Goal: Task Accomplishment & Management: Use online tool/utility

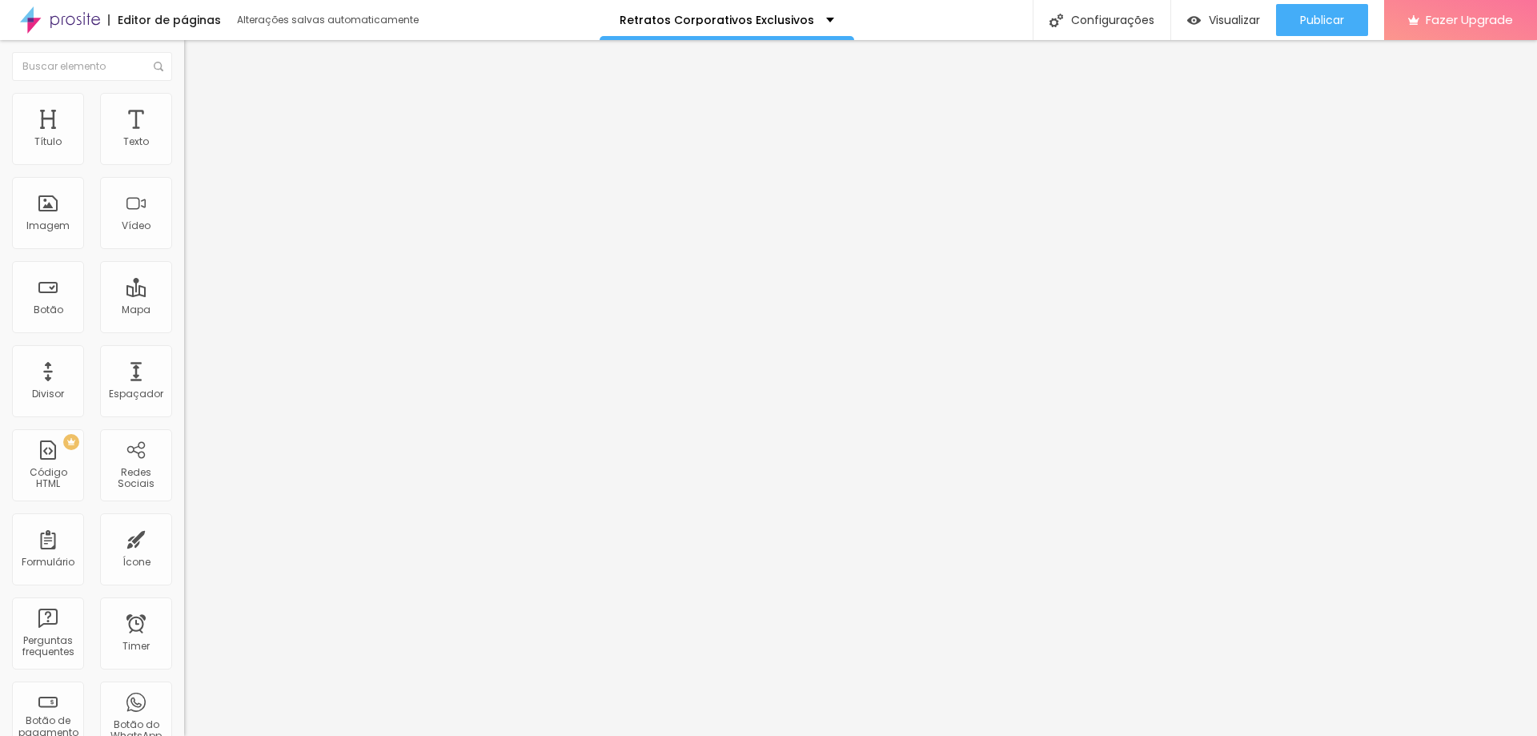
click at [184, 138] on span "Trocar imagem" at bounding box center [227, 131] width 87 height 14
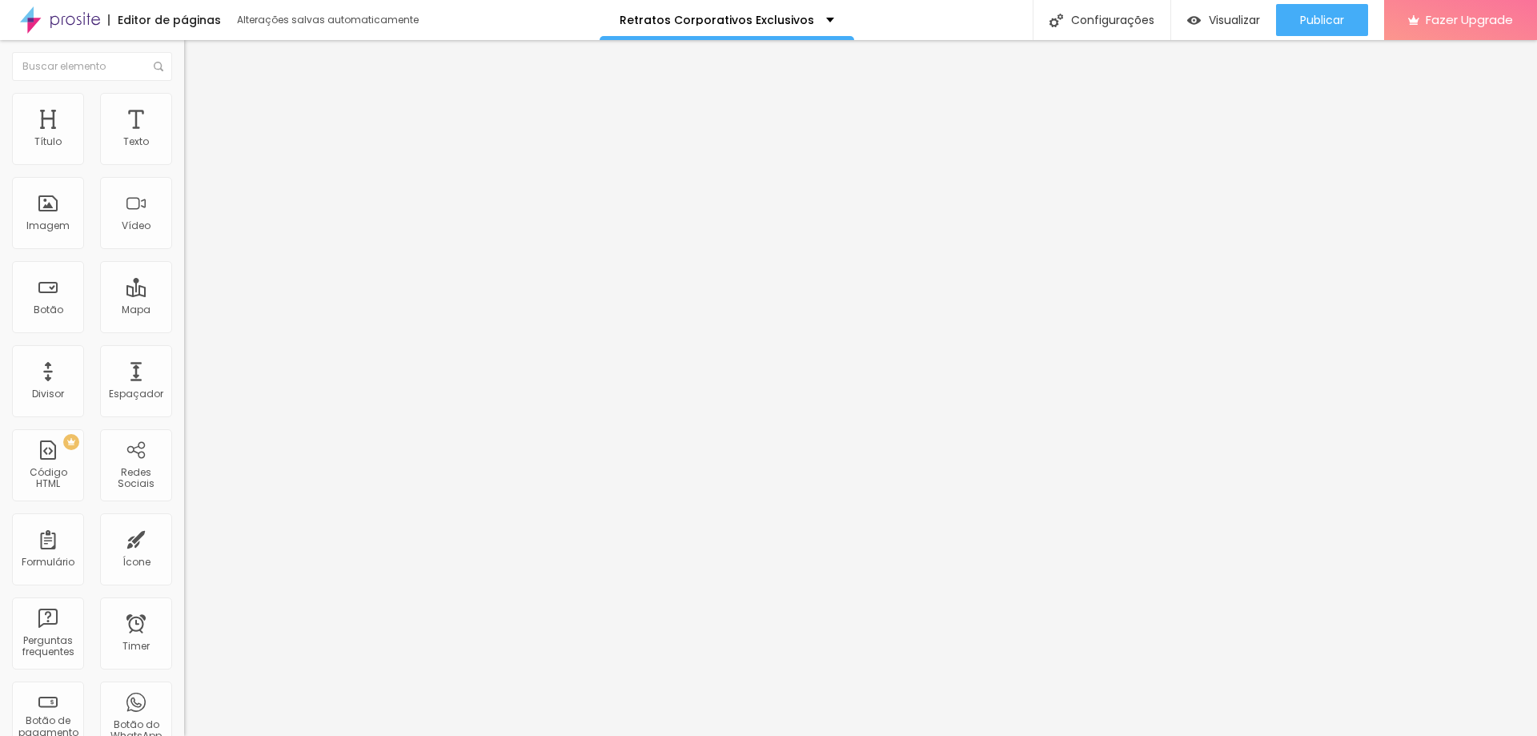
click at [184, 138] on span "Trocar imagem" at bounding box center [227, 131] width 87 height 14
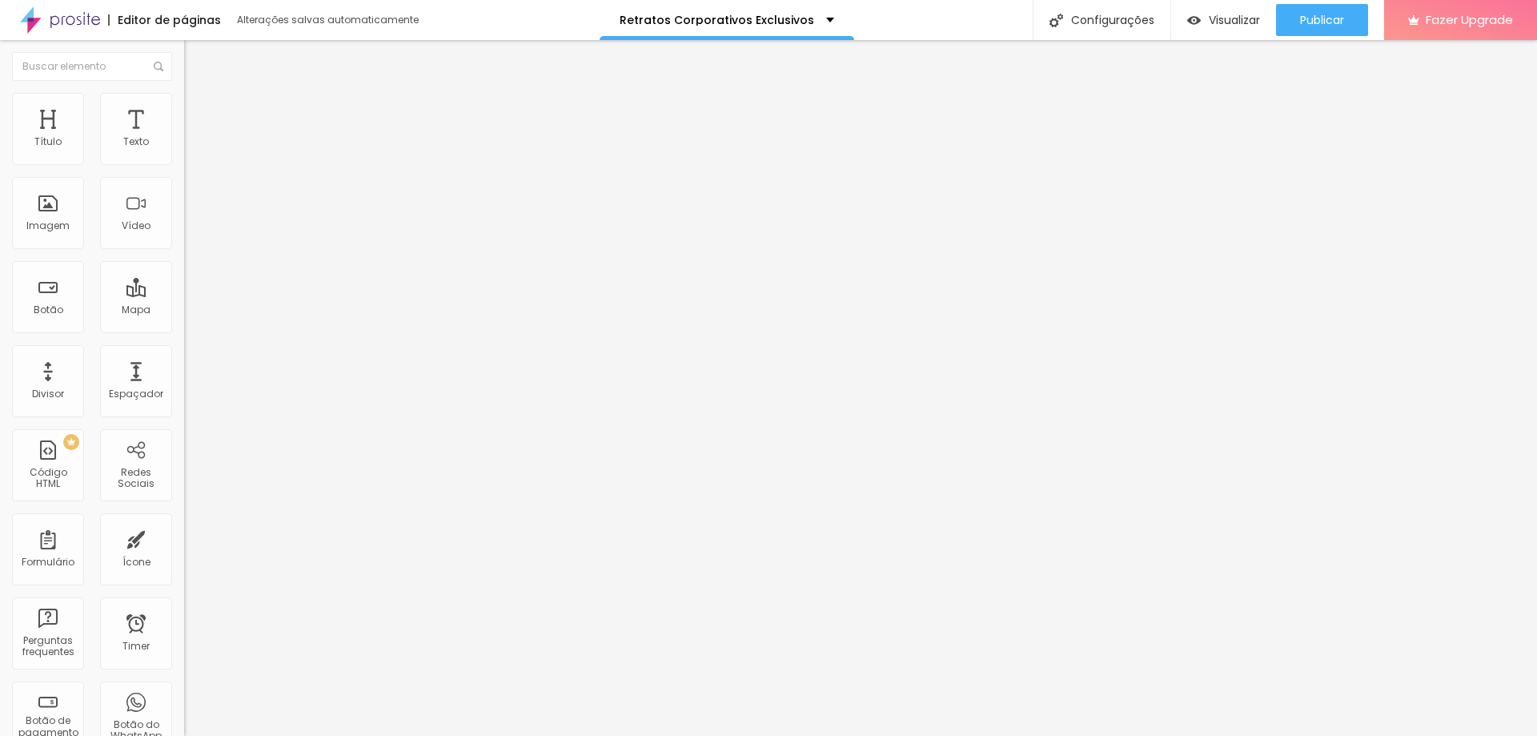
click at [184, 138] on span "Trocar imagem" at bounding box center [227, 131] width 87 height 14
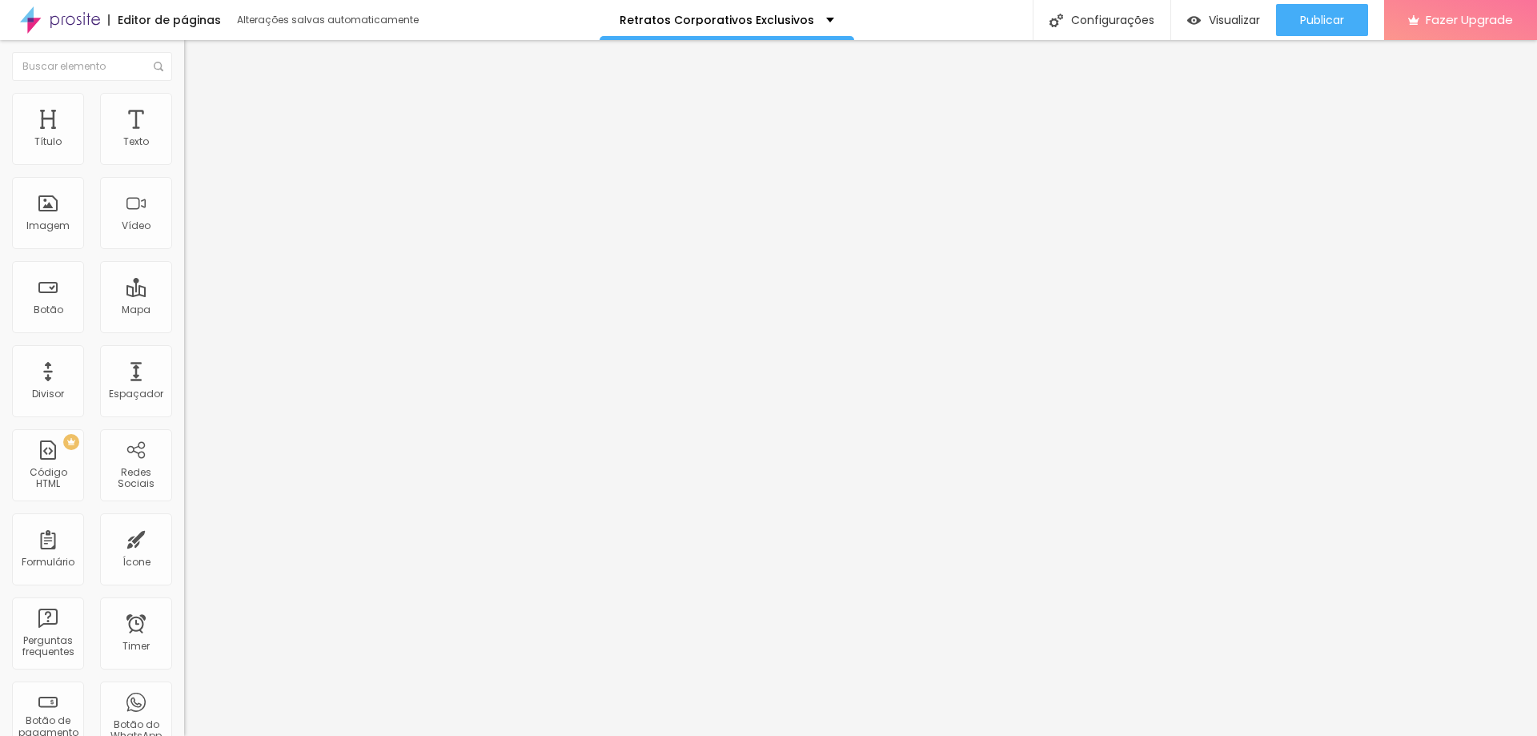
click at [1291, 16] on button "Publicar" at bounding box center [1322, 20] width 92 height 32
click at [1245, 22] on span "Visualizar" at bounding box center [1219, 20] width 51 height 13
click at [184, 328] on input "https://" at bounding box center [280, 320] width 192 height 16
click at [184, 366] on div "Trocar imagem Descrição da imagem (Alt) Alinhamento Proporção Original Cinema 1…" at bounding box center [276, 245] width 184 height 241
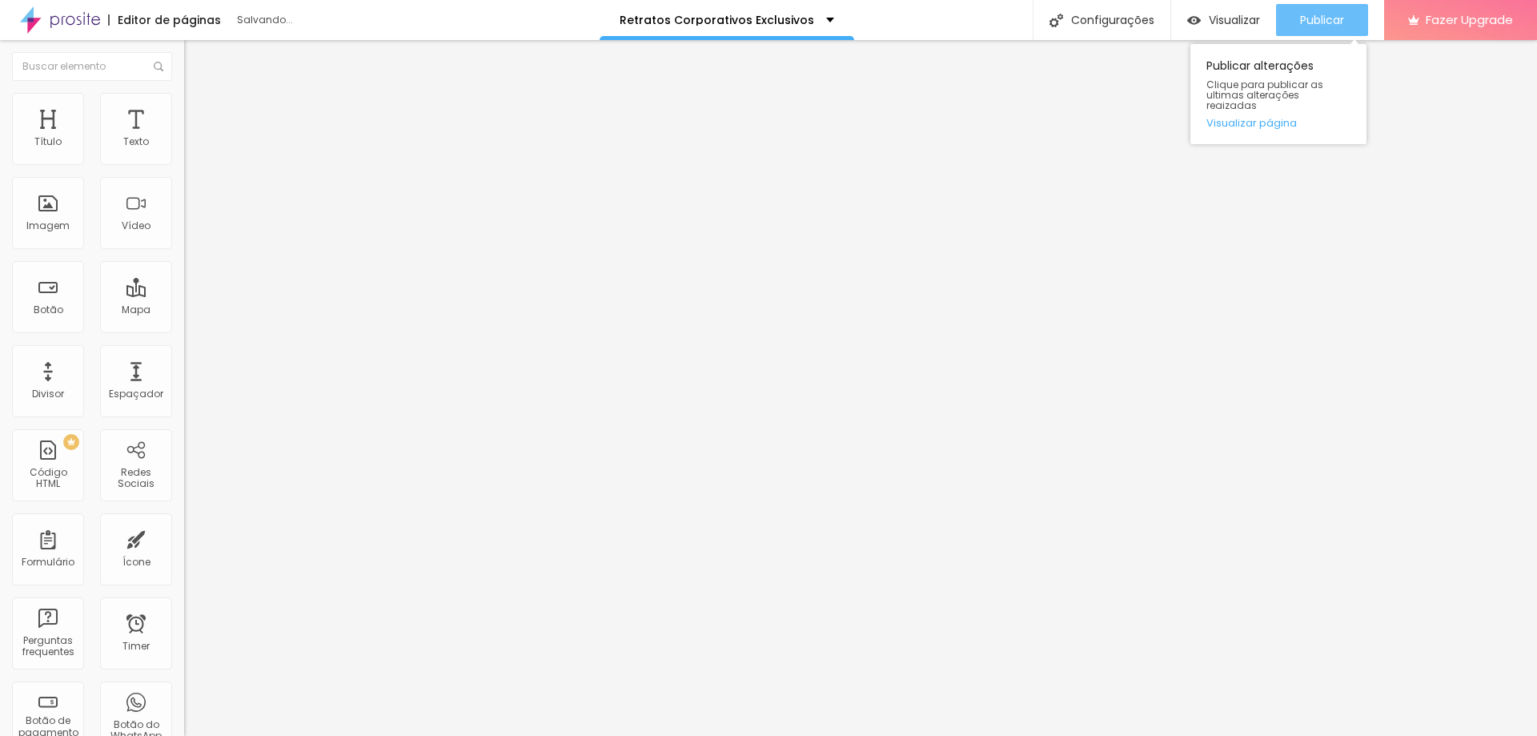
click at [1281, 9] on button "Publicar" at bounding box center [1322, 20] width 92 height 32
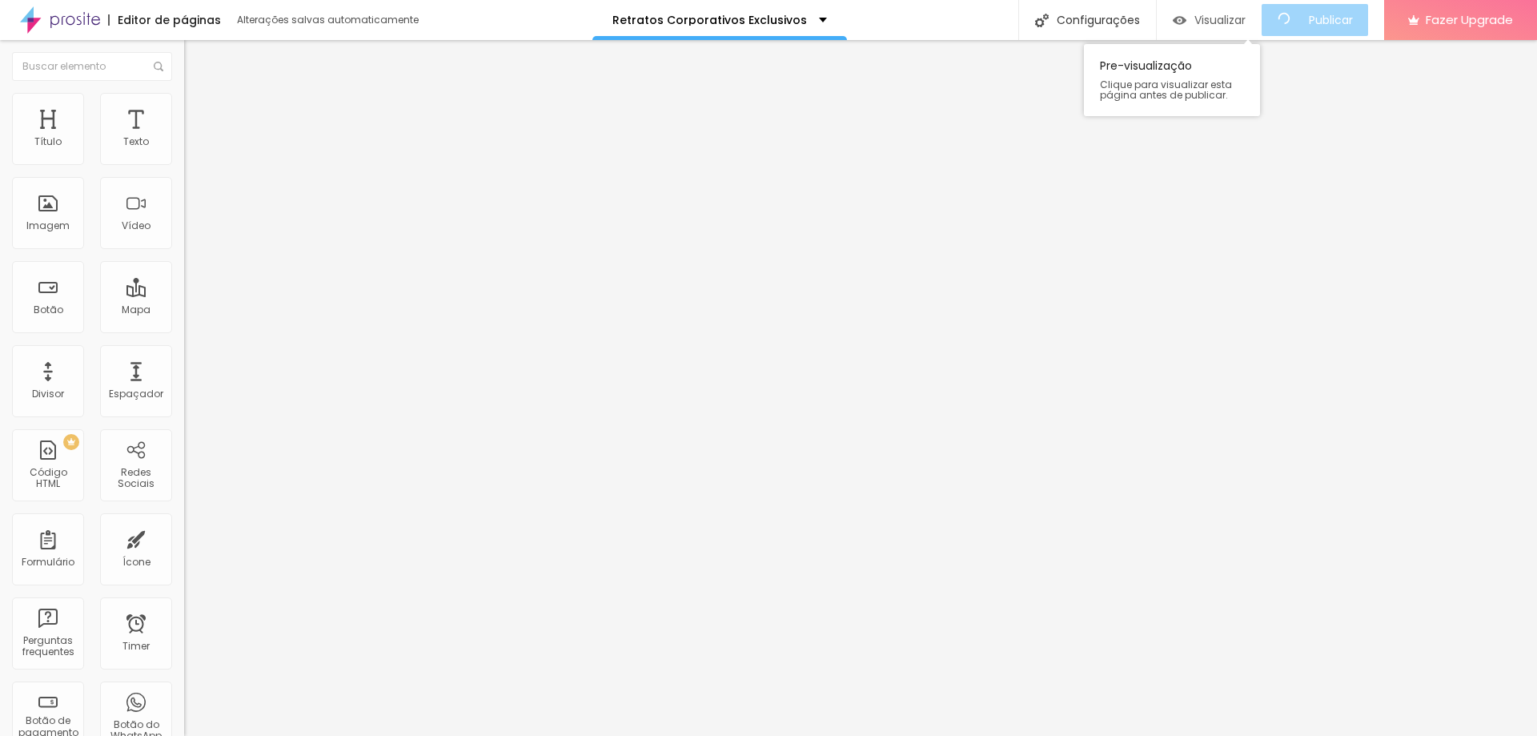
click at [1211, 14] on span "Visualizar" at bounding box center [1219, 20] width 51 height 13
click at [184, 102] on img at bounding box center [191, 100] width 14 height 14
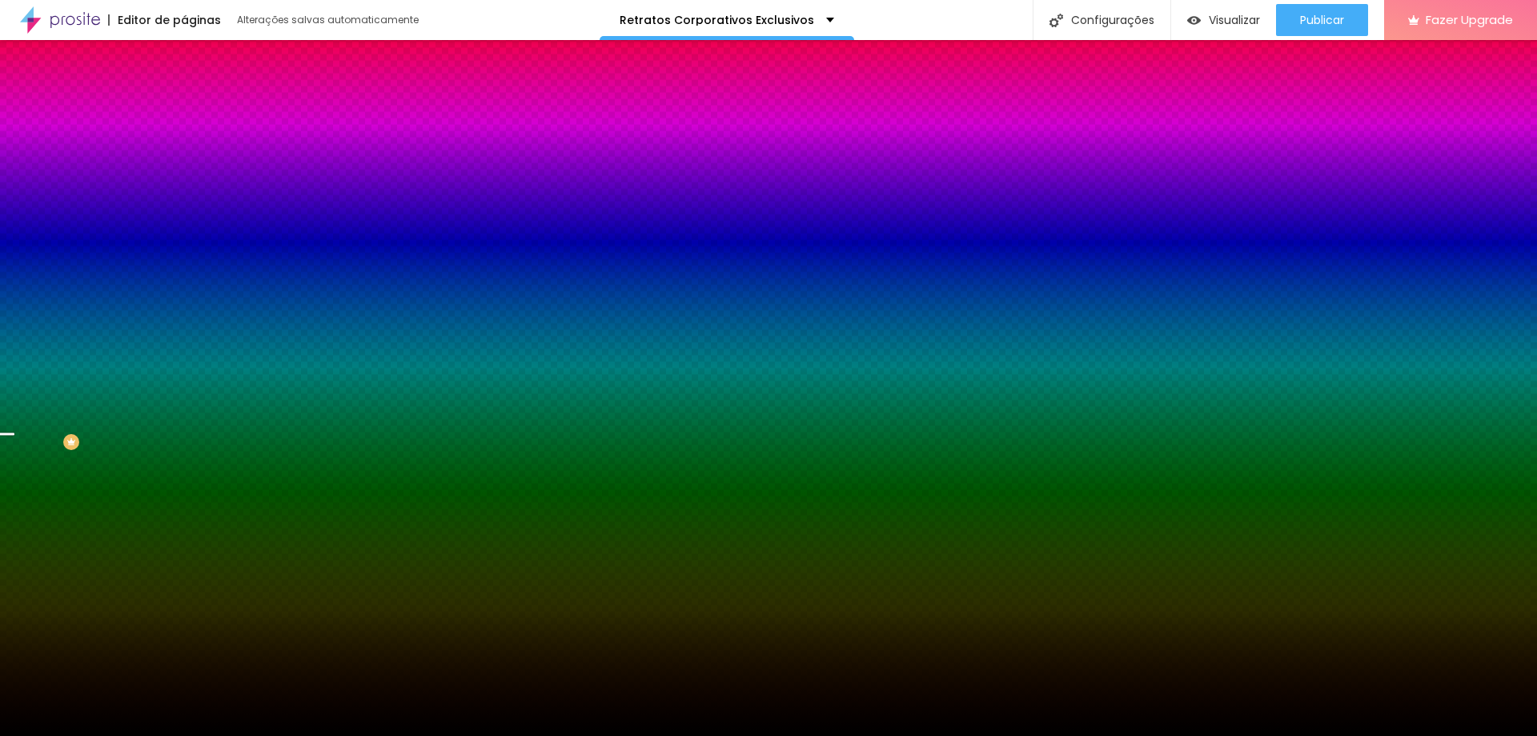
click at [184, 146] on div "Trocar imagem" at bounding box center [276, 139] width 184 height 11
click at [184, 147] on span "Trocar imagem" at bounding box center [227, 141] width 87 height 14
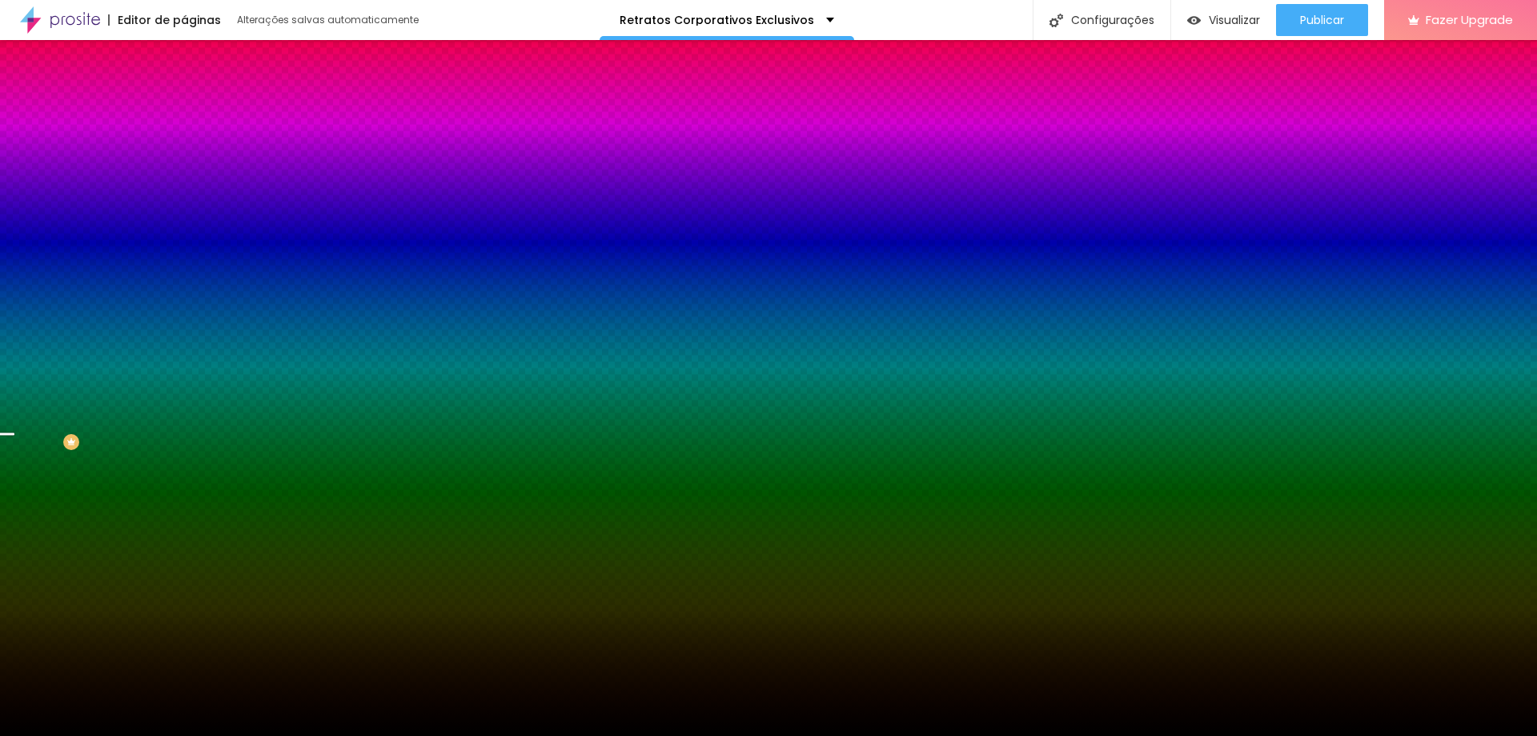
drag, startPoint x: 215, startPoint y: 355, endPoint x: 267, endPoint y: 363, distance: 51.8
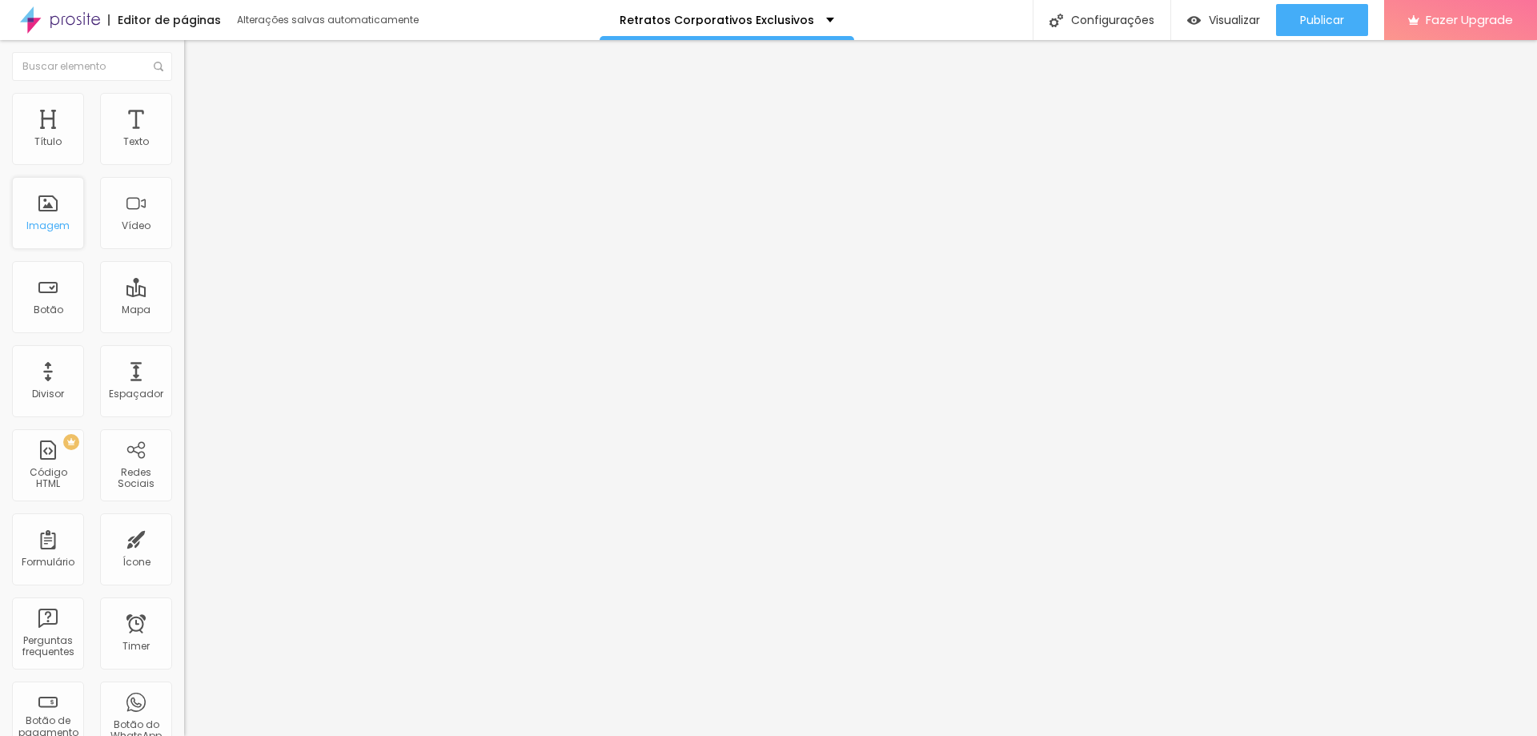
click at [48, 223] on div "Imagem" at bounding box center [47, 225] width 43 height 11
click at [184, 138] on span "Adicionar imagem" at bounding box center [235, 131] width 103 height 14
click at [184, 251] on span "Original" at bounding box center [203, 244] width 38 height 14
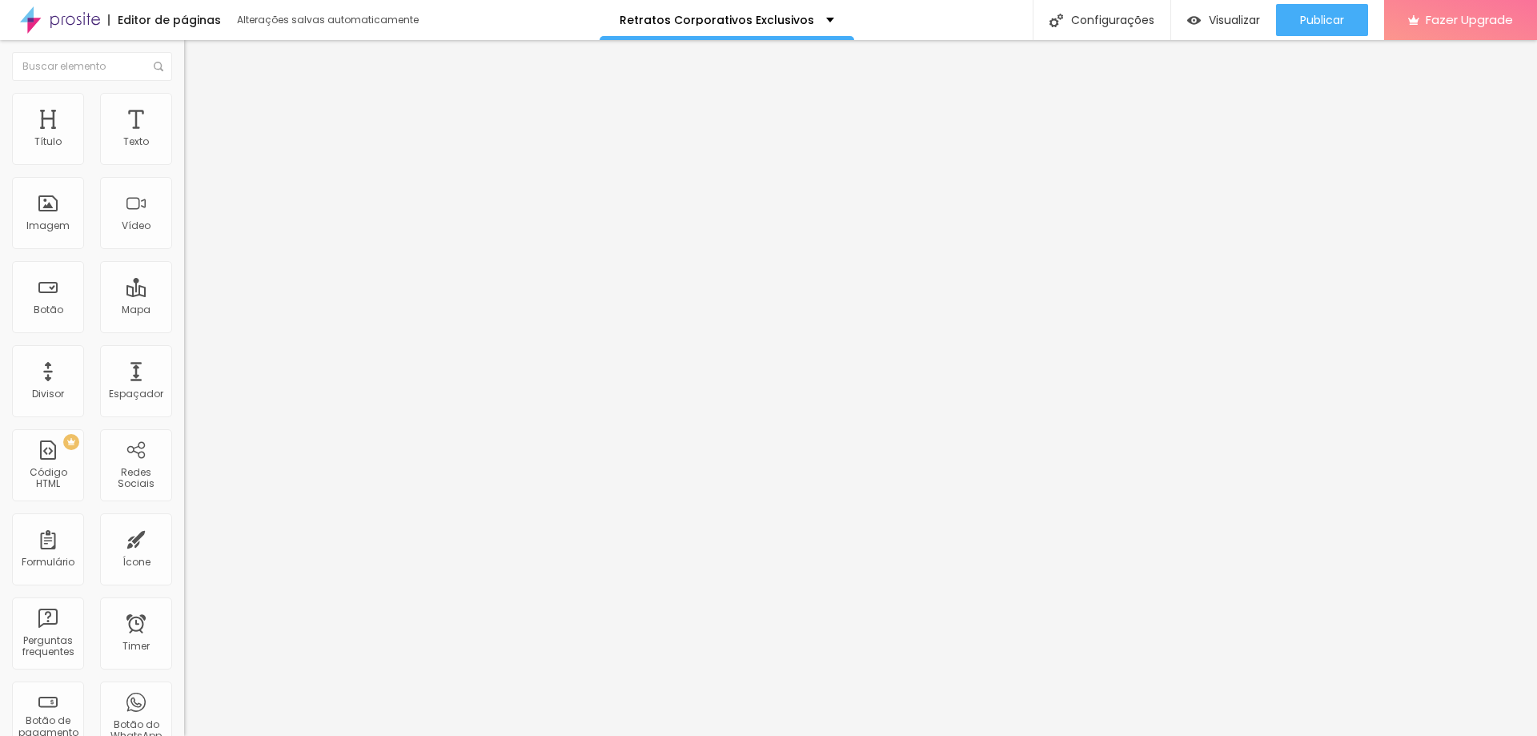
click at [184, 279] on span "Quadrado" at bounding box center [210, 273] width 52 height 14
click at [184, 66] on button "Editar Coluna" at bounding box center [276, 58] width 184 height 37
click at [184, 138] on span "Adicionar imagem" at bounding box center [235, 131] width 103 height 14
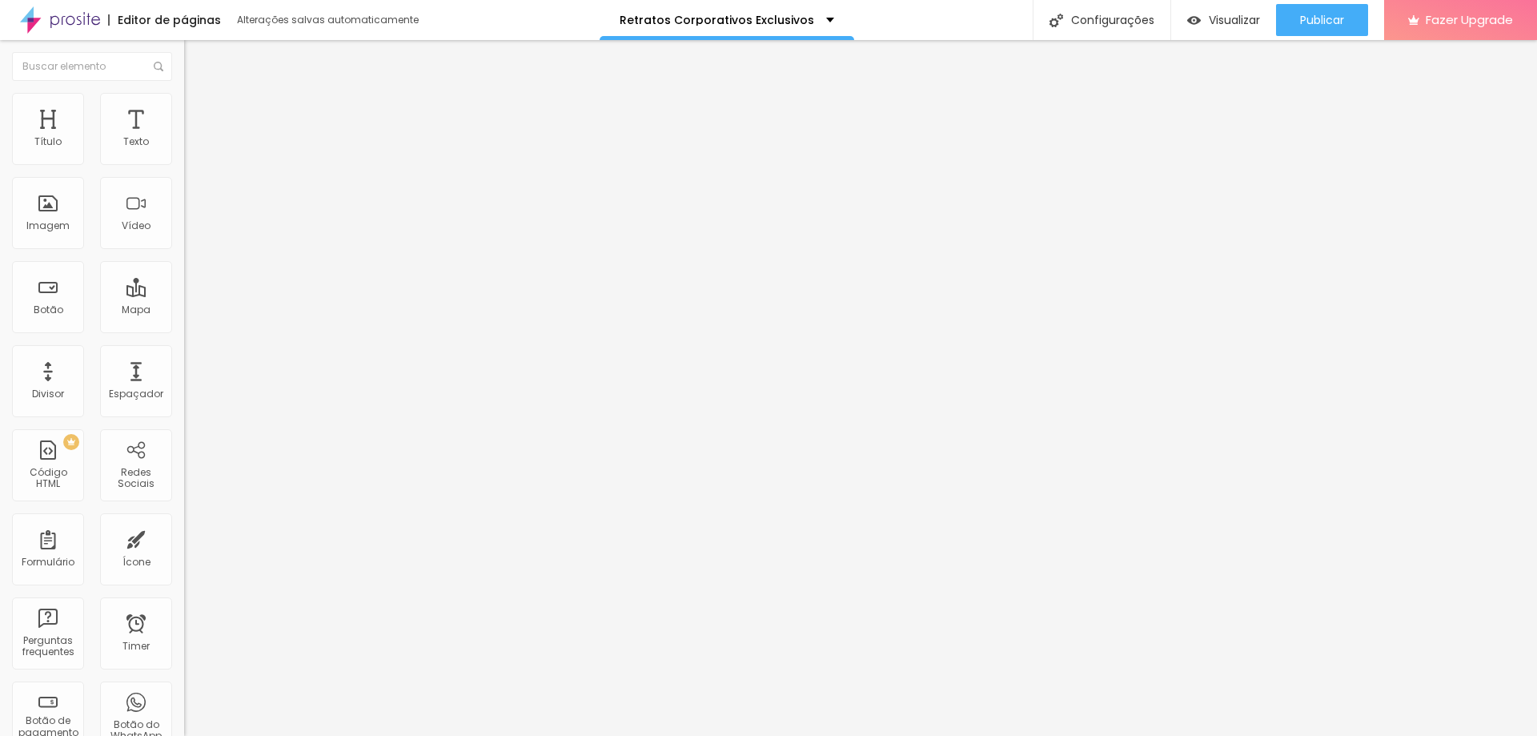
click at [184, 293] on div "Proporção Original Cinema 16:9 Padrão 4:3 Quadrado 1:1 Original" at bounding box center [276, 261] width 184 height 63
click at [184, 358] on div "Trocar imagem Descrição da imagem (Alt) Alinhamento Proporção Original Cinema 1…" at bounding box center [276, 245] width 184 height 241
click at [184, 251] on span "Original" at bounding box center [203, 244] width 38 height 14
click at [184, 279] on span "Quadrado" at bounding box center [210, 273] width 52 height 14
click at [199, 109] on span "Estilo" at bounding box center [211, 104] width 25 height 14
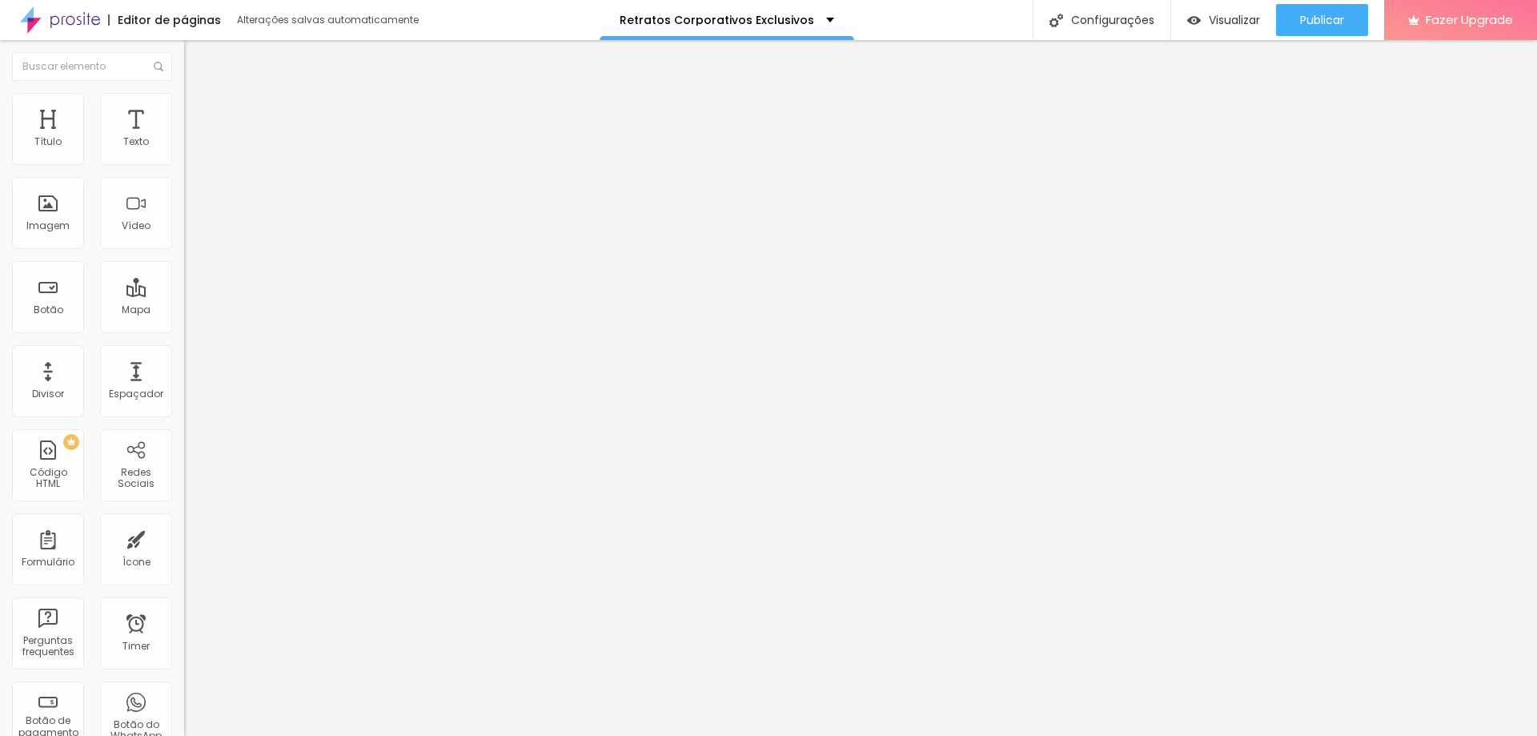
click at [184, 109] on li "Estilo" at bounding box center [276, 101] width 184 height 16
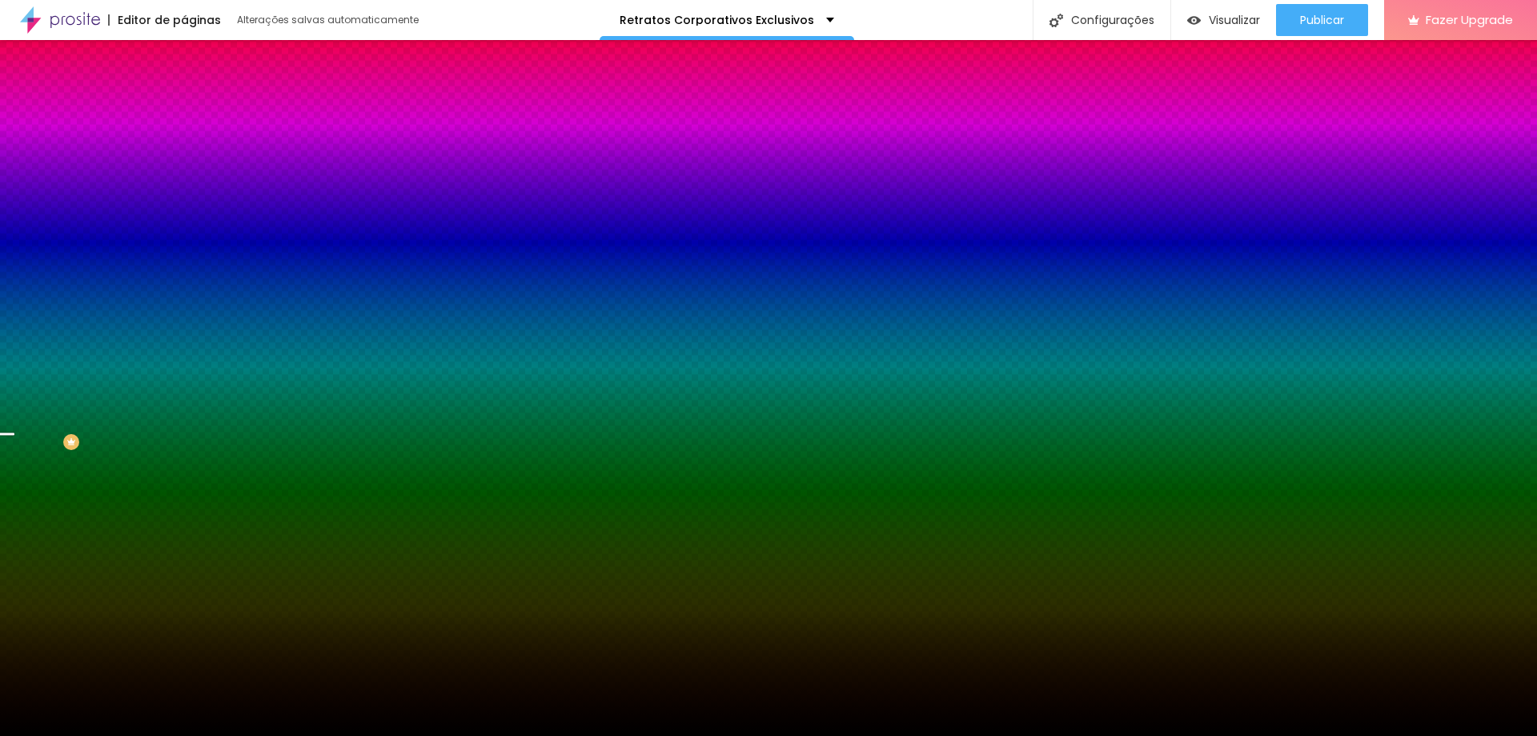
click at [184, 147] on span "Trocar imagem" at bounding box center [227, 141] width 87 height 14
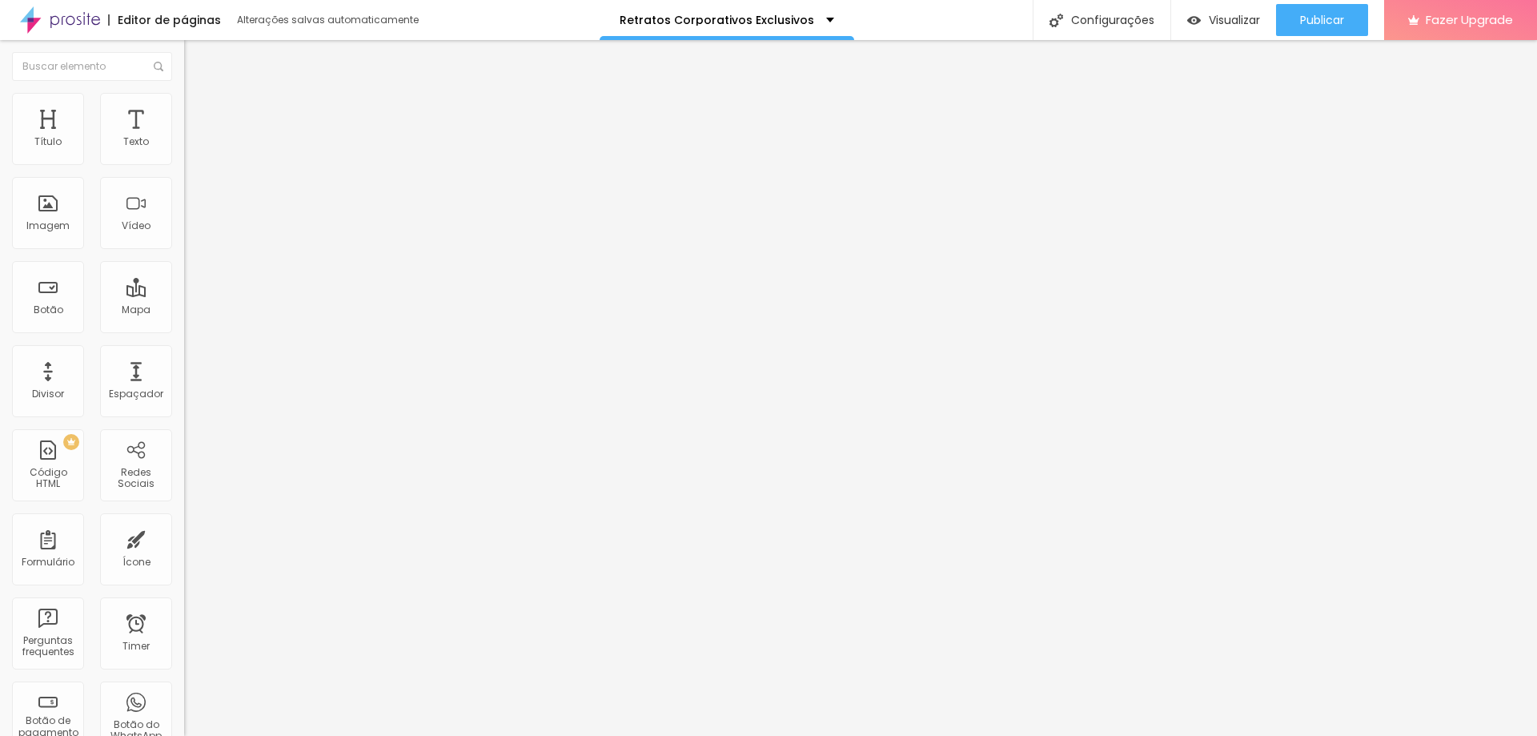
click at [199, 107] on span "Estilo" at bounding box center [211, 104] width 25 height 14
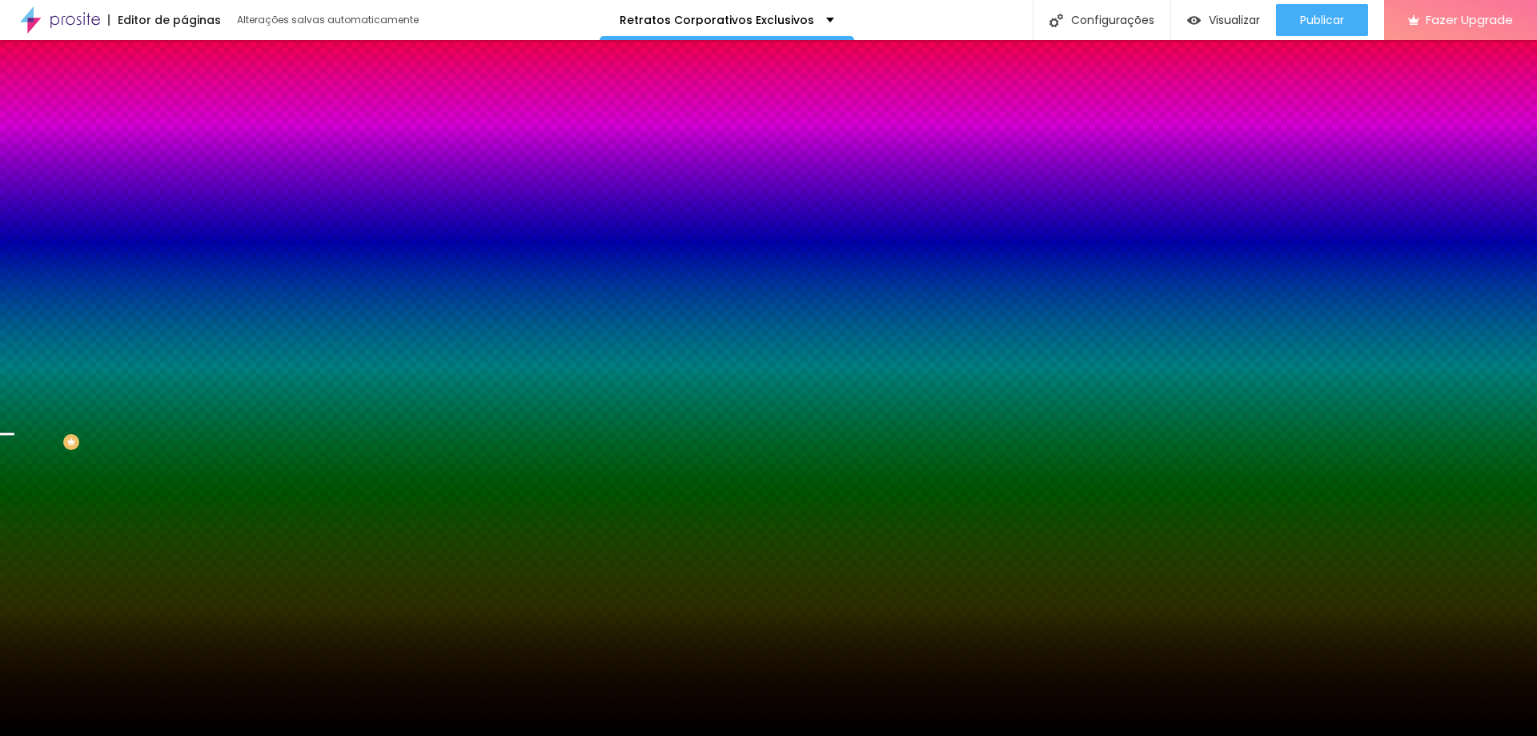
click at [184, 147] on span "Trocar imagem" at bounding box center [227, 141] width 87 height 14
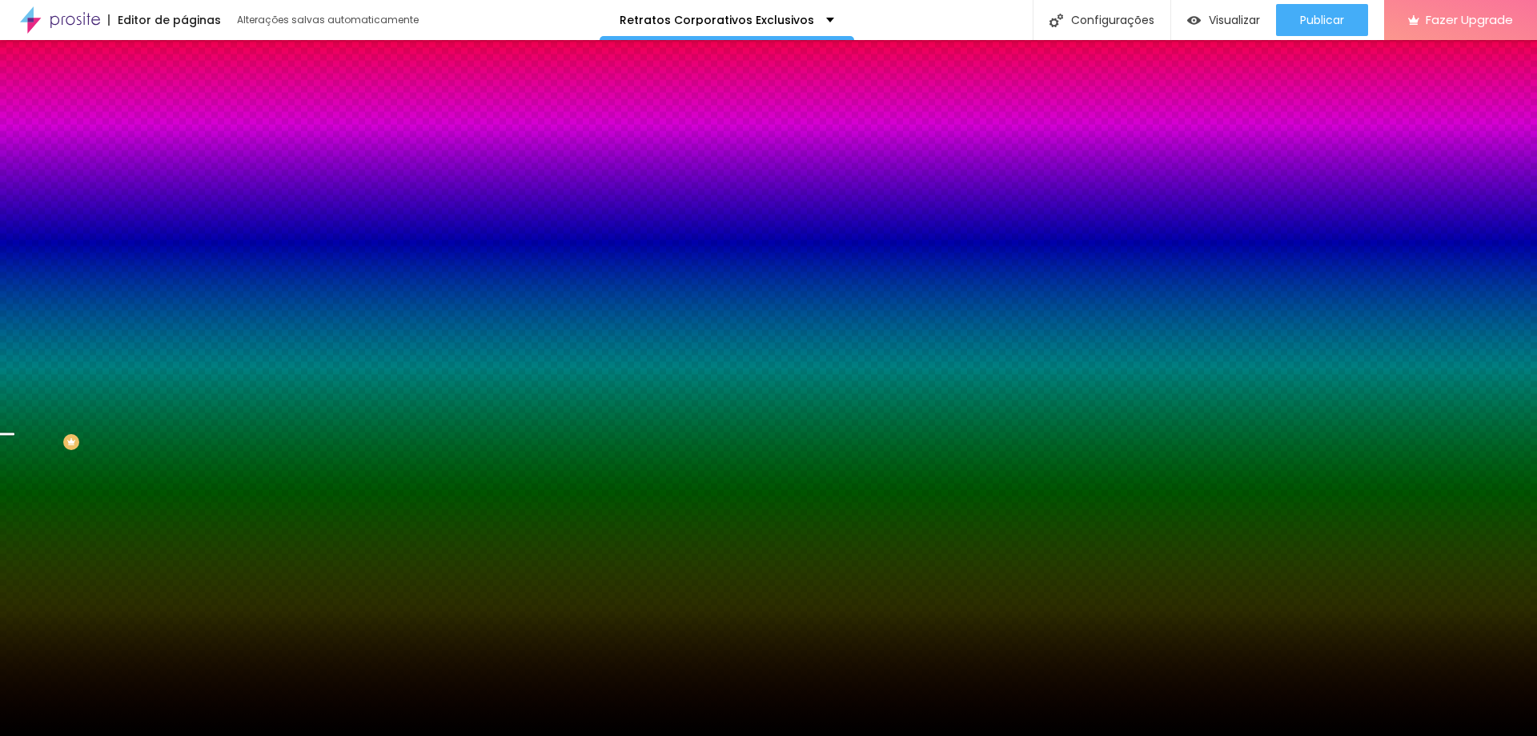
click at [184, 147] on span "Trocar imagem" at bounding box center [227, 141] width 87 height 14
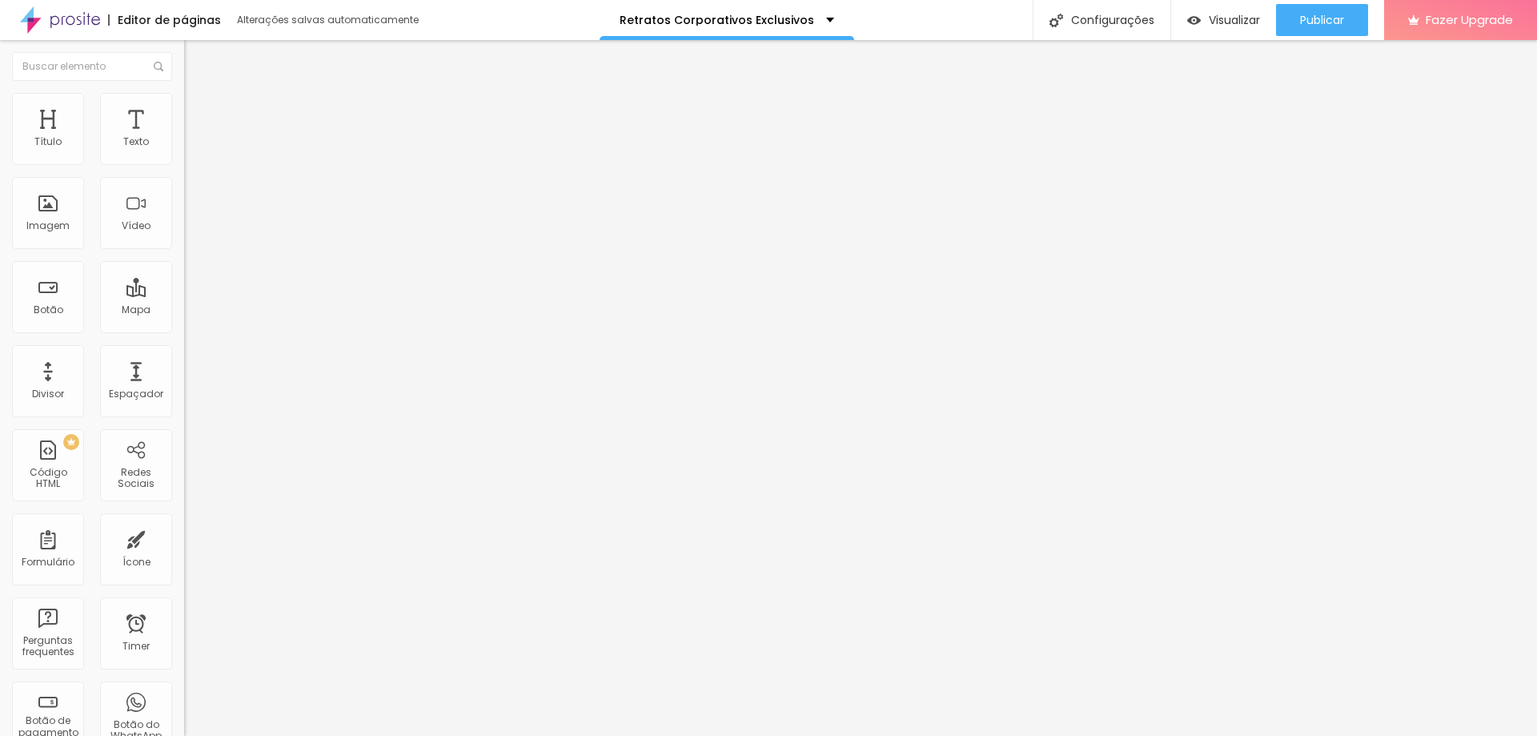
click at [184, 93] on li "Estilo" at bounding box center [276, 101] width 184 height 16
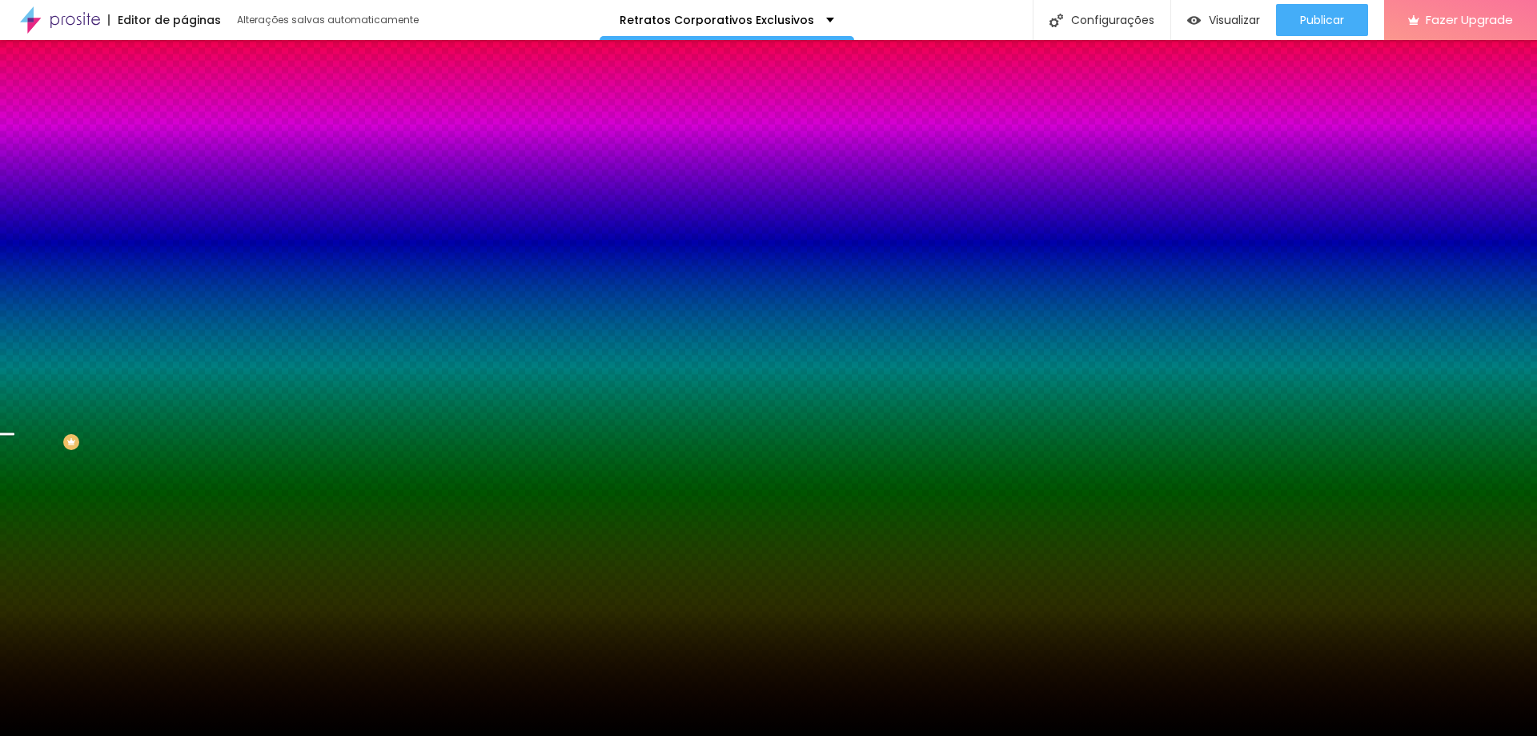
click at [184, 218] on div at bounding box center [276, 218] width 184 height 0
drag, startPoint x: 160, startPoint y: 339, endPoint x: 174, endPoint y: 564, distance: 226.2
click at [184, 590] on div "Editar Seção Conteúdo Estilo Avançado Imagem de fundo Trocar imagem Efeito da I…" at bounding box center [276, 388] width 184 height 696
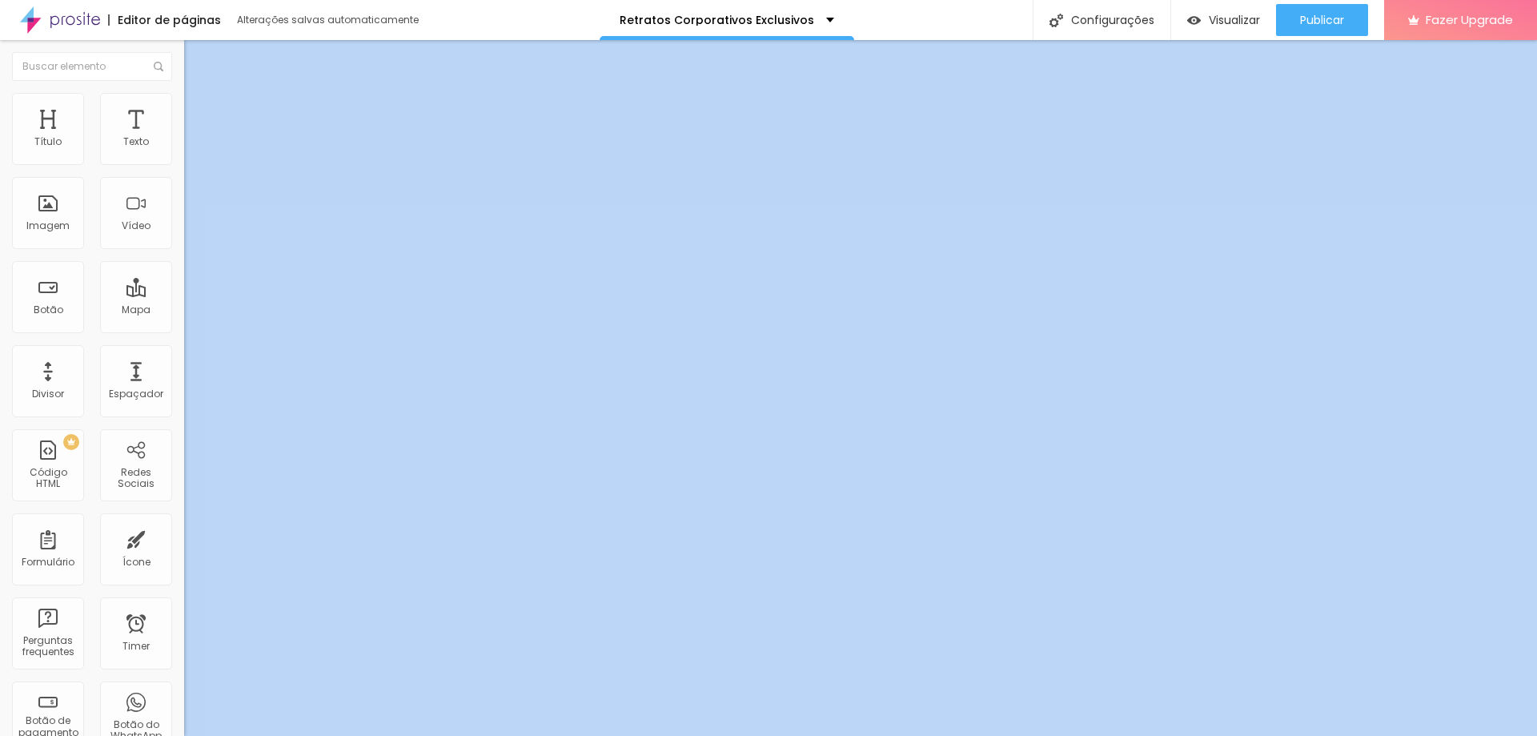
click at [184, 245] on img at bounding box center [188, 241] width 8 height 8
click at [184, 203] on div "Horas" at bounding box center [276, 195] width 184 height 18
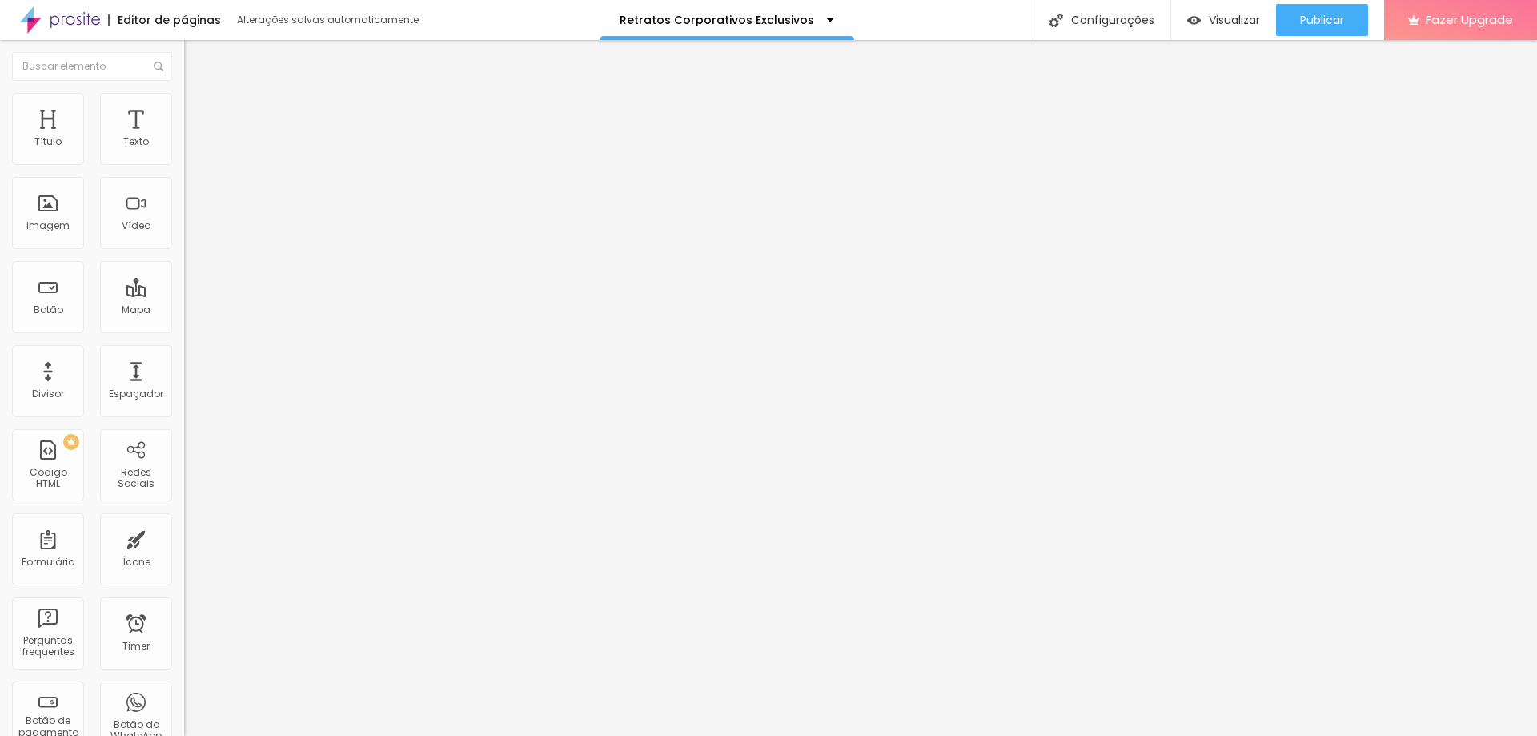
click at [184, 146] on img at bounding box center [189, 141] width 10 height 10
click at [49, 253] on div "1" at bounding box center [46, 245] width 16 height 16
type input "[DATE] 13:09"
click at [184, 134] on p "Data e horário" at bounding box center [276, 130] width 184 height 10
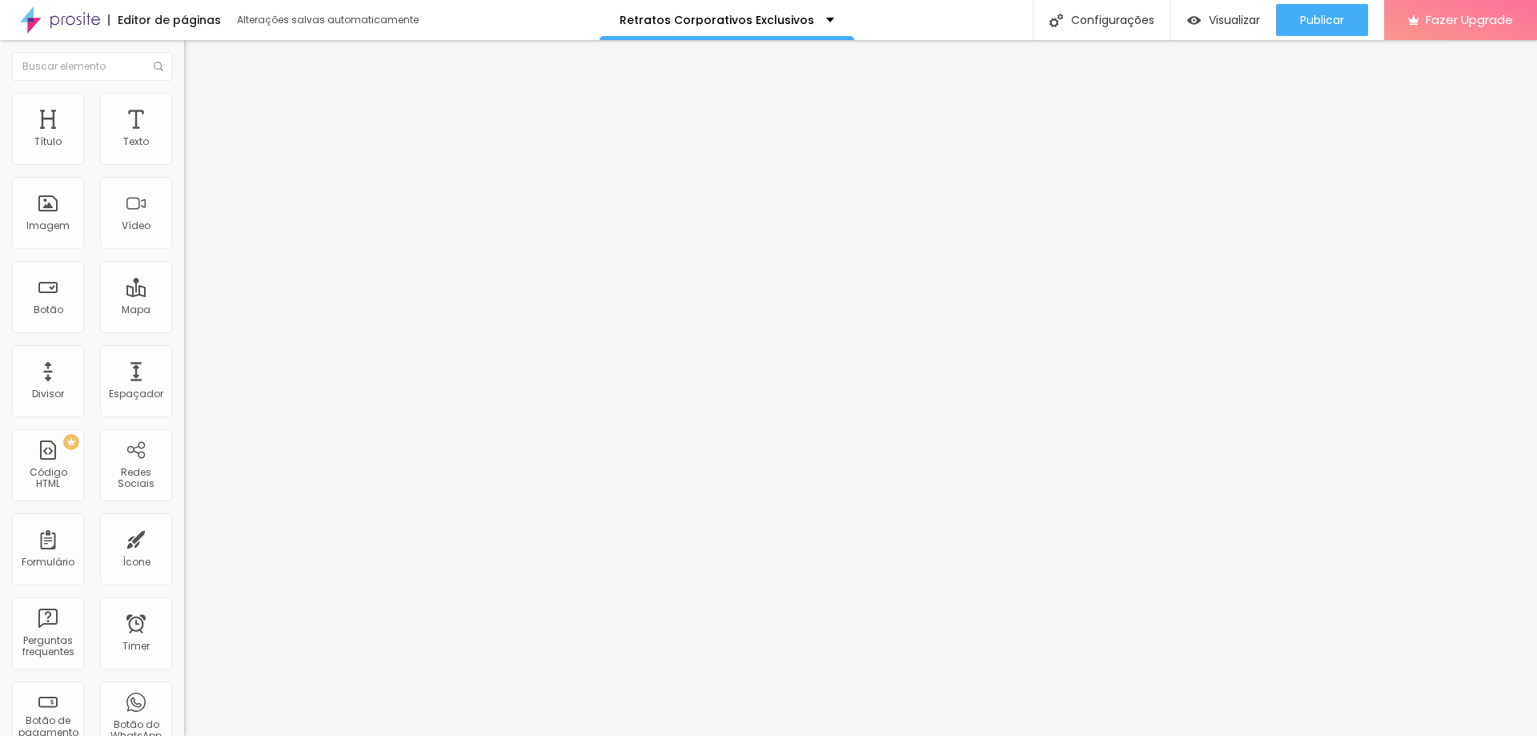
click at [184, 610] on div "Editar Timer Conteúdo Estilo Avançado Data e horário [DATE] 13:09 Mostrar conta…" at bounding box center [276, 388] width 184 height 696
click at [199, 110] on span "Estilo" at bounding box center [211, 104] width 25 height 14
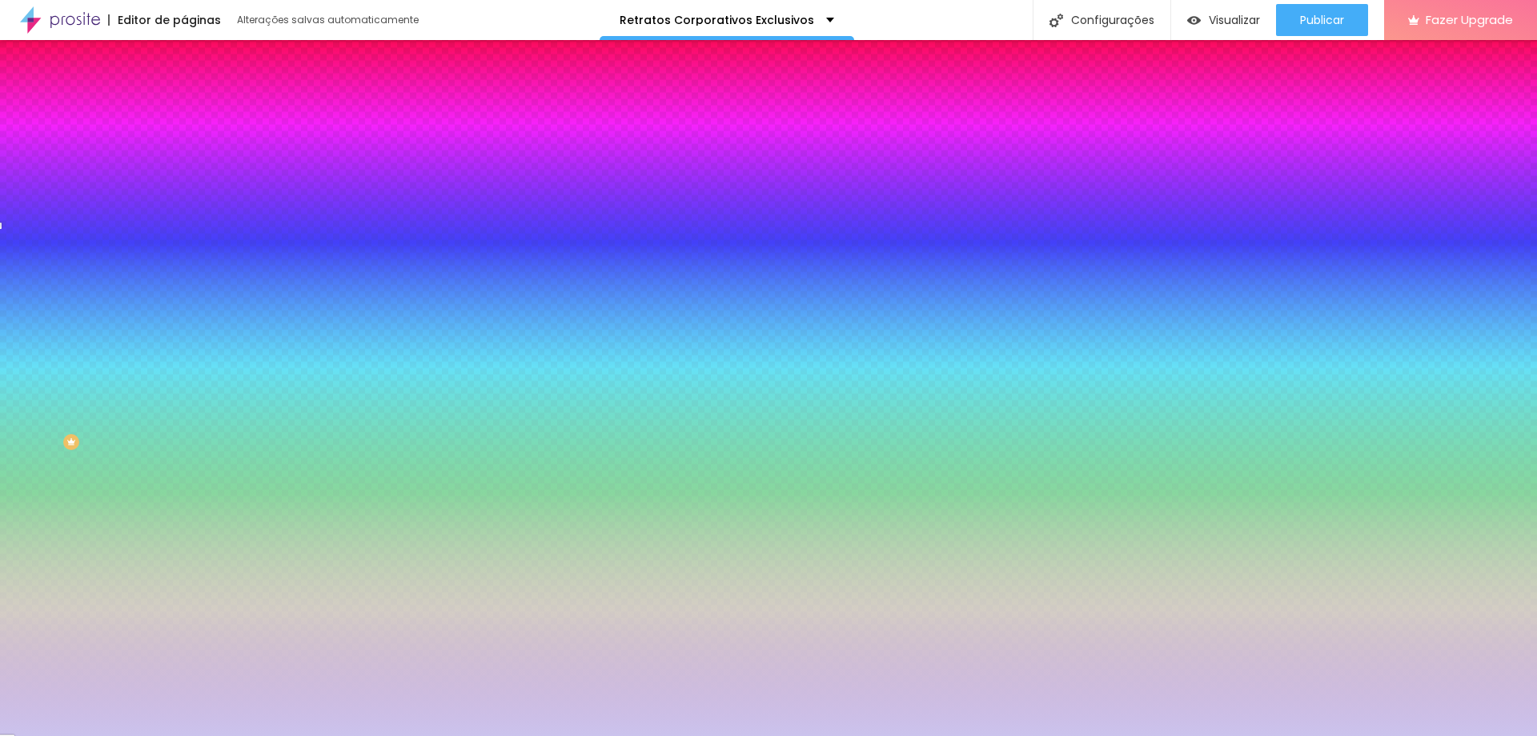
click at [191, 261] on img at bounding box center [196, 266] width 10 height 10
radio input "false"
radio input "true"
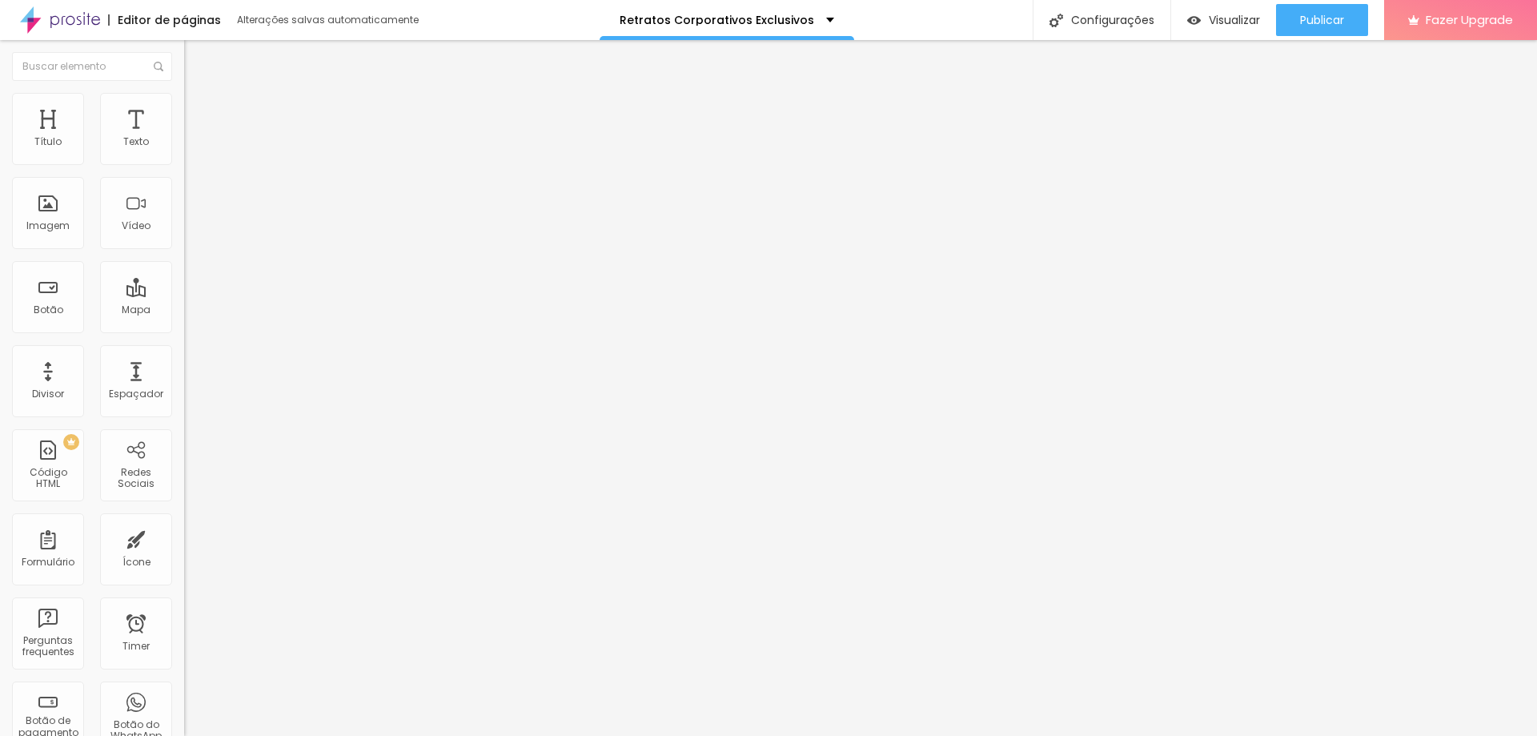
click at [184, 103] on img at bounding box center [191, 100] width 14 height 14
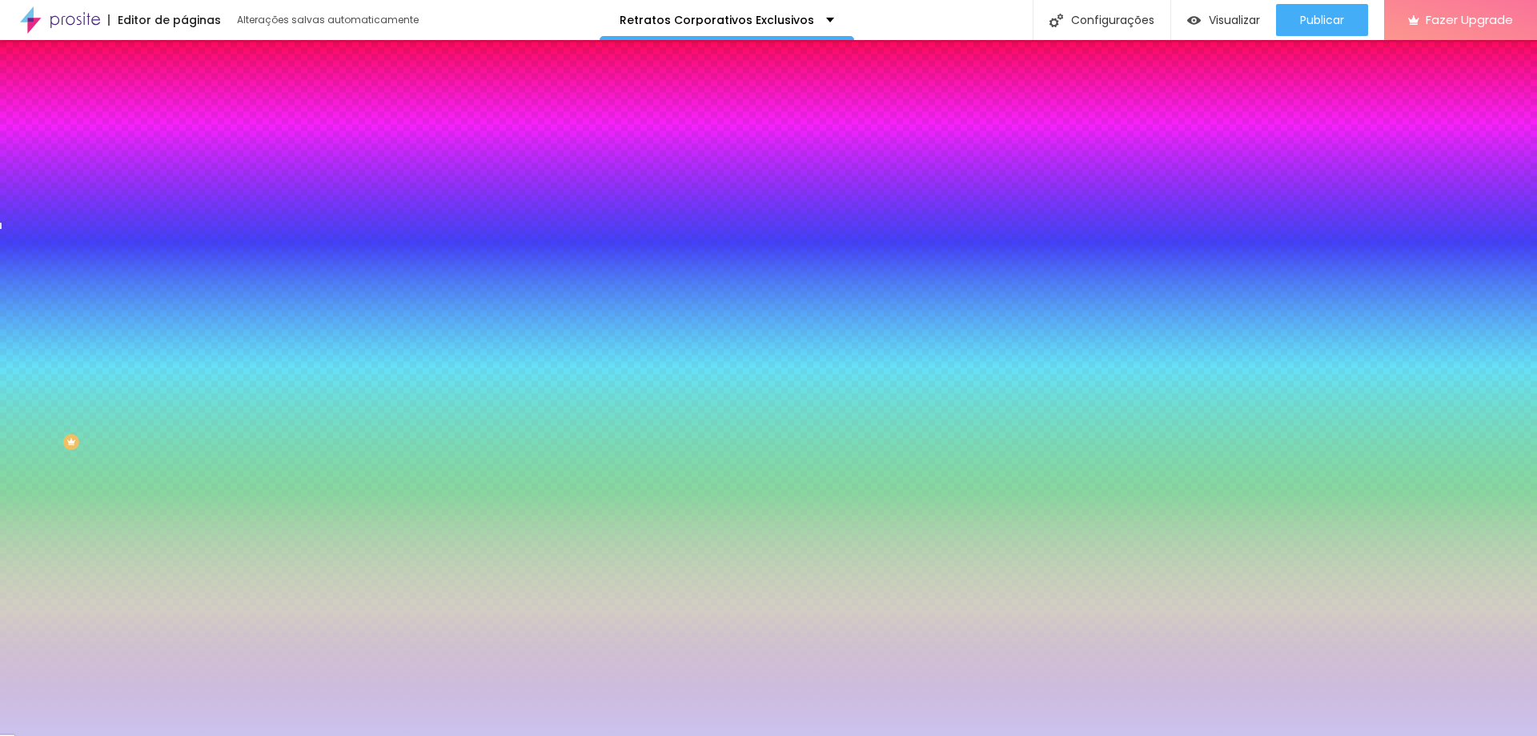
click at [184, 259] on button at bounding box center [195, 267] width 22 height 17
radio input "false"
click at [184, 259] on button at bounding box center [195, 267] width 22 height 17
radio input "false"
radio input "true"
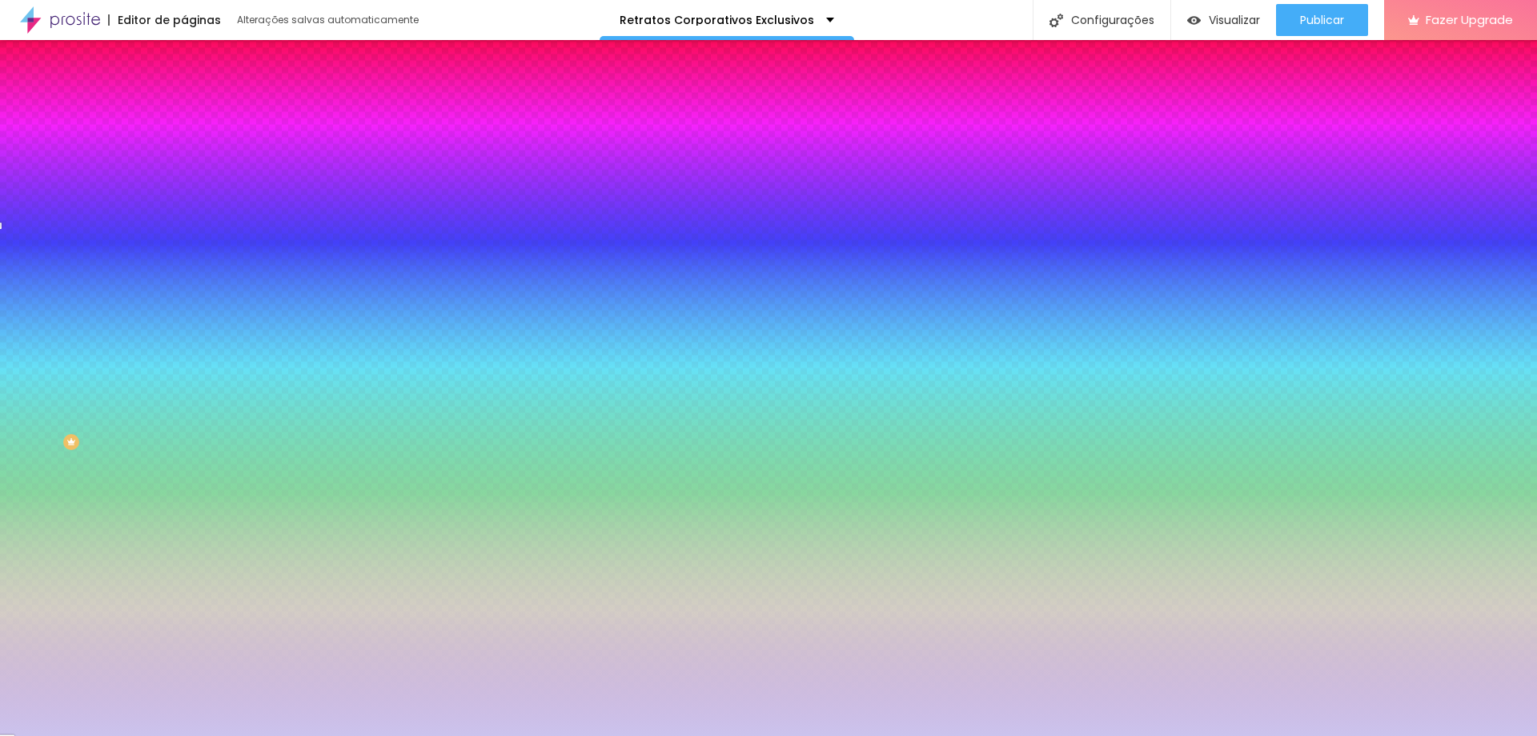
click at [184, 259] on button at bounding box center [195, 267] width 22 height 17
radio input "true"
radio input "false"
click at [184, 528] on div at bounding box center [276, 528] width 184 height 0
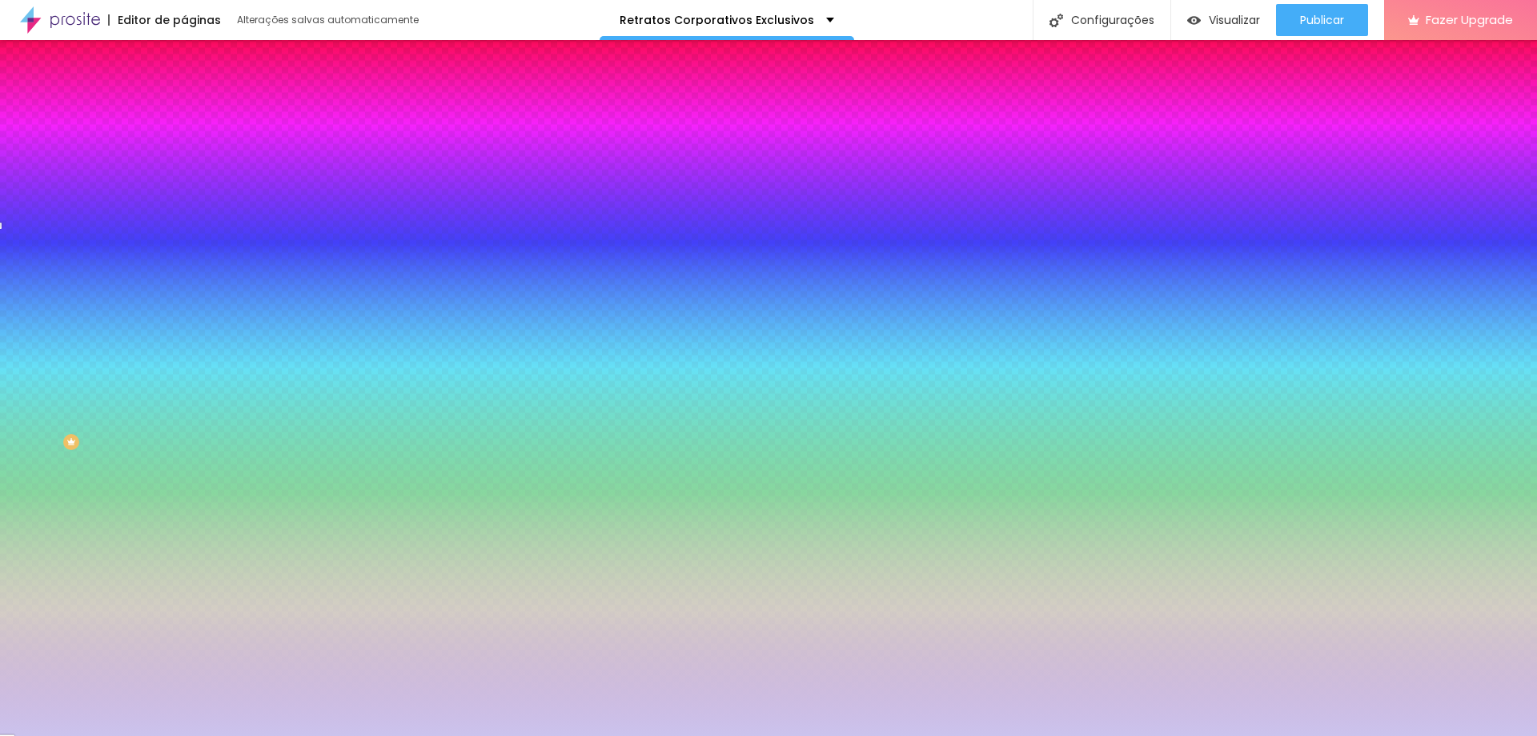
click at [191, 261] on img at bounding box center [196, 266] width 10 height 10
radio input "false"
click at [191, 261] on img at bounding box center [196, 266] width 10 height 10
radio input "false"
radio input "true"
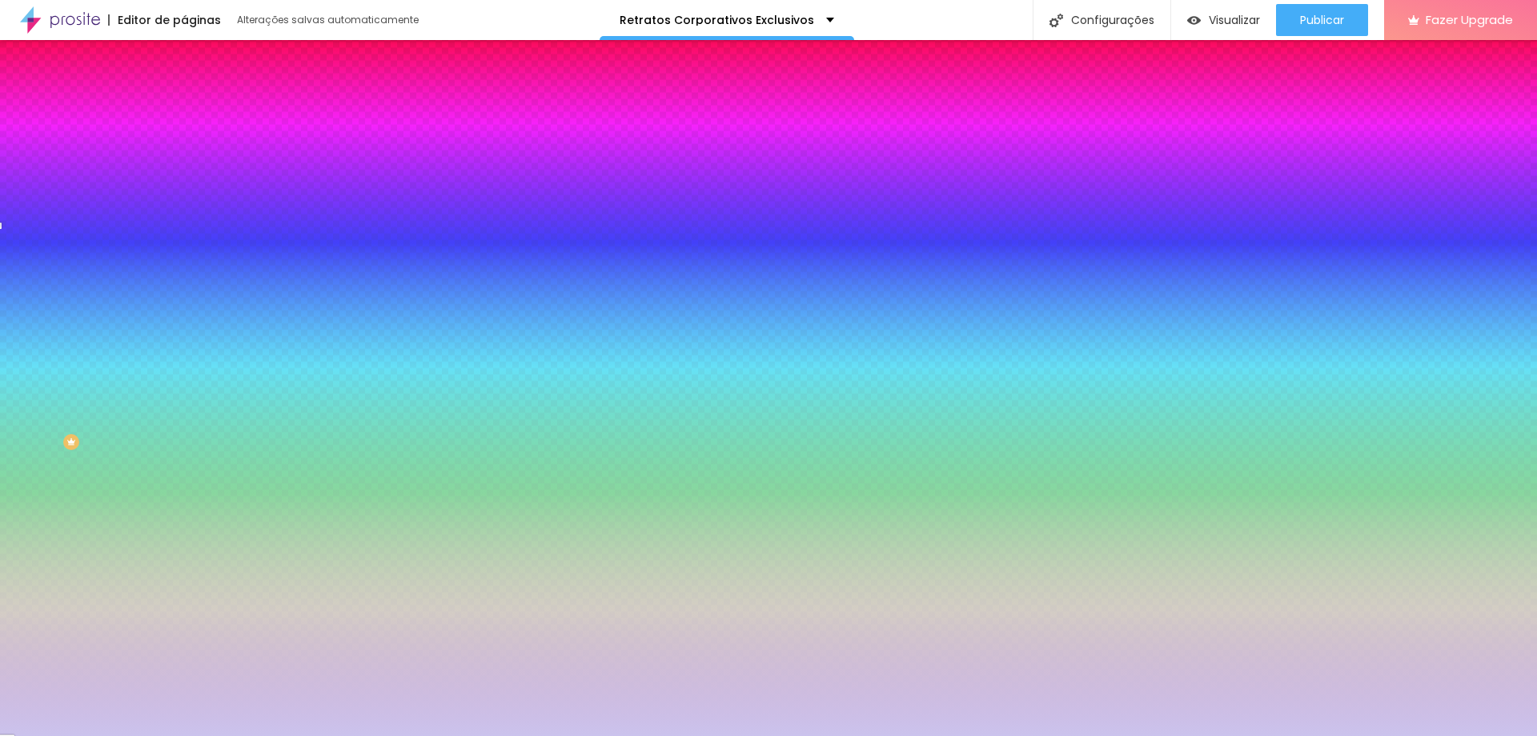
click at [191, 146] on img at bounding box center [196, 142] width 10 height 10
radio input "true"
radio input "false"
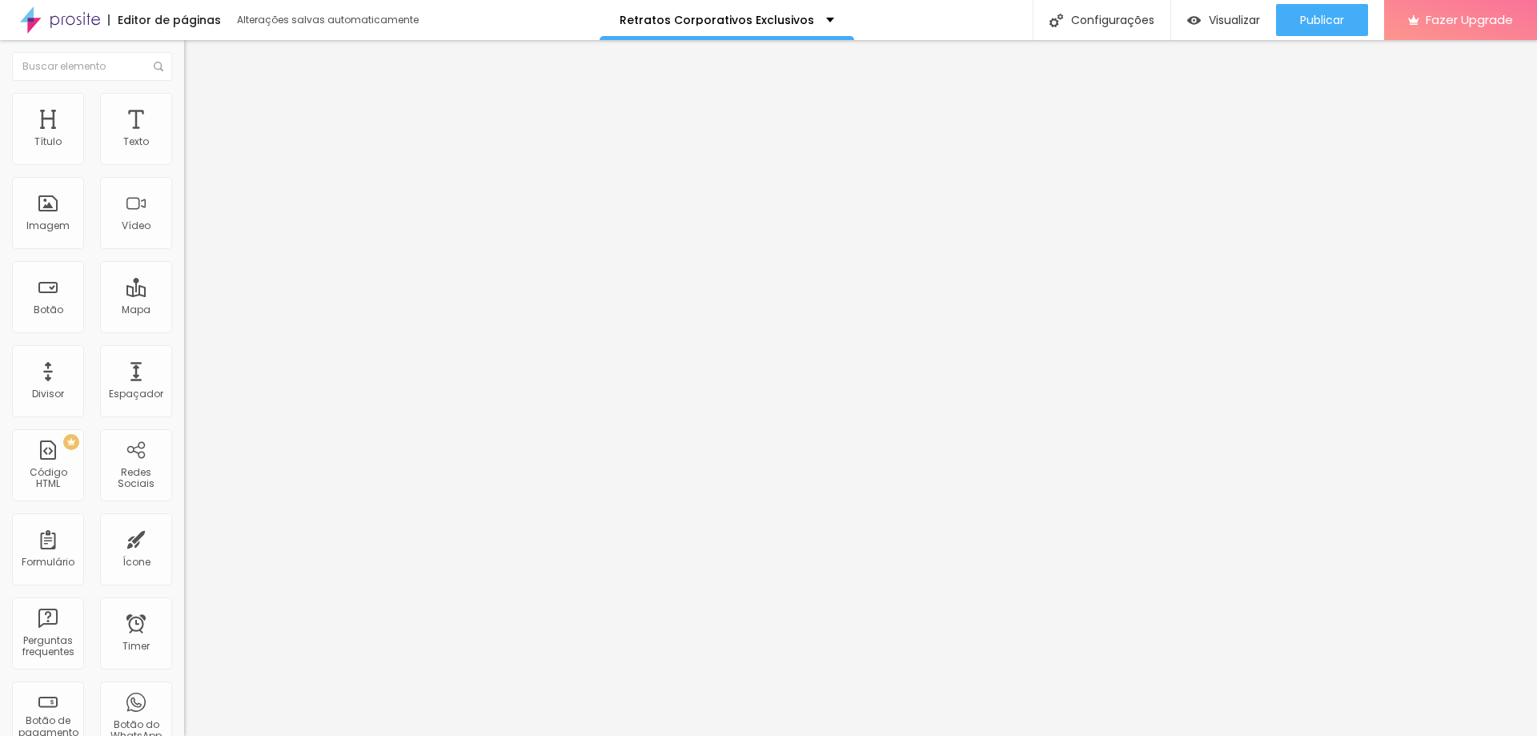
click at [184, 98] on ul "Conteúdo Estilo Avançado" at bounding box center [276, 101] width 184 height 48
click at [199, 113] on span "Avançado" at bounding box center [225, 120] width 53 height 14
click at [199, 110] on span "Estilo" at bounding box center [211, 104] width 25 height 14
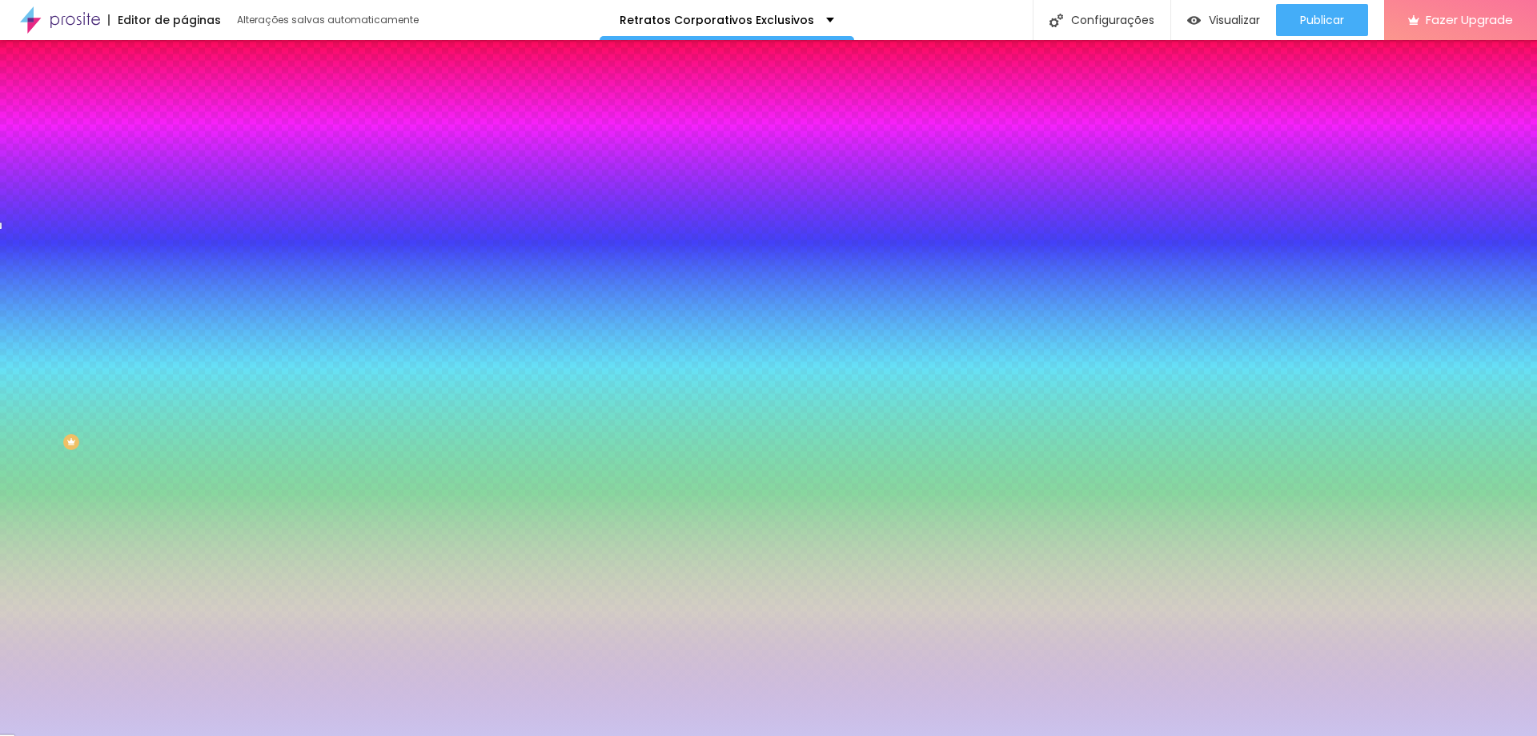
click at [199, 94] on span "Conteúdo" at bounding box center [224, 88] width 50 height 14
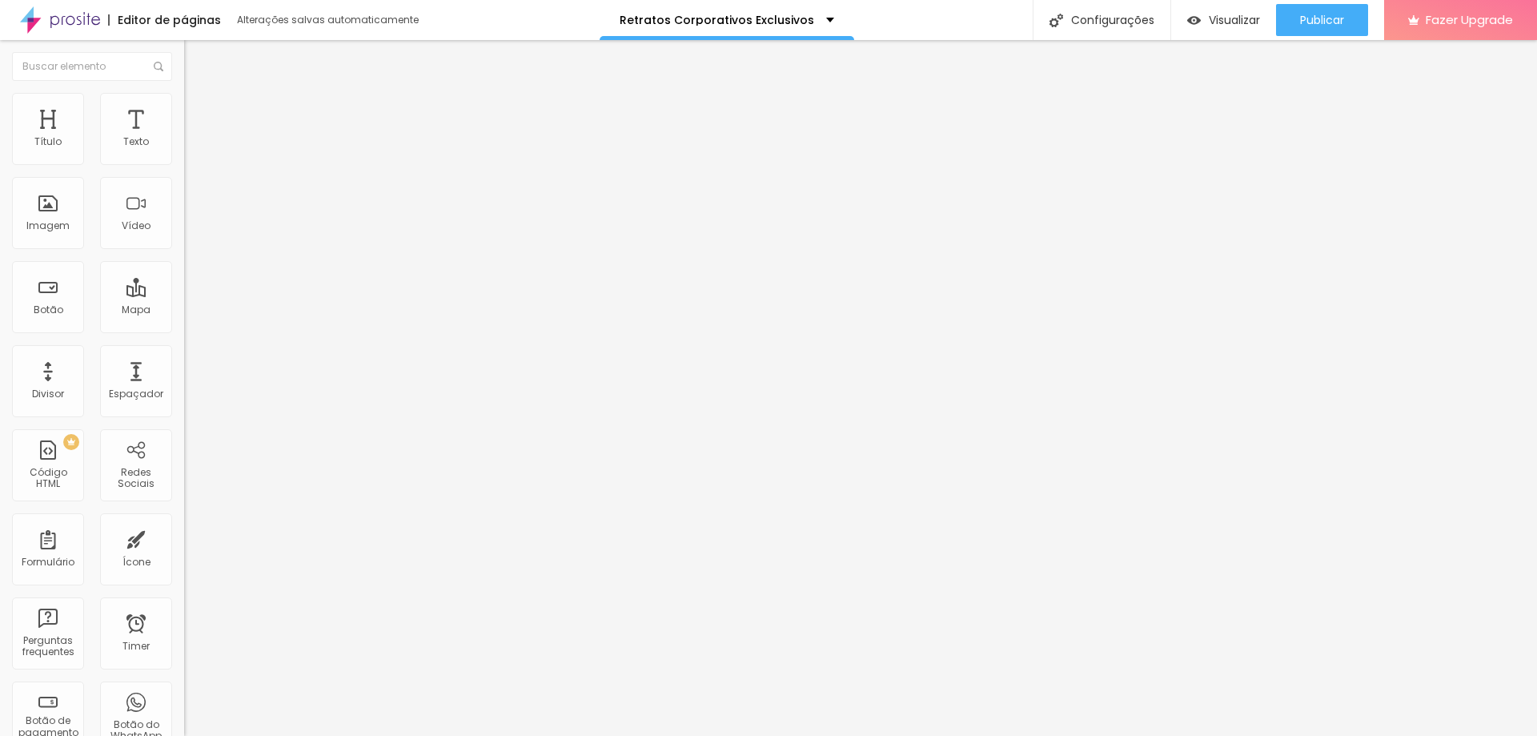
click at [184, 280] on div "Data e horário [DATE] 13:09 Mostrar contador de [PERSON_NAME] Minutos Segundos …" at bounding box center [276, 276] width 184 height 303
click at [184, 237] on div at bounding box center [276, 237] width 184 height 0
click at [184, 106] on li "Avançado" at bounding box center [276, 101] width 184 height 16
click at [184, 89] on img at bounding box center [191, 84] width 14 height 14
click at [184, 154] on button "button" at bounding box center [195, 145] width 22 height 17
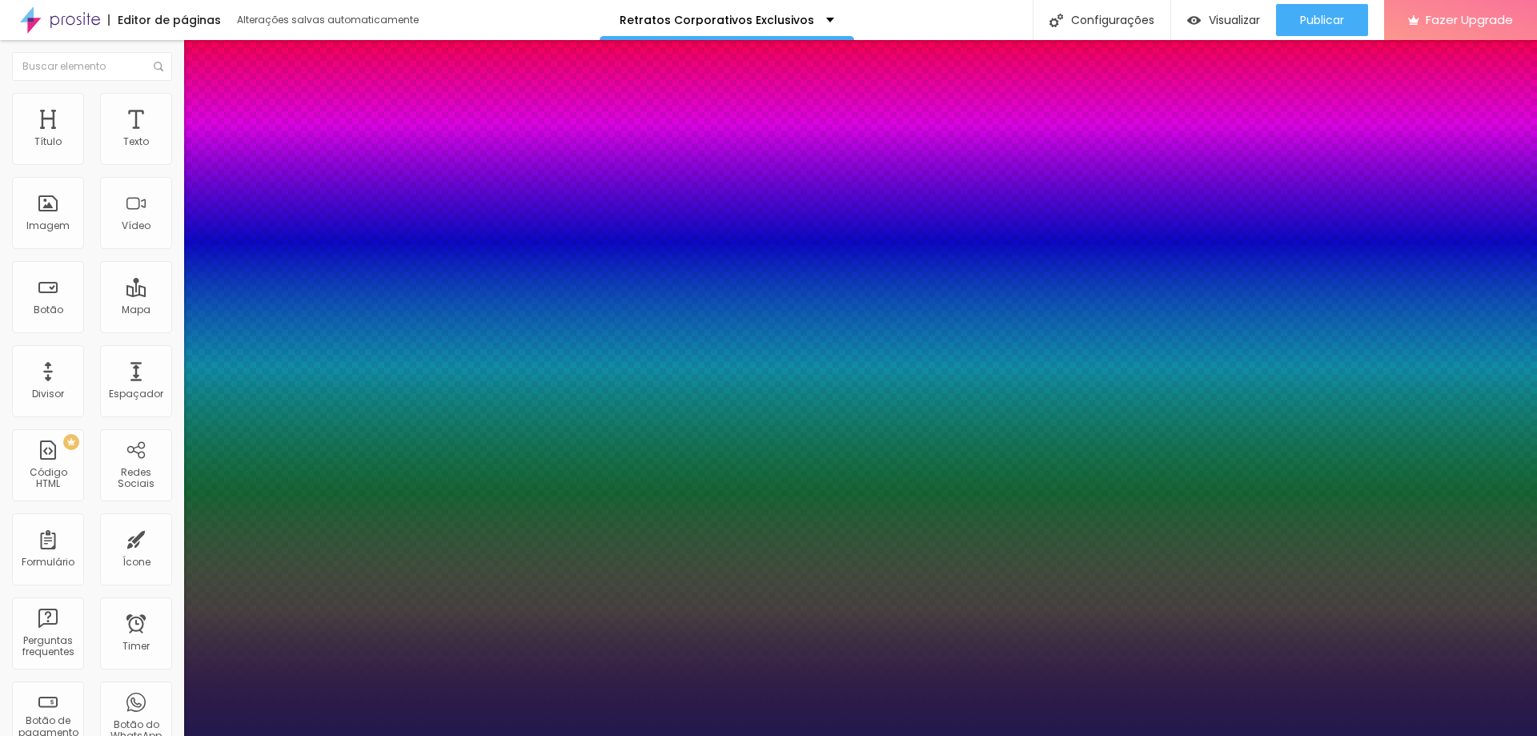
type input "1"
type input "26"
type input "1"
type input "34"
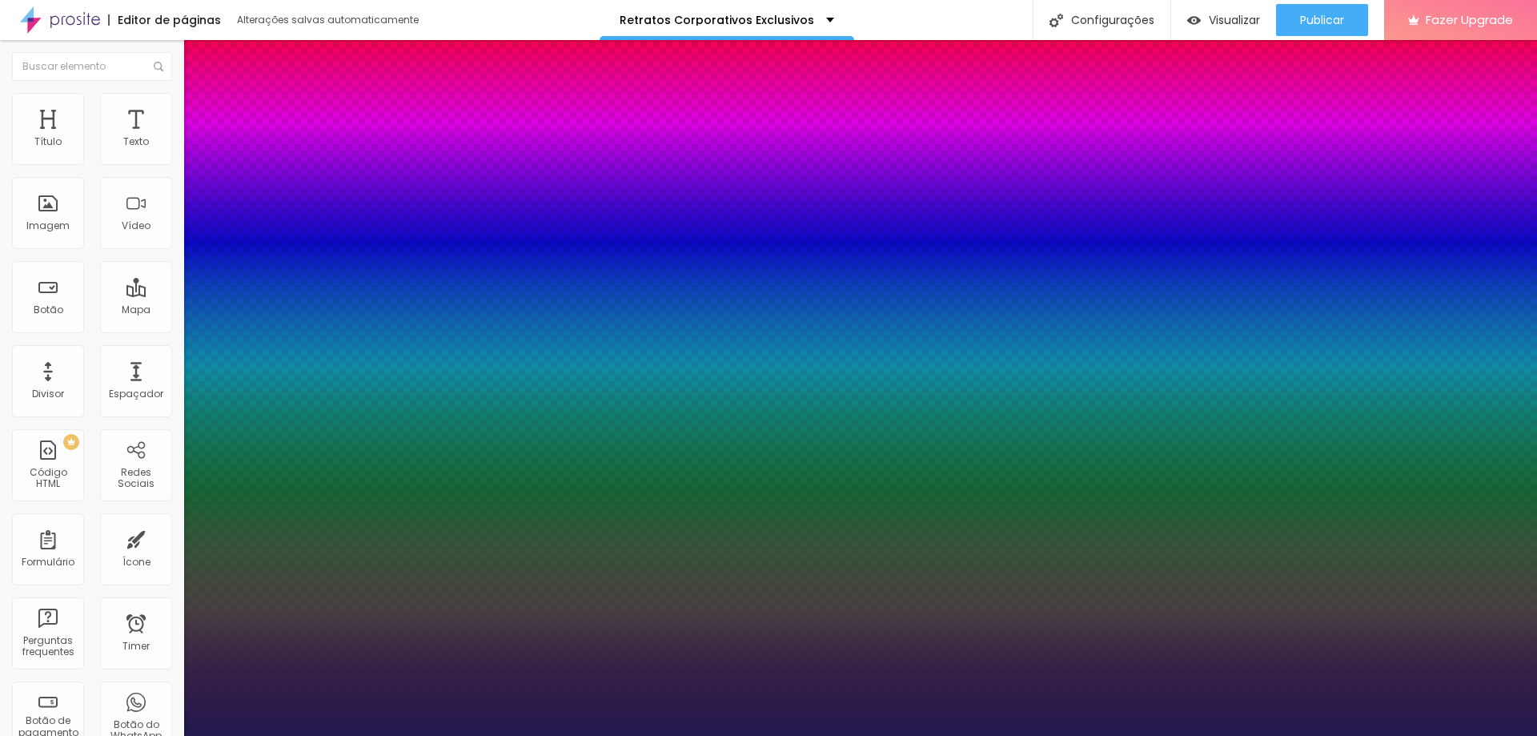
type input "34"
type input "1"
type input "31"
type input "1"
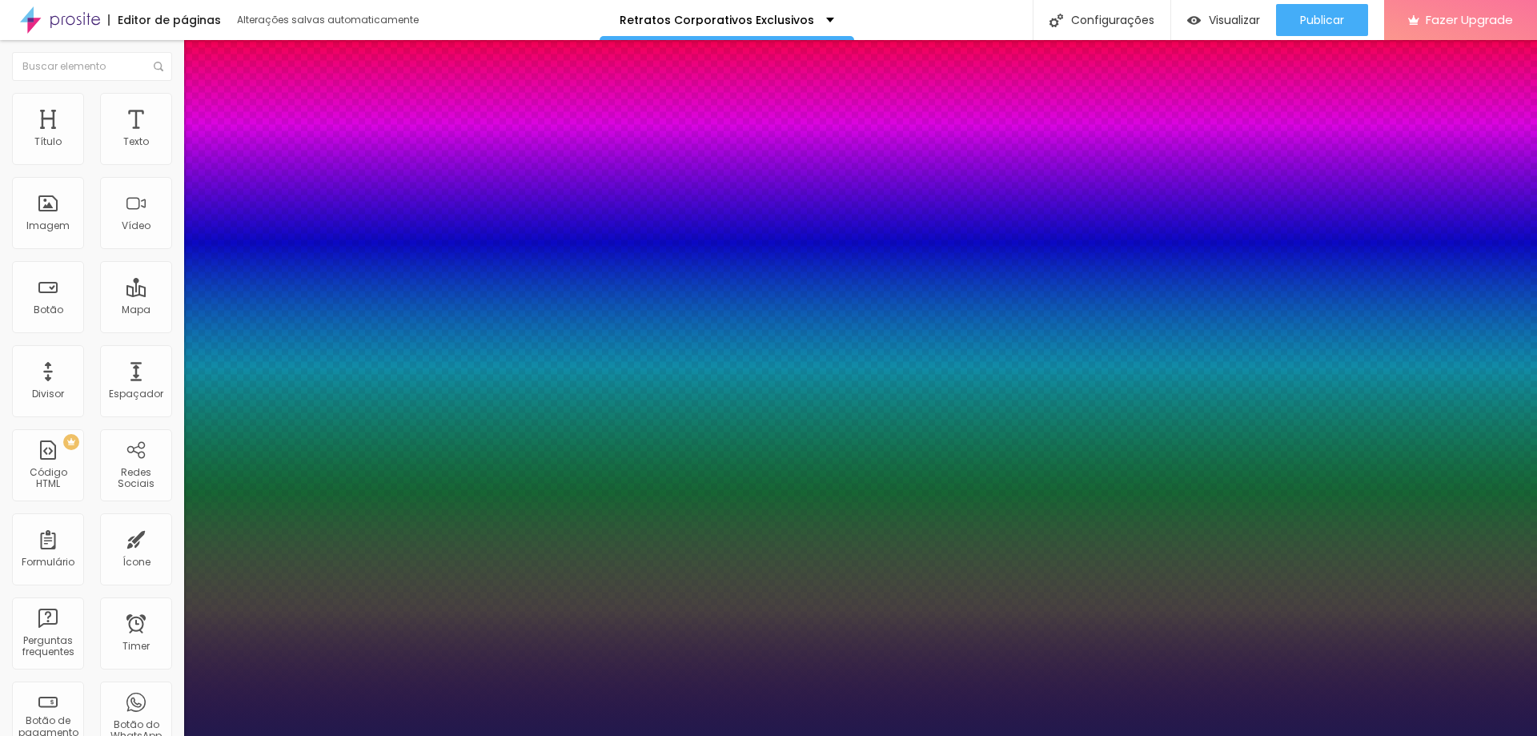
drag, startPoint x: 214, startPoint y: 277, endPoint x: 235, endPoint y: 277, distance: 21.6
type input "31"
click at [938, 735] on div at bounding box center [768, 736] width 1537 height 0
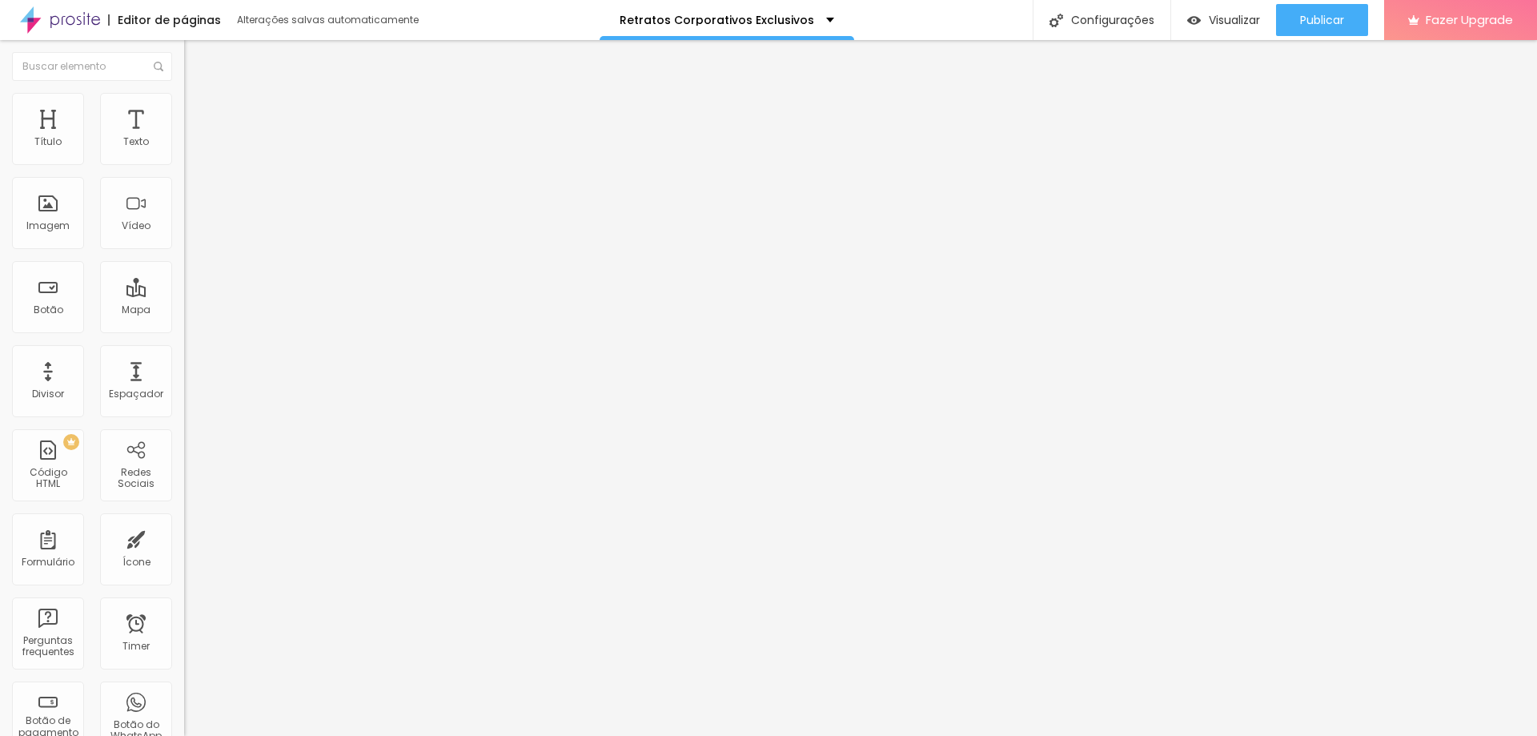
click at [191, 232] on icon "button" at bounding box center [196, 228] width 10 height 10
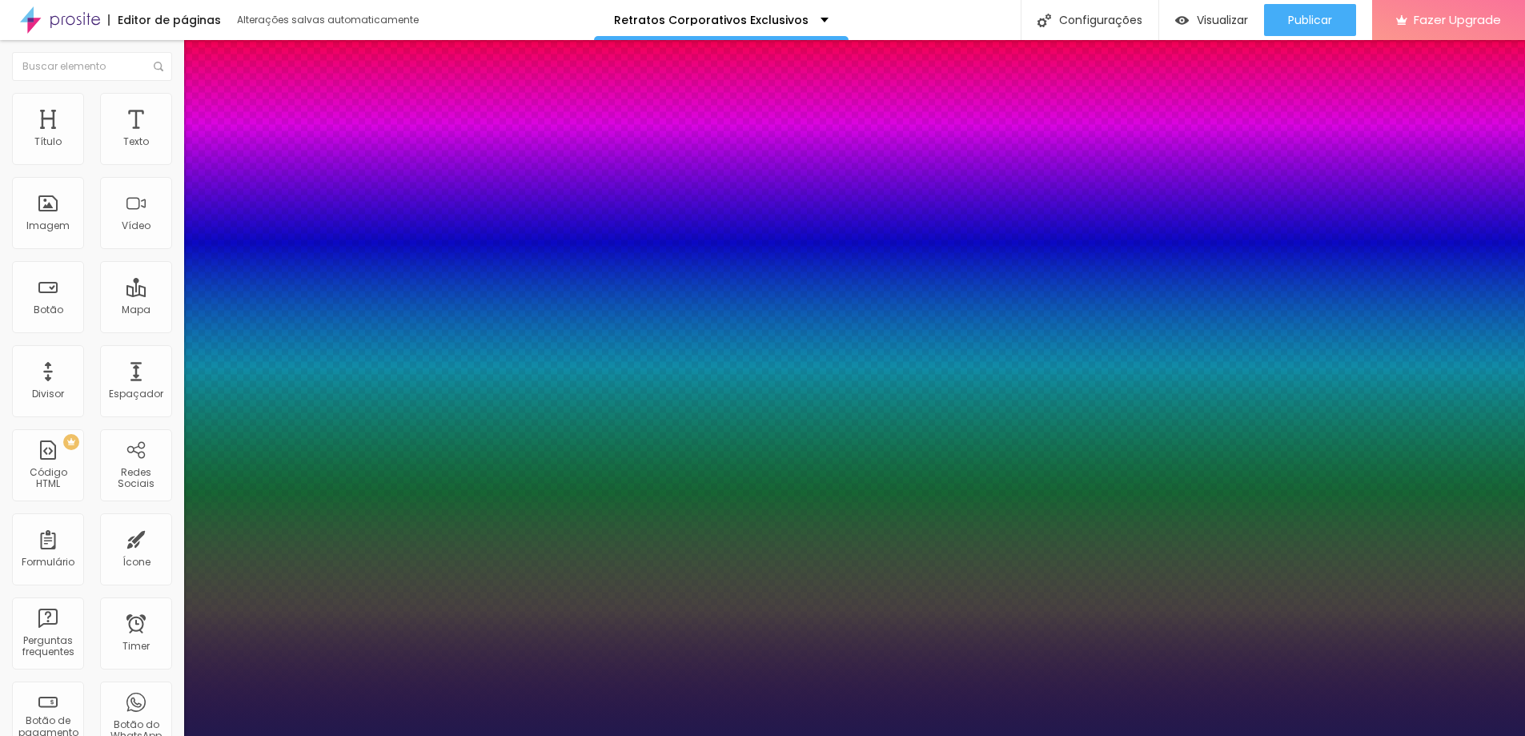
type input "1"
drag, startPoint x: 217, startPoint y: 457, endPoint x: 254, endPoint y: 456, distance: 36.8
drag, startPoint x: 221, startPoint y: 456, endPoint x: 287, endPoint y: 456, distance: 65.6
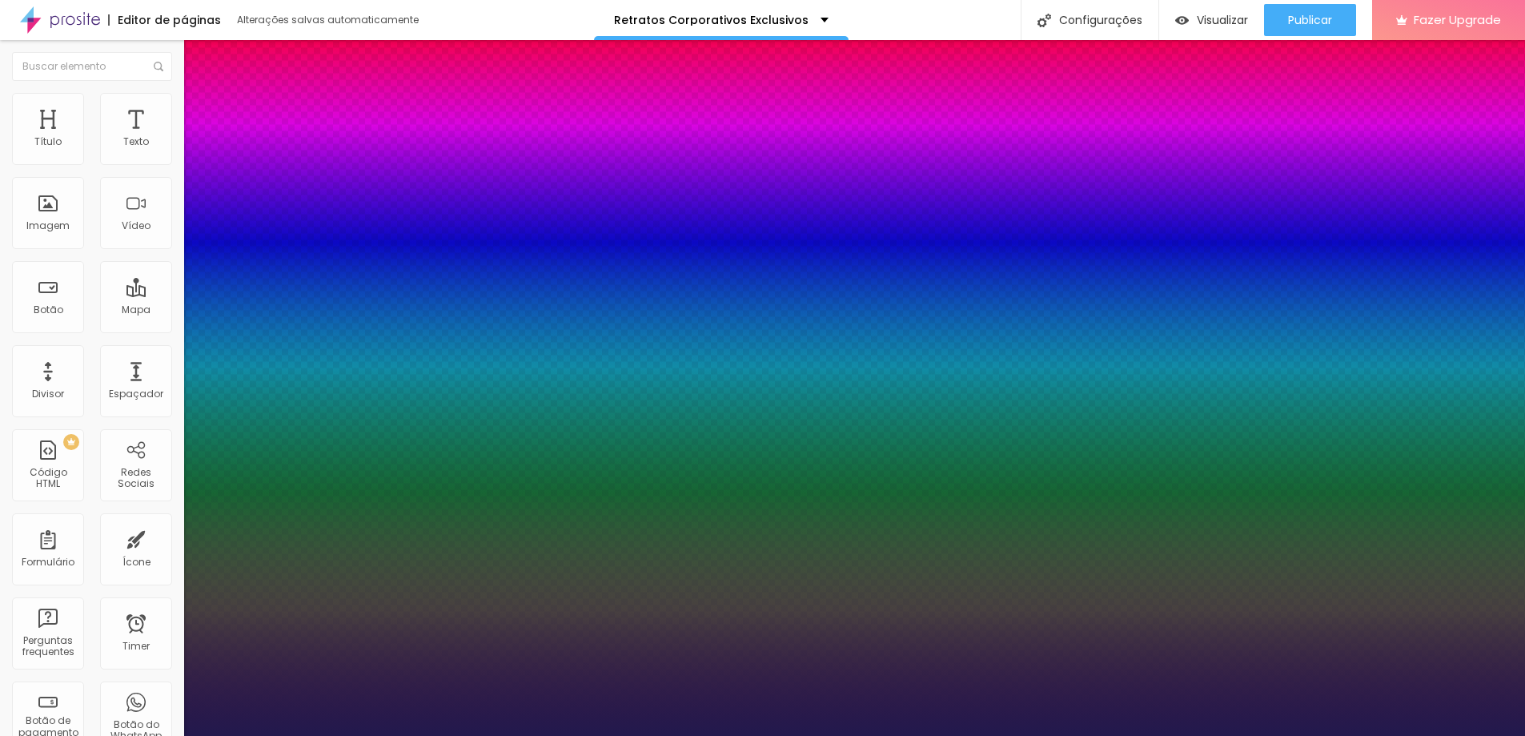
type input "25"
type input "1"
type input "26"
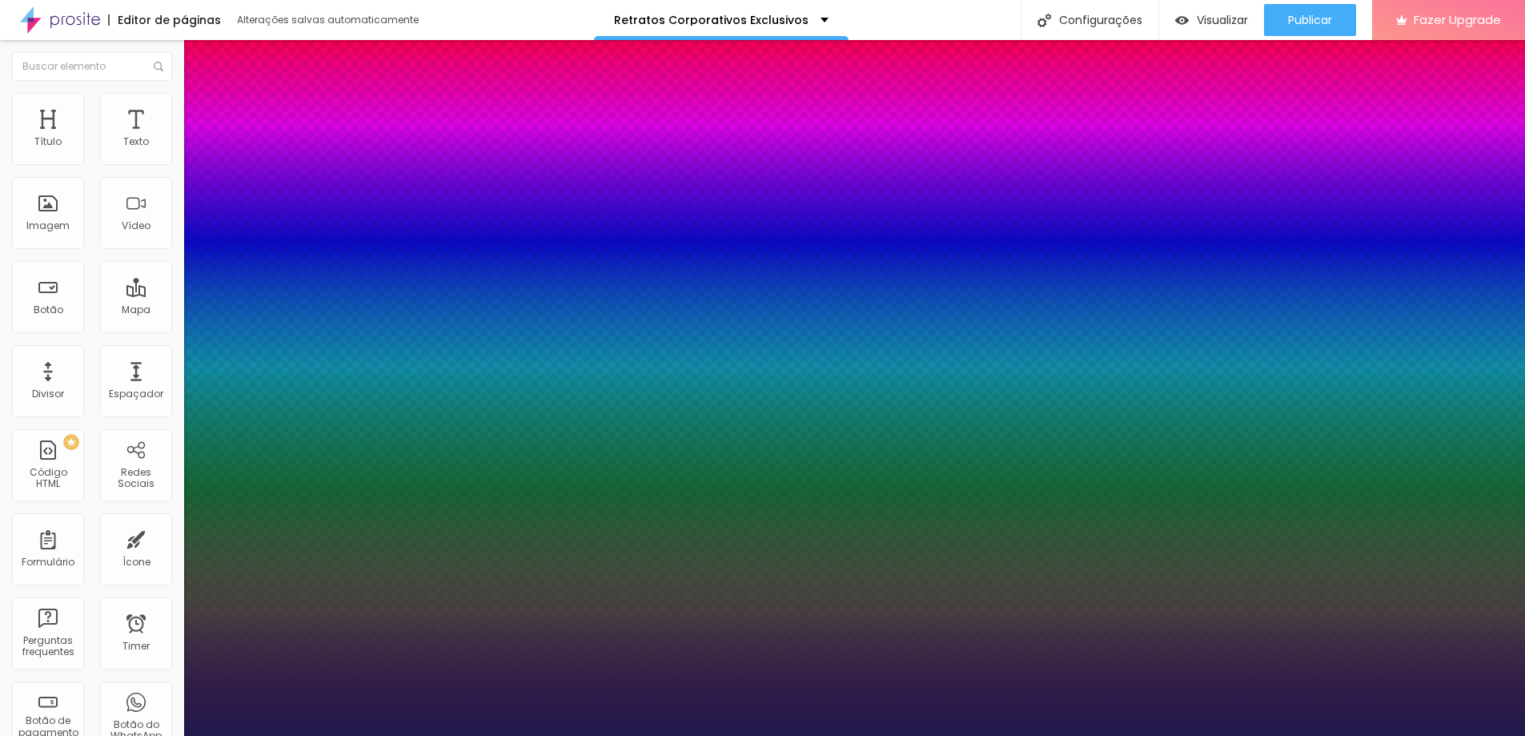
type input "1"
type input "22"
type input "1"
type input "21"
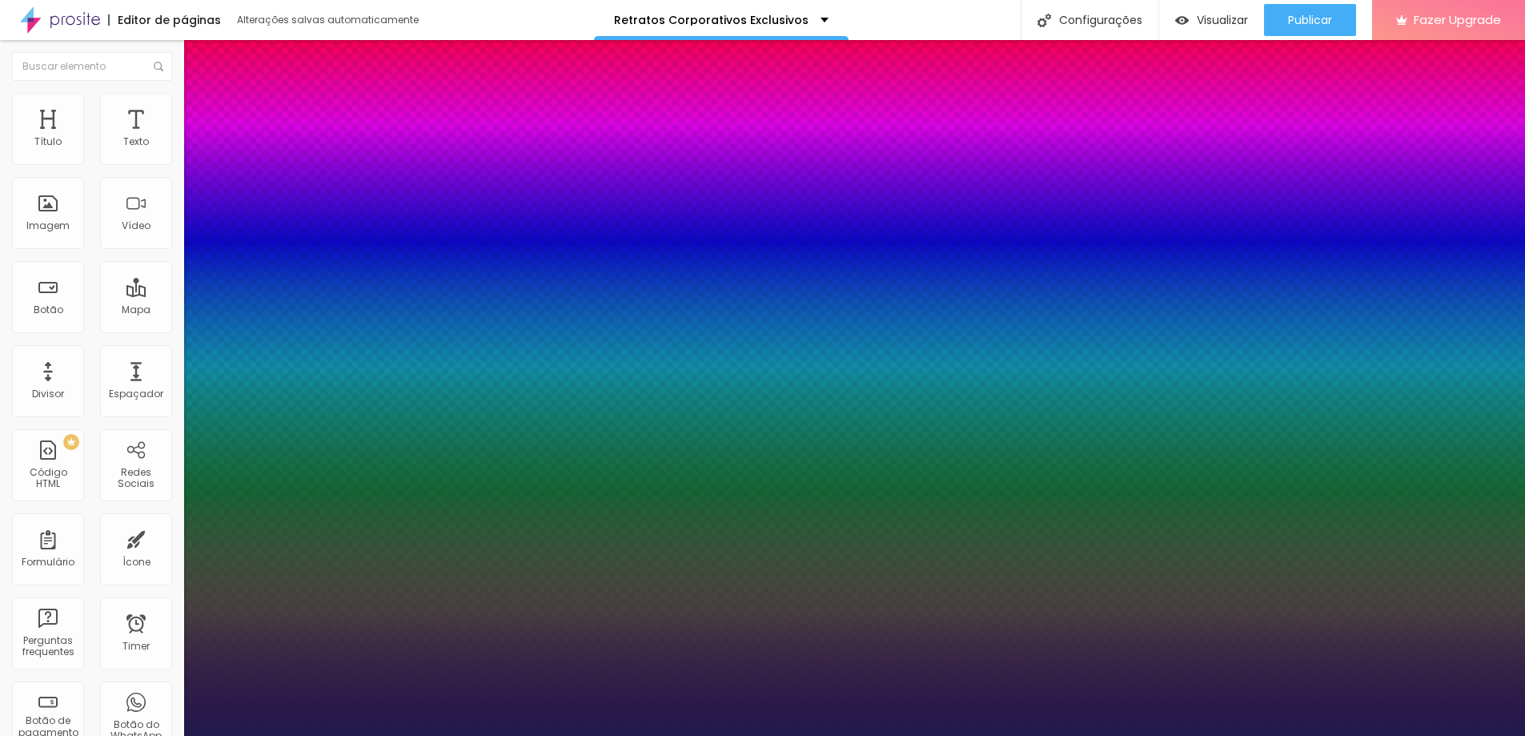
type input "21"
type input "1"
type input "21"
type input "1"
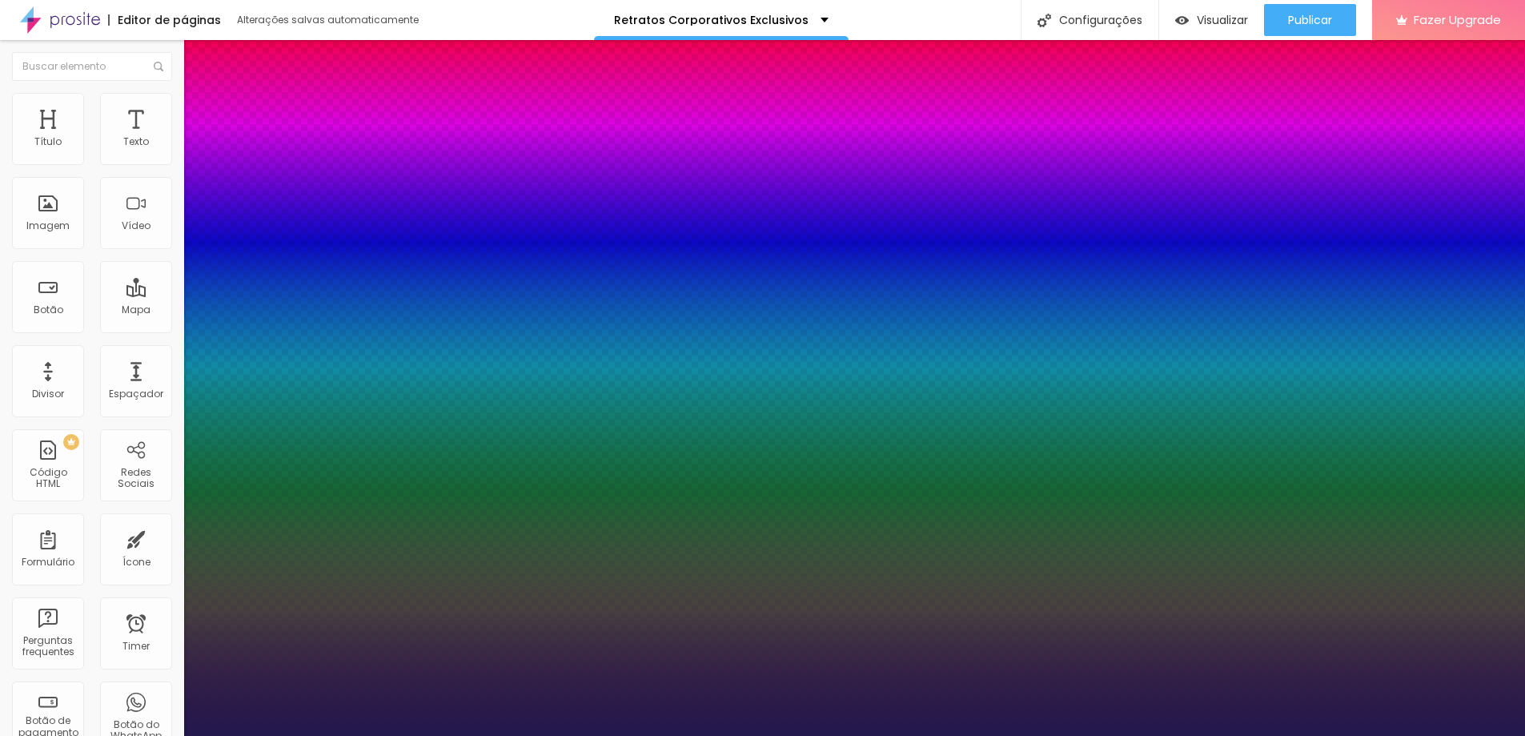
click at [589, 735] on div at bounding box center [762, 736] width 1525 height 0
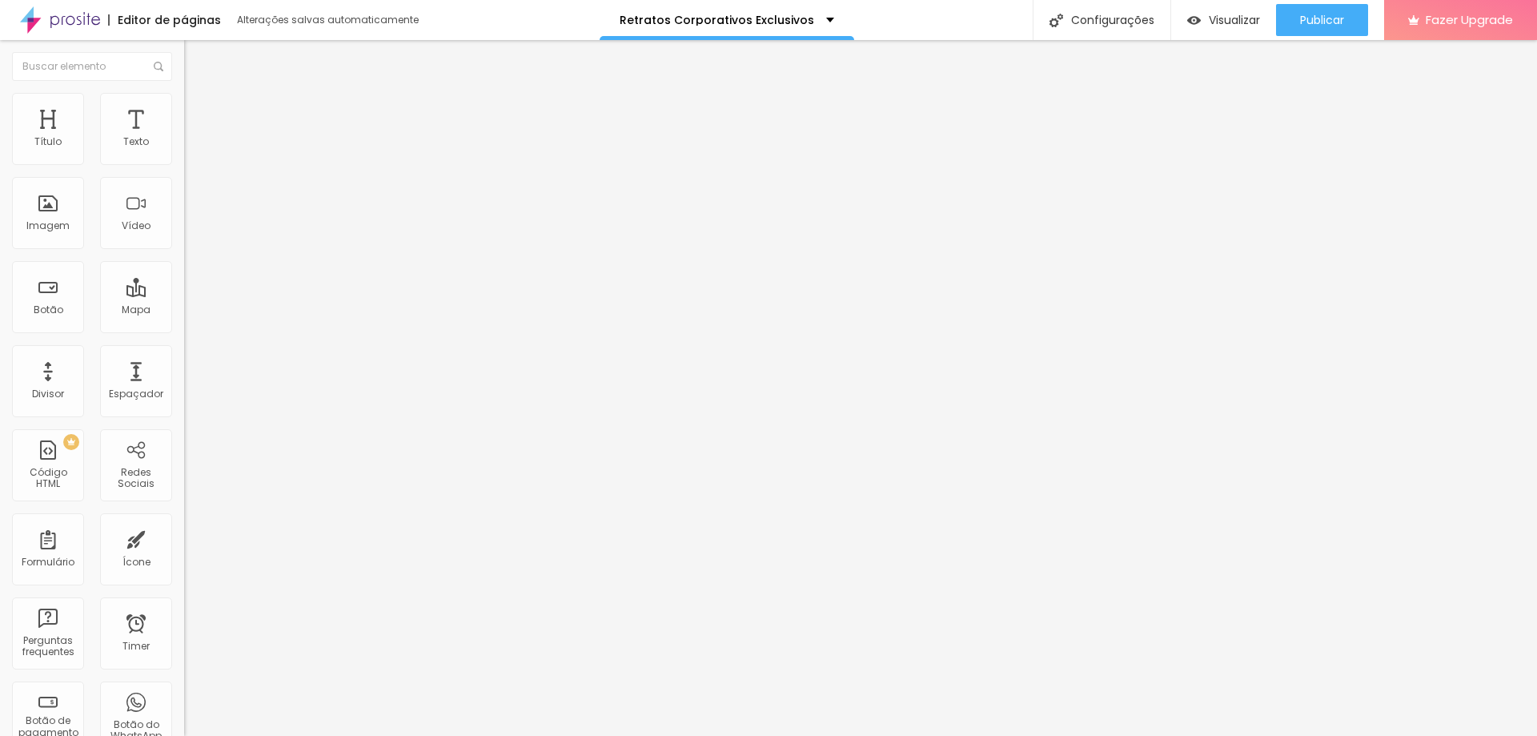
click at [191, 232] on icon "button" at bounding box center [196, 228] width 10 height 10
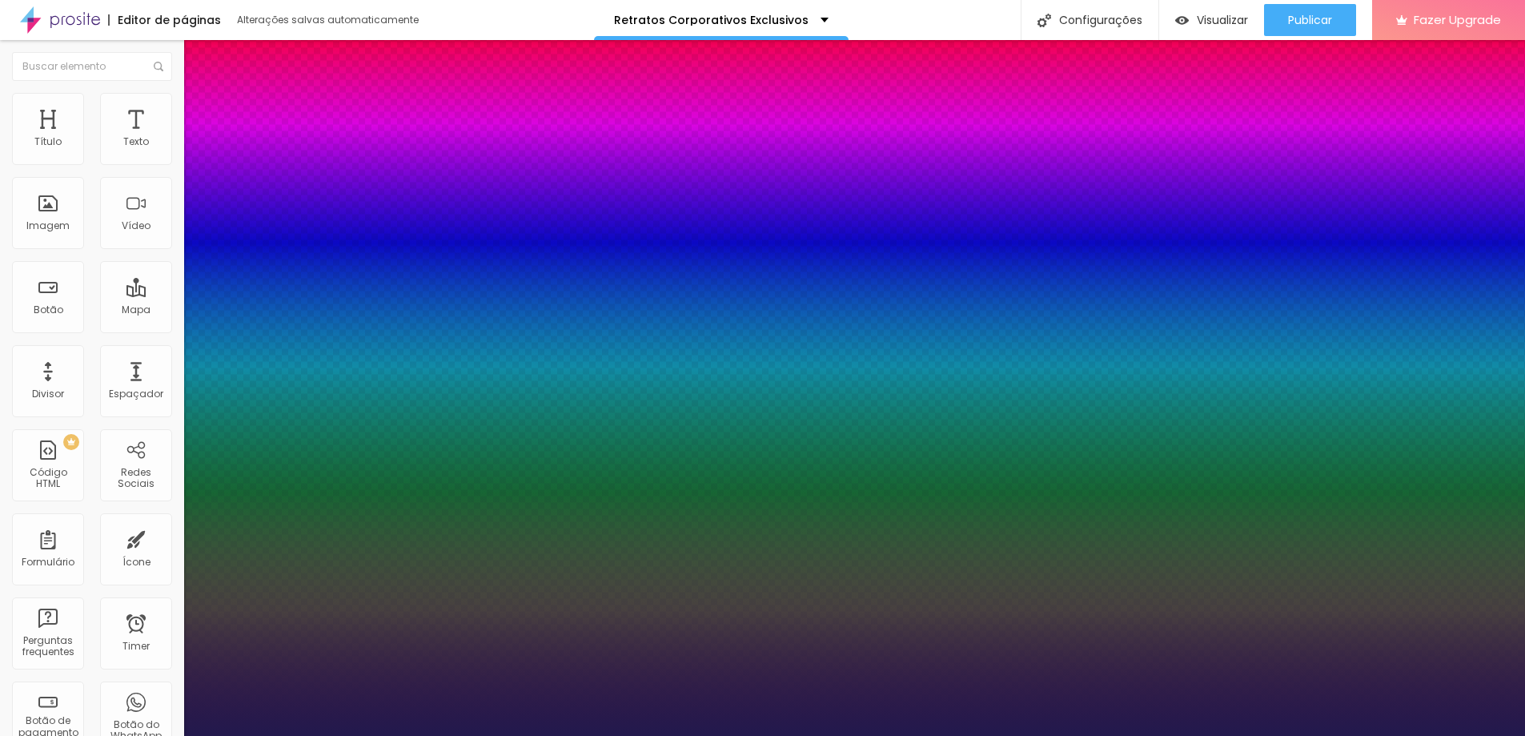
type input "1"
type input "31"
type input "1"
type input "33"
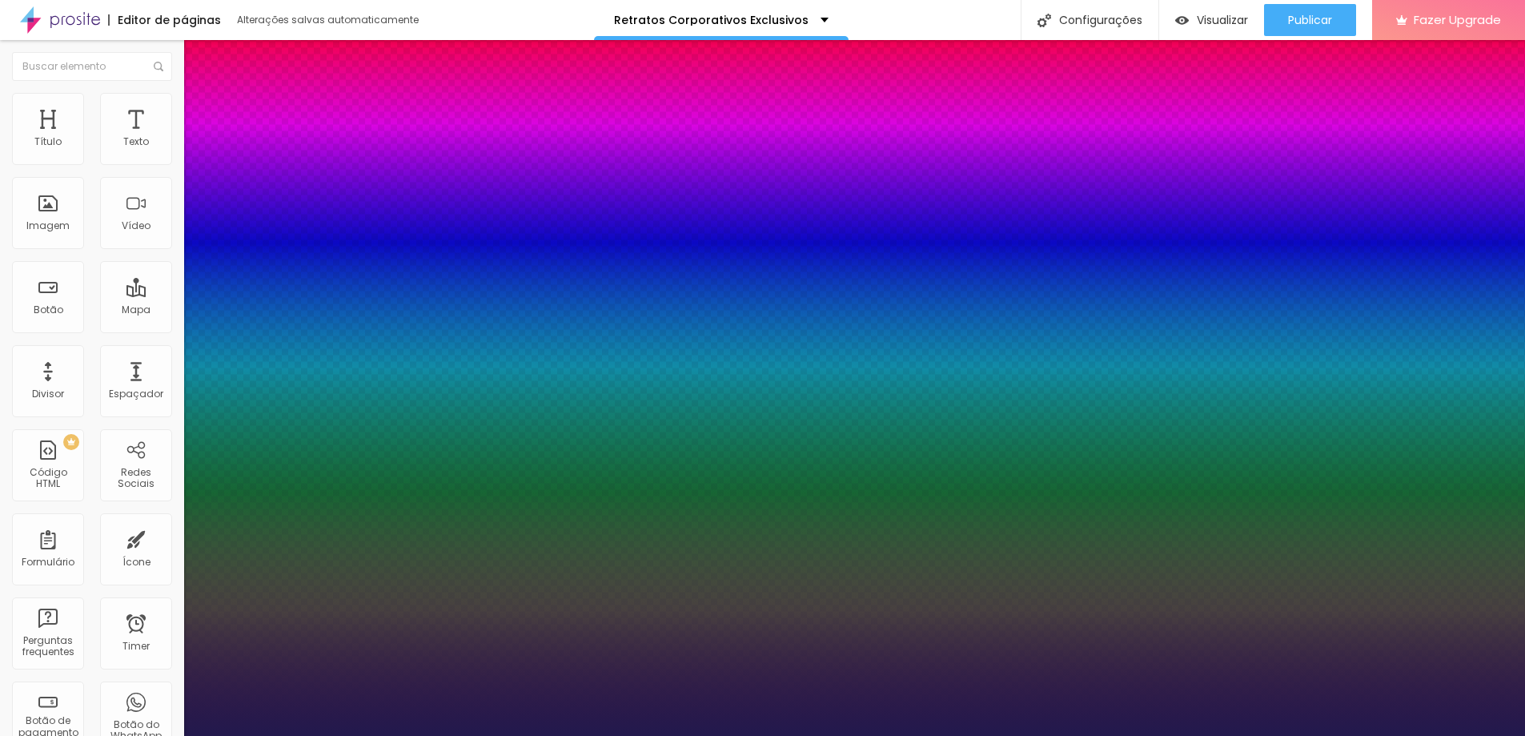
type input "33"
type input "1"
type input "36"
type input "1"
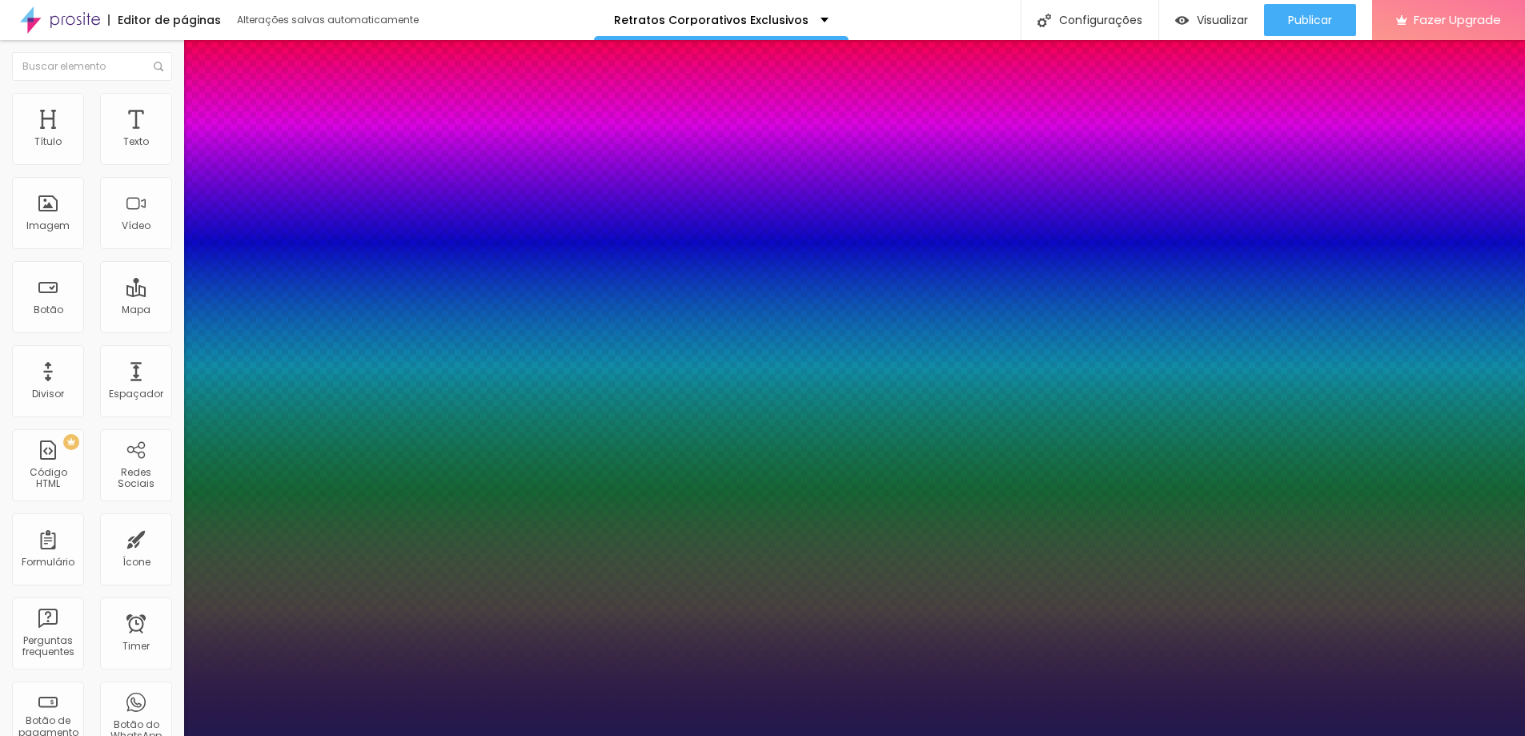
drag, startPoint x: 223, startPoint y: 454, endPoint x: 241, endPoint y: 454, distance: 18.4
type input "36"
click at [1400, 735] on div at bounding box center [762, 736] width 1525 height 0
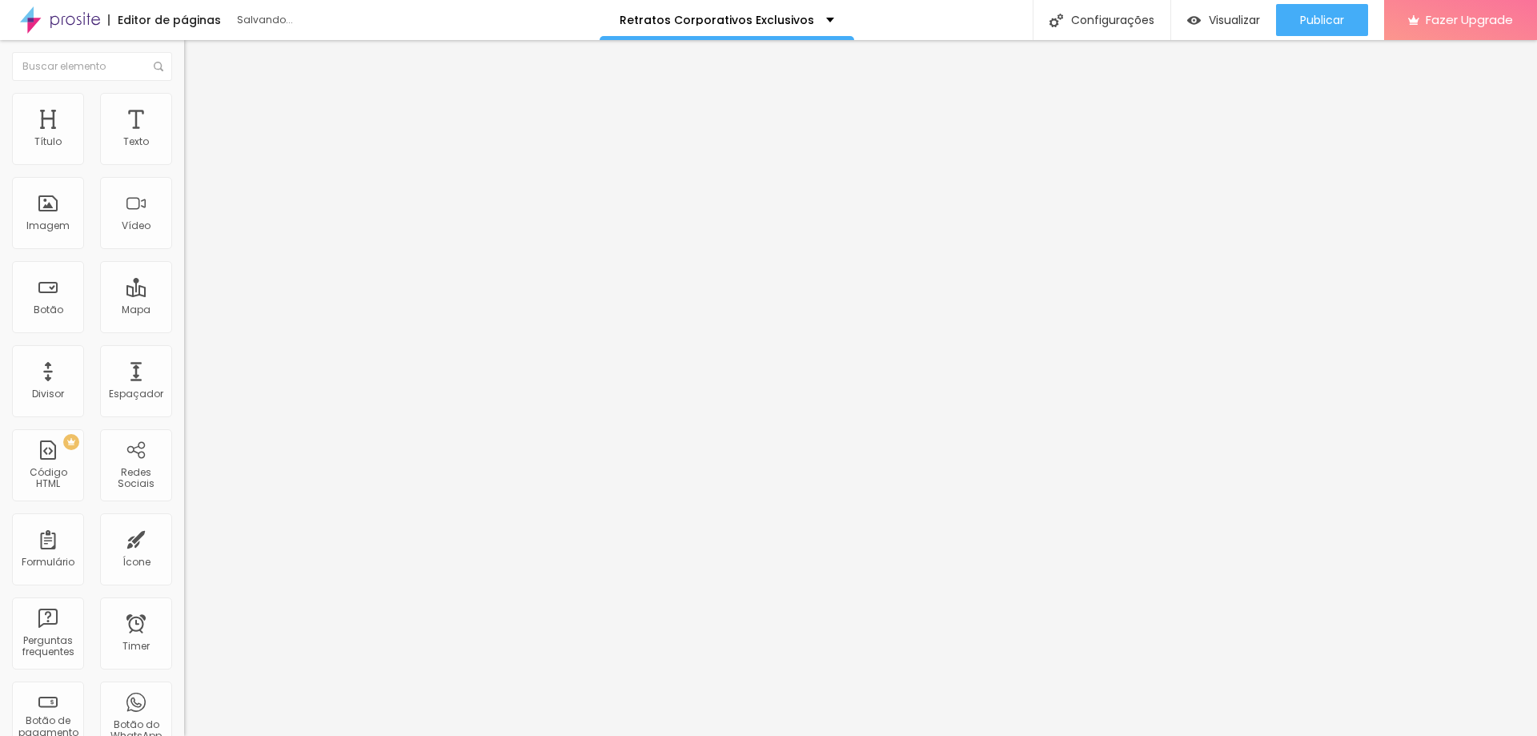
click at [199, 110] on span "Estilo" at bounding box center [211, 104] width 25 height 14
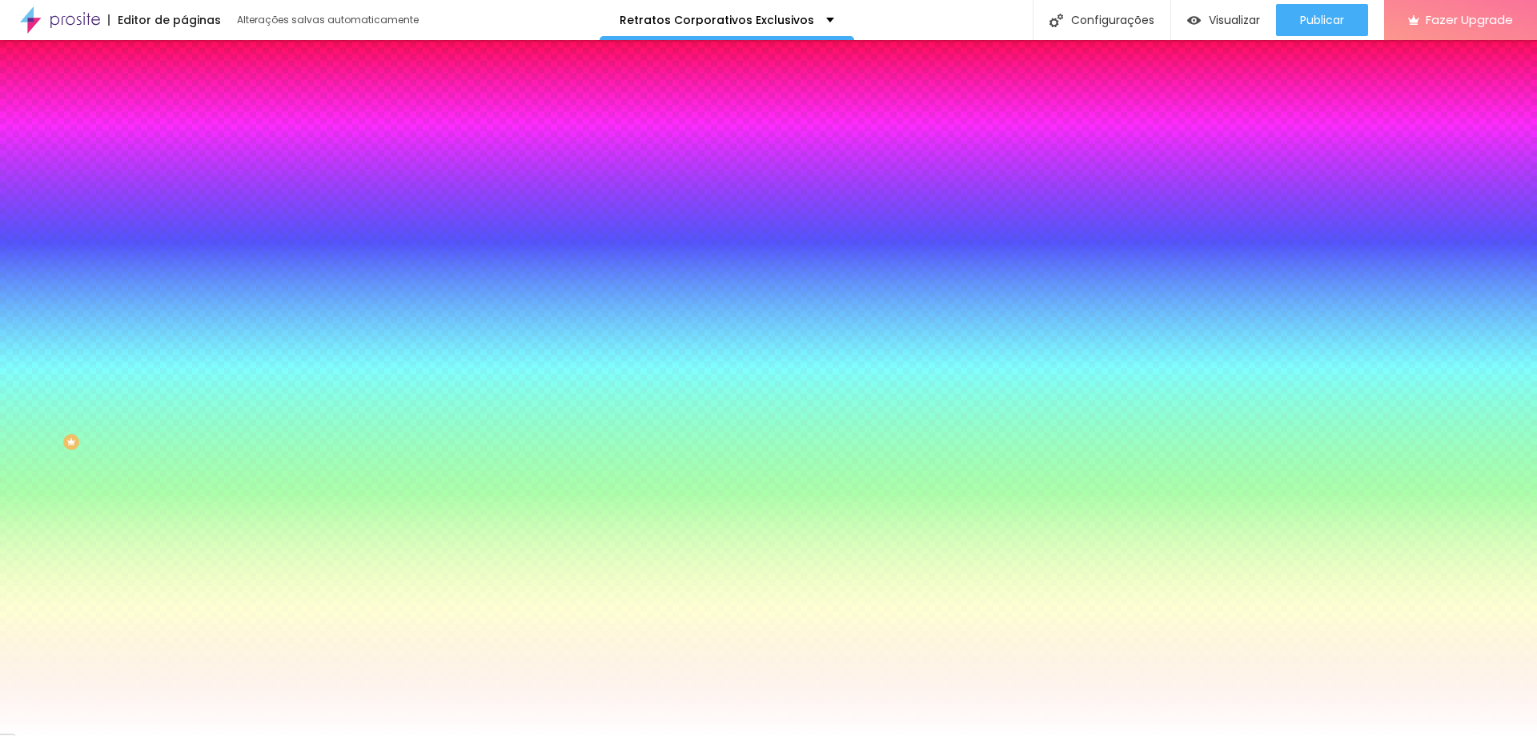
click at [184, 153] on div at bounding box center [276, 153] width 184 height 0
type input "#FFFFFF"
drag, startPoint x: 70, startPoint y: 217, endPoint x: 0, endPoint y: 158, distance: 92.0
click at [184, 158] on div "Cor de fundo Voltar ao padrão #FFFFFF Tipografia Voltar ao padrão Borda Voltar …" at bounding box center [276, 386] width 184 height 523
click at [184, 196] on button "button" at bounding box center [195, 204] width 22 height 17
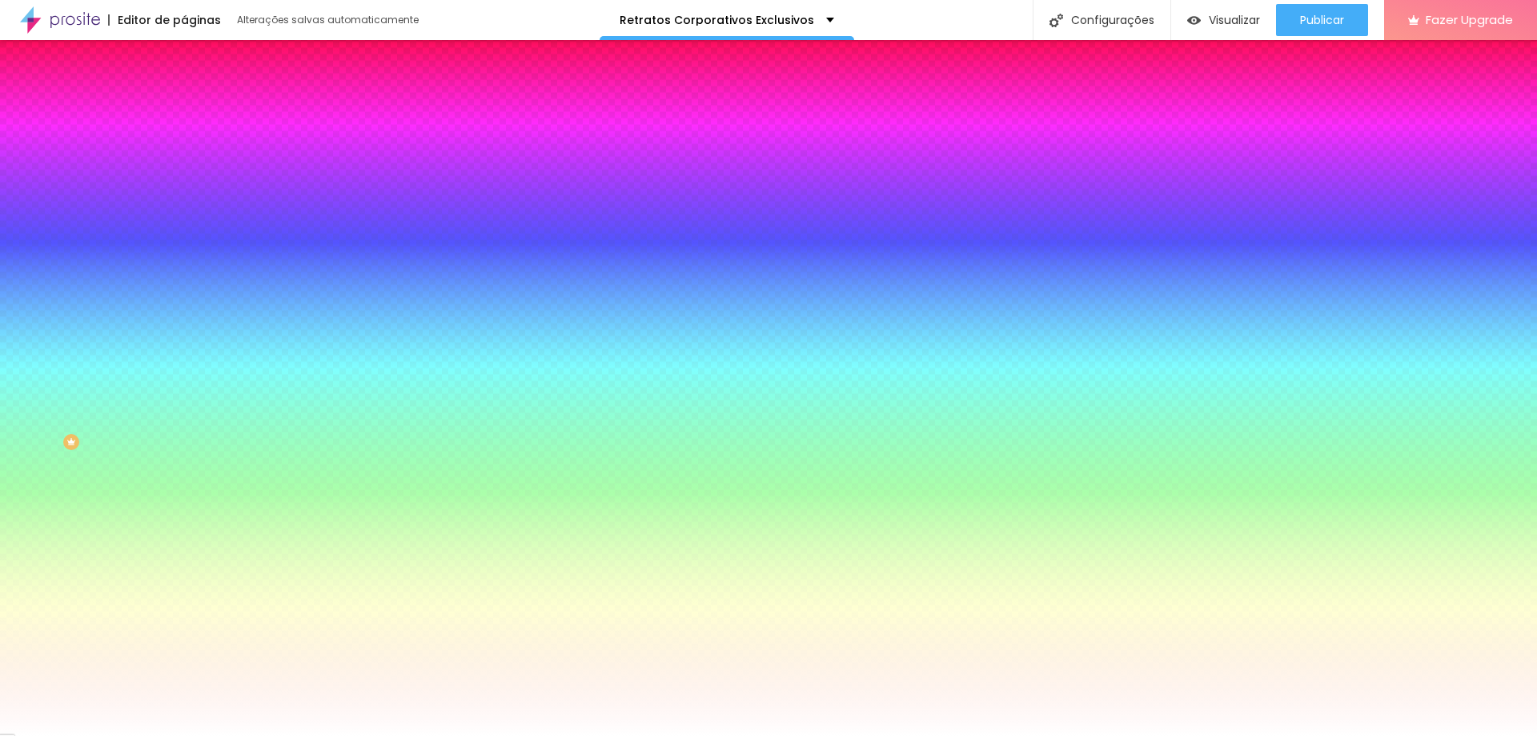
drag, startPoint x: 294, startPoint y: 435, endPoint x: 190, endPoint y: 371, distance: 121.8
drag, startPoint x: 334, startPoint y: 424, endPoint x: 337, endPoint y: 410, distance: 14.8
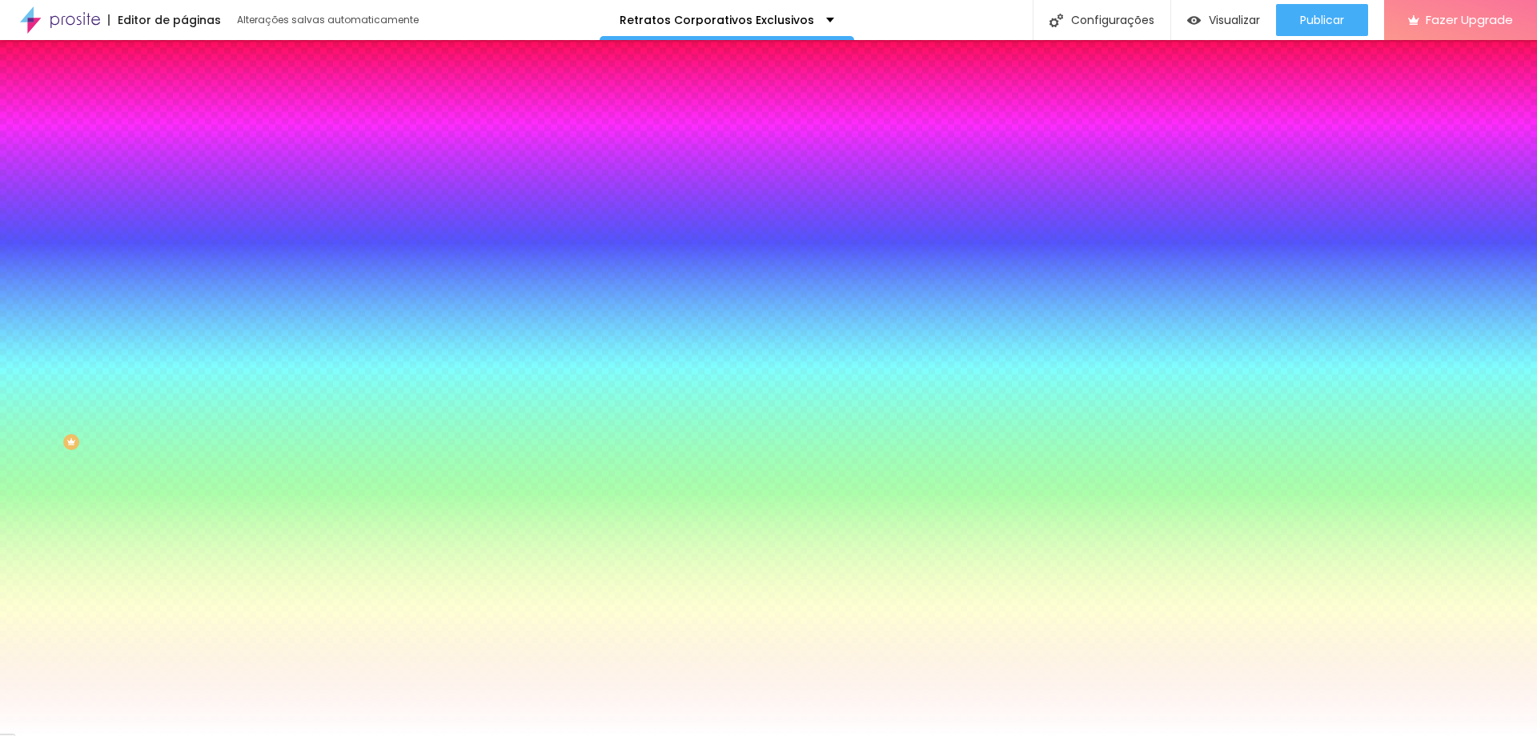
click at [337, 410] on div at bounding box center [768, 368] width 1537 height 736
click at [319, 416] on div at bounding box center [768, 368] width 1537 height 736
type input "#000000"
drag, startPoint x: 318, startPoint y: 423, endPoint x: 187, endPoint y: 546, distance: 179.5
click at [187, 546] on body "Editor de páginas Salvando... Retratos Corporativos Exclusivos Configurações Co…" at bounding box center [768, 368] width 1537 height 736
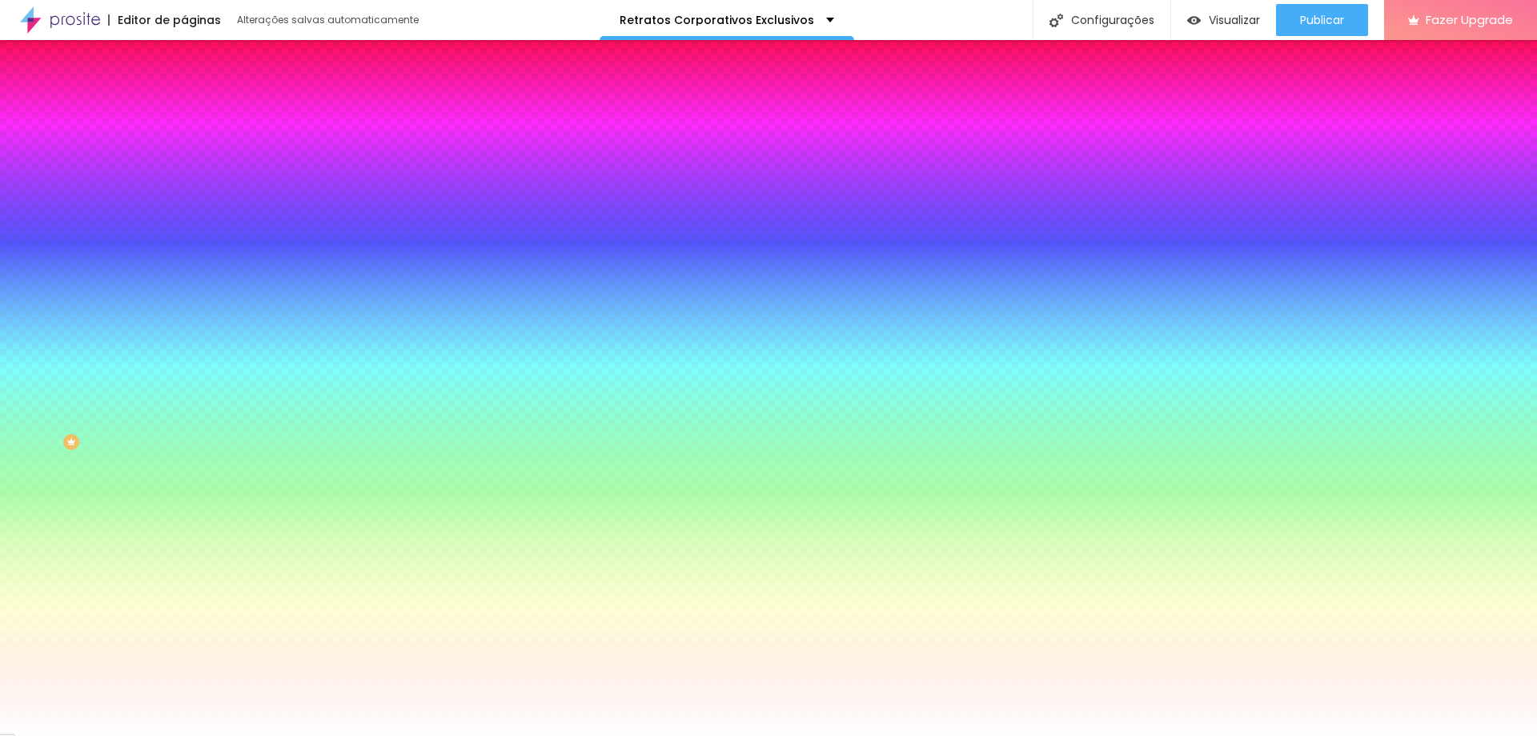
click at [122, 735] on div at bounding box center [768, 736] width 1537 height 0
click at [191, 199] on icon "button" at bounding box center [196, 204] width 10 height 10
type input "18"
type input "22"
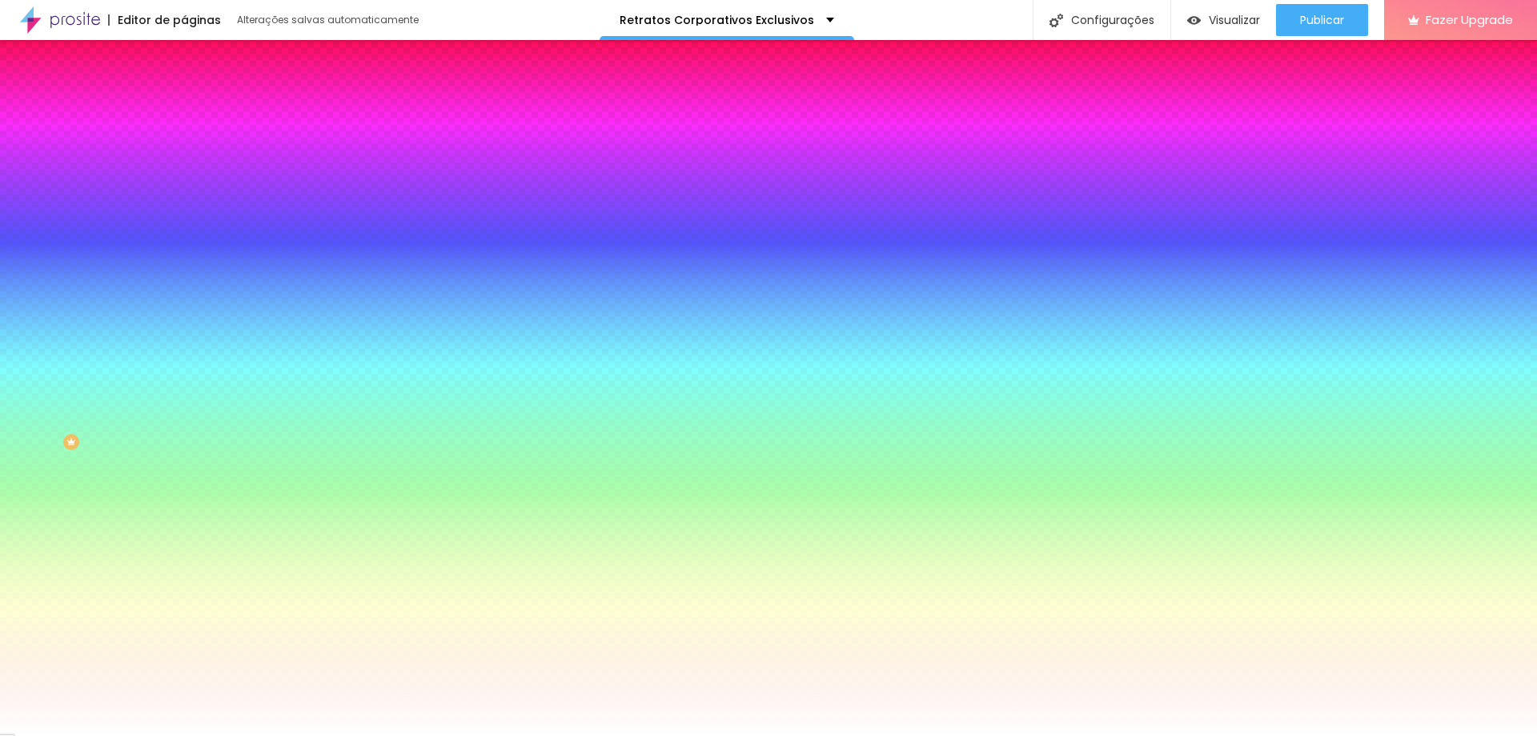
type input "22"
type input "23"
type input "24"
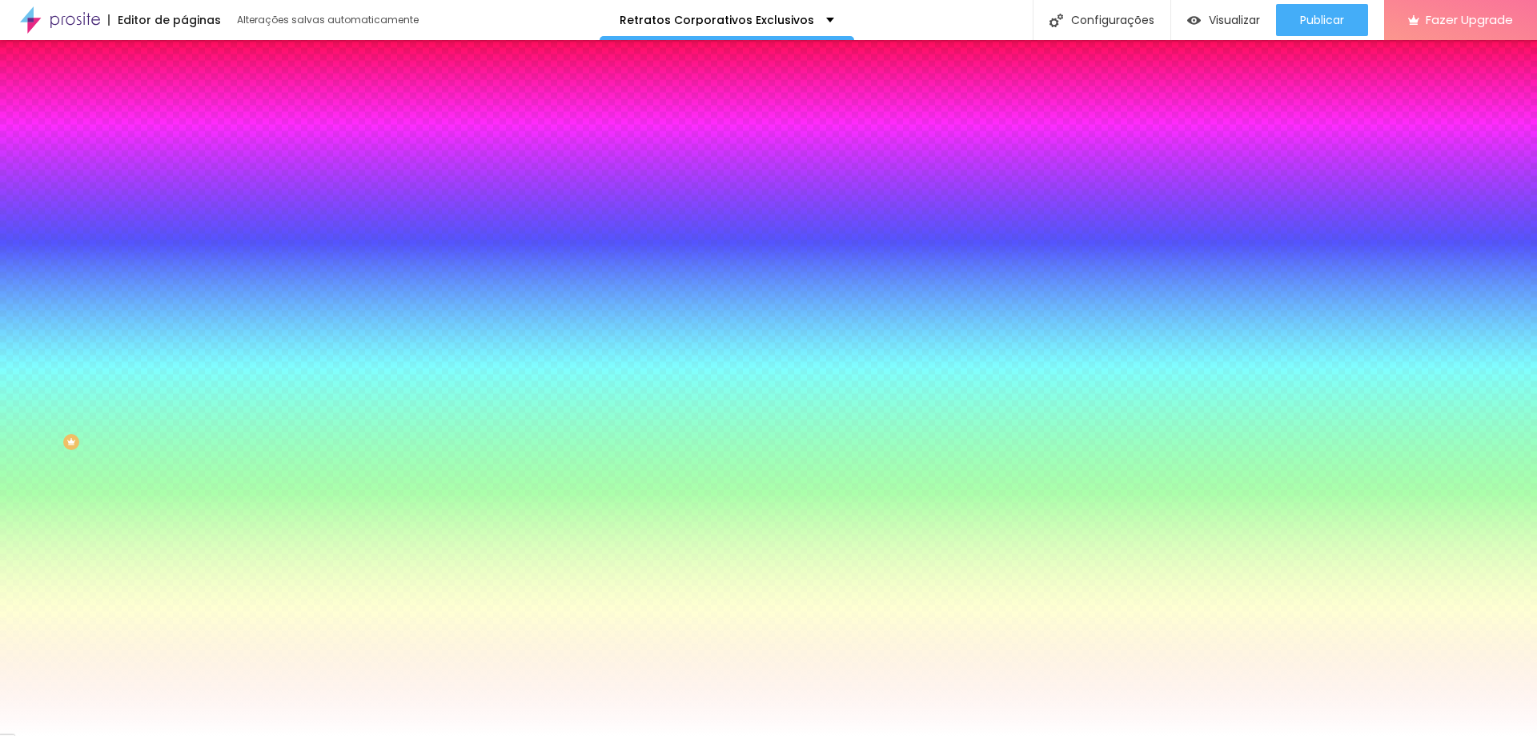
type input "27"
type input "32"
type input "31"
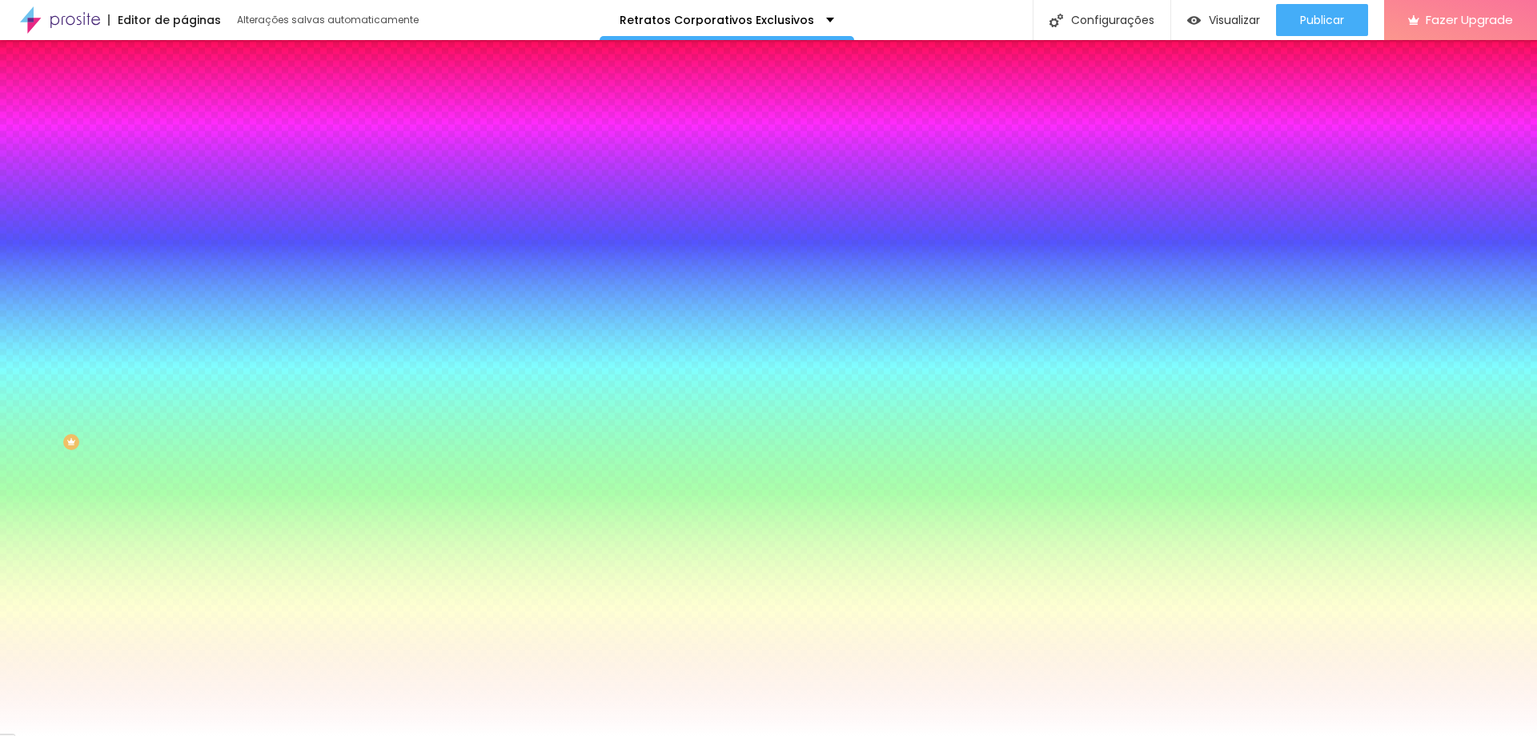
type input "31"
type input "29"
type input "28"
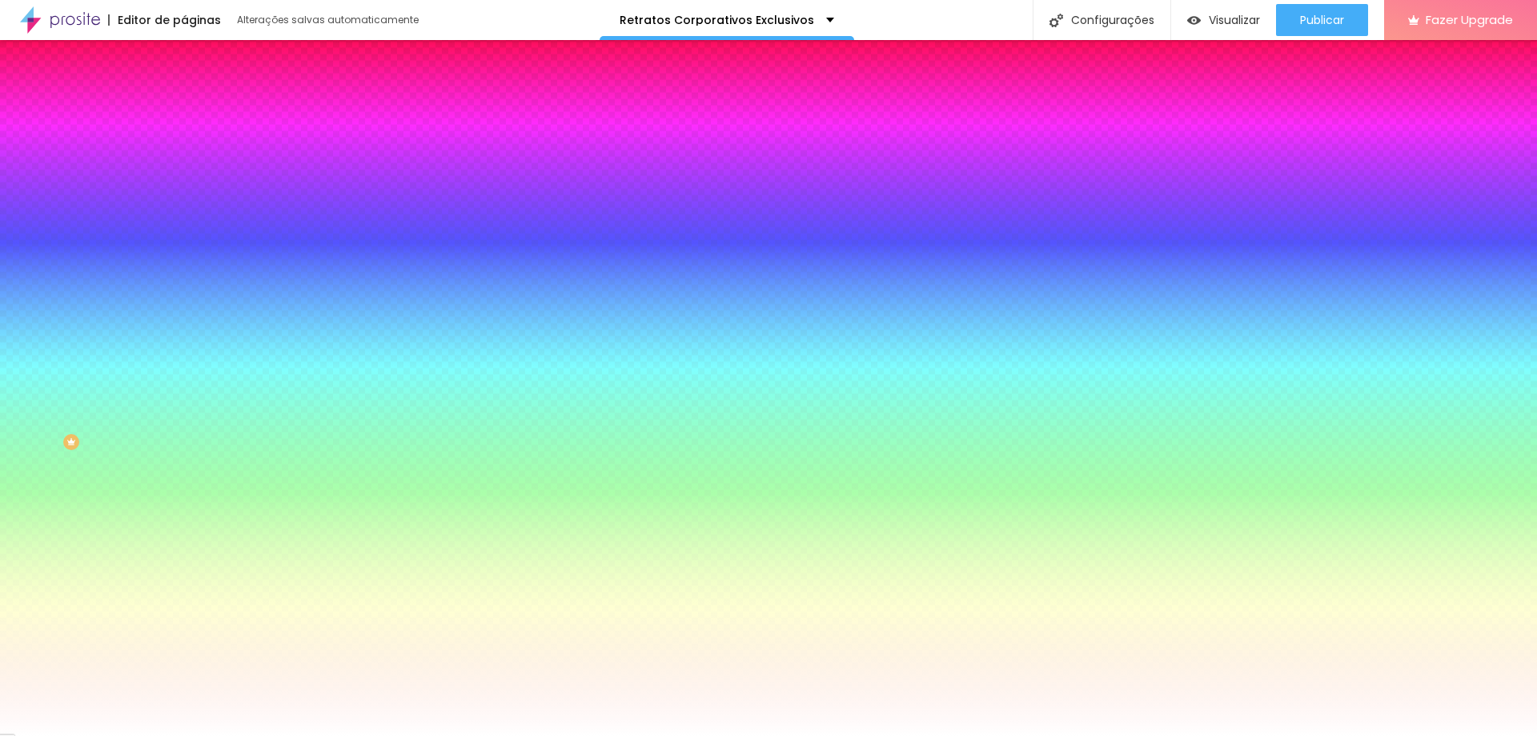
type input "27"
type input "26"
type input "25"
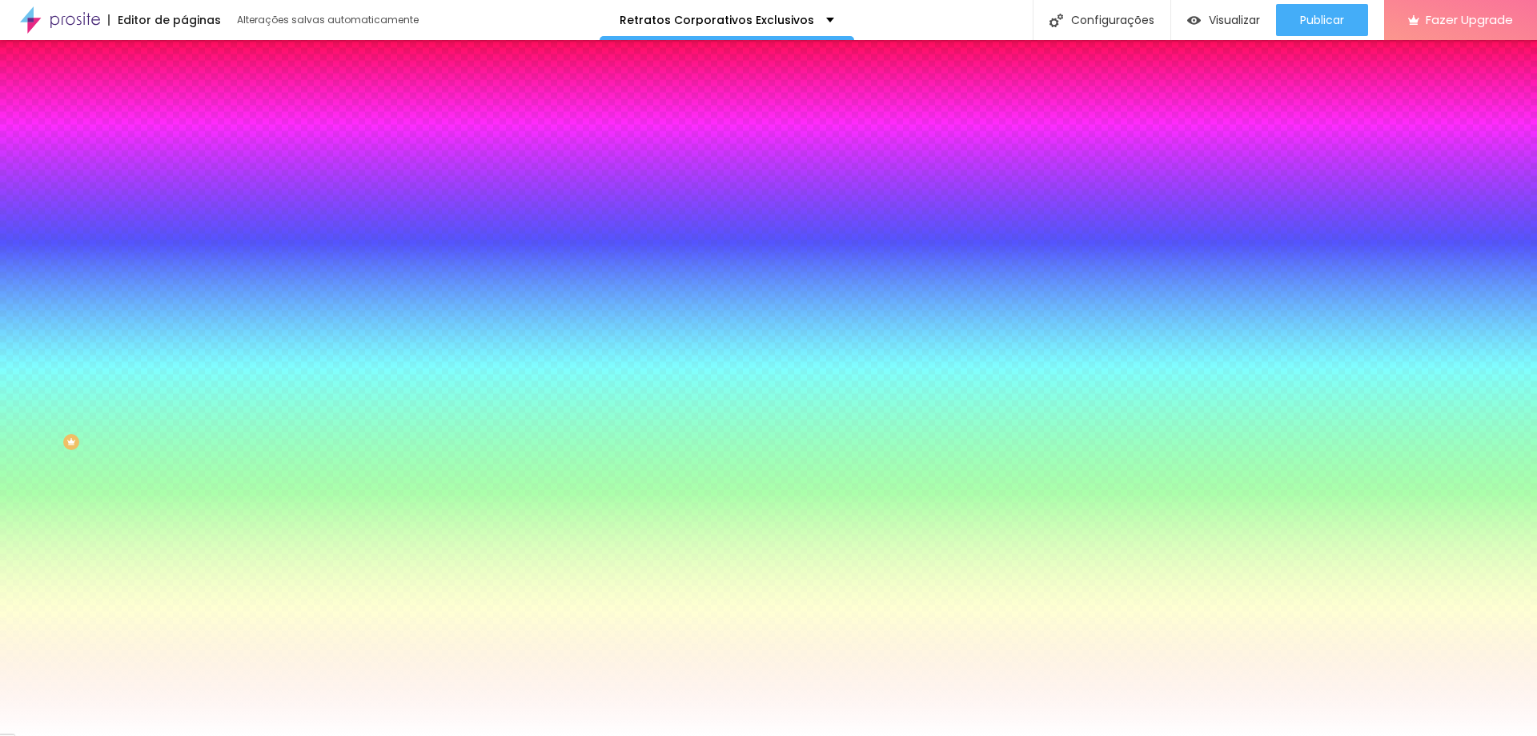
type input "25"
drag, startPoint x: 242, startPoint y: 310, endPoint x: 287, endPoint y: 329, distance: 49.5
type input "25"
click at [110, 735] on div at bounding box center [768, 736] width 1537 height 0
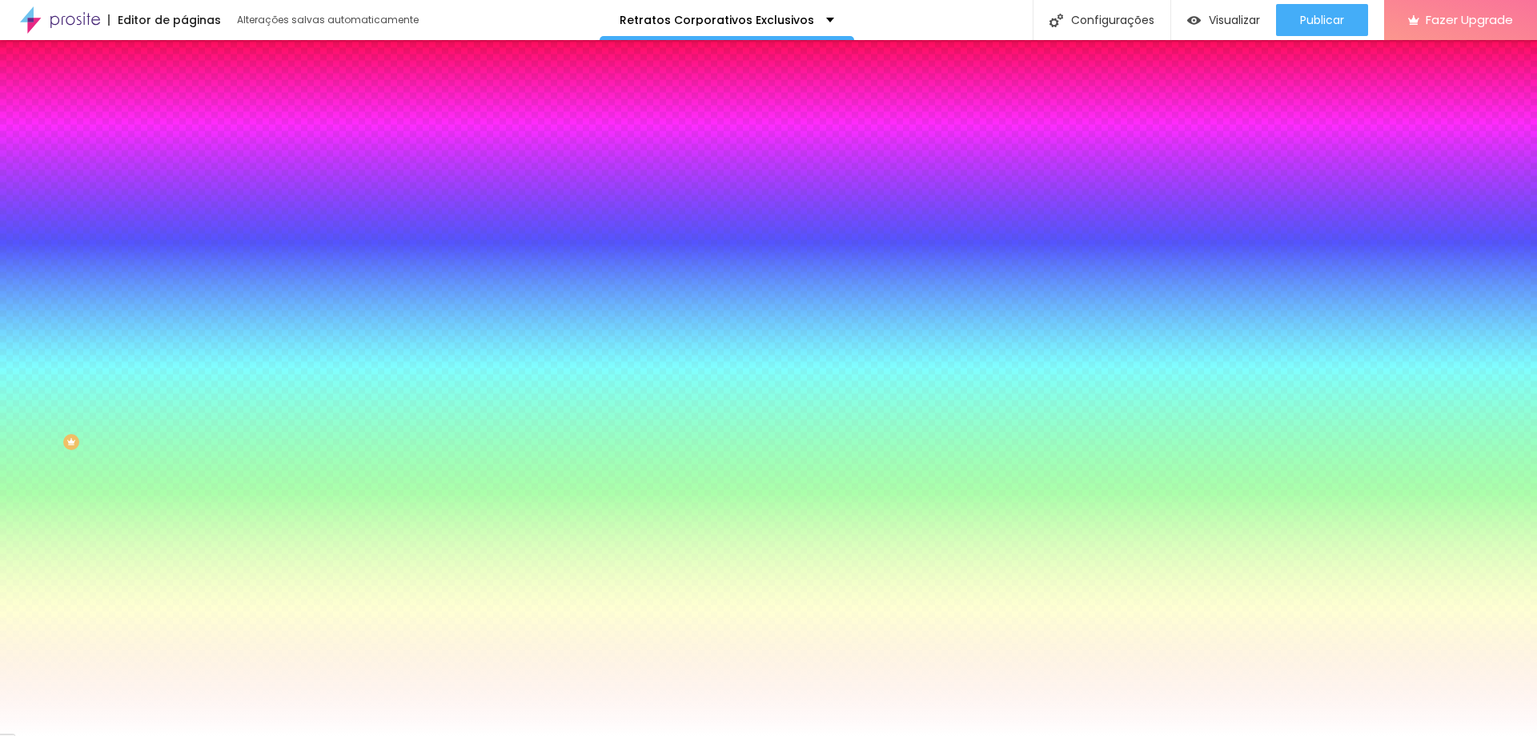
click at [184, 93] on li "Conteúdo" at bounding box center [276, 85] width 184 height 16
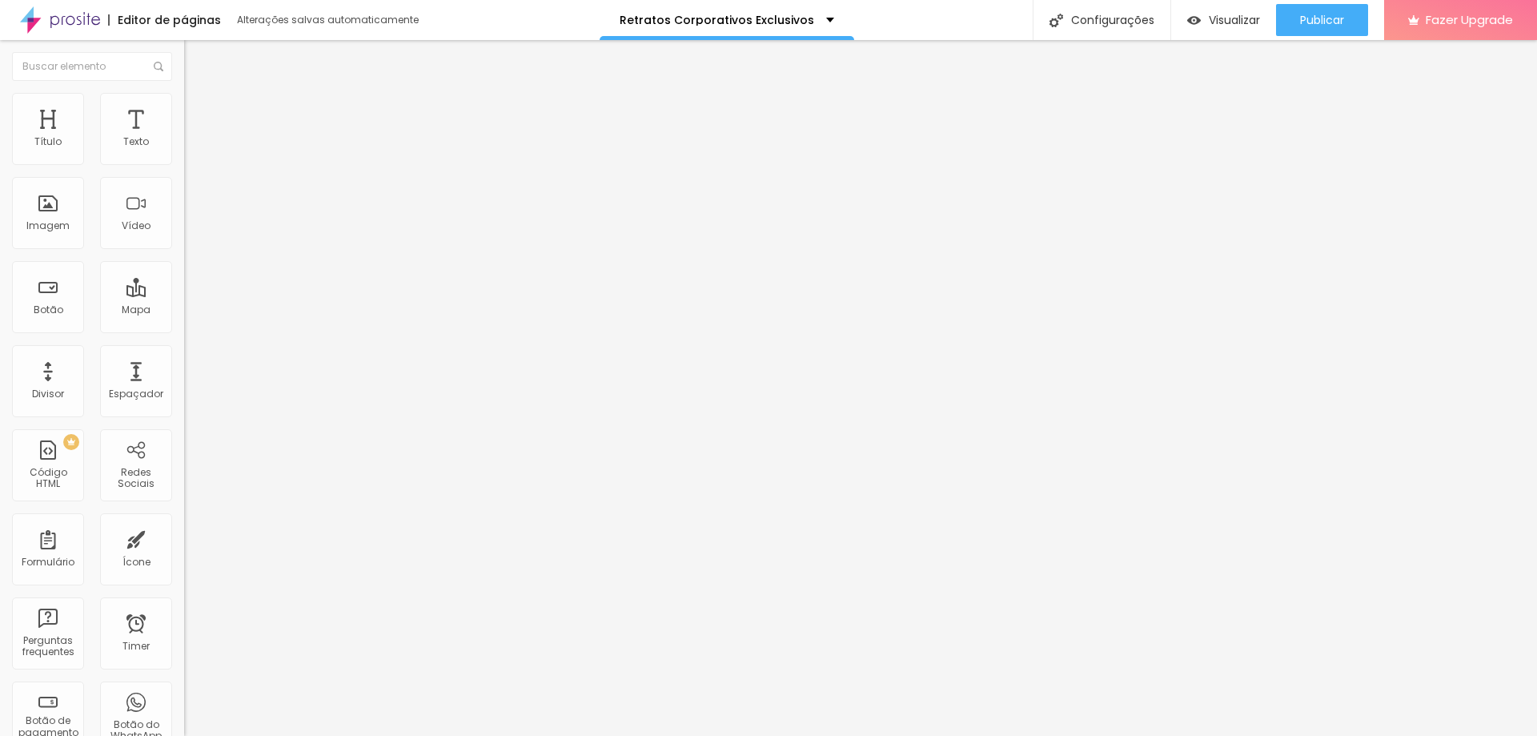
click at [184, 150] on input "EU QUERO" at bounding box center [280, 142] width 192 height 16
type input "AGENDAR PELO WHATSAPP"
click at [184, 93] on li "Estilo" at bounding box center [276, 101] width 184 height 16
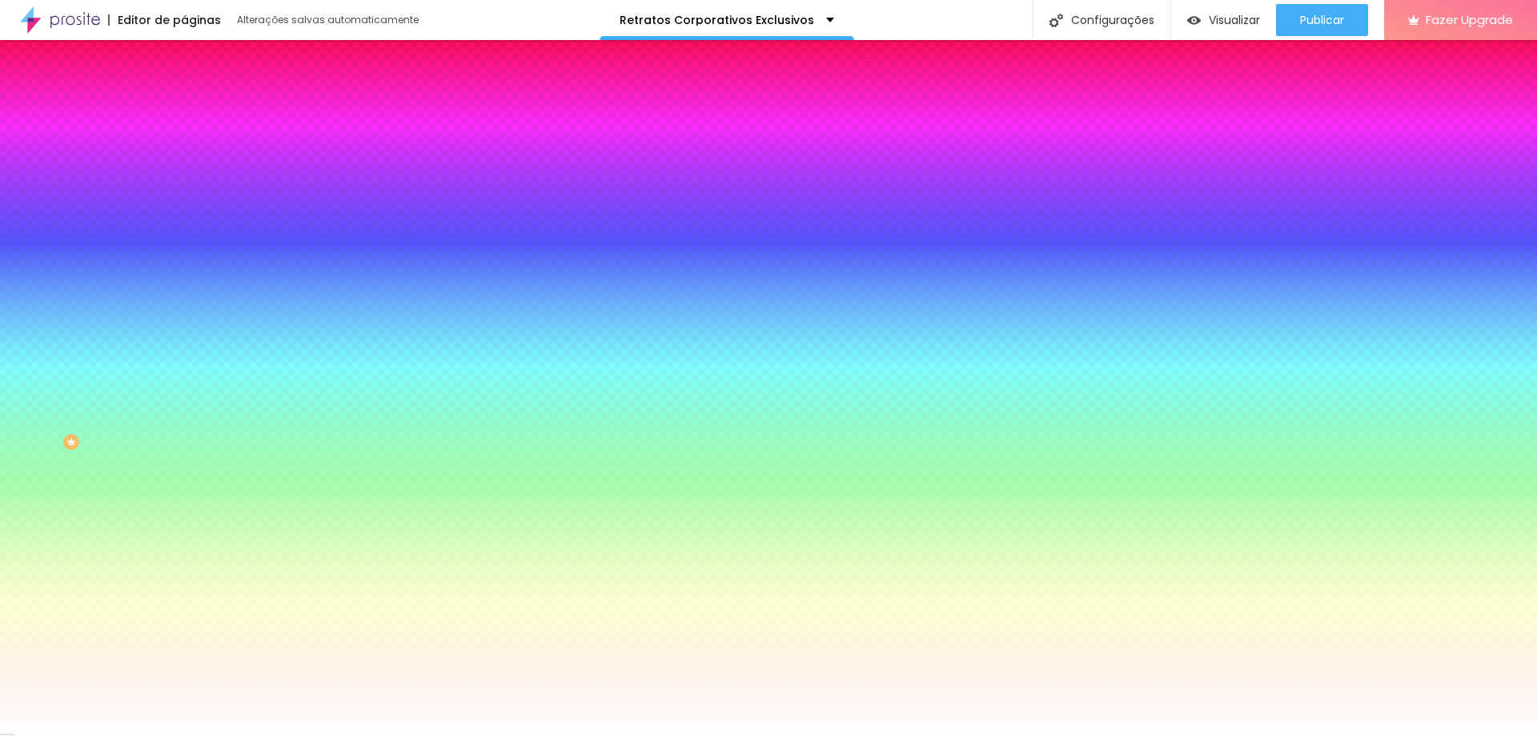
click at [184, 218] on div at bounding box center [276, 218] width 184 height 0
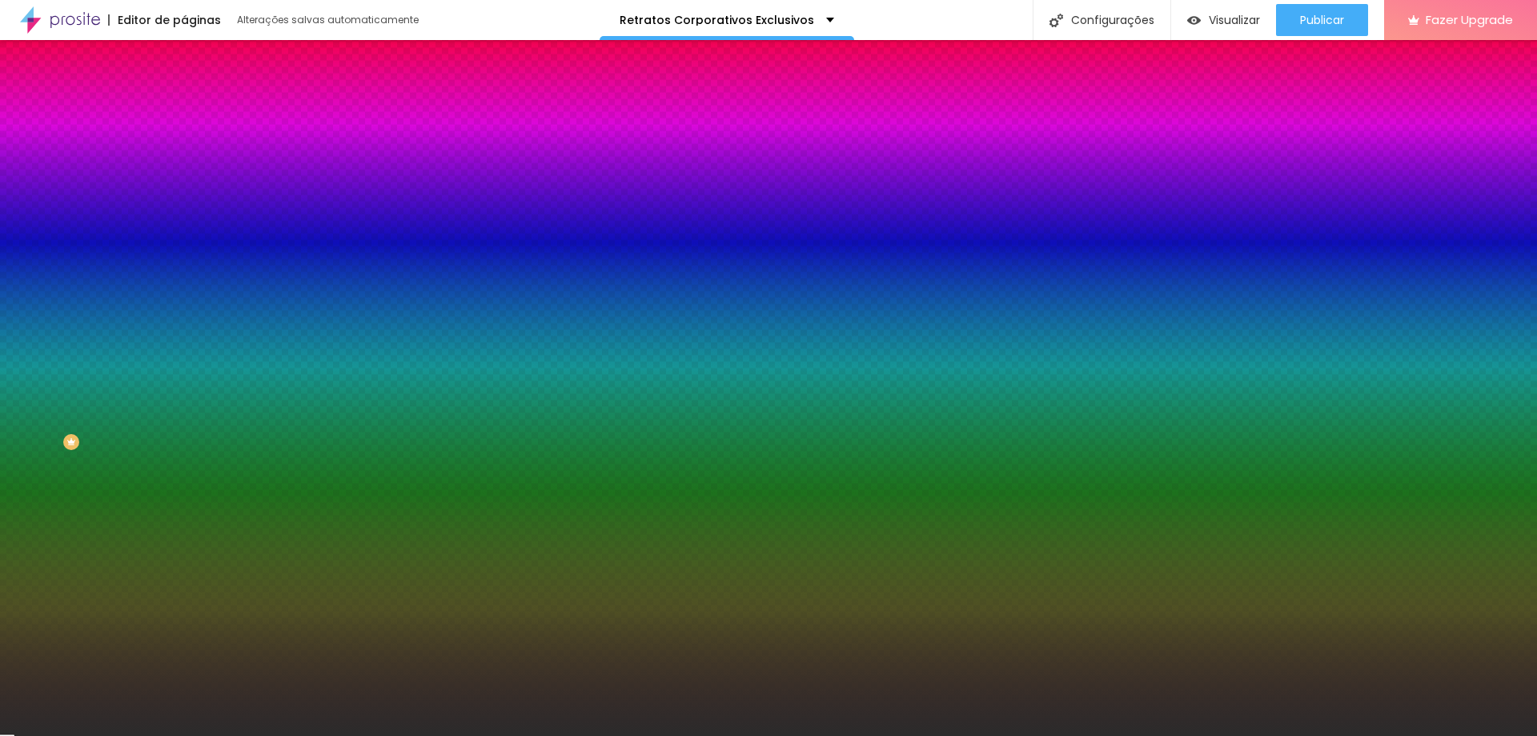
type input "#292929"
drag, startPoint x: 66, startPoint y: 330, endPoint x: 14, endPoint y: 412, distance: 97.1
click at [184, 332] on div "Imagem de fundo Adicionar imagem Efeito da Imagem Nenhum Nenhum Parallax Cor de…" at bounding box center [276, 228] width 184 height 207
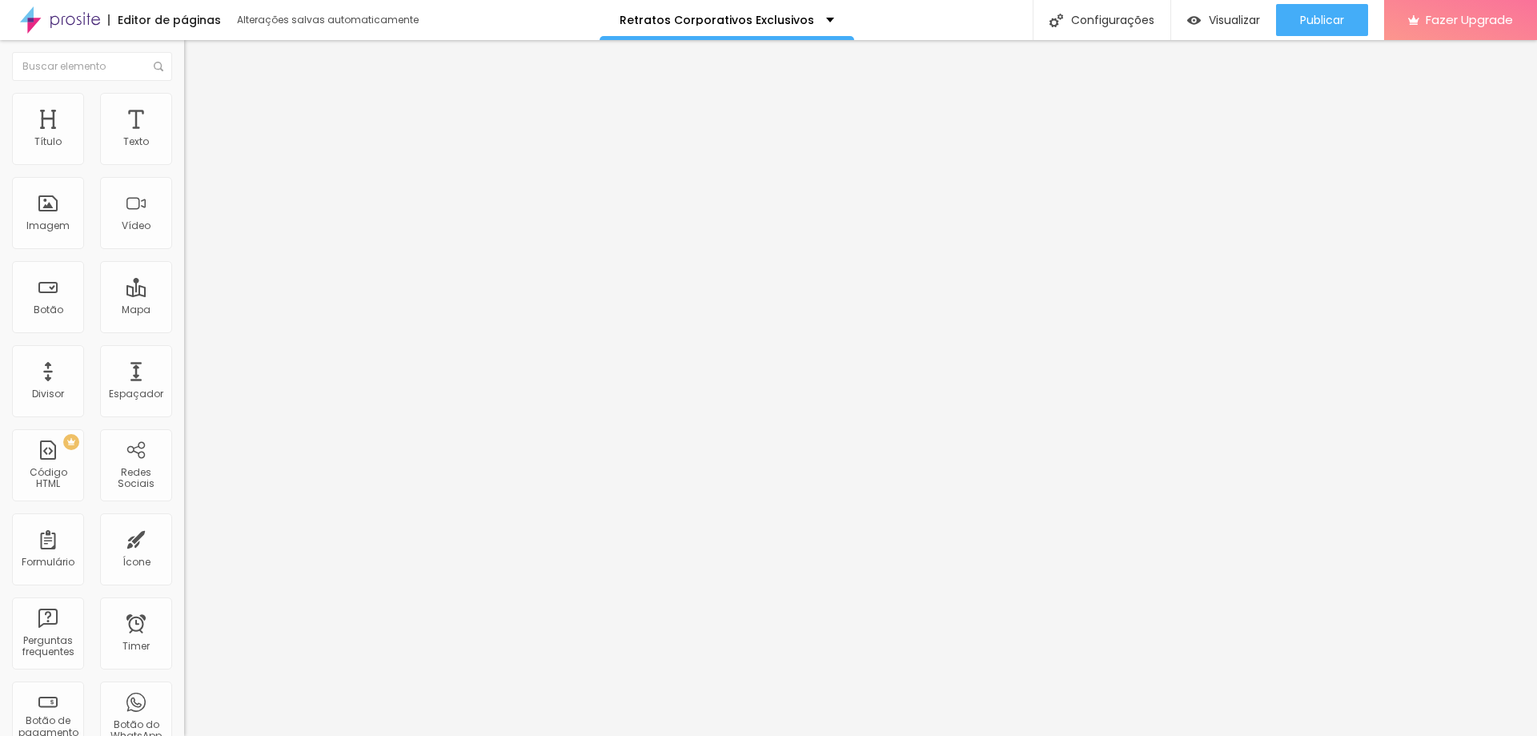
click at [199, 107] on span "Estilo" at bounding box center [211, 104] width 25 height 14
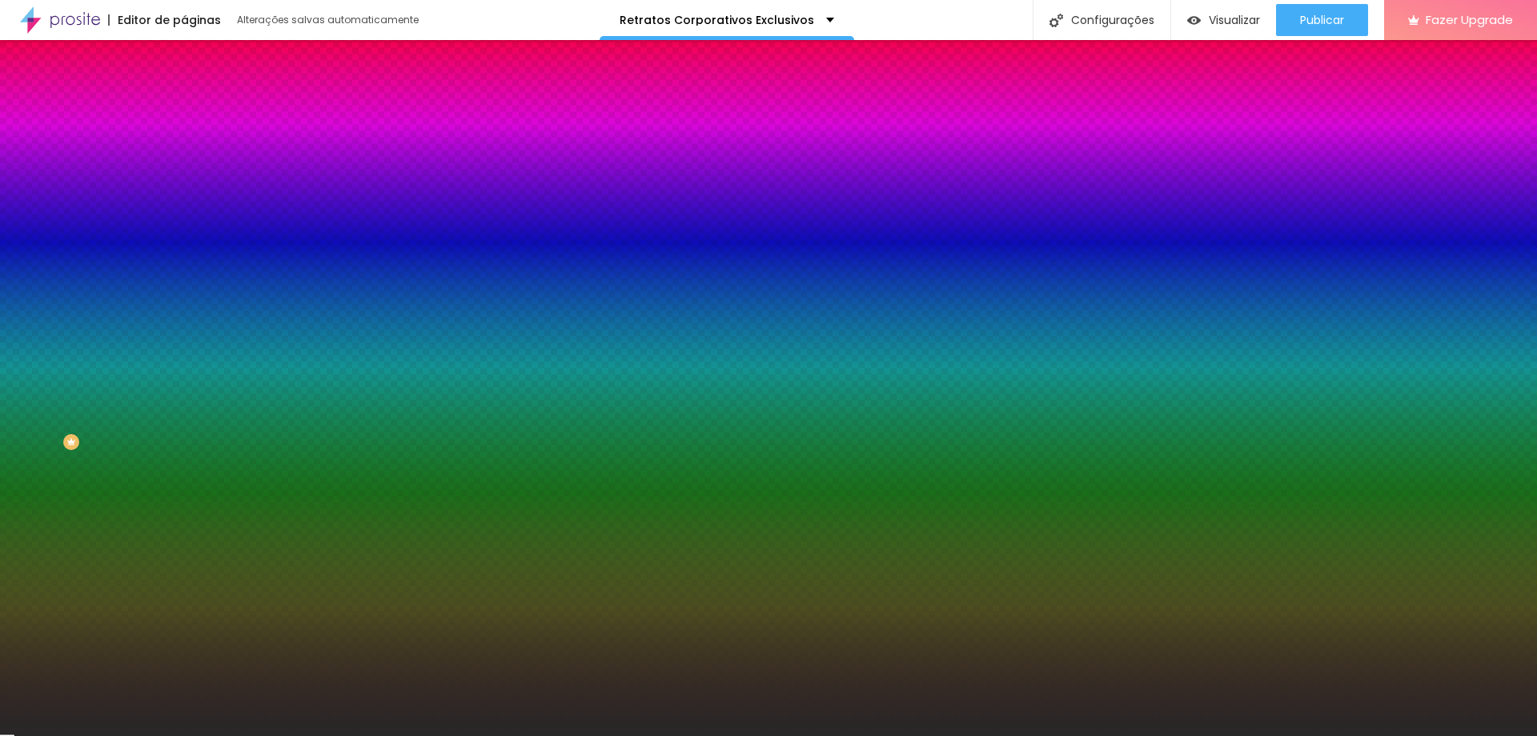
click at [184, 218] on div at bounding box center [276, 218] width 184 height 0
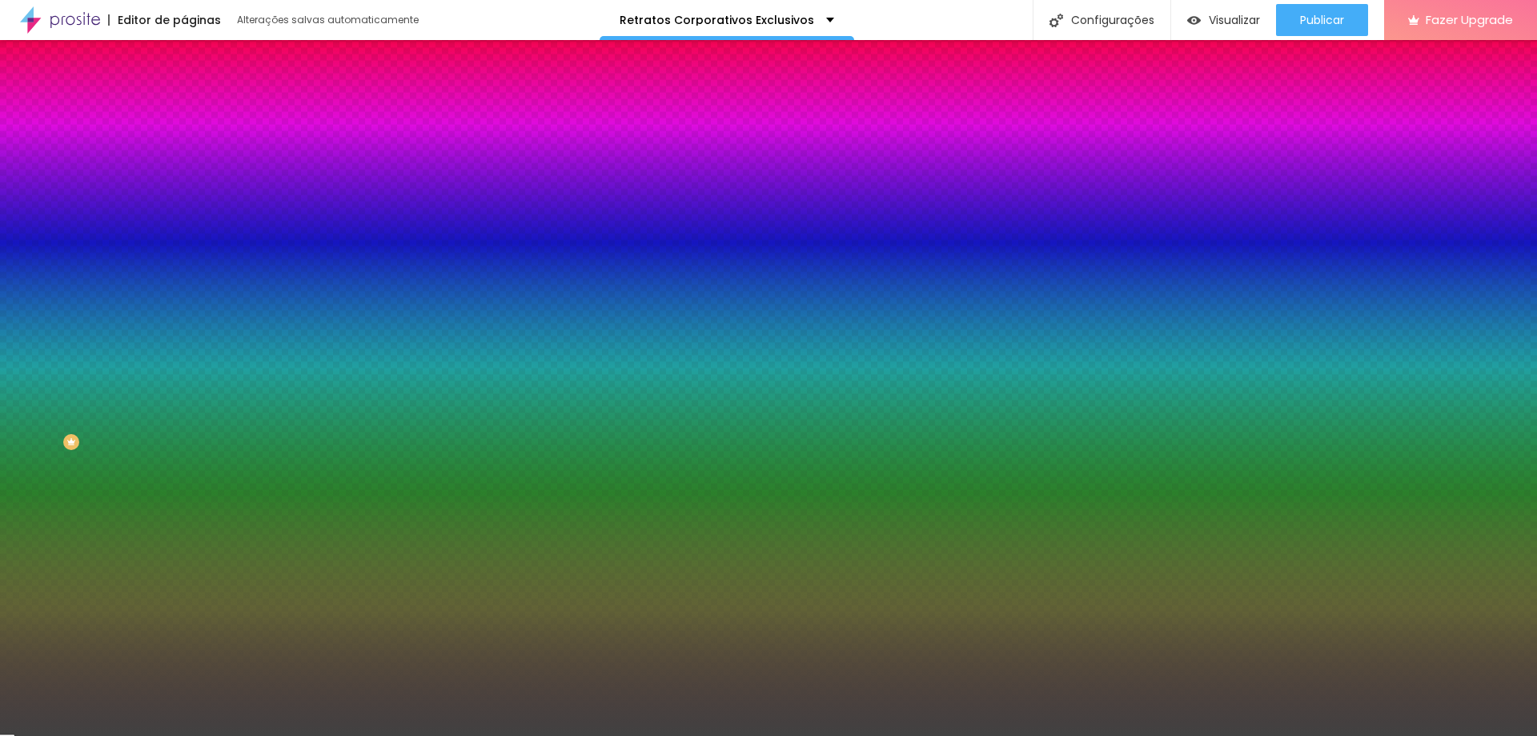
type input "#303030"
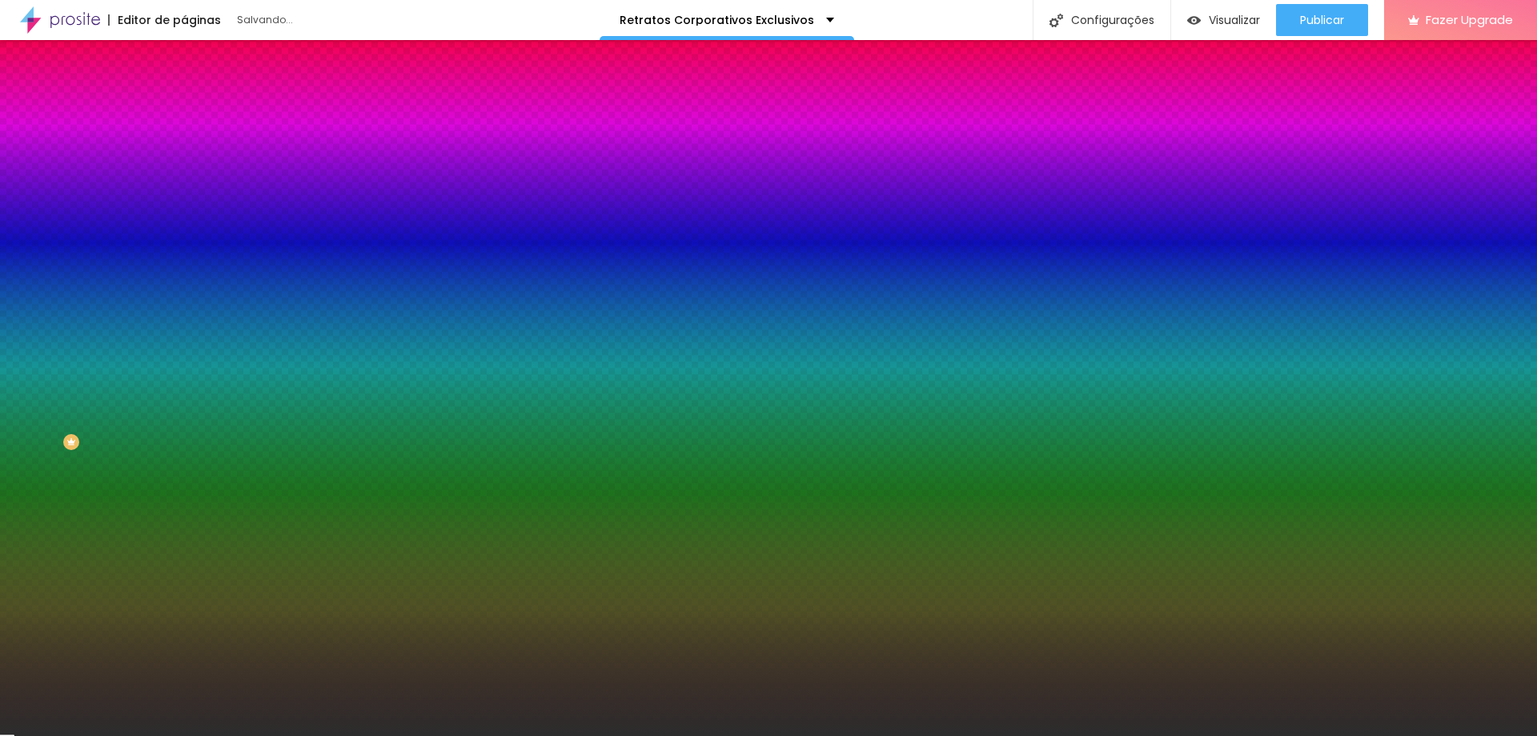
drag, startPoint x: 83, startPoint y: 345, endPoint x: 3, endPoint y: 410, distance: 103.0
click at [184, 332] on div "Imagem de fundo Adicionar imagem Efeito da Imagem Nenhum Nenhum Parallax Cor de…" at bounding box center [276, 228] width 184 height 207
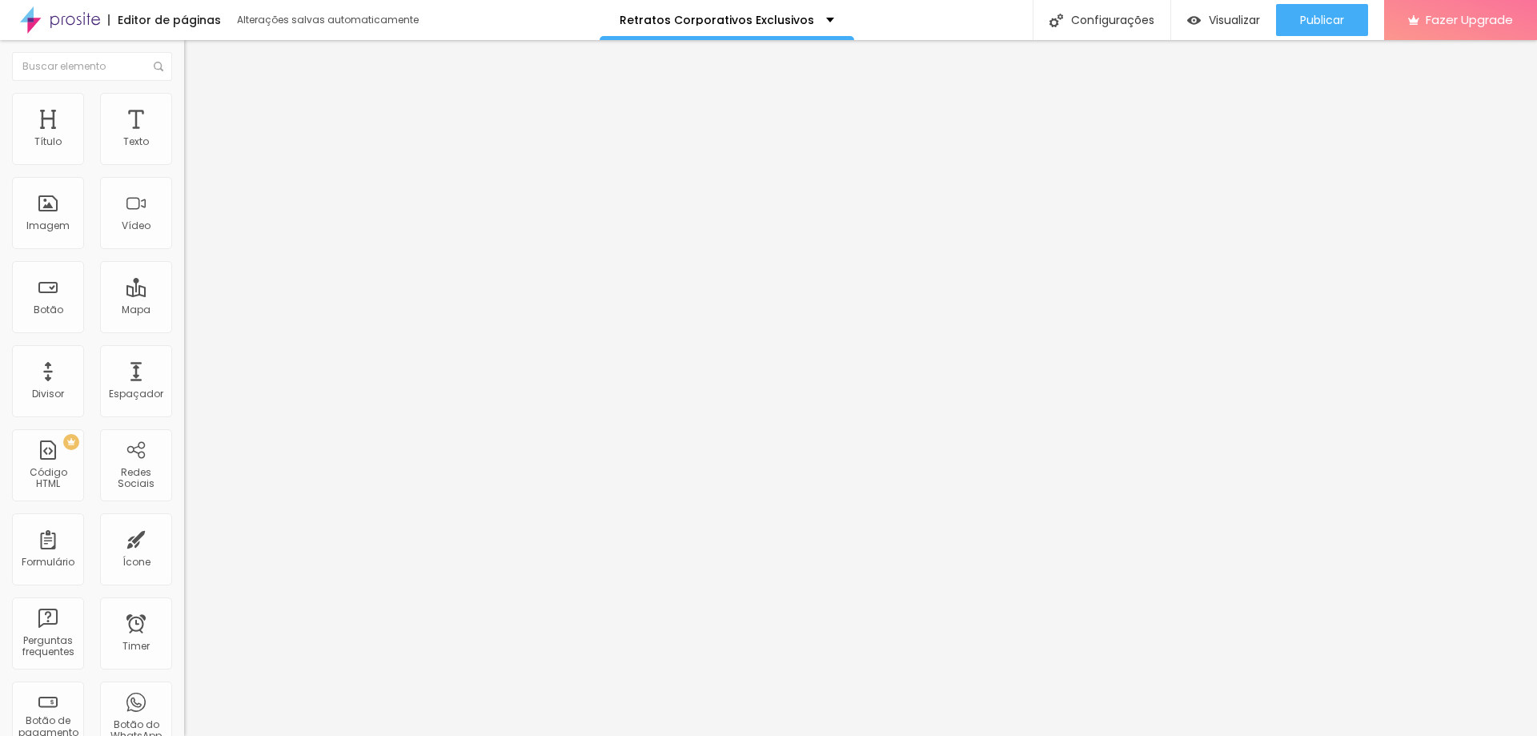
drag, startPoint x: 85, startPoint y: 338, endPoint x: 0, endPoint y: 347, distance: 85.3
click at [184, 344] on div "Data e horário [DATE] 13:09 Mostrar contador de [PERSON_NAME] Minutos Segundos …" at bounding box center [276, 281] width 184 height 313
drag, startPoint x: 94, startPoint y: 405, endPoint x: 0, endPoint y: 420, distance: 94.9
click at [184, 414] on div "Data e horário [DATE] 13:09 Mostrar contador de [PERSON_NAME] Minutos Segundos …" at bounding box center [276, 281] width 184 height 313
drag, startPoint x: 110, startPoint y: 463, endPoint x: 0, endPoint y: 460, distance: 110.5
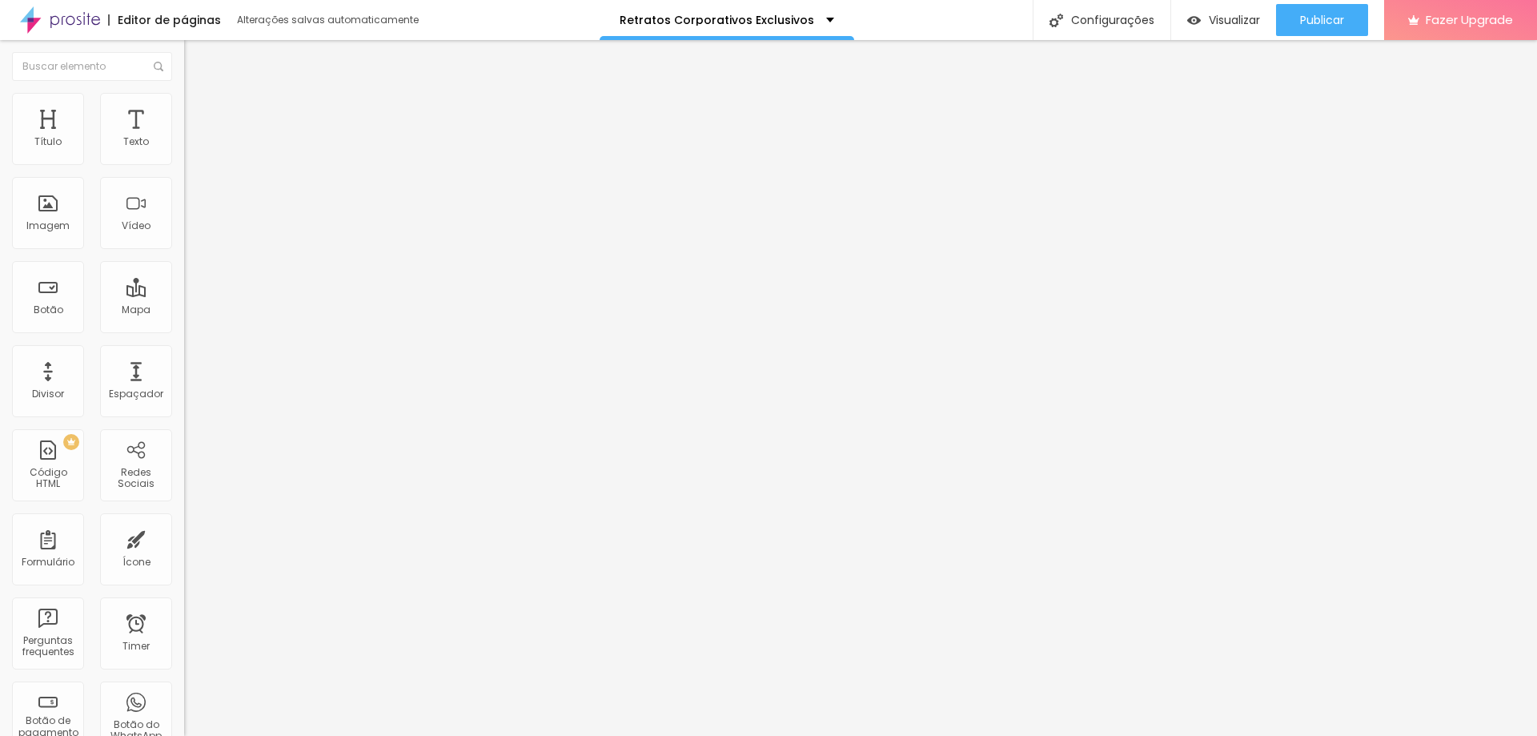
click at [184, 438] on div "Data e horário [DATE] 13:09 Mostrar contador de [PERSON_NAME] Minutos Segundos …" at bounding box center [276, 281] width 184 height 313
drag, startPoint x: 131, startPoint y: 527, endPoint x: 0, endPoint y: 500, distance: 134.1
click at [184, 438] on div "Data e horário [DATE] 13:09 Mostrar contador de [PERSON_NAME] Texto para Dias T…" at bounding box center [276, 281] width 184 height 313
click at [184, 109] on li "Estilo" at bounding box center [276, 101] width 184 height 16
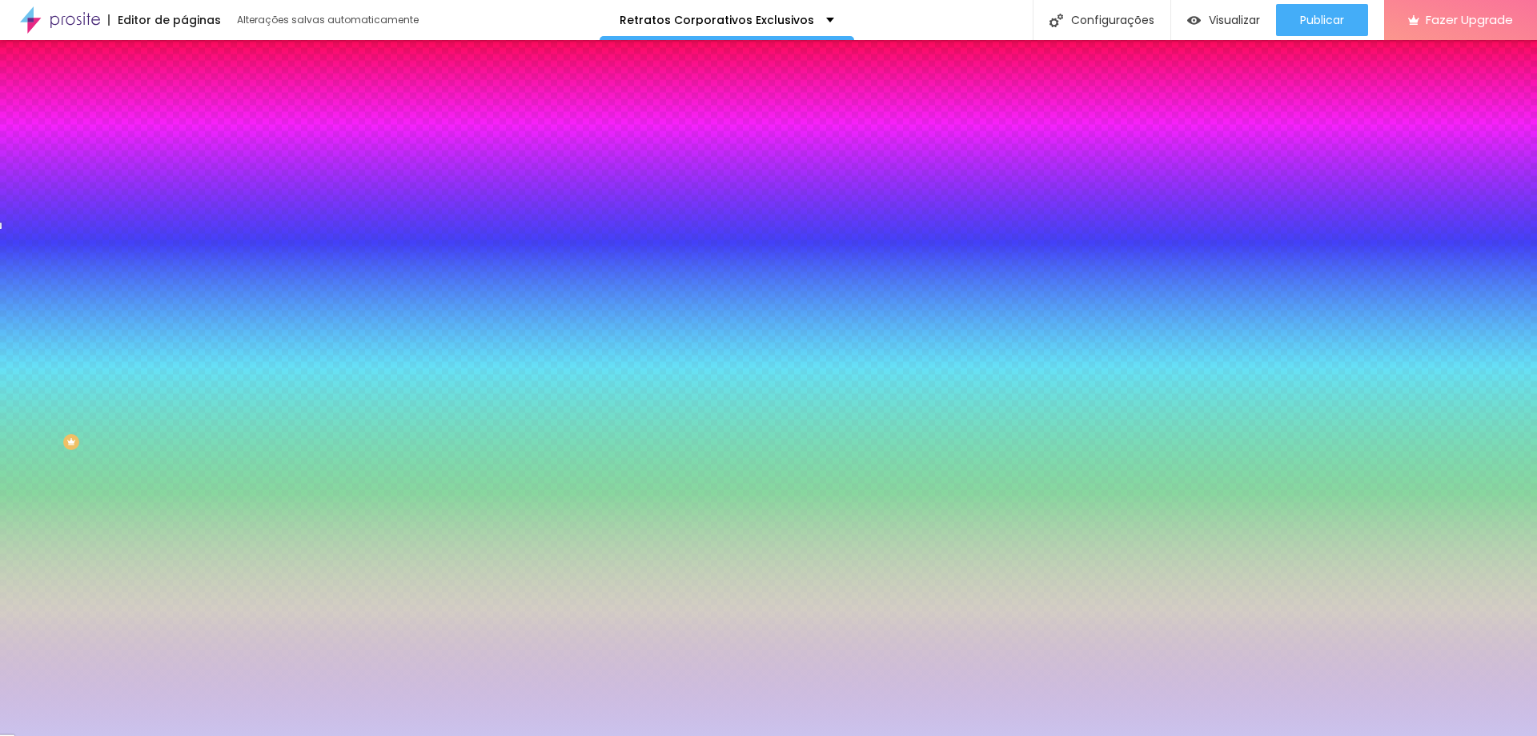
click at [184, 315] on div at bounding box center [276, 315] width 184 height 0
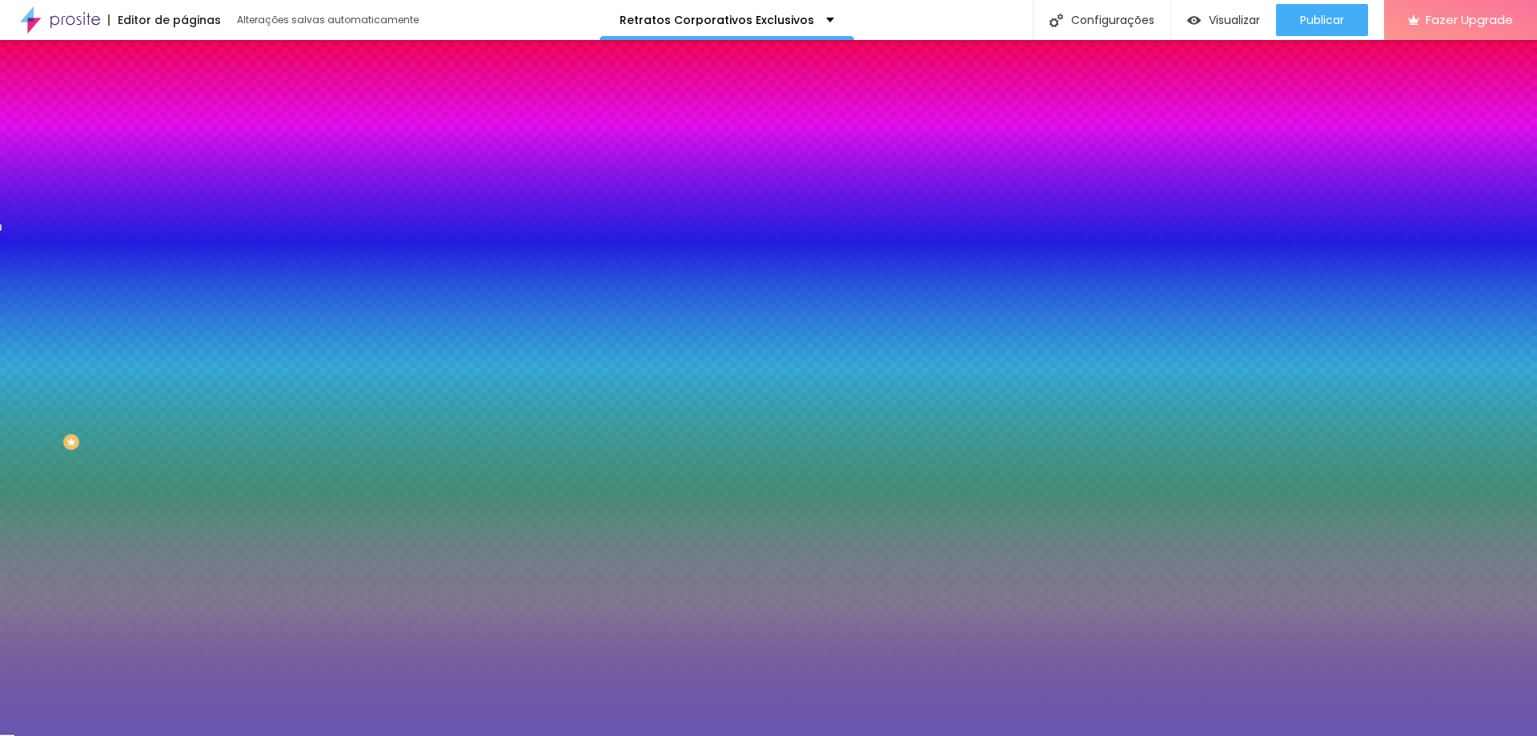
type input "#FFFFFF"
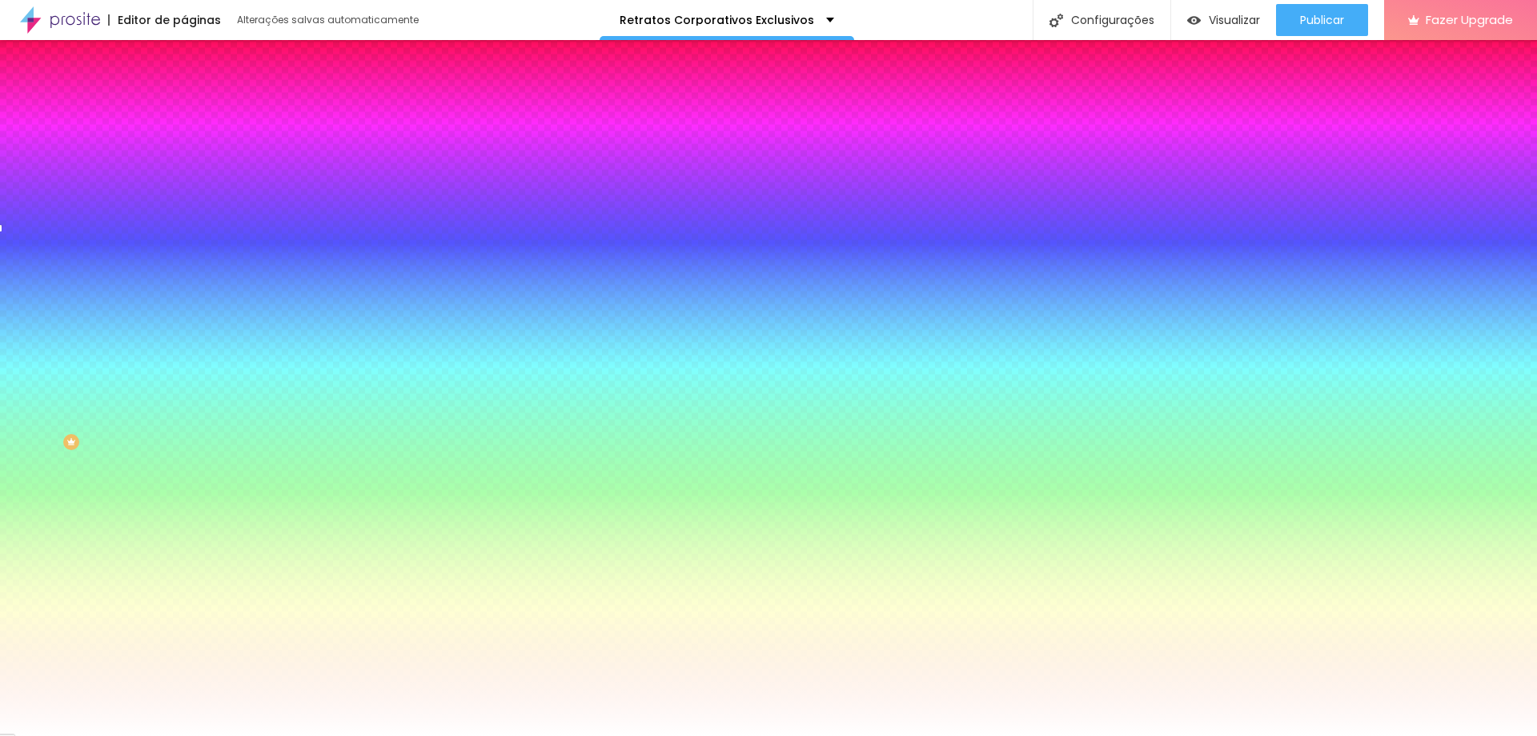
drag, startPoint x: 80, startPoint y: 301, endPoint x: 0, endPoint y: 223, distance: 112.1
click at [184, 223] on div "Visual Cor de fundo Voltar ao padrão #FFFFFF Tipografia do número Voltar ao pad…" at bounding box center [276, 326] width 184 height 403
click at [184, 403] on button "button" at bounding box center [195, 411] width 22 height 17
type input "#FFFFFF"
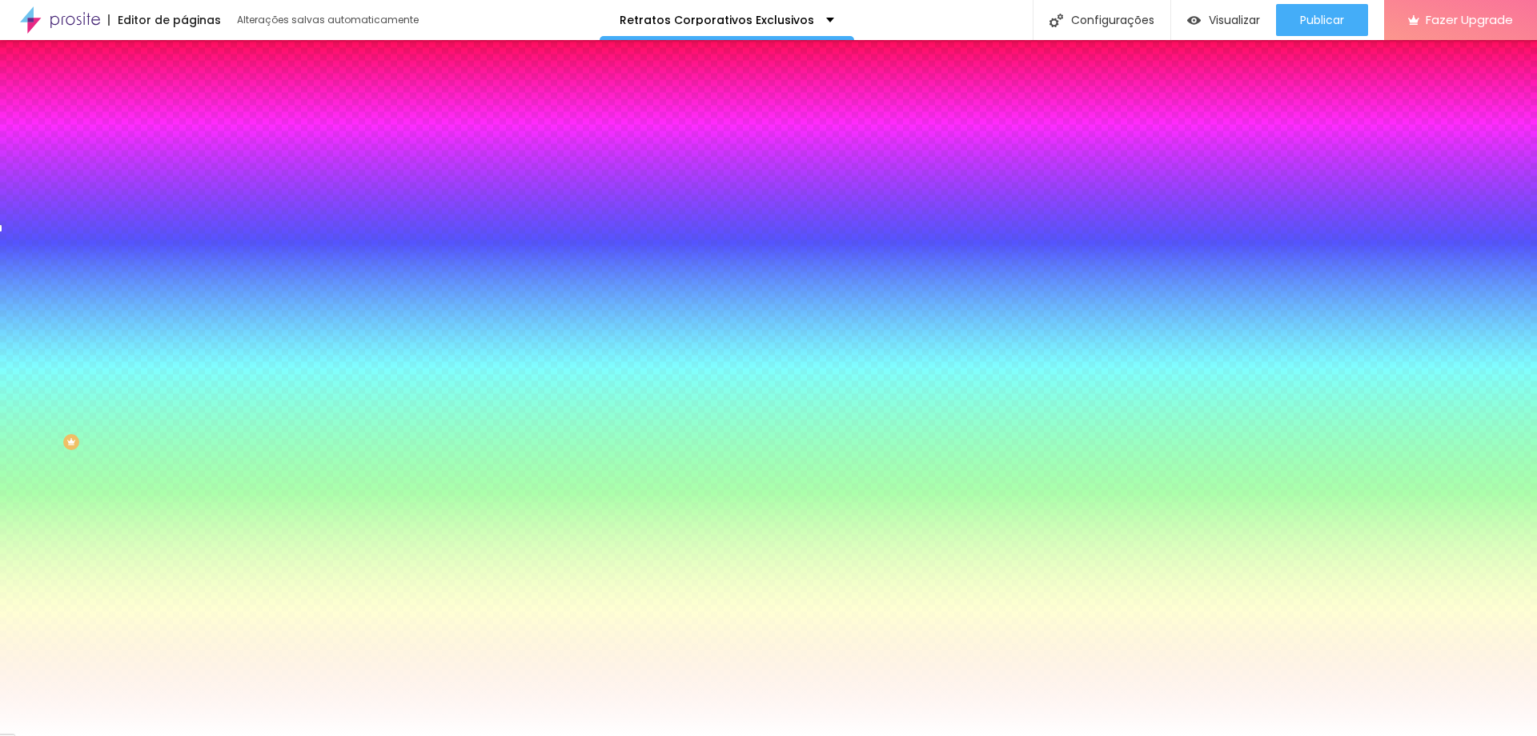
drag, startPoint x: 278, startPoint y: 550, endPoint x: 159, endPoint y: 479, distance: 137.8
click at [80, 735] on div at bounding box center [768, 736] width 1537 height 0
click at [191, 450] on icon "button" at bounding box center [196, 455] width 10 height 10
type input "0"
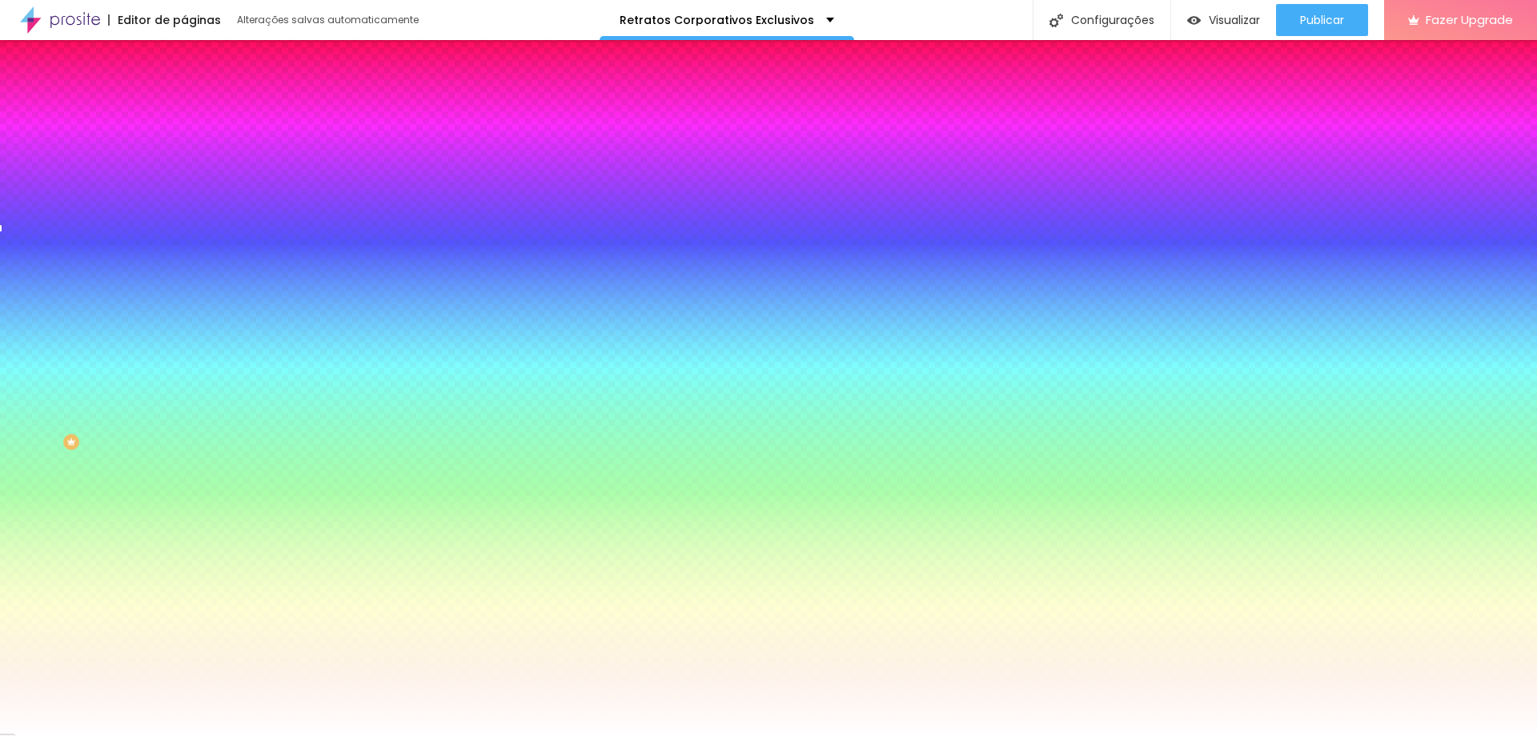
type input "0"
type input "5"
type input "0"
drag, startPoint x: 209, startPoint y: 465, endPoint x: 0, endPoint y: 511, distance: 214.0
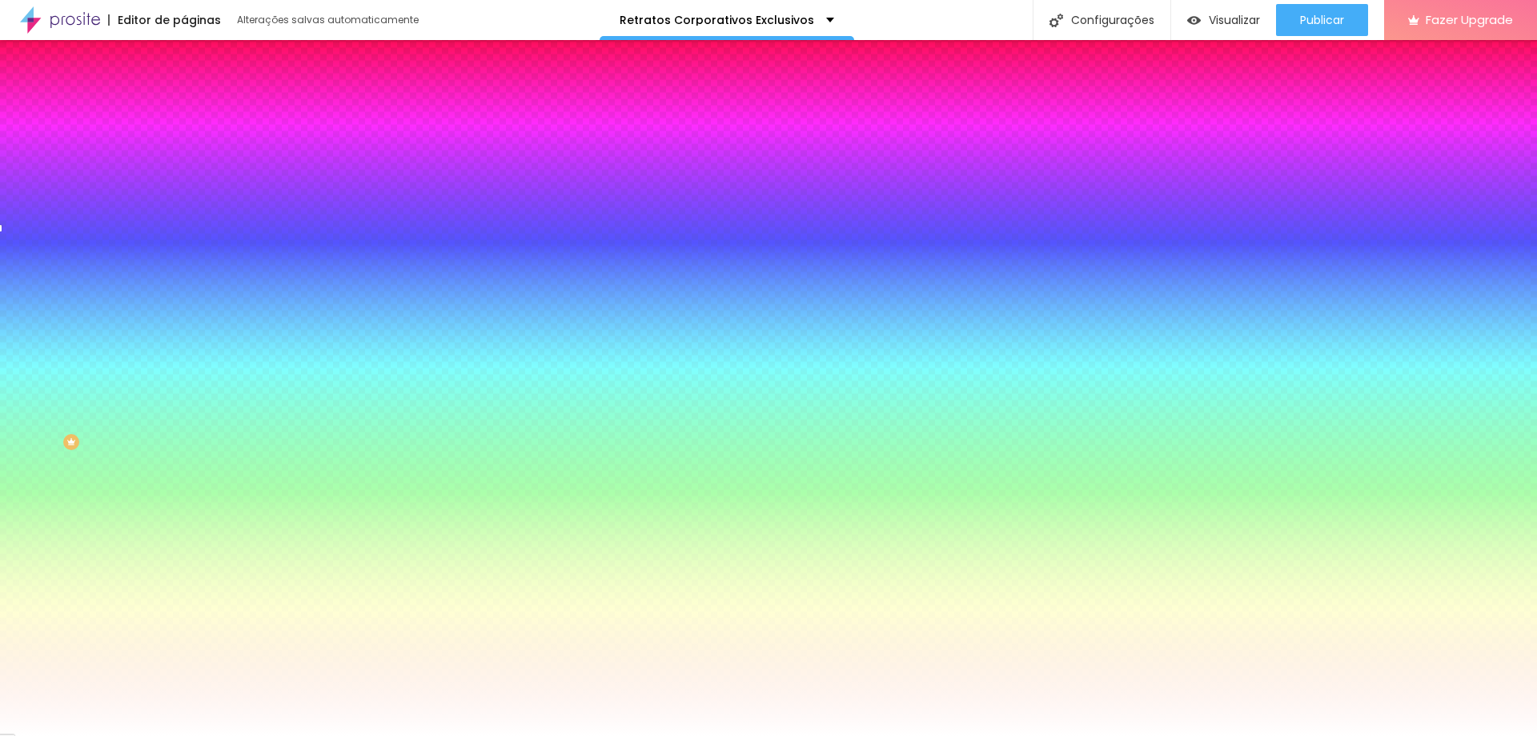
type input "0"
drag, startPoint x: 181, startPoint y: 418, endPoint x: 78, endPoint y: 424, distance: 103.5
type input "0"
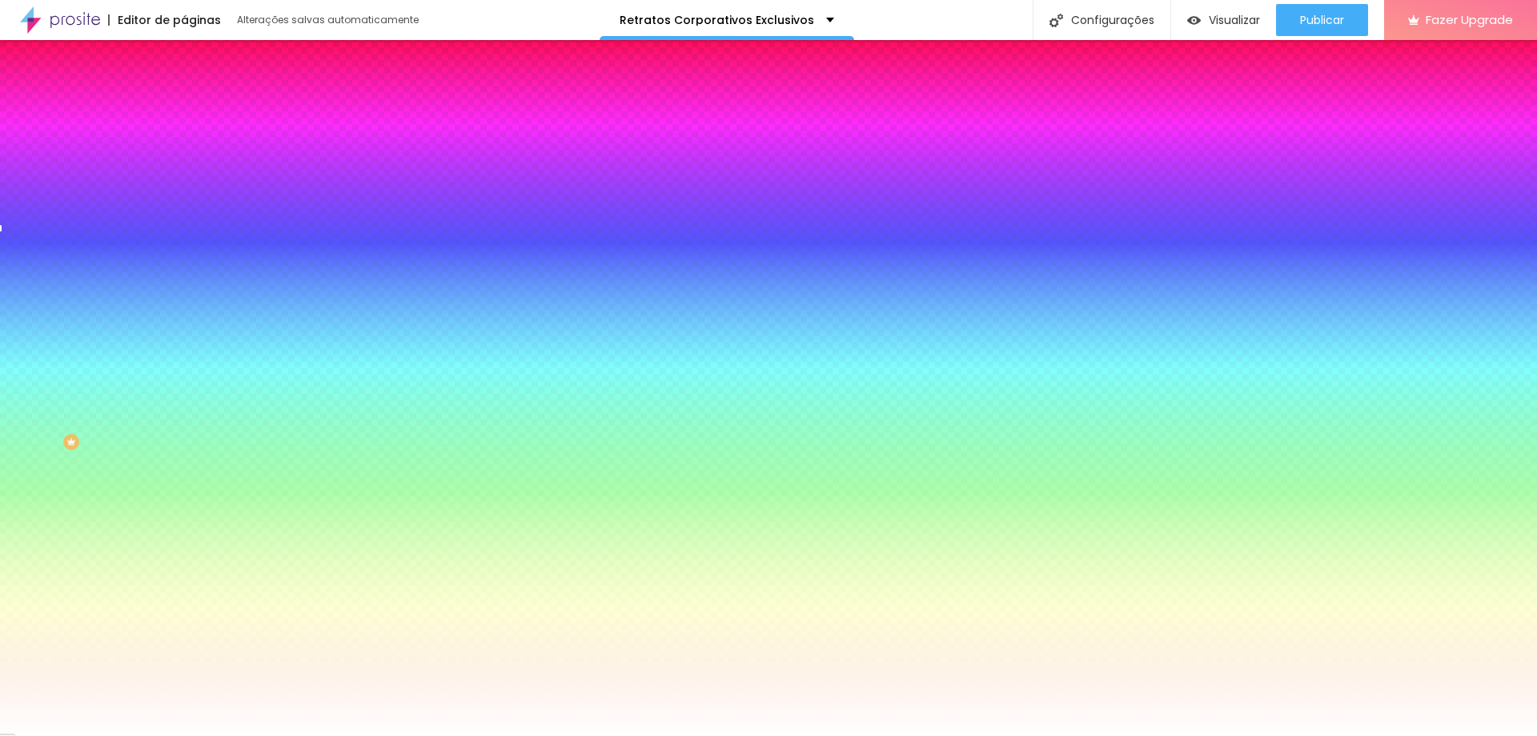
type input "6"
type input "10"
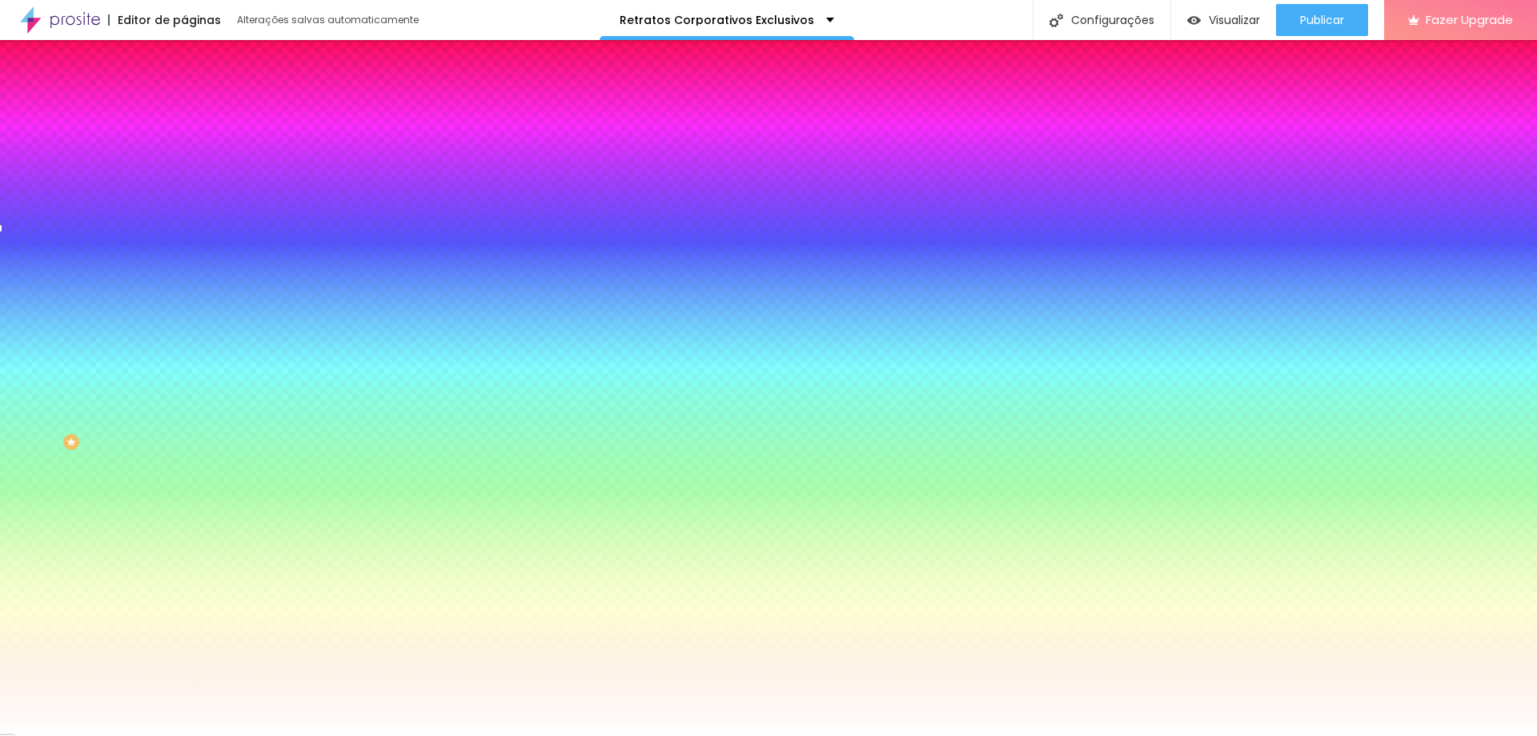
type input "11"
type input "12"
type input "13"
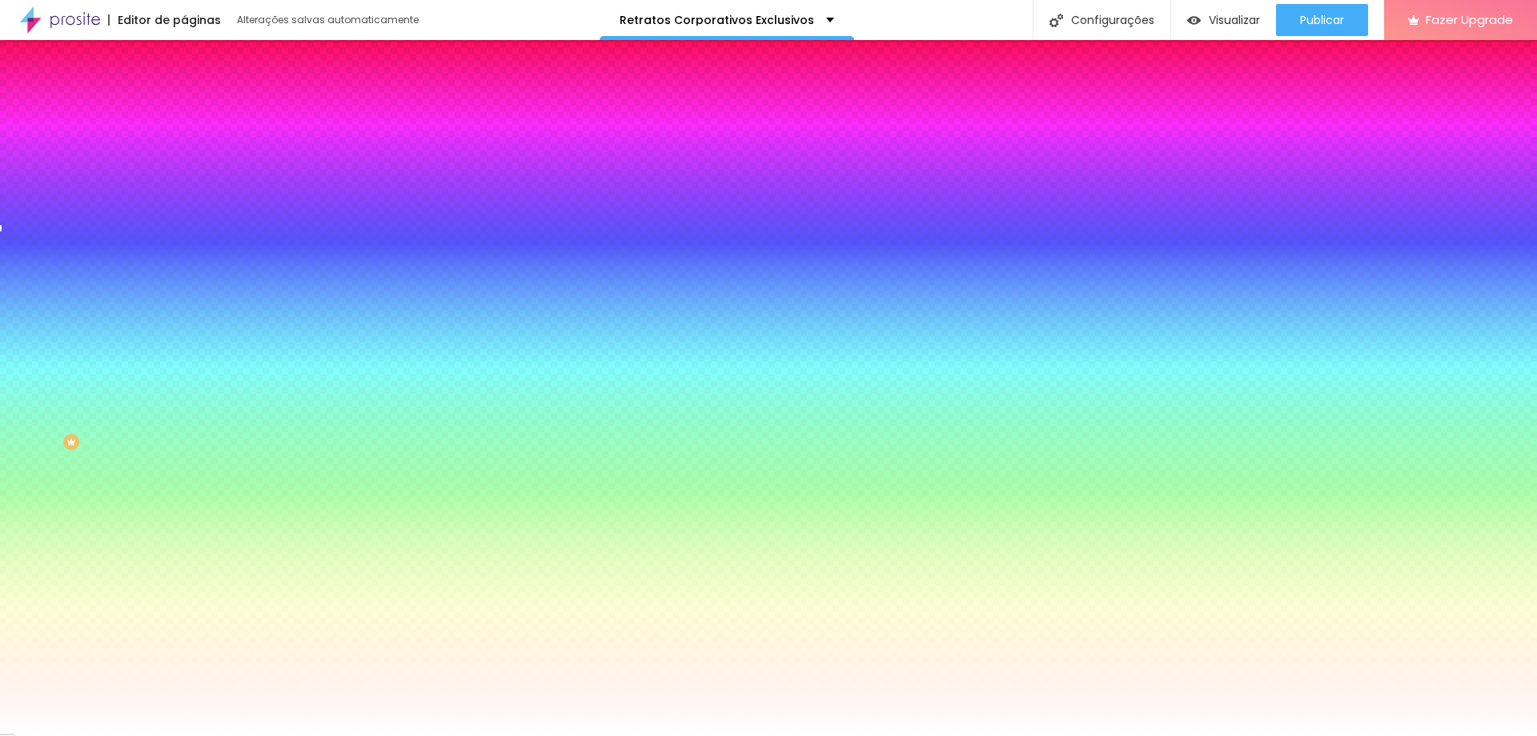
type input "13"
type input "14"
type input "18"
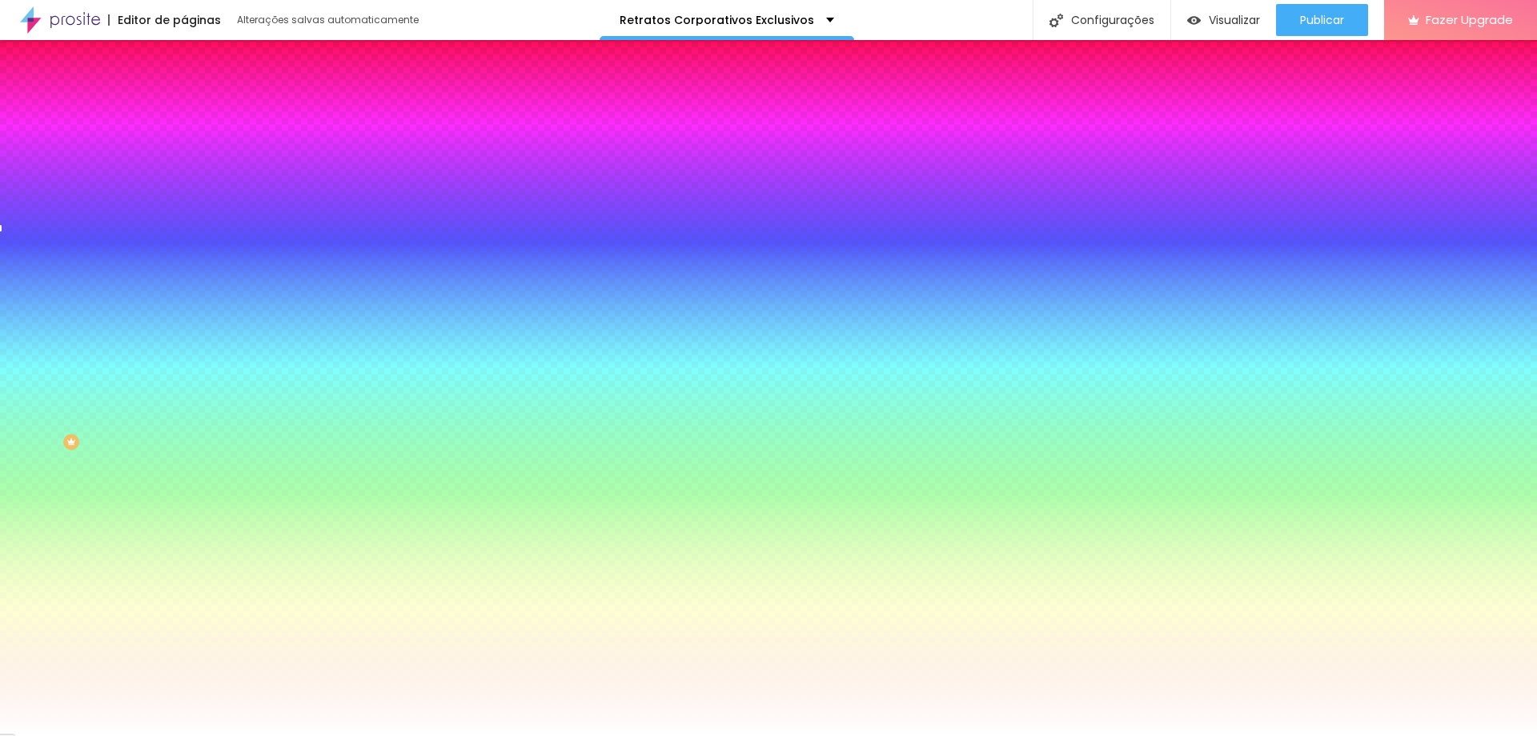
type input "23"
type input "30"
type input "42"
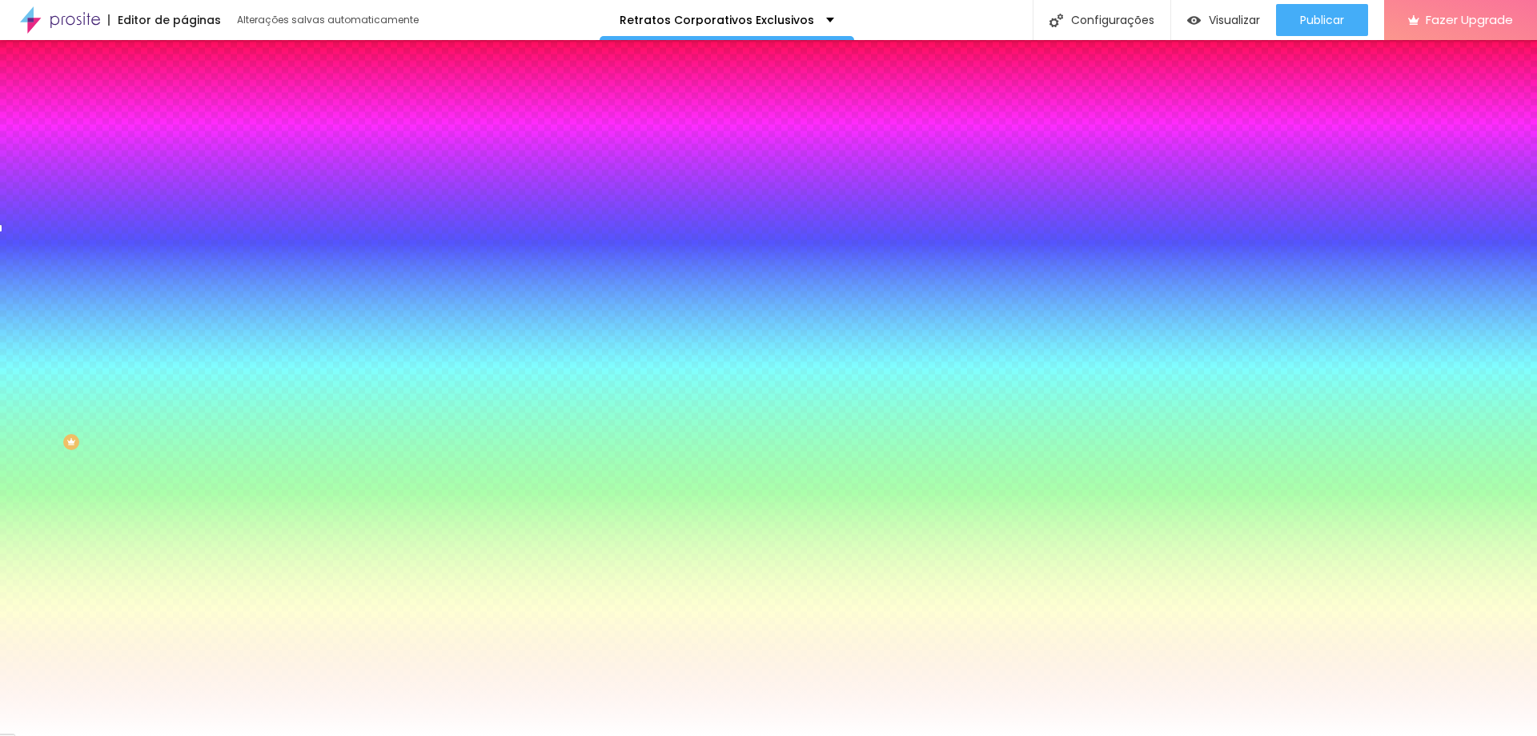
type input "42"
type input "50"
type input "47"
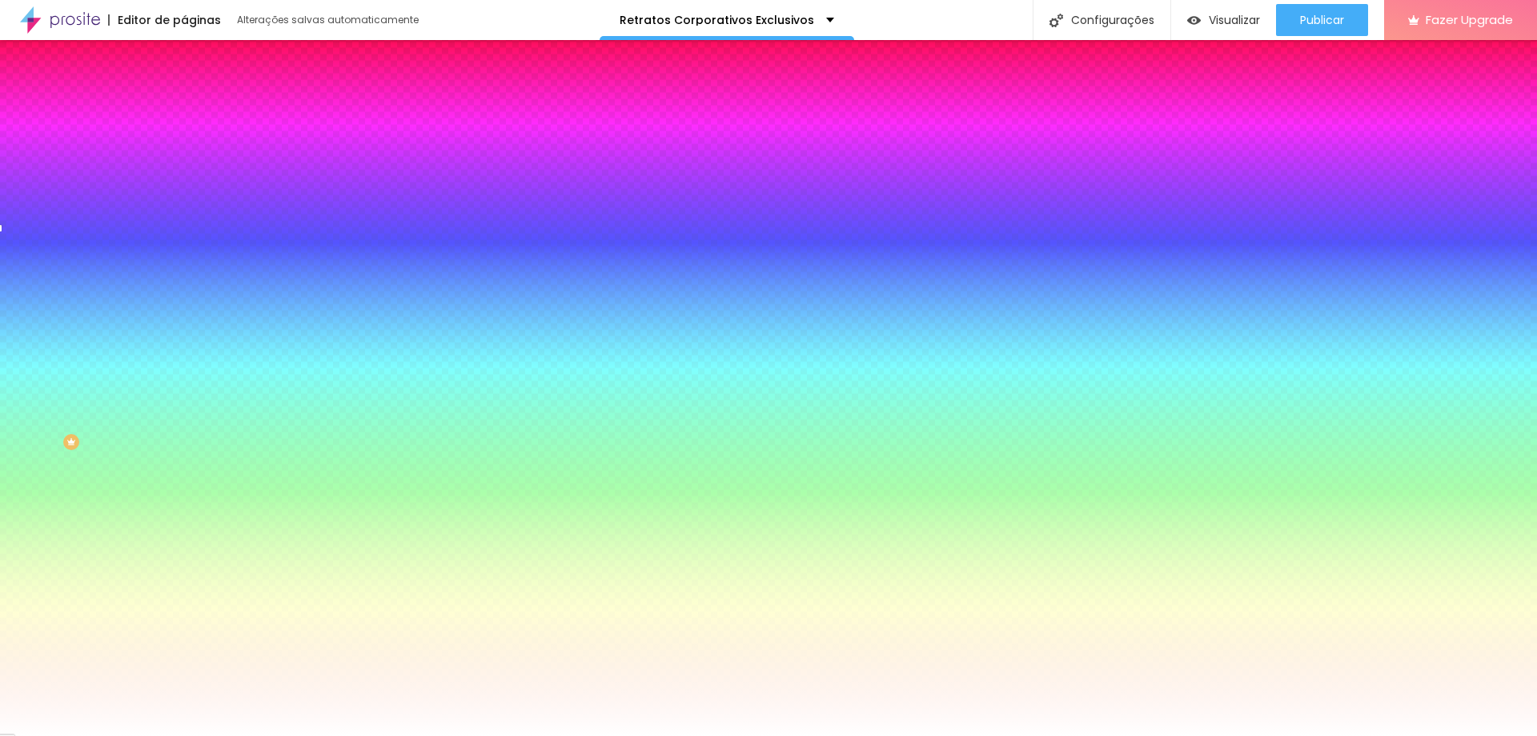
type input "22"
type input "20"
type input "19"
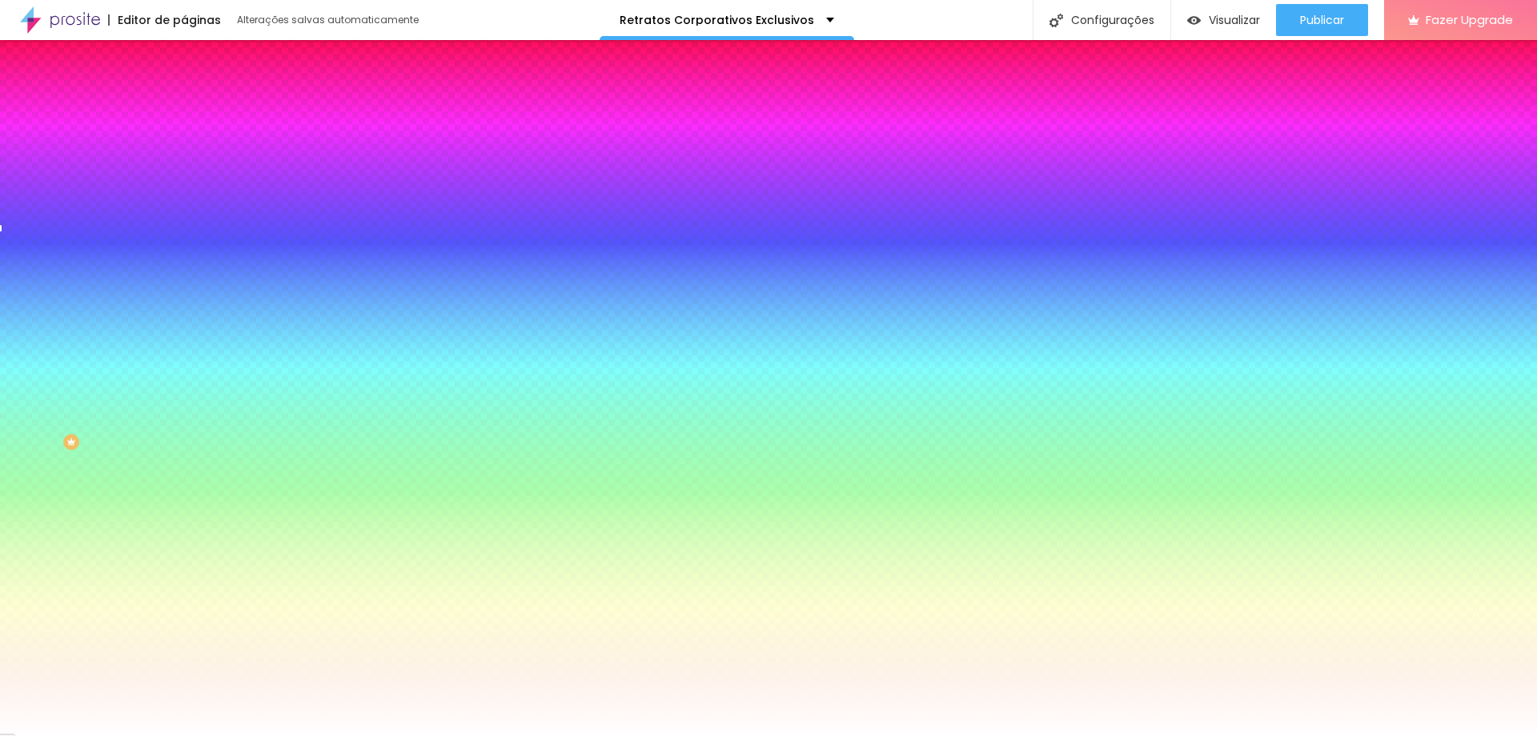
type input "19"
type input "18"
type input "16"
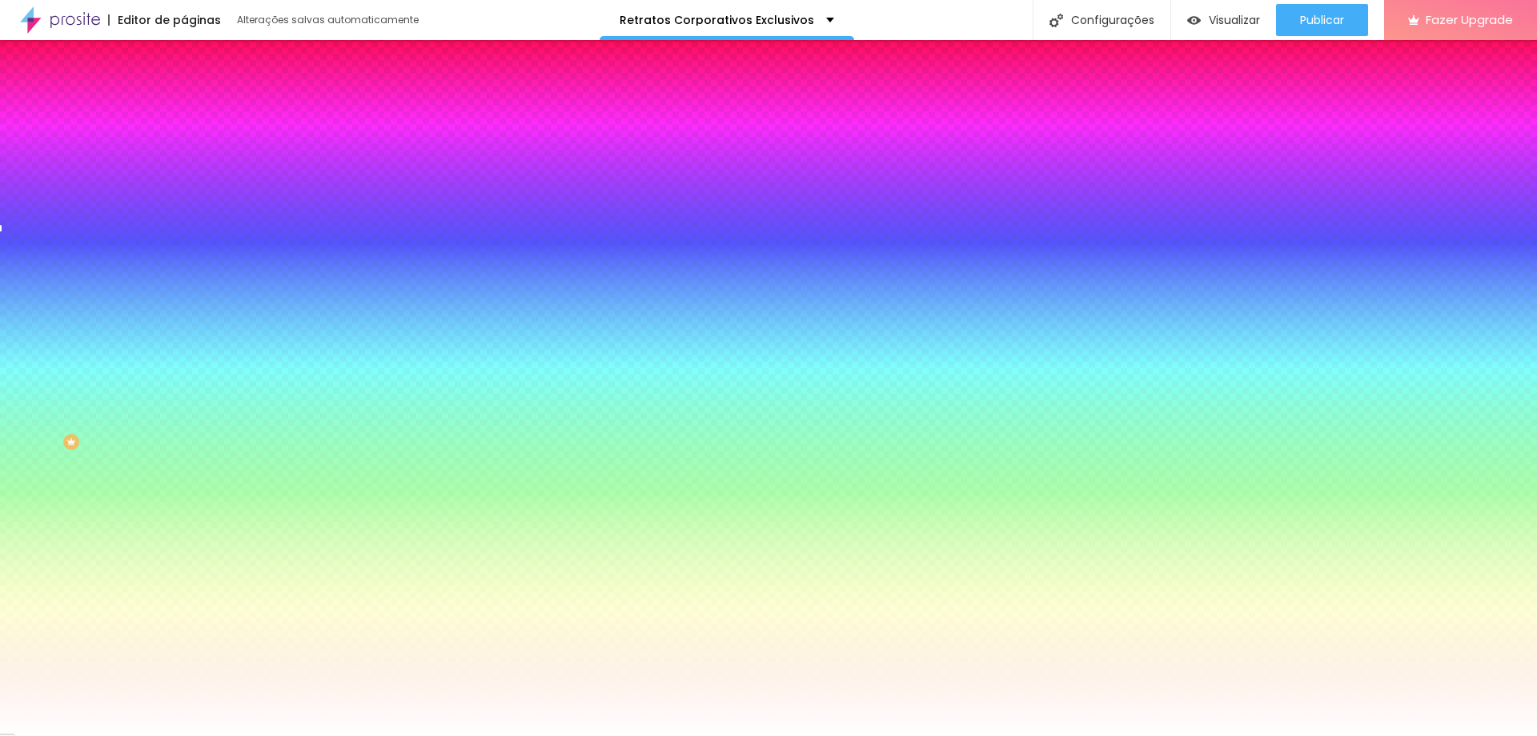
type input "14"
type input "13"
type input "12"
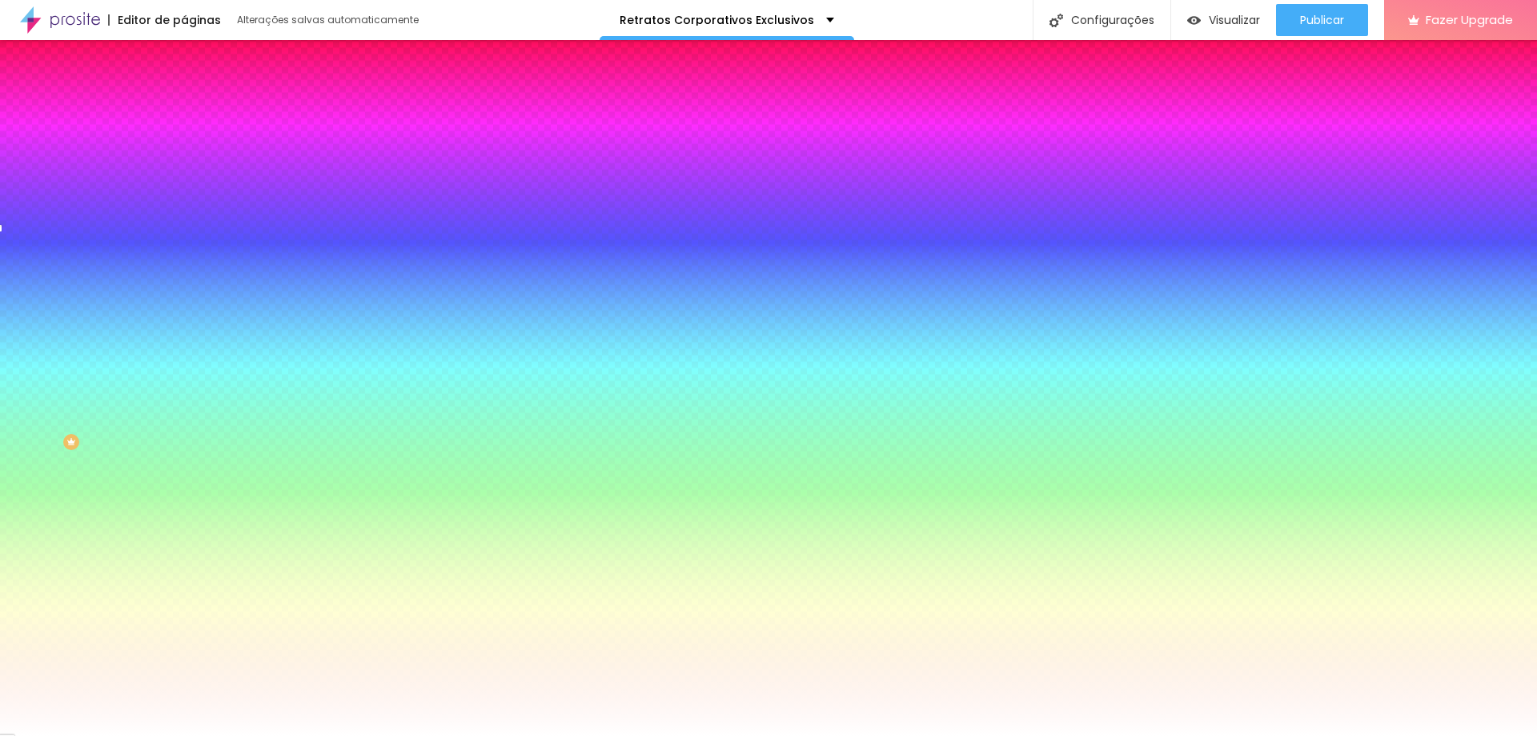
type input "12"
type input "11"
type input "10"
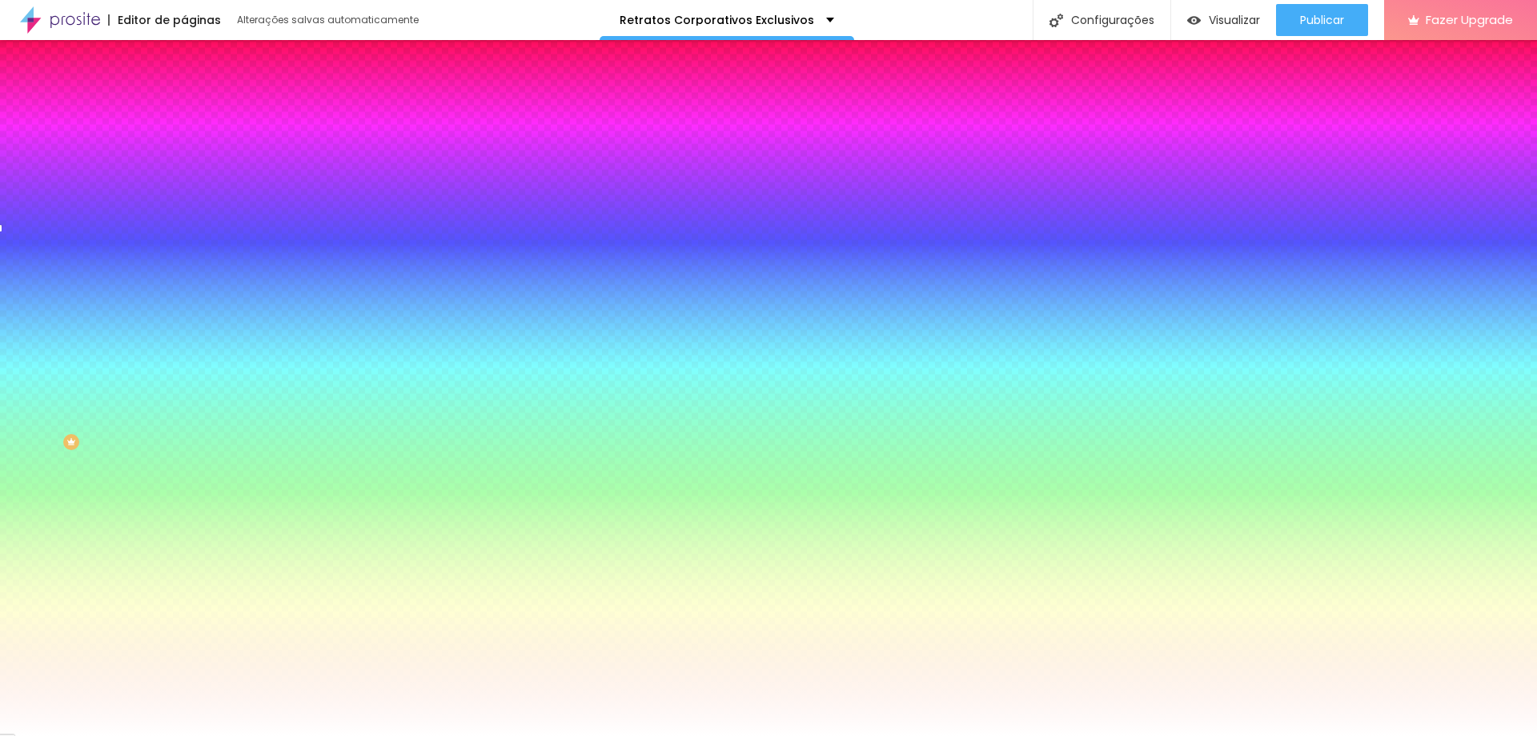
type input "9"
type input "8"
type input "7"
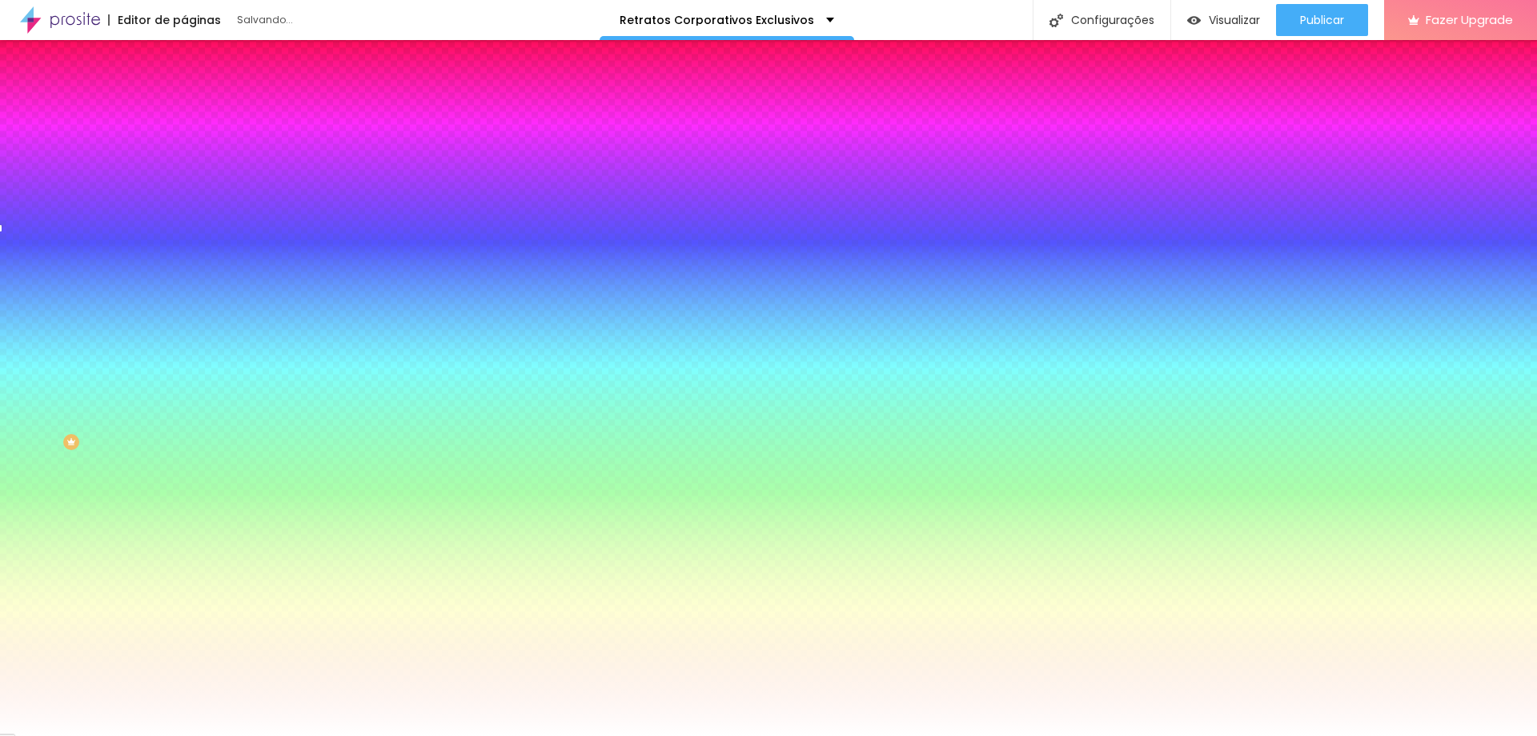
drag, startPoint x: 171, startPoint y: 417, endPoint x: 200, endPoint y: 427, distance: 30.6
type input "7"
click at [118, 735] on div at bounding box center [768, 736] width 1537 height 0
click at [184, 502] on button "button" at bounding box center [195, 510] width 22 height 17
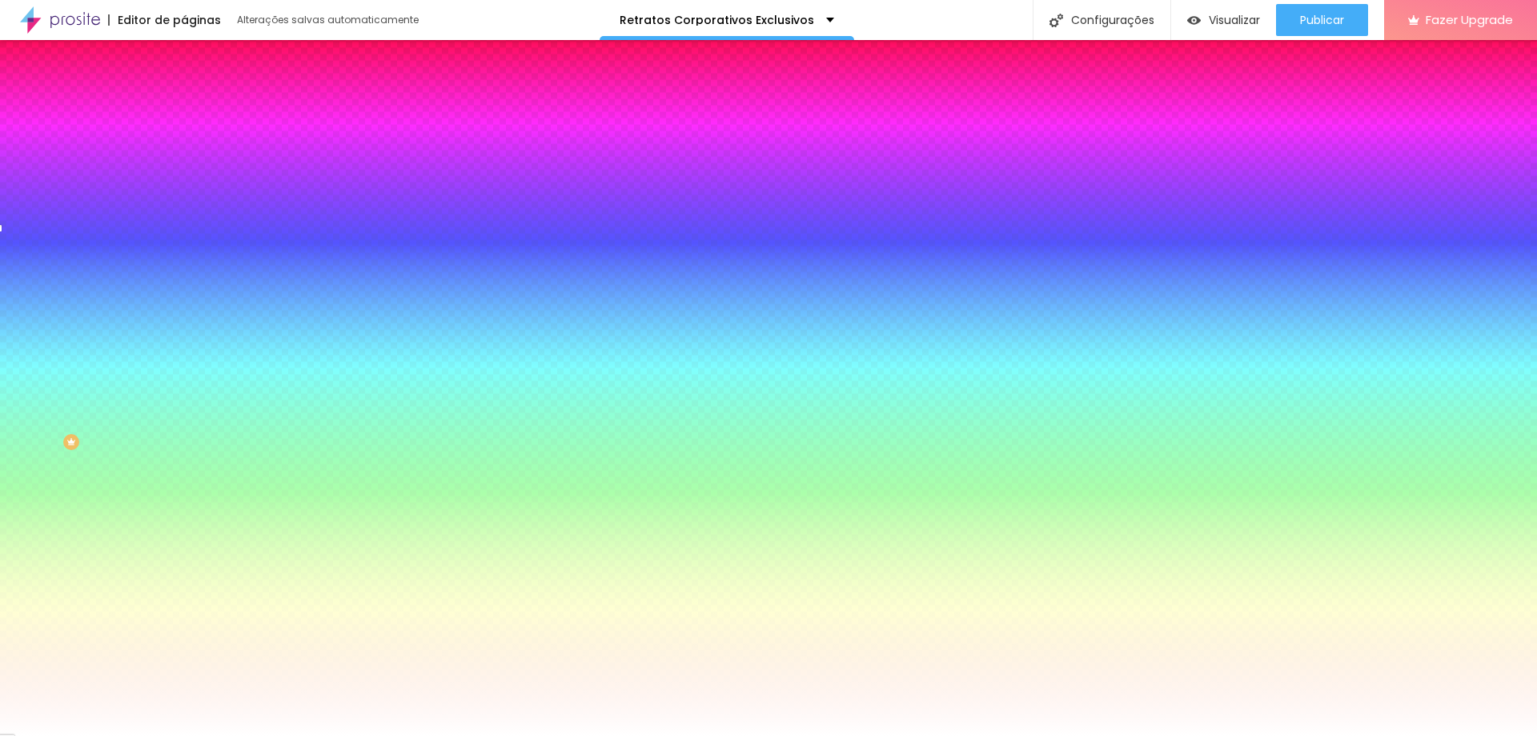
click at [292, 735] on div at bounding box center [768, 745] width 1537 height 0
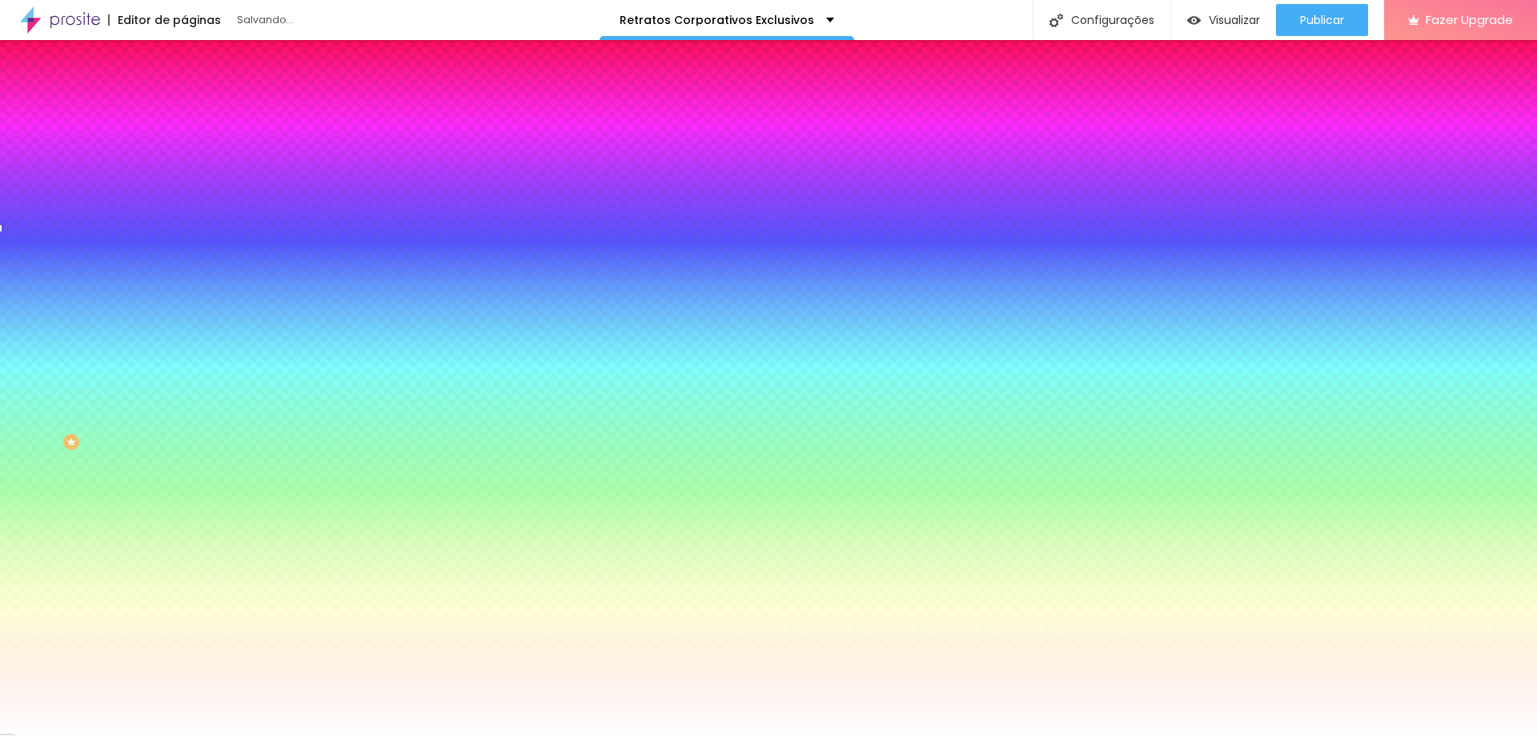
drag, startPoint x: 298, startPoint y: 543, endPoint x: 299, endPoint y: 584, distance: 40.1
click at [16, 407] on div at bounding box center [8, 405] width 16 height 2
click at [23, 735] on div at bounding box center [768, 736] width 1537 height 0
click at [199, 94] on span "Conteúdo" at bounding box center [224, 88] width 50 height 14
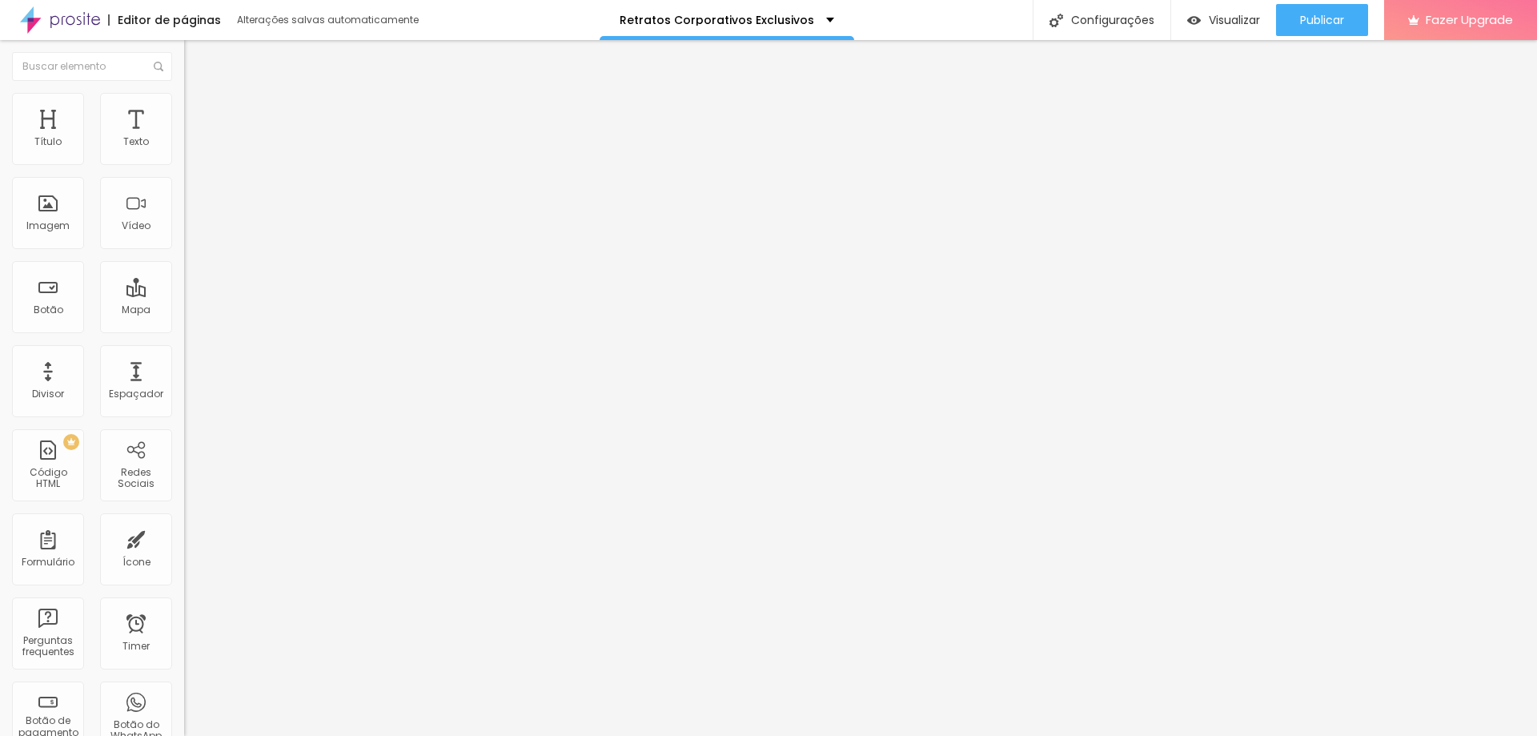
click at [184, 288] on input "text" at bounding box center [280, 280] width 192 height 16
type input "DIAS"
click at [184, 334] on input "text" at bounding box center [280, 326] width 192 height 16
type input "HORAS"
click at [184, 379] on input "text" at bounding box center [280, 371] width 192 height 16
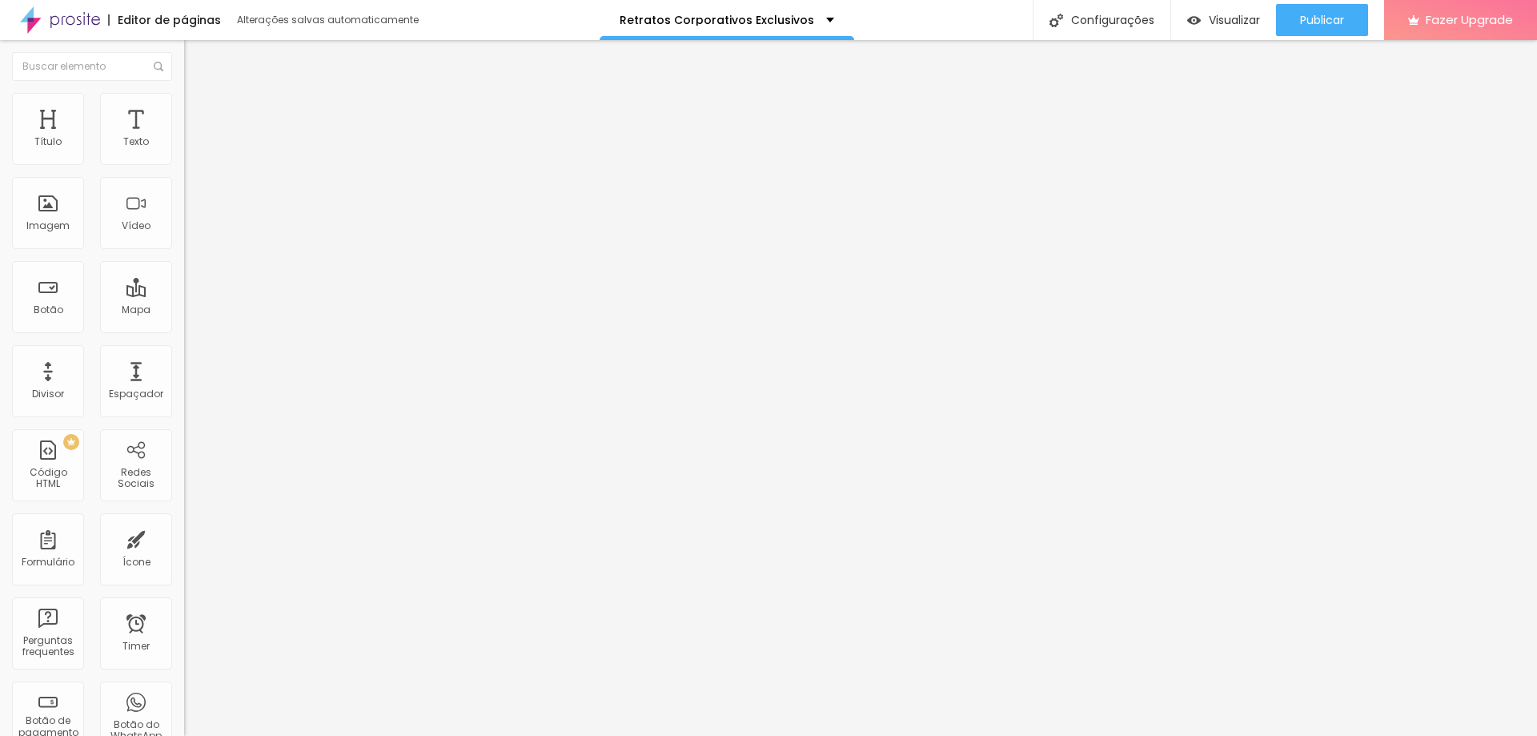
type input "MINUTOS"
click at [184, 424] on input "text" at bounding box center [280, 416] width 192 height 16
type input "SEFUNDOS"
click at [184, 675] on div "Editar Timer Conteúdo Estilo Avançado Data e horário [DATE] 13:09 Mostrar conta…" at bounding box center [276, 388] width 184 height 696
click at [199, 110] on span "Estilo" at bounding box center [211, 104] width 25 height 14
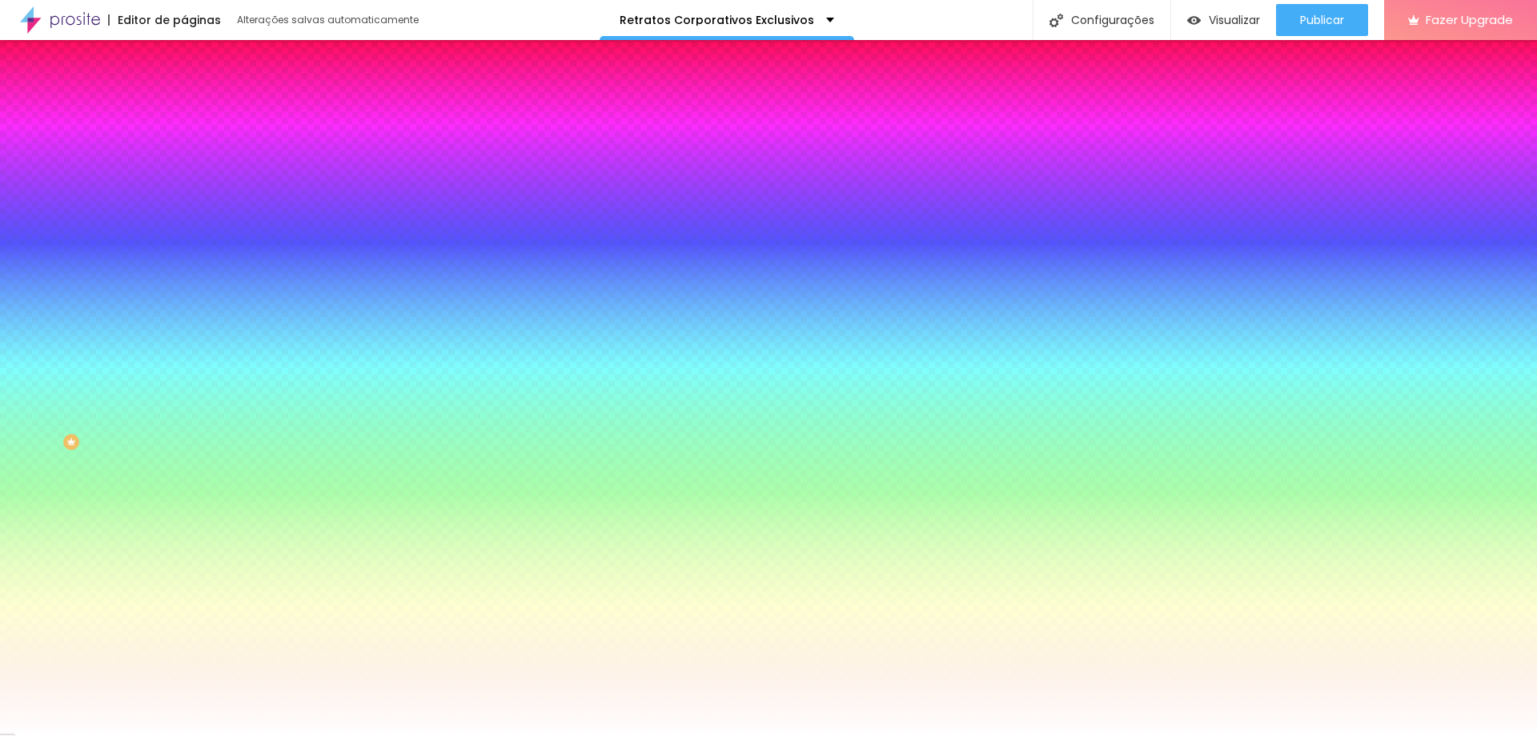
click at [184, 359] on button "button" at bounding box center [195, 367] width 22 height 17
type input "34"
type input "33"
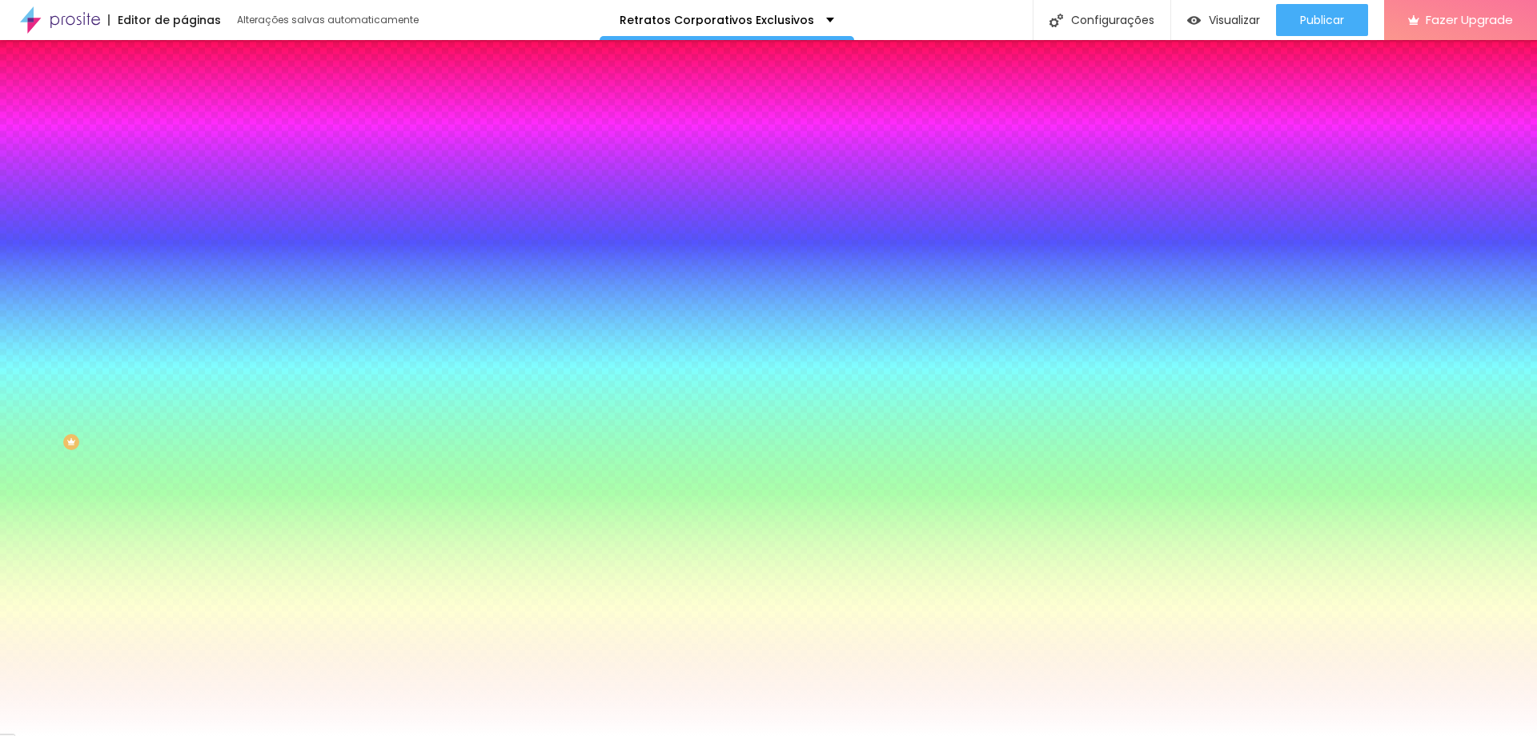
type input "32"
type input "31"
type input "32"
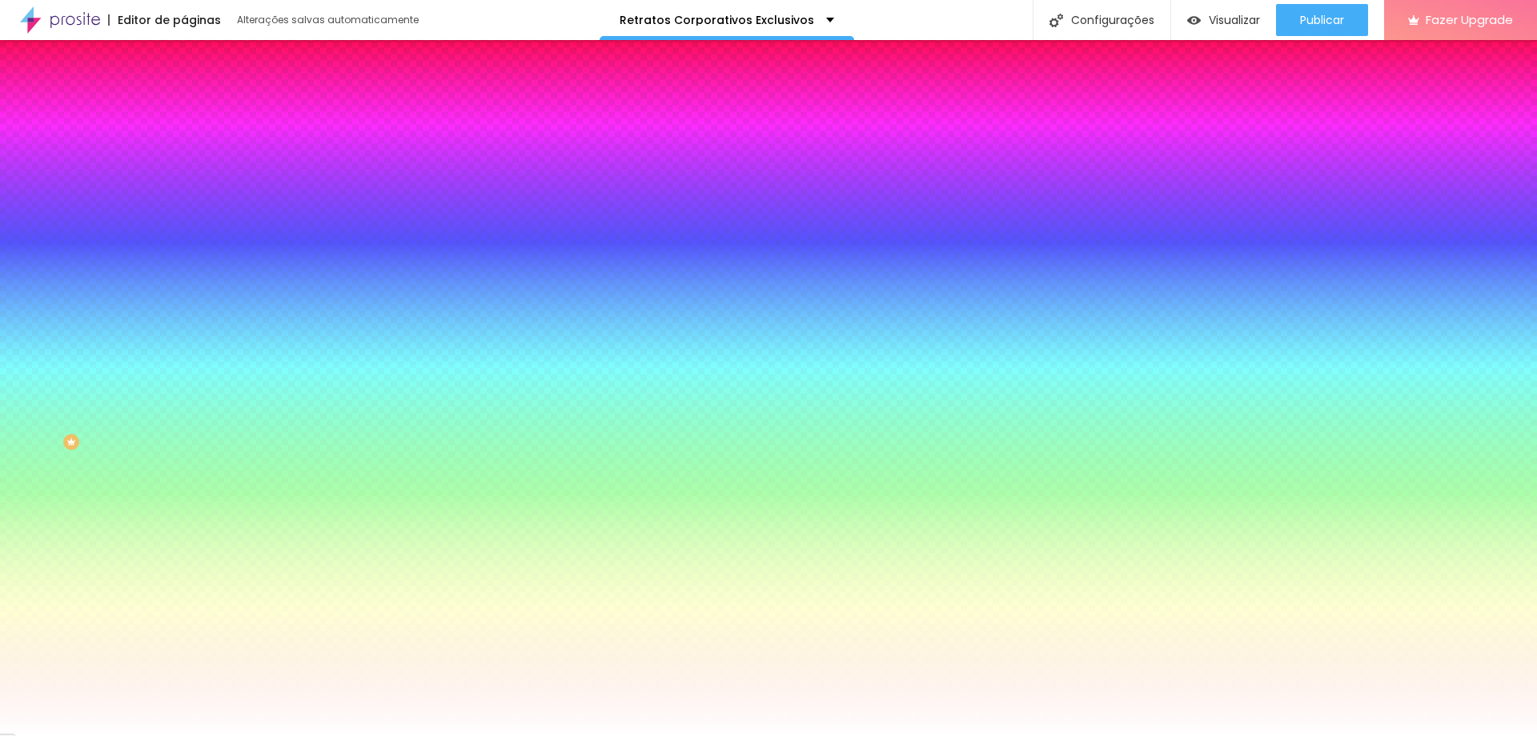
type input "32"
type input "33"
type input "34"
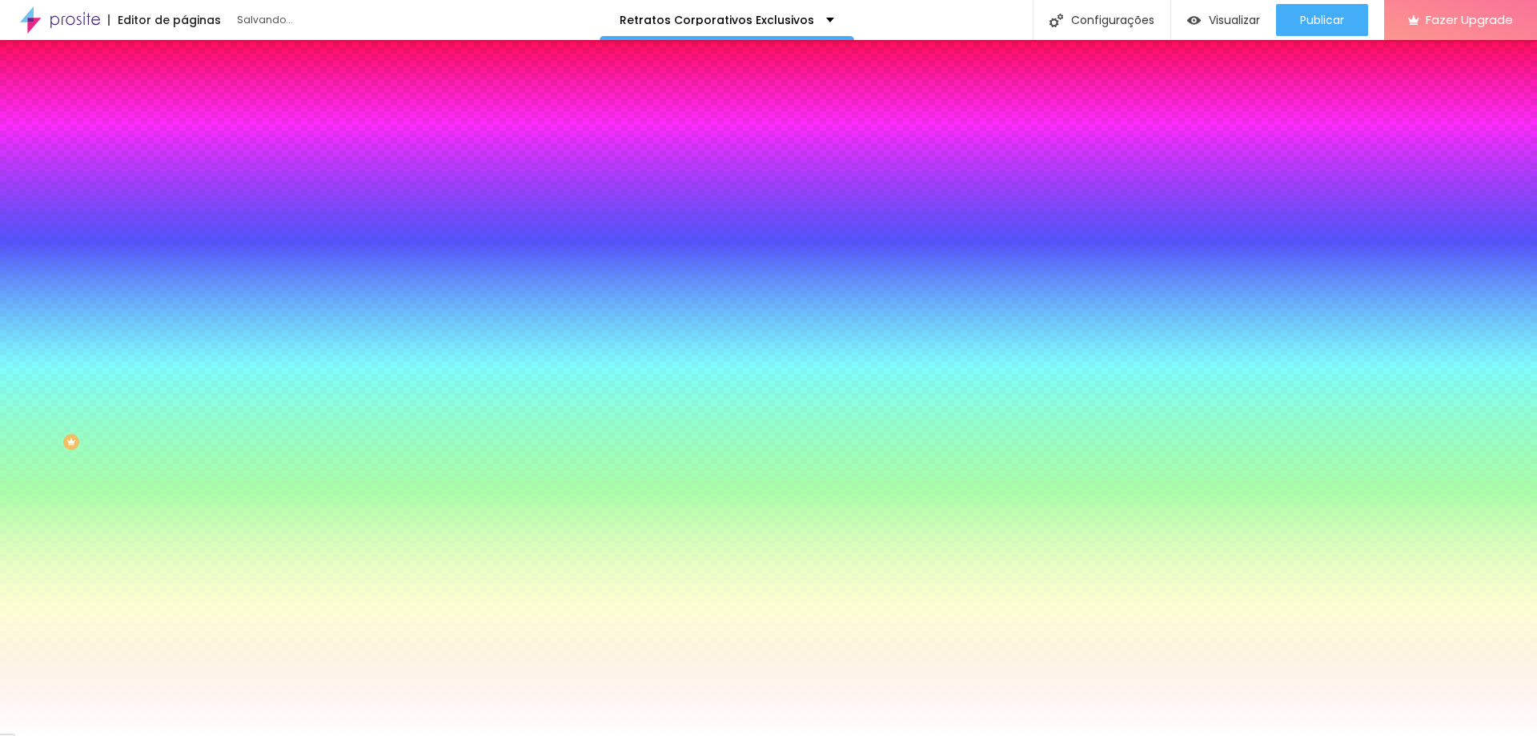
type input "34"
click at [166, 735] on div at bounding box center [768, 736] width 1537 height 0
click at [184, 403] on button "button" at bounding box center [195, 411] width 22 height 17
click at [104, 735] on div at bounding box center [768, 736] width 1537 height 0
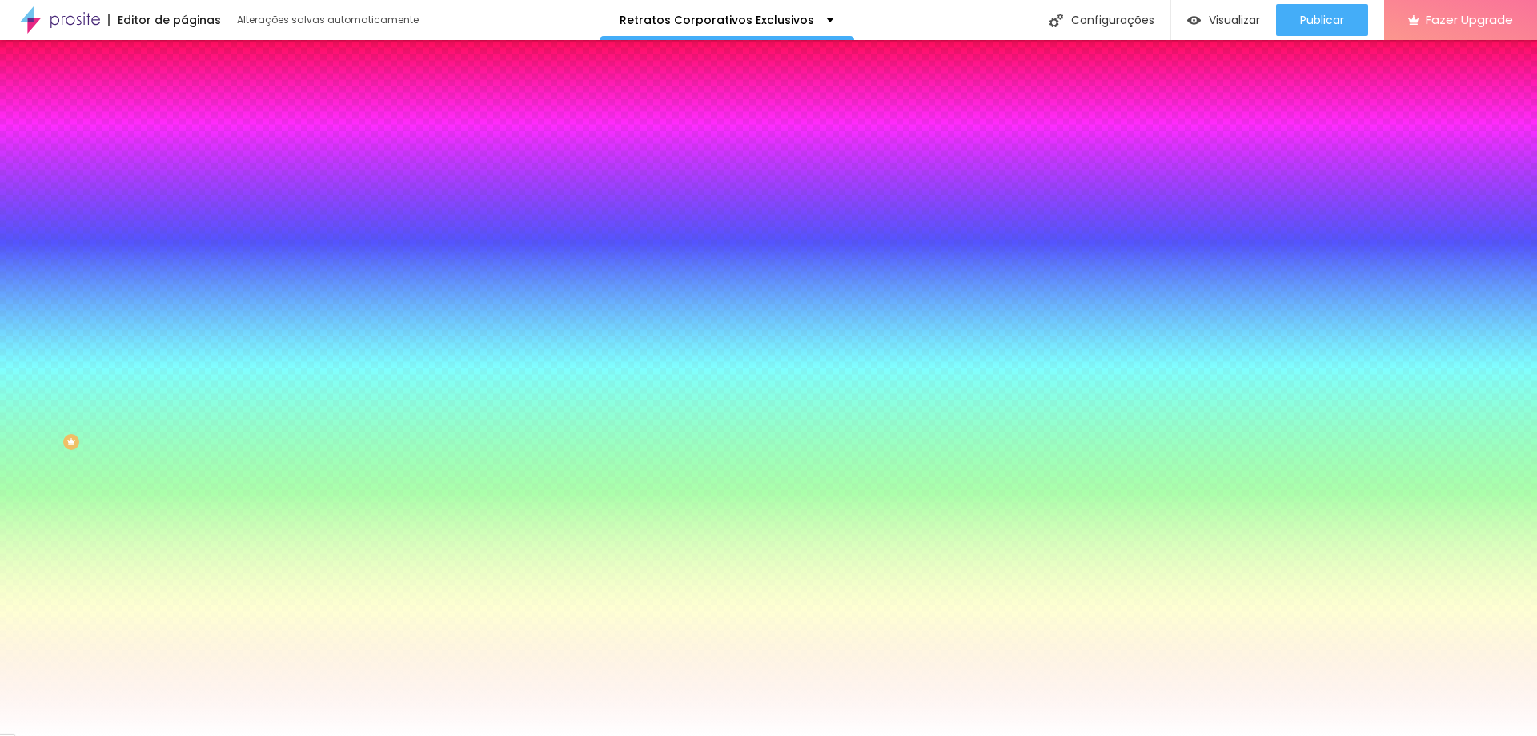
click at [184, 109] on li "Avançado" at bounding box center [276, 117] width 184 height 16
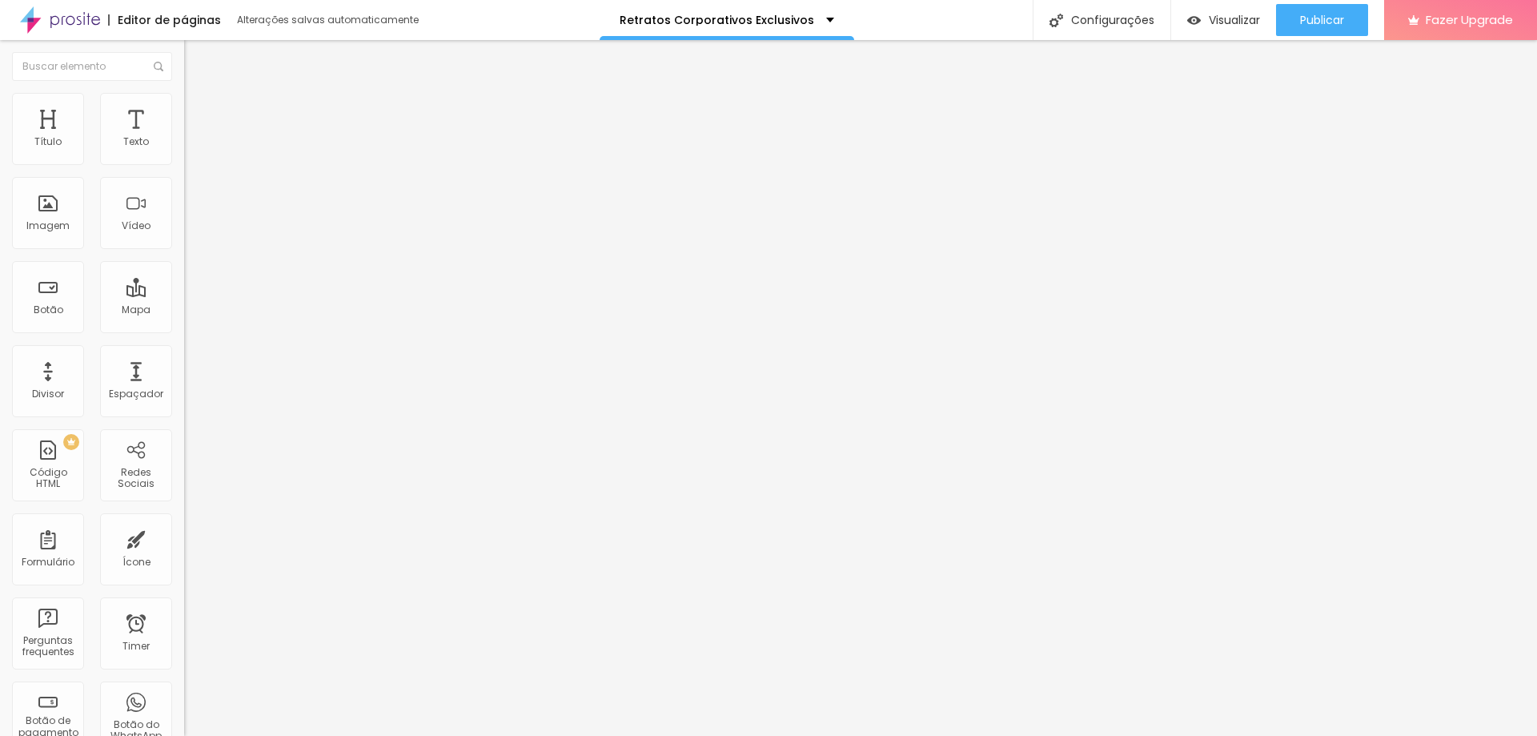
click at [184, 93] on li "Conteúdo" at bounding box center [276, 85] width 184 height 16
click at [1296, 10] on button "Publicar" at bounding box center [1322, 20] width 92 height 32
click at [199, 110] on span "Estilo" at bounding box center [211, 104] width 25 height 14
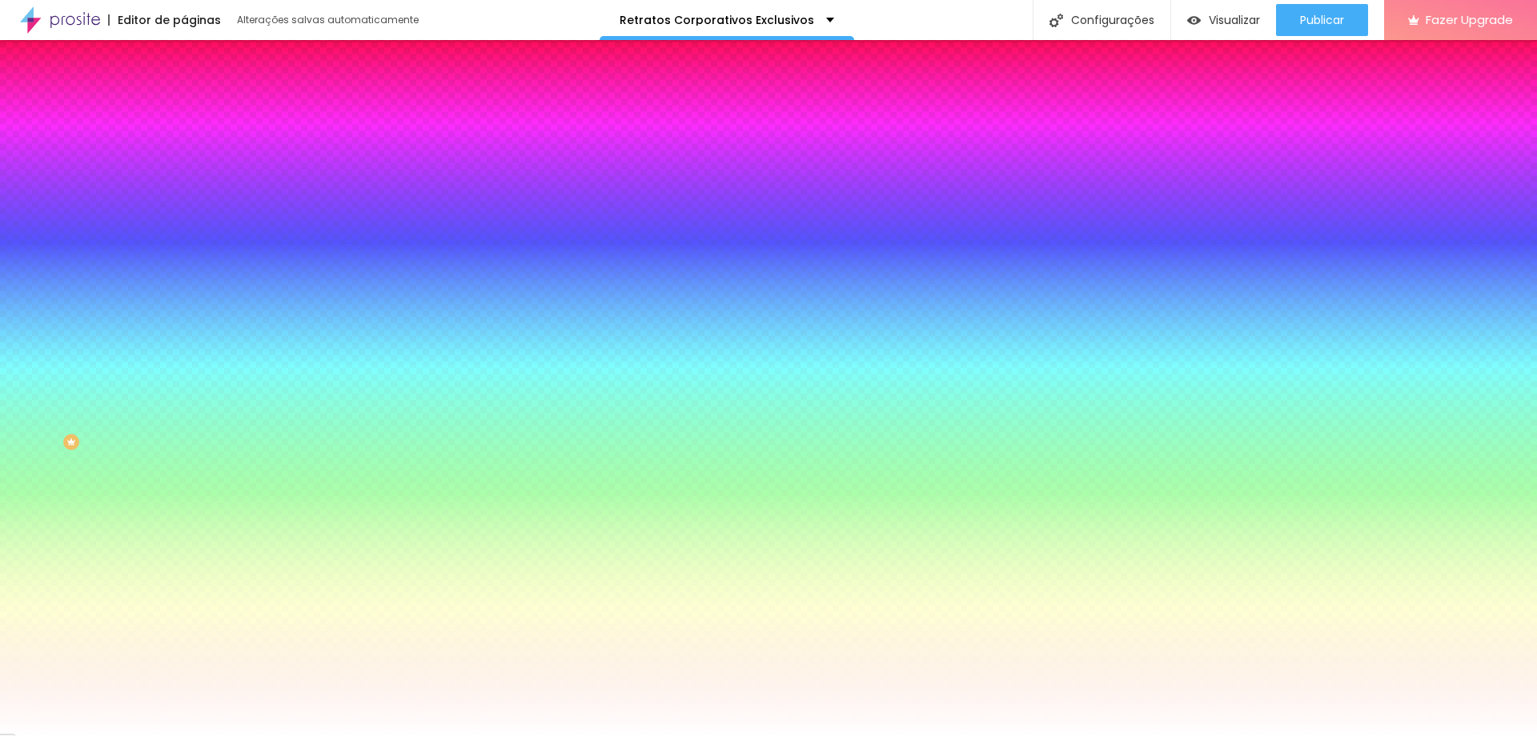
click at [184, 218] on div at bounding box center [276, 218] width 184 height 0
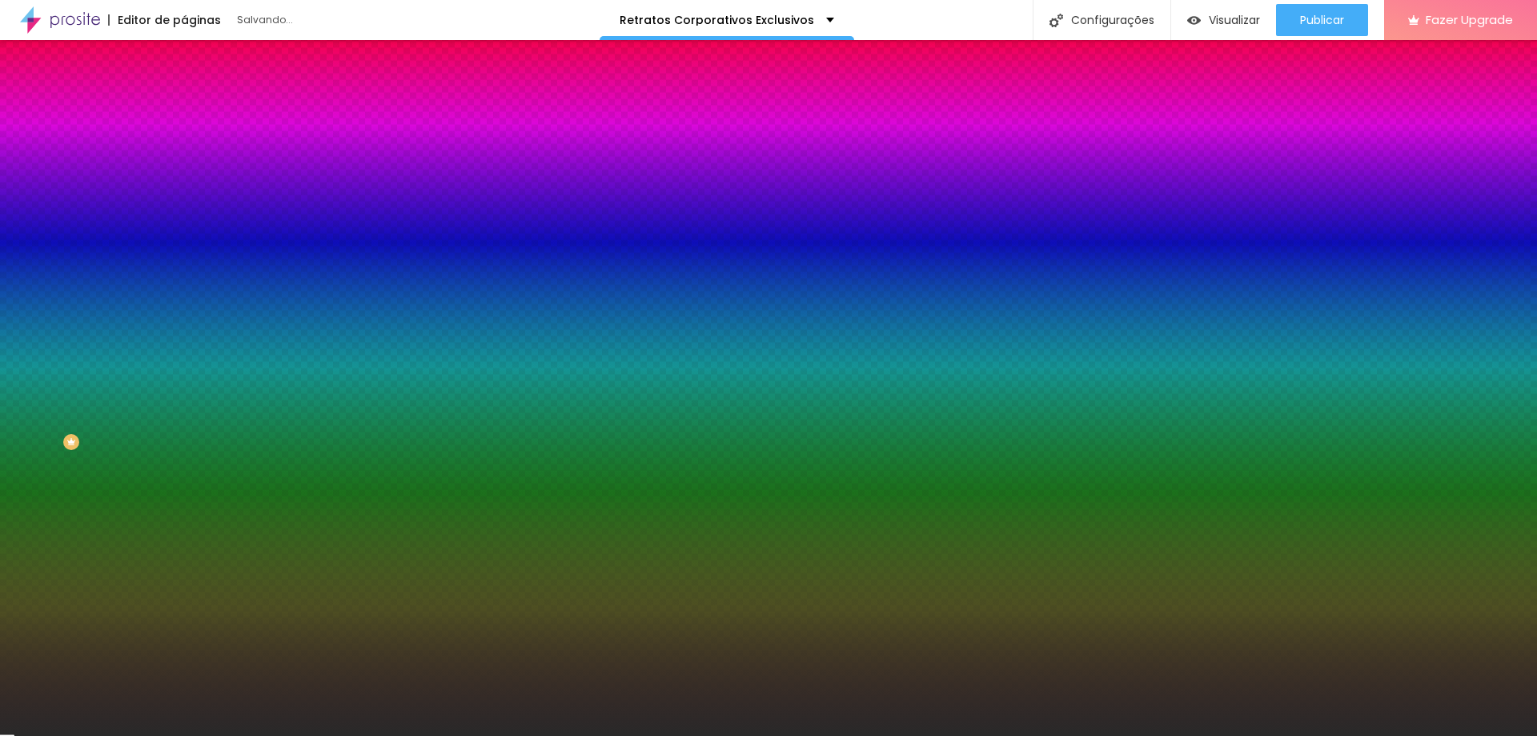
type input "#2C2C2C"
drag, startPoint x: 87, startPoint y: 335, endPoint x: 5, endPoint y: 408, distance: 110.5
click at [184, 332] on div "Imagem de fundo Adicionar imagem Efeito da Imagem Nenhum Nenhum Parallax Cor de…" at bounding box center [276, 228] width 184 height 207
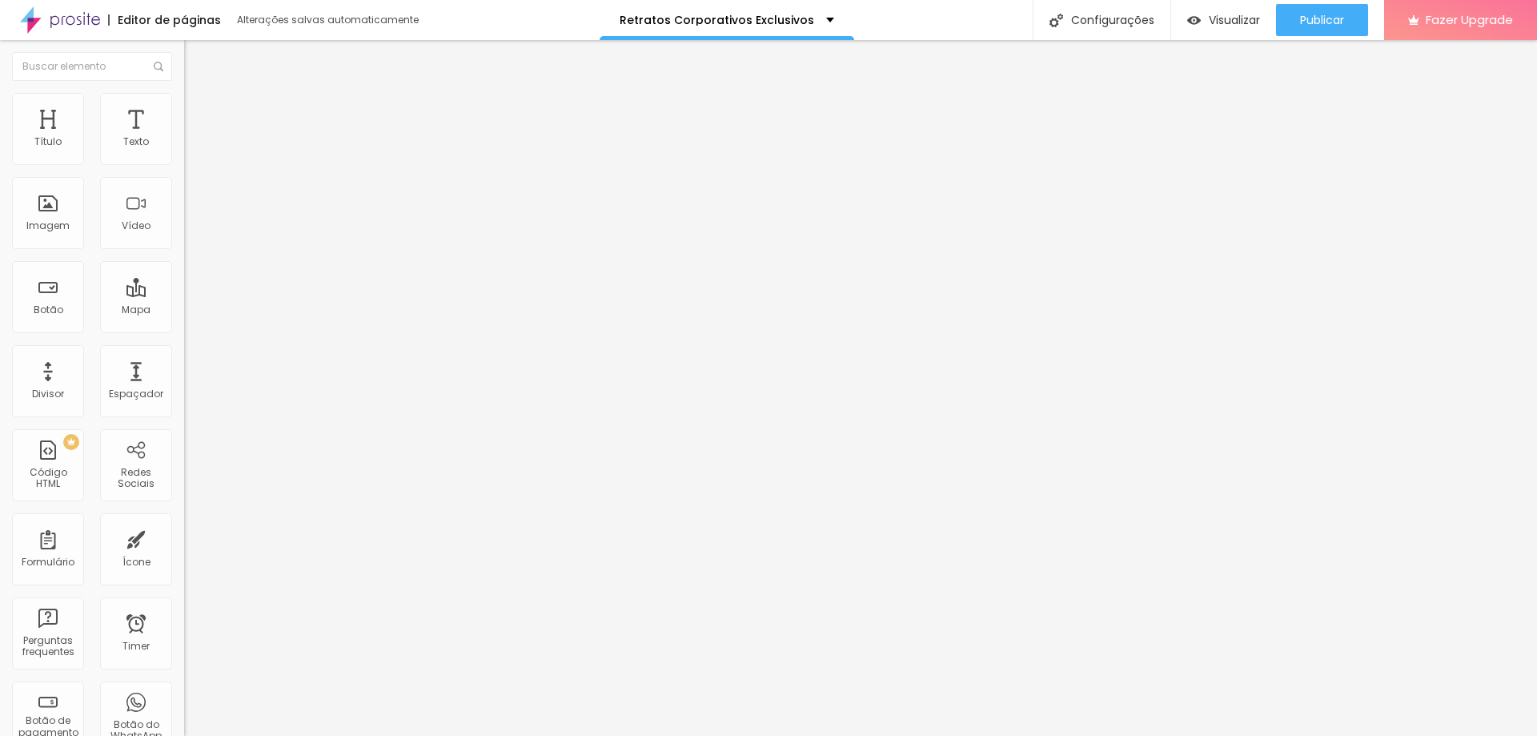
click at [184, 50] on button "Editar Seção" at bounding box center [276, 58] width 184 height 37
click at [184, 164] on div "Endereço Alboom [GEOGRAPHIC_DATA]" at bounding box center [276, 144] width 184 height 39
click at [184, 150] on input "Alboom [GEOGRAPHIC_DATA]" at bounding box center [280, 142] width 192 height 16
paste input "Tv. [STREET_ADDRESS]"
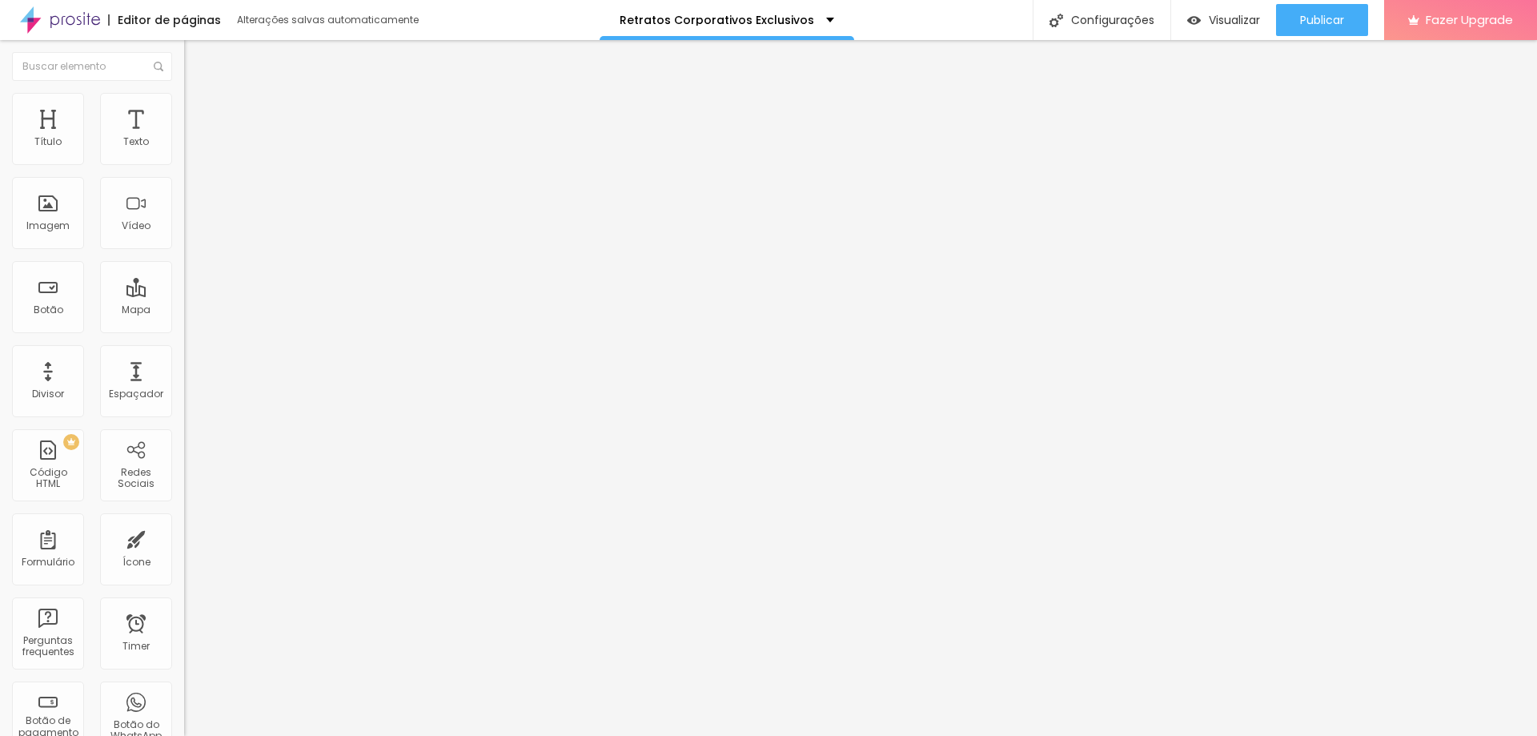
type input "Tv. [STREET_ADDRESS]"
type input "16"
type input "17"
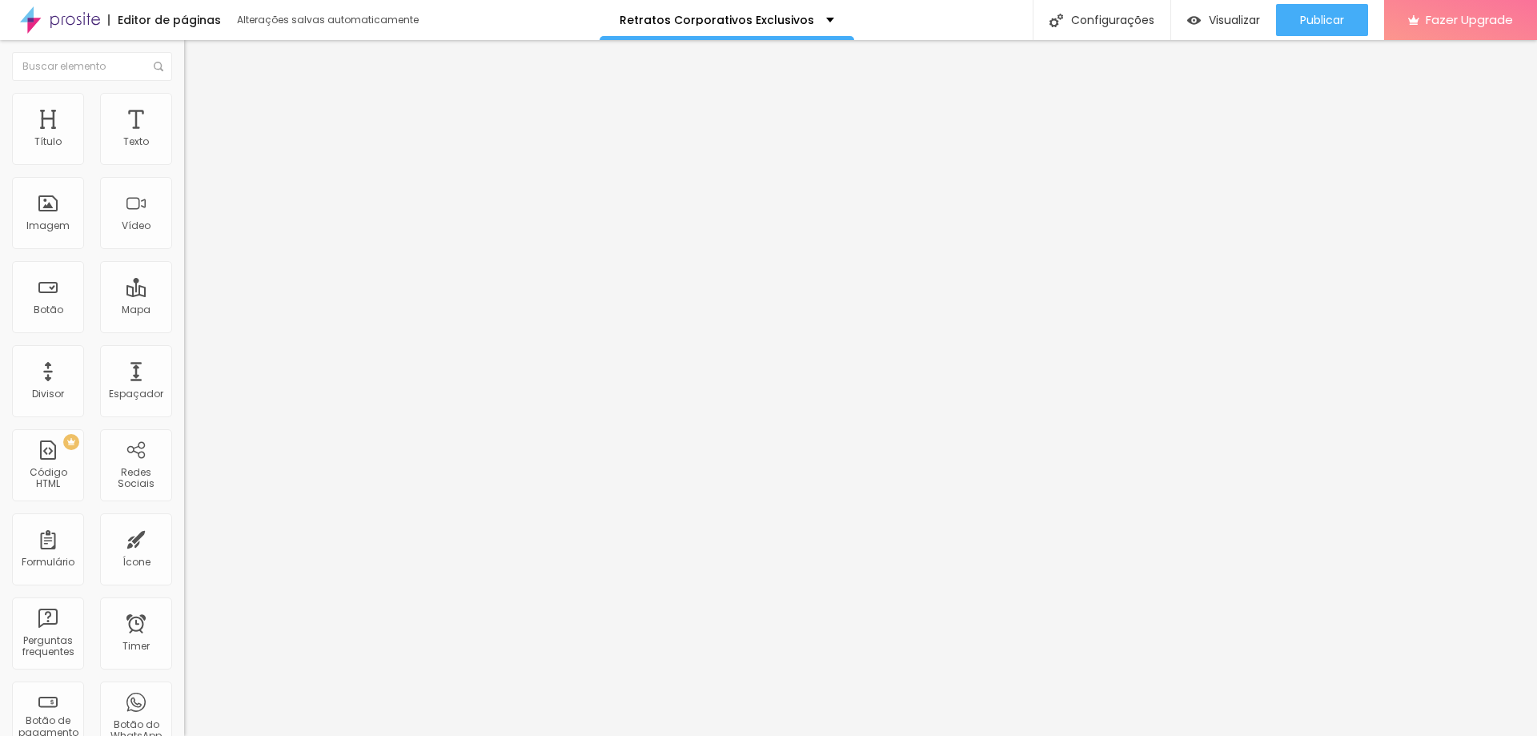
type input "17"
drag, startPoint x: 87, startPoint y: 247, endPoint x: 106, endPoint y: 248, distance: 19.2
type input "17"
click at [184, 404] on input "range" at bounding box center [235, 410] width 103 height 13
click at [196, 63] on img "button" at bounding box center [202, 58] width 13 height 13
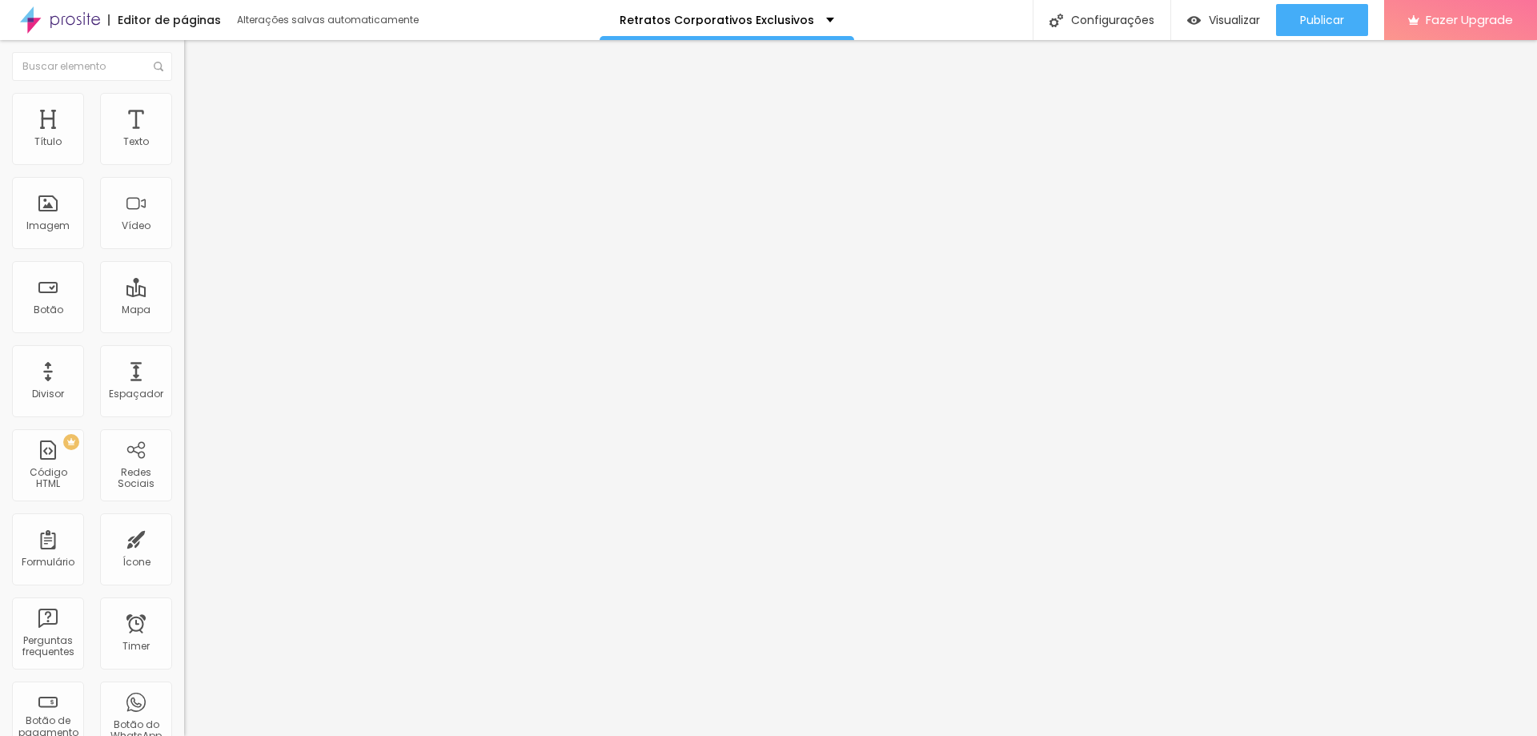
click at [197, 142] on icon "button" at bounding box center [198, 140] width 3 height 3
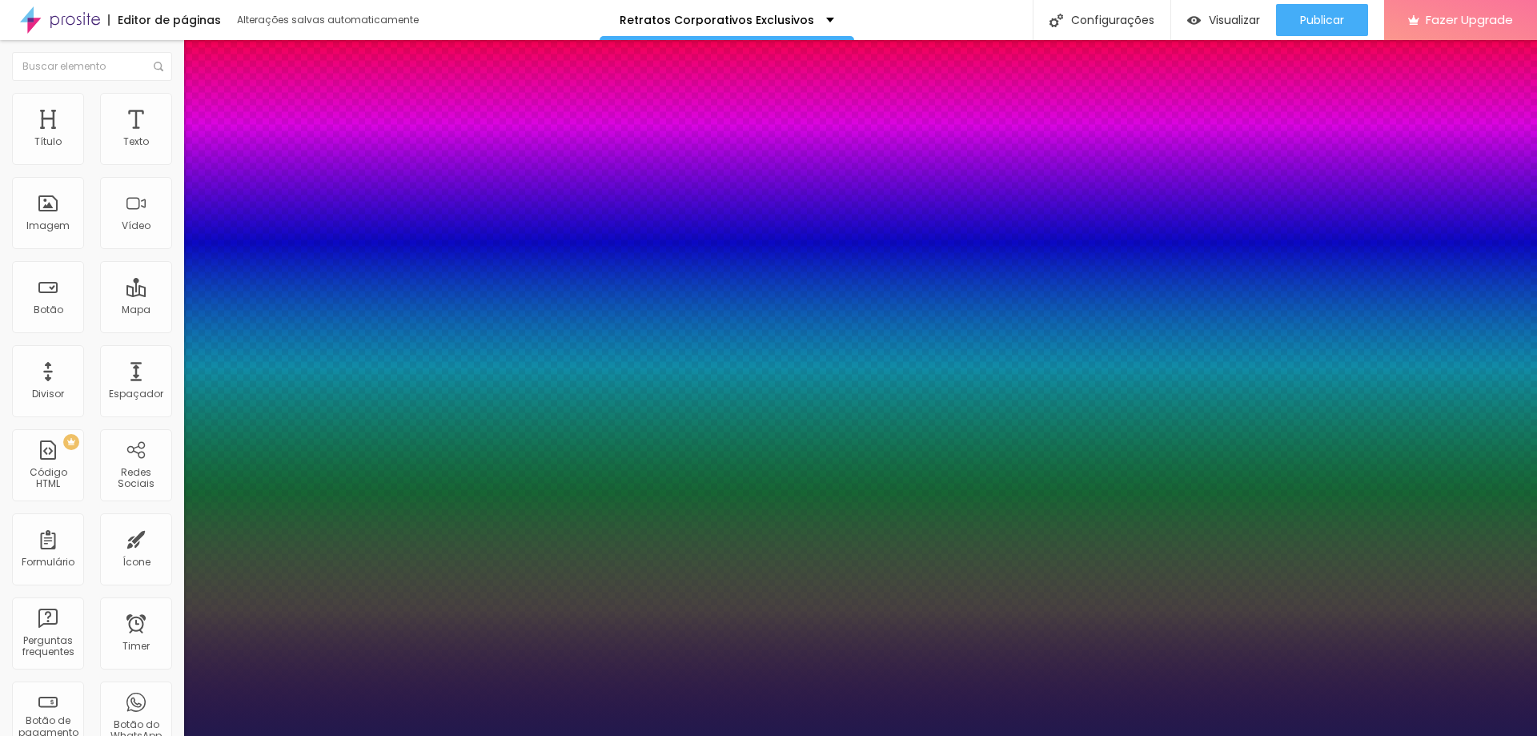
type input "1"
type input "15"
type input "1"
type input "16"
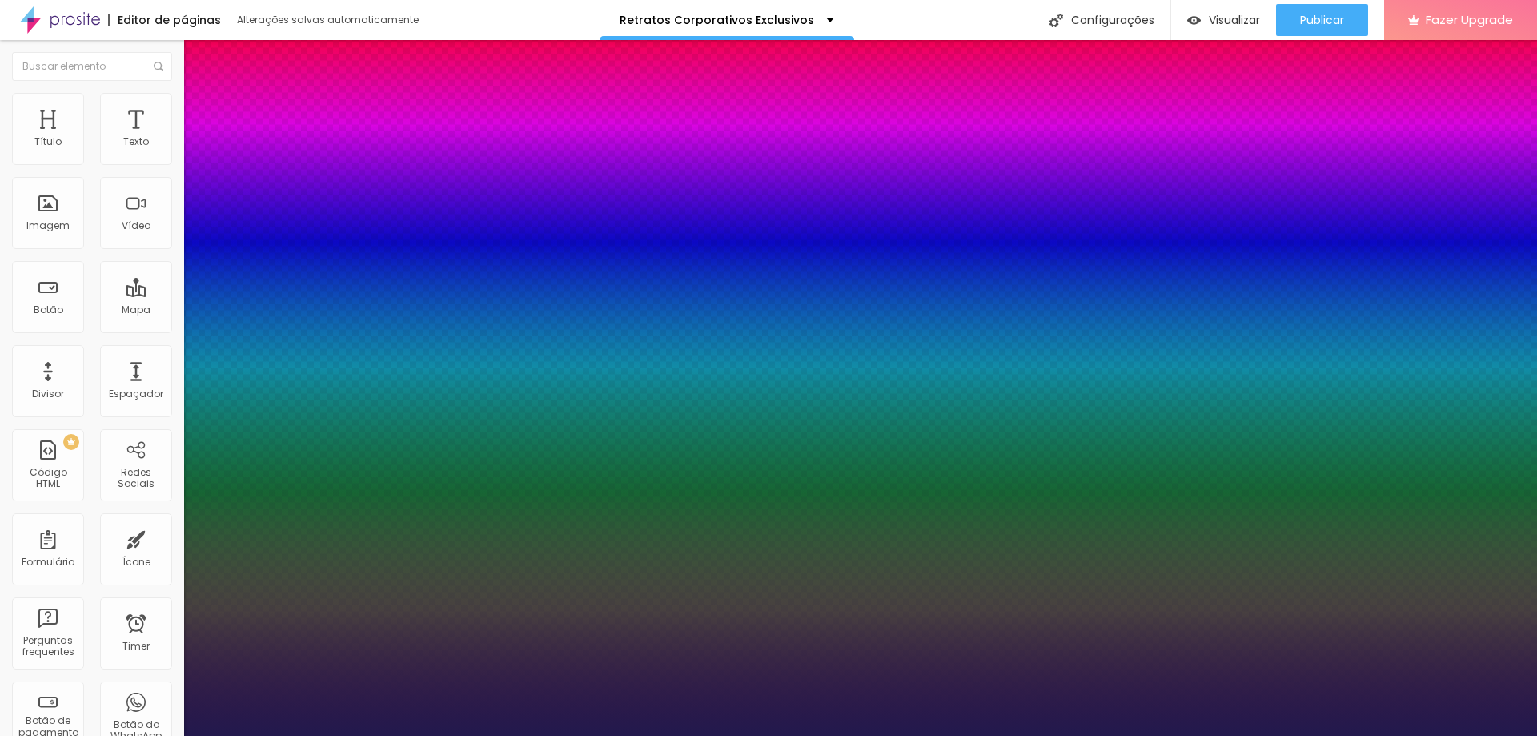
type input "16"
type input "1"
type input "17"
type input "1"
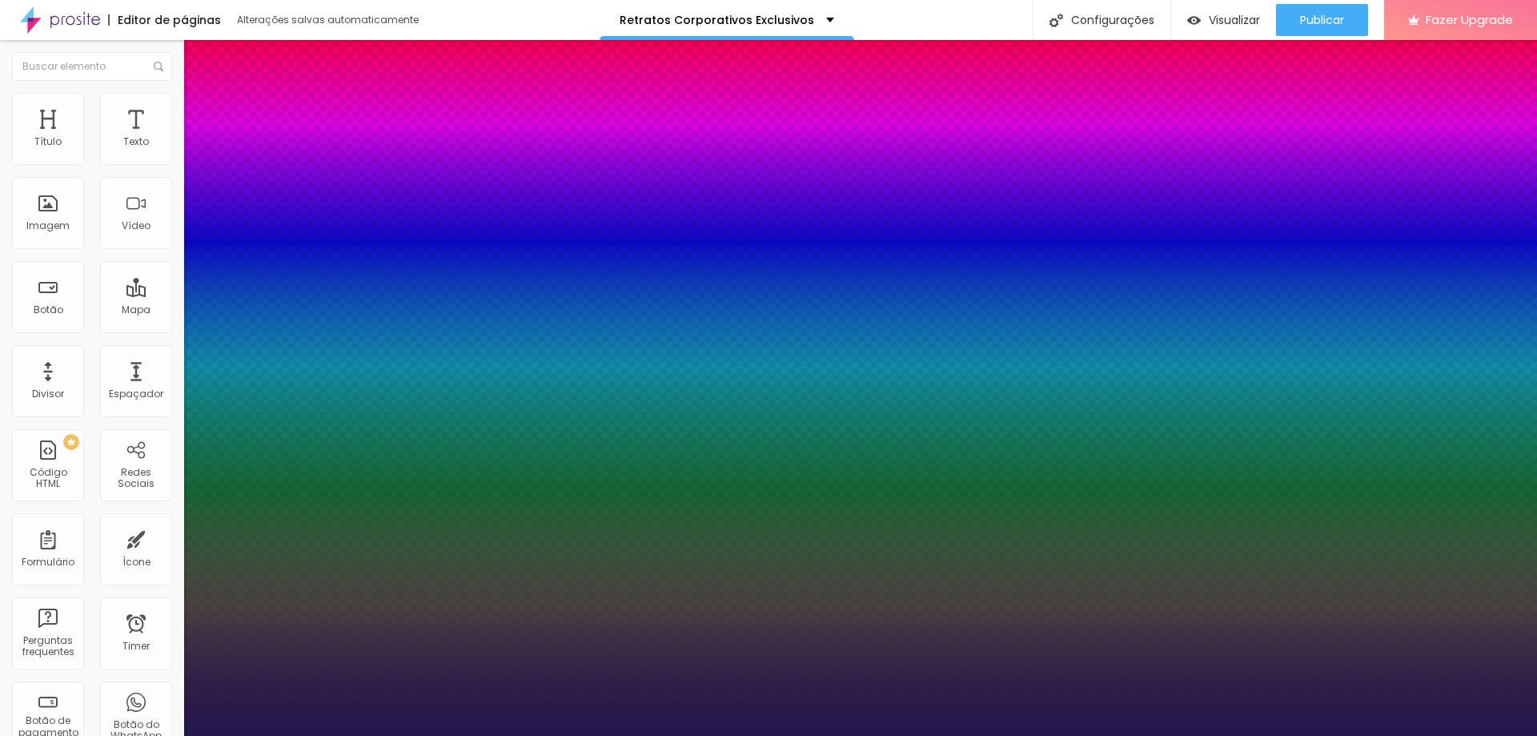
type input "28"
type input "1"
type input "27"
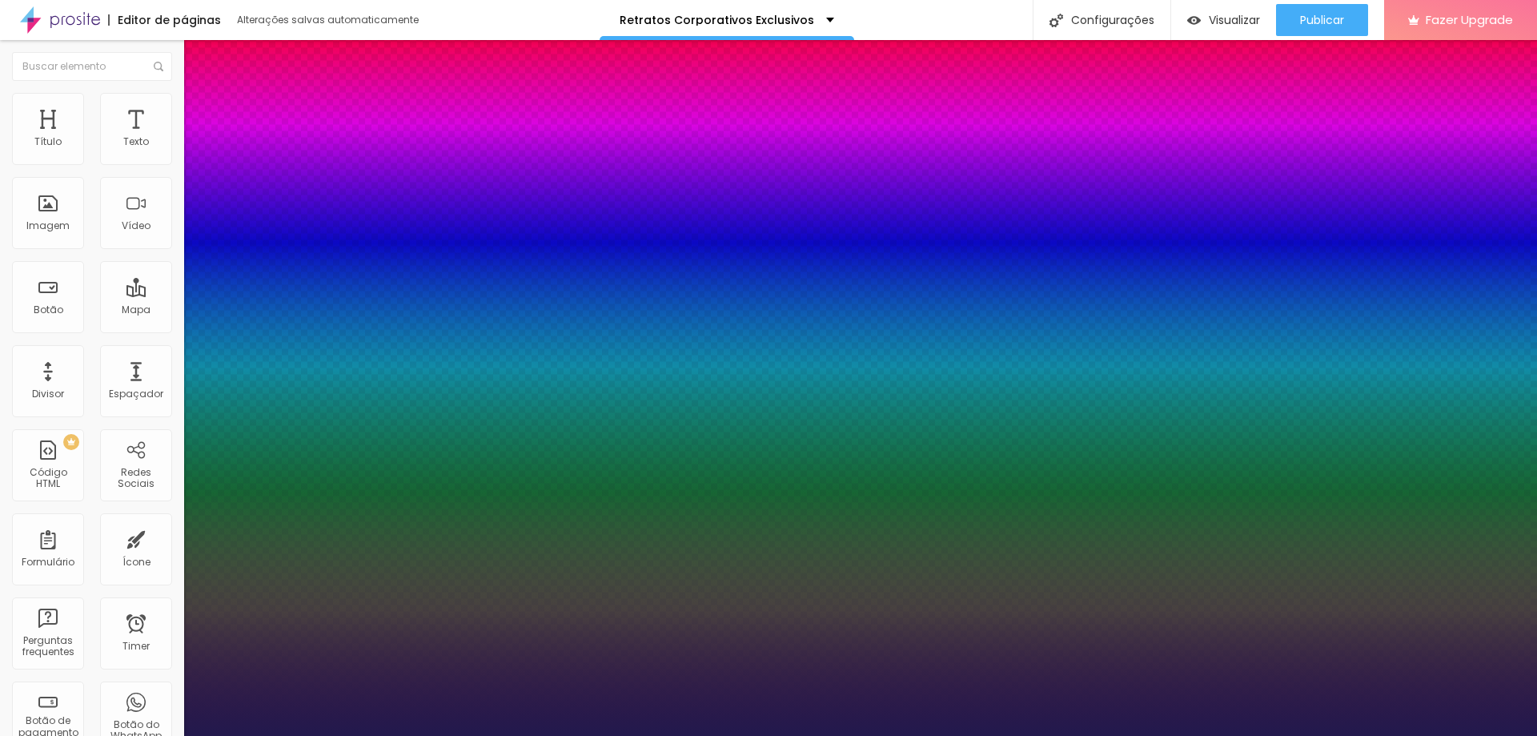
type input "1"
type input "26"
type input "1"
type input "25"
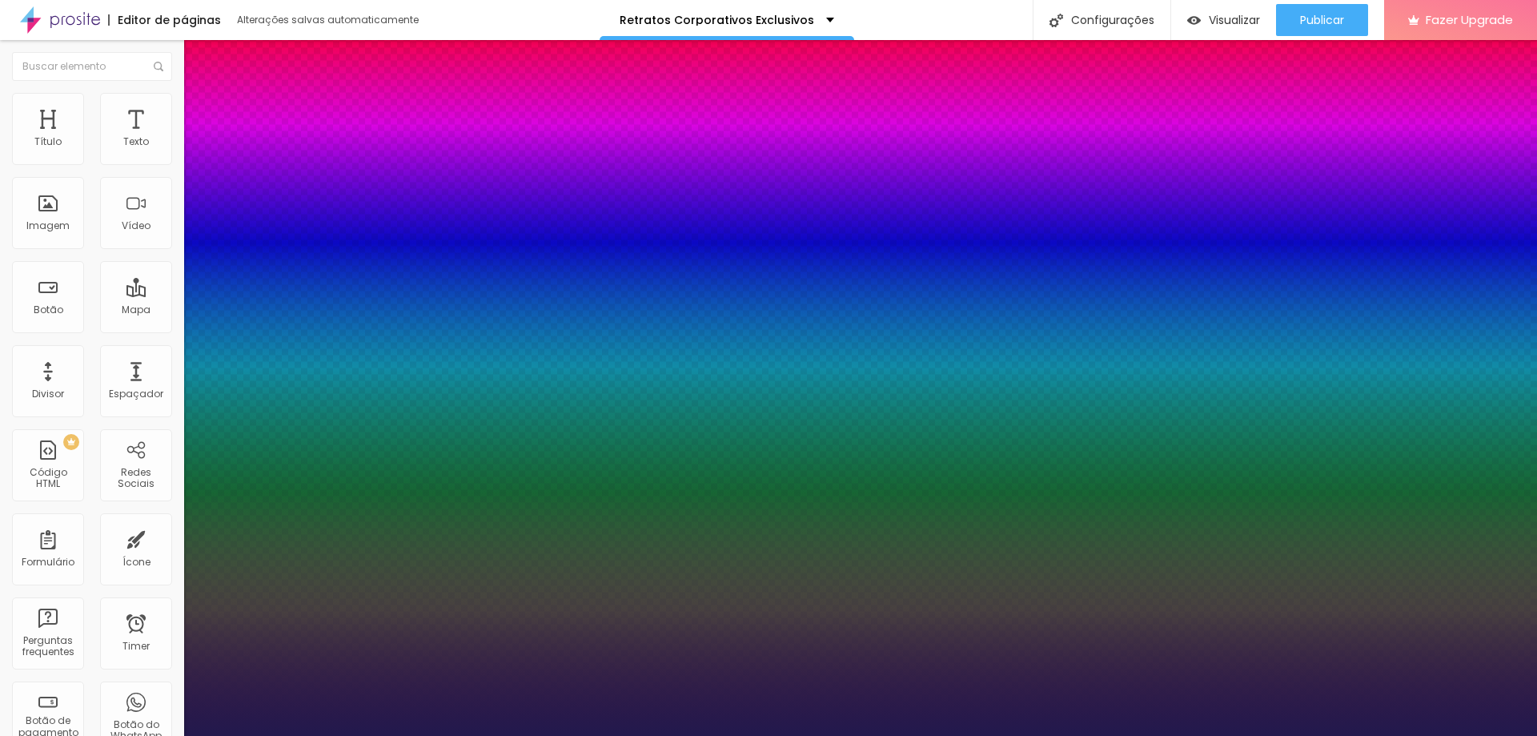
type input "25"
type input "1"
type input "24"
type input "1"
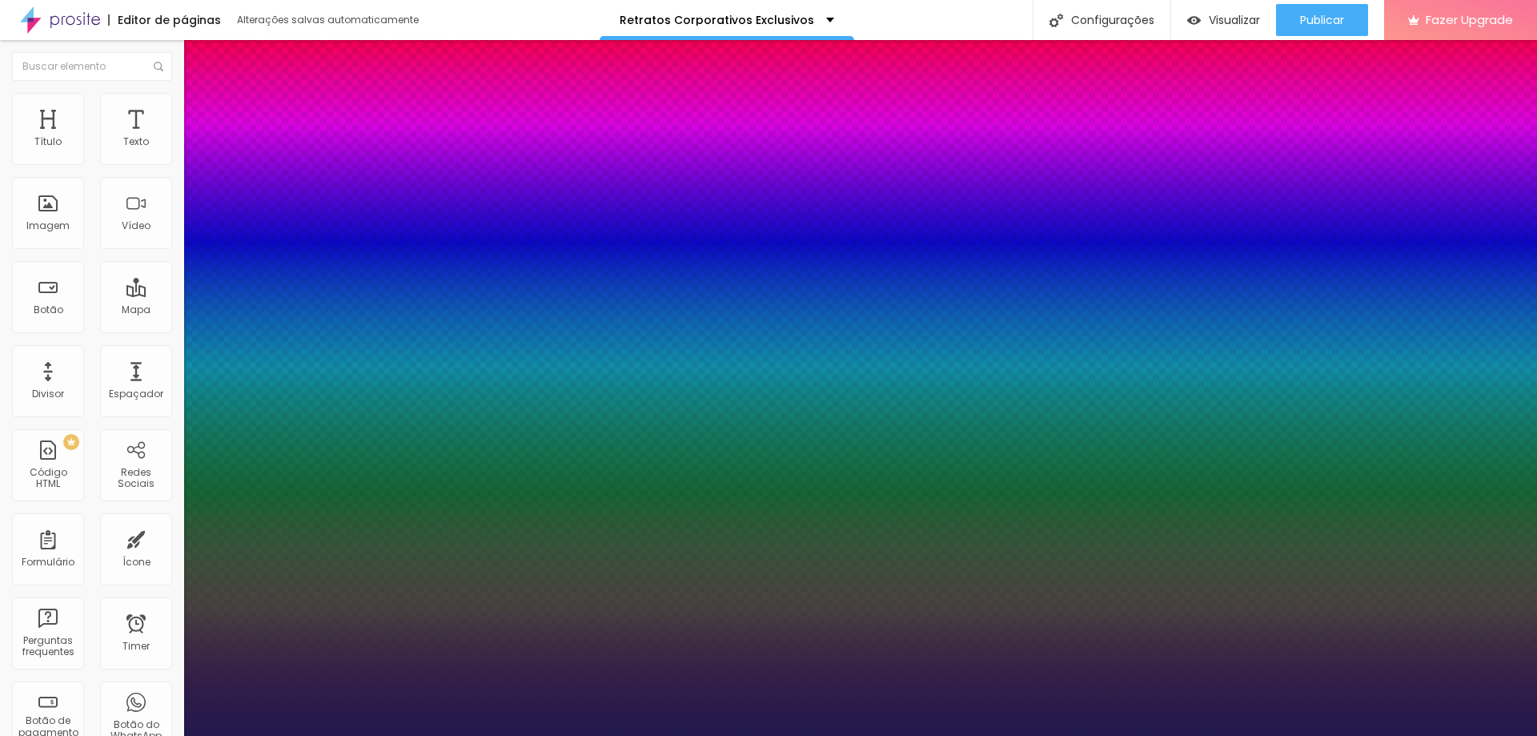
drag, startPoint x: 214, startPoint y: 270, endPoint x: 227, endPoint y: 275, distance: 13.7
type input "24"
click at [363, 735] on div at bounding box center [768, 736] width 1537 height 0
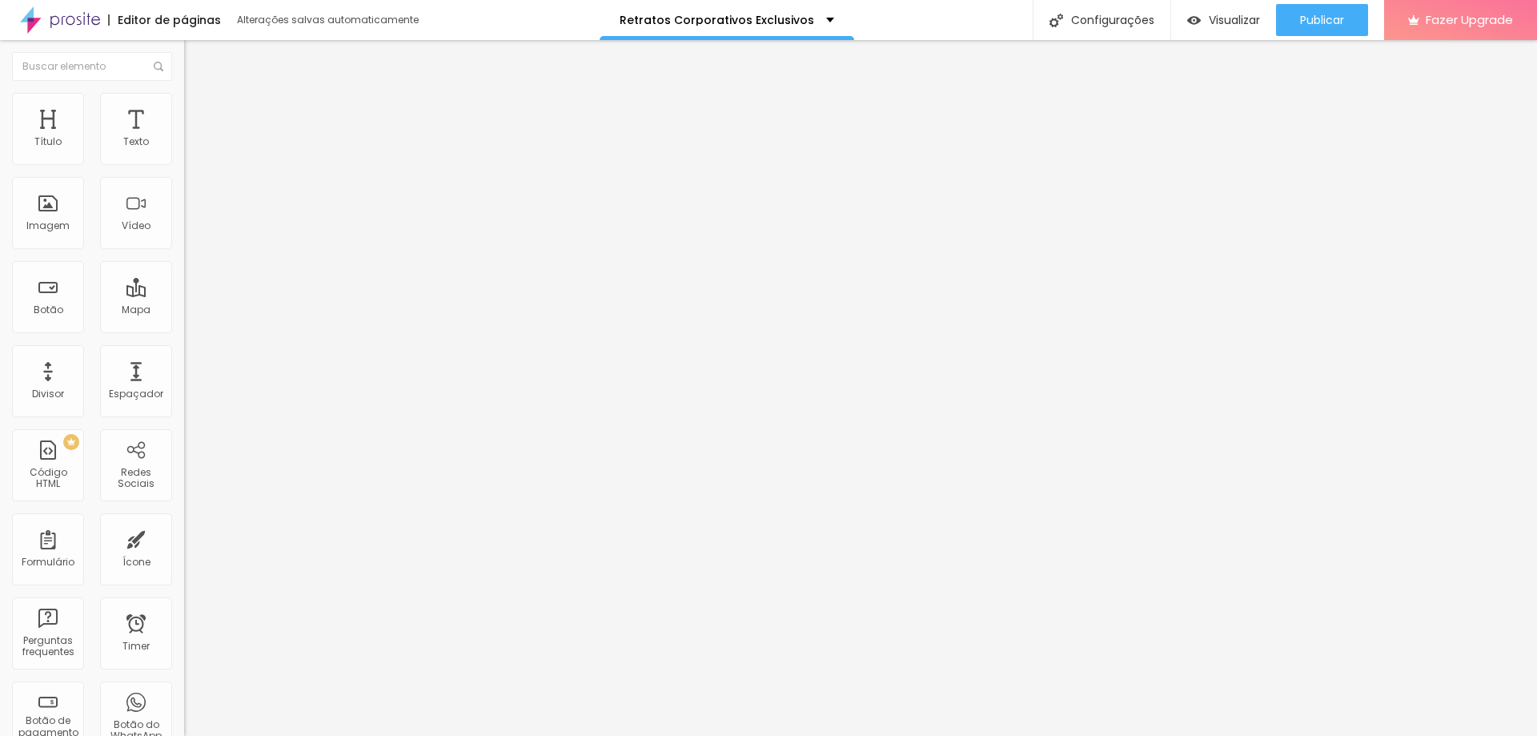
click at [194, 147] on span "Trocar icone" at bounding box center [229, 141] width 71 height 14
type input "gps"
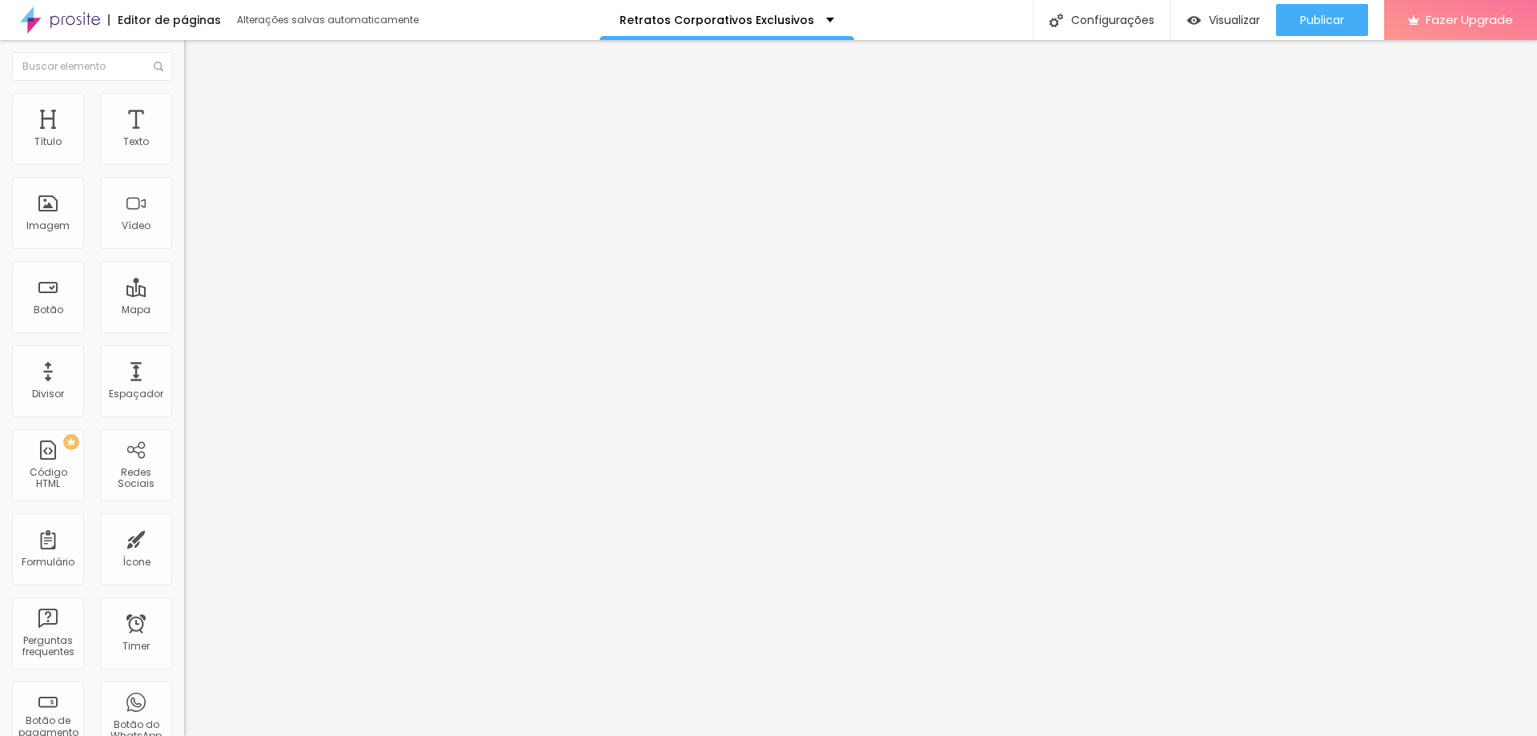
click at [195, 147] on span "Trocar icone" at bounding box center [230, 141] width 71 height 14
type input "camera"
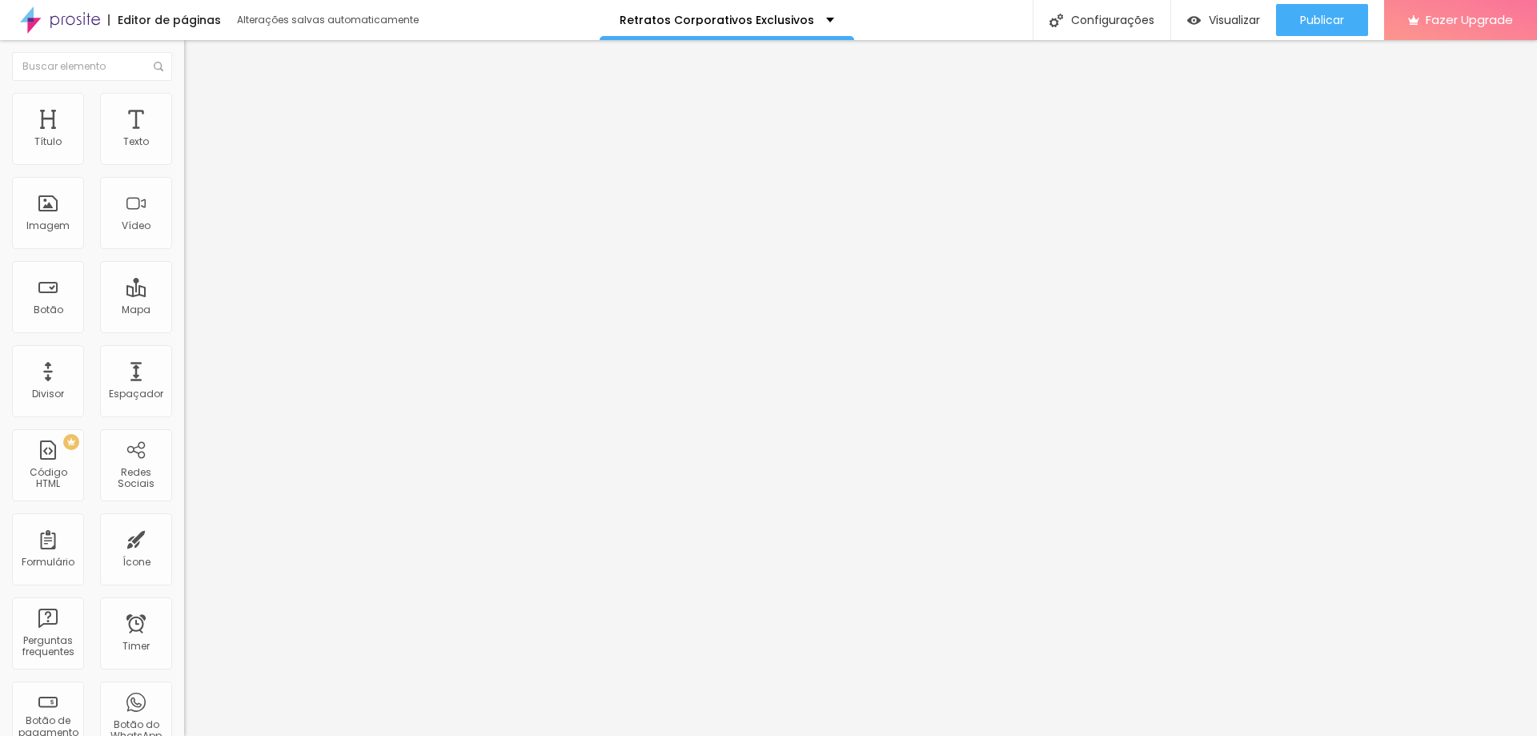
click at [196, 63] on img "button" at bounding box center [202, 58] width 13 height 13
click at [194, 147] on span "Trocar icone" at bounding box center [229, 141] width 71 height 14
type input "about"
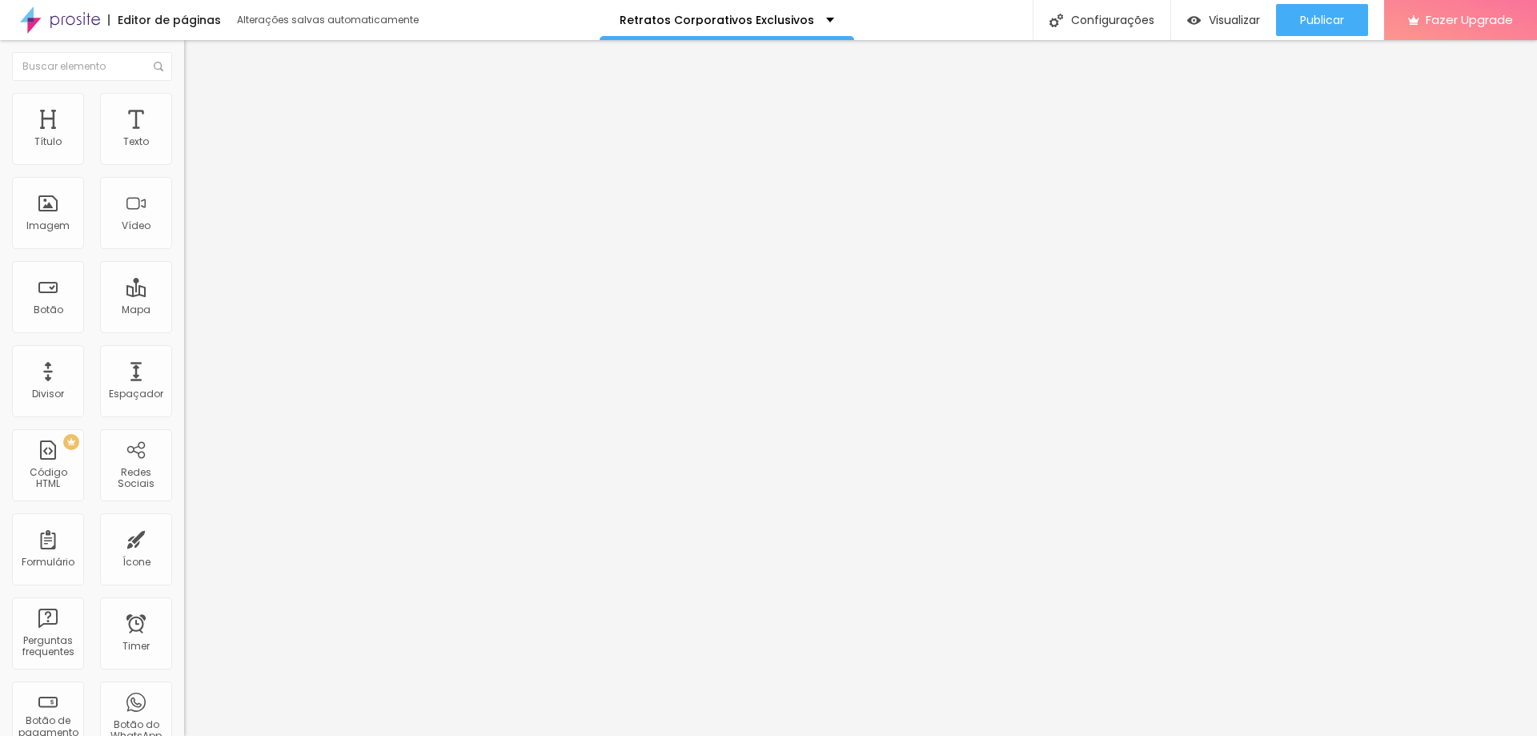
click at [184, 146] on div "Trocar icone" at bounding box center [276, 139] width 184 height 11
click at [194, 147] on span "Trocar icone" at bounding box center [229, 141] width 71 height 14
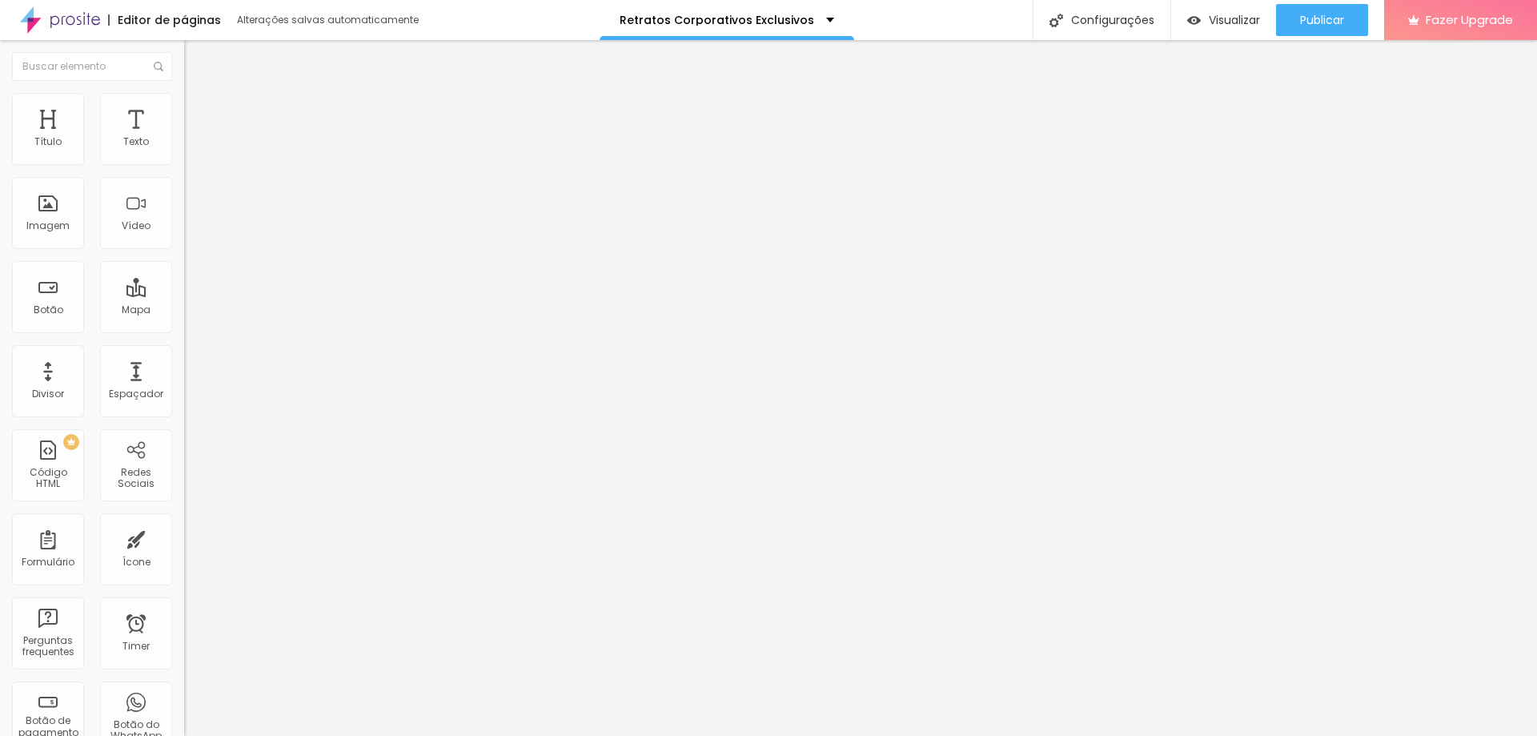
type input "timer"
click at [184, 101] on img at bounding box center [191, 100] width 14 height 14
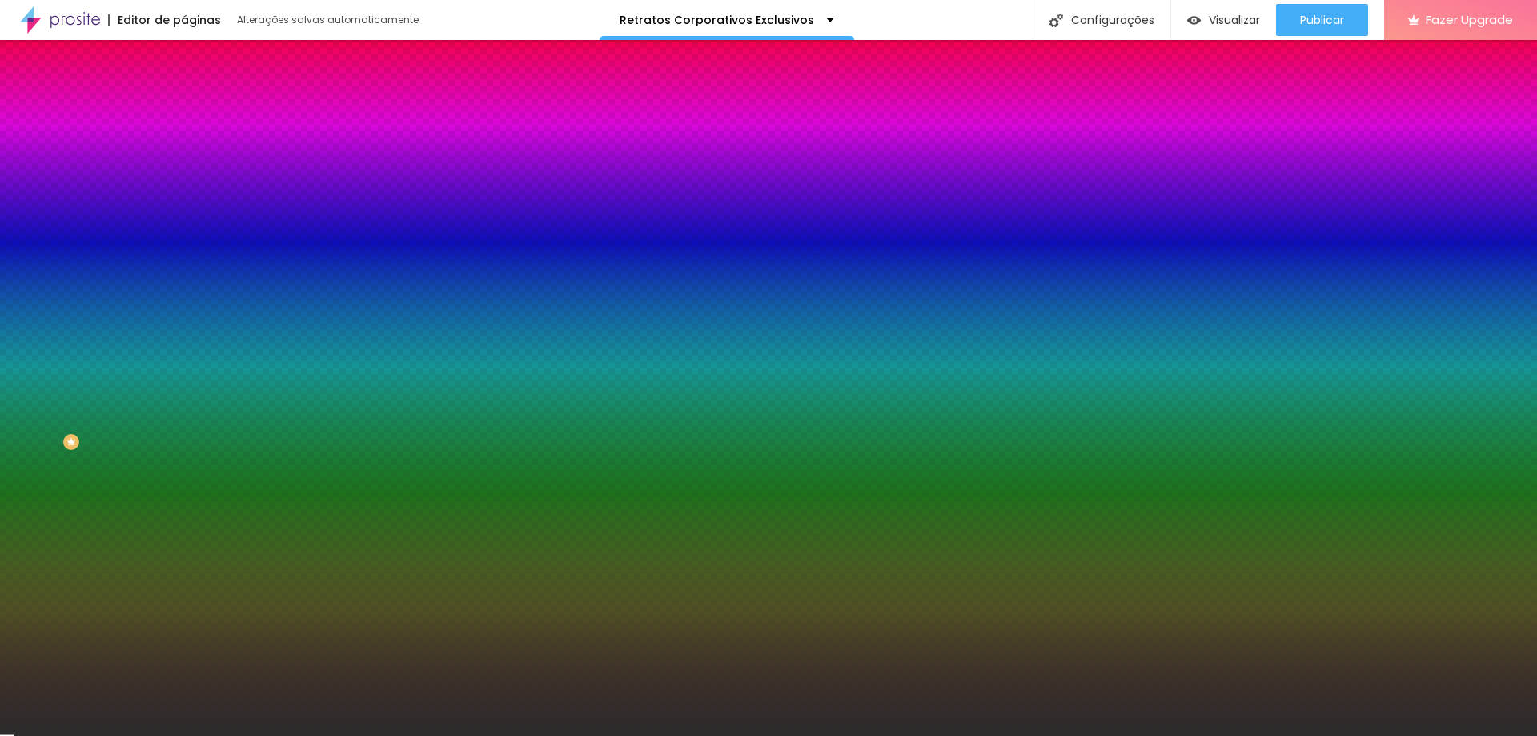
click at [184, 218] on div at bounding box center [276, 218] width 184 height 0
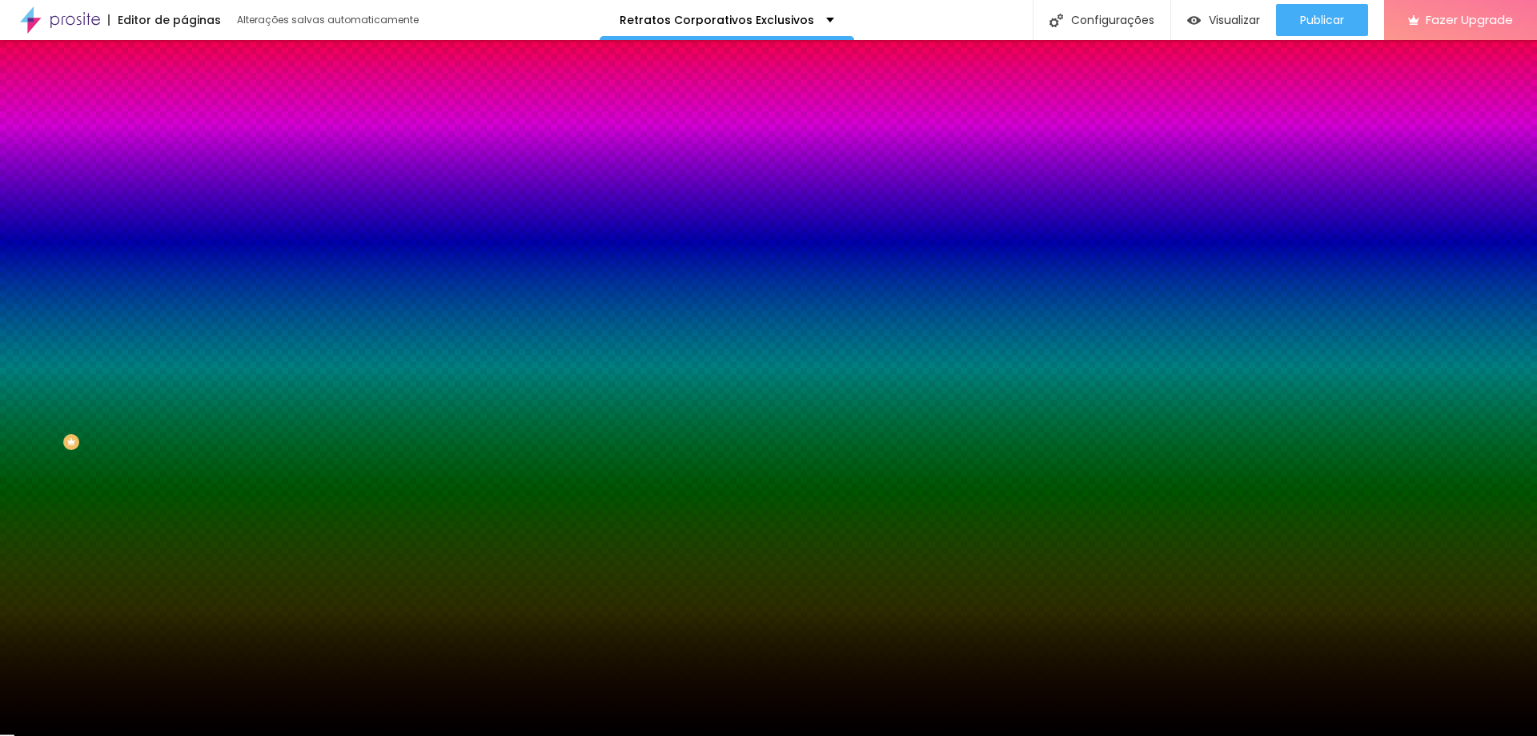
drag, startPoint x: 89, startPoint y: 344, endPoint x: 0, endPoint y: 522, distance: 198.7
click at [184, 522] on div "Editar Seção Conteúdo Estilo Avançado Imagem de fundo Adicionar imagem Efeito d…" at bounding box center [276, 388] width 184 height 696
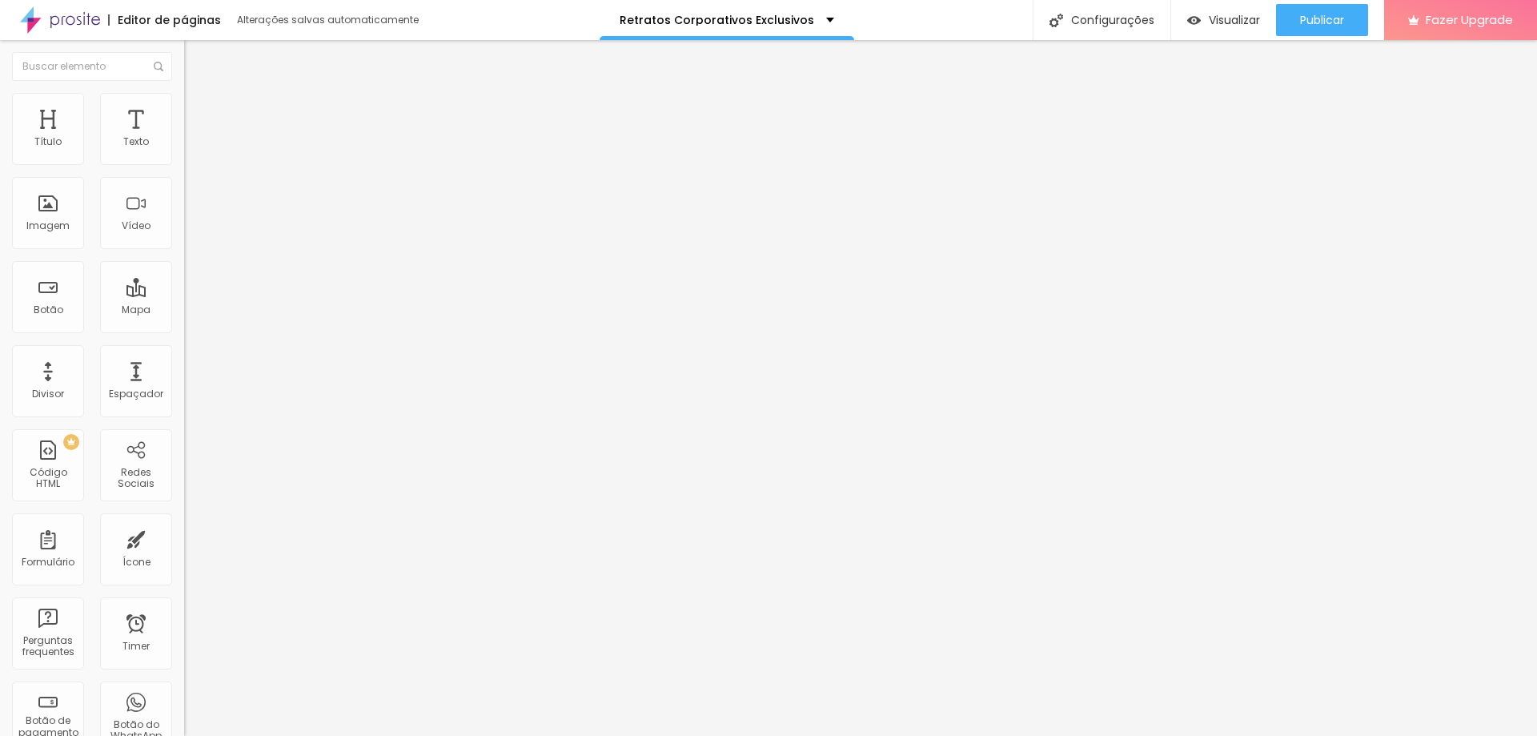
click at [184, 138] on span "Trocar imagem" at bounding box center [227, 131] width 87 height 14
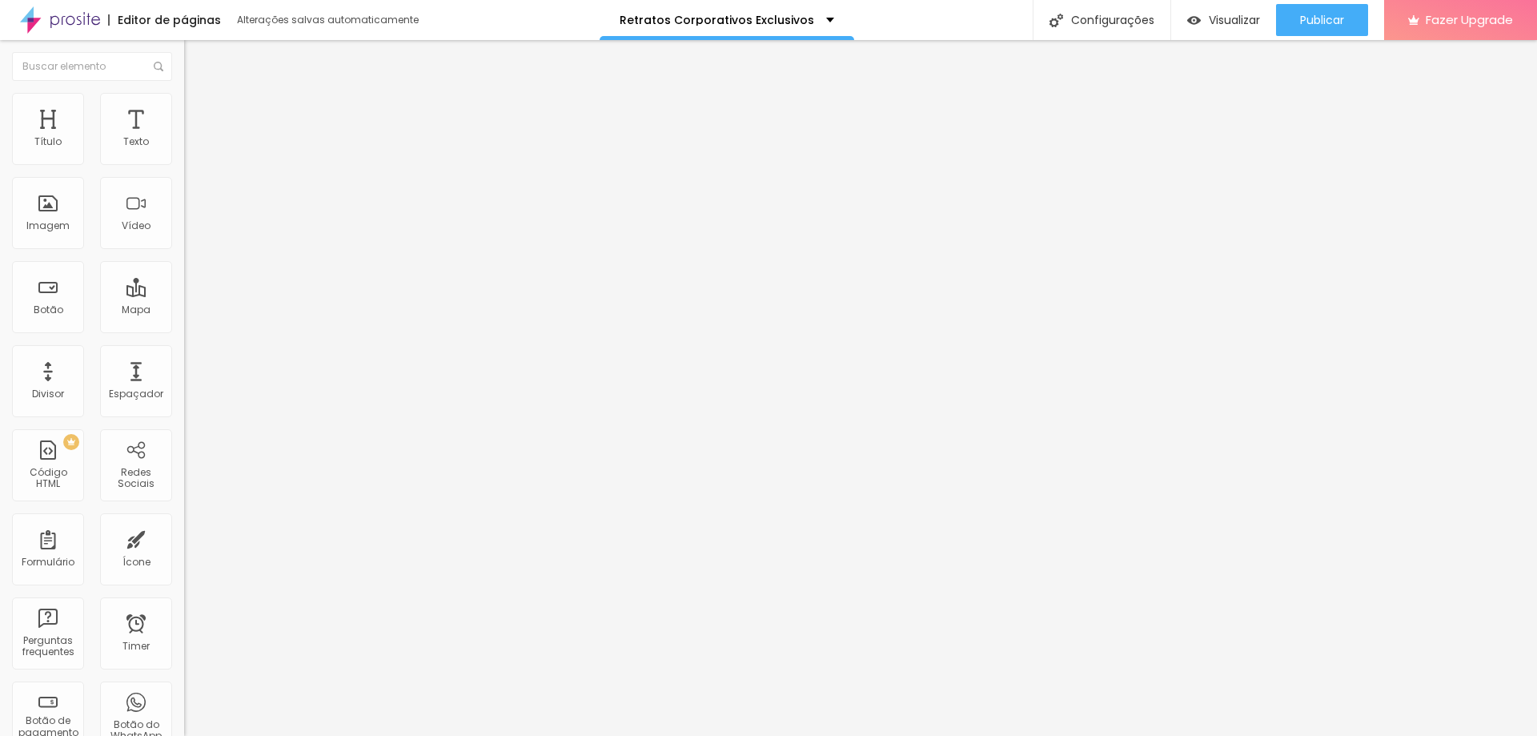
click at [1338, 26] on span "Publicar" at bounding box center [1322, 20] width 44 height 13
drag, startPoint x: 104, startPoint y: 157, endPoint x: 74, endPoint y: 183, distance: 39.8
click at [184, 295] on input "range" at bounding box center [235, 301] width 103 height 13
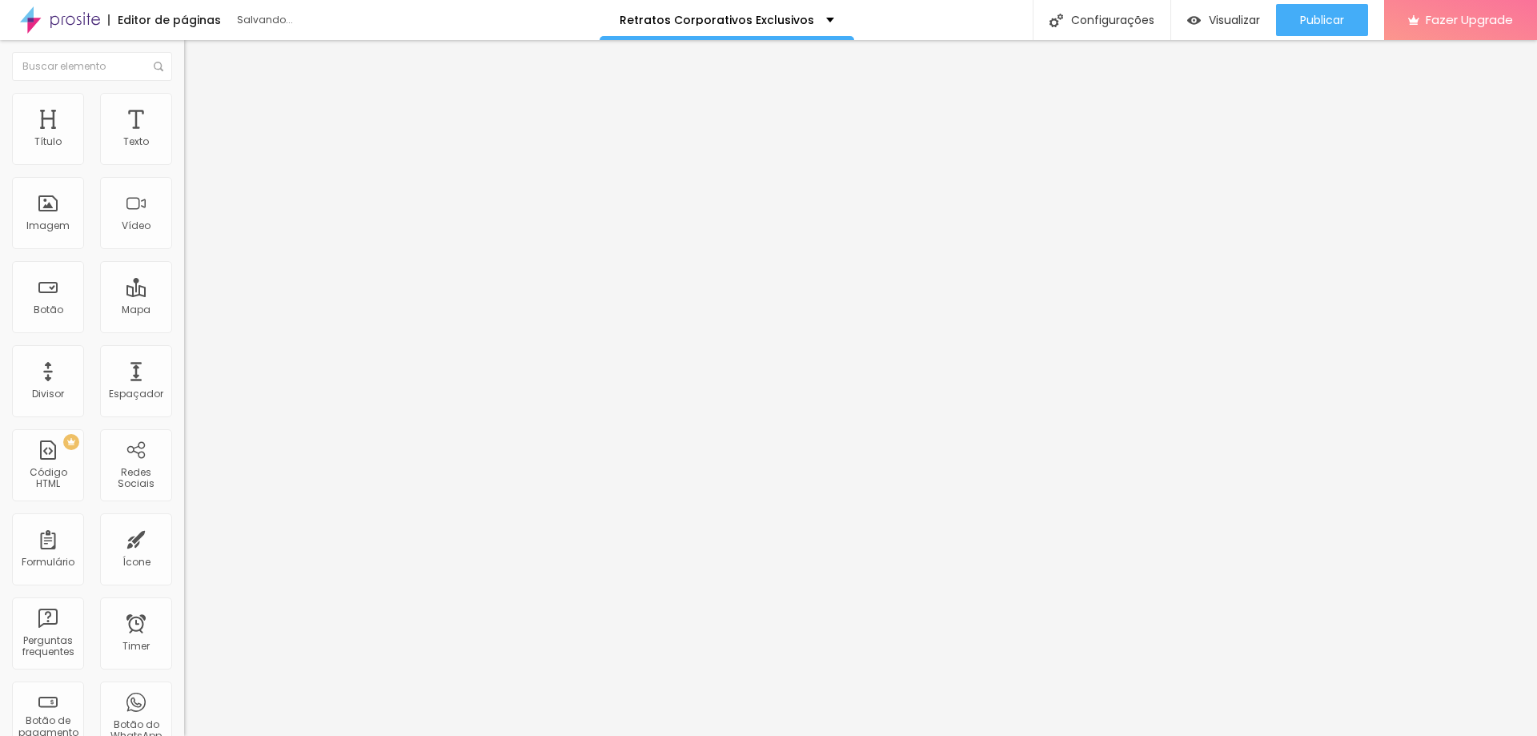
click at [184, 295] on input "range" at bounding box center [235, 301] width 103 height 13
click at [1328, 22] on span "Publicar" at bounding box center [1322, 20] width 44 height 13
click at [1354, 14] on button "Publicar" at bounding box center [1322, 20] width 92 height 32
click at [1205, 33] on div "Visualizar" at bounding box center [1223, 20] width 73 height 32
click at [184, 94] on img at bounding box center [191, 100] width 14 height 14
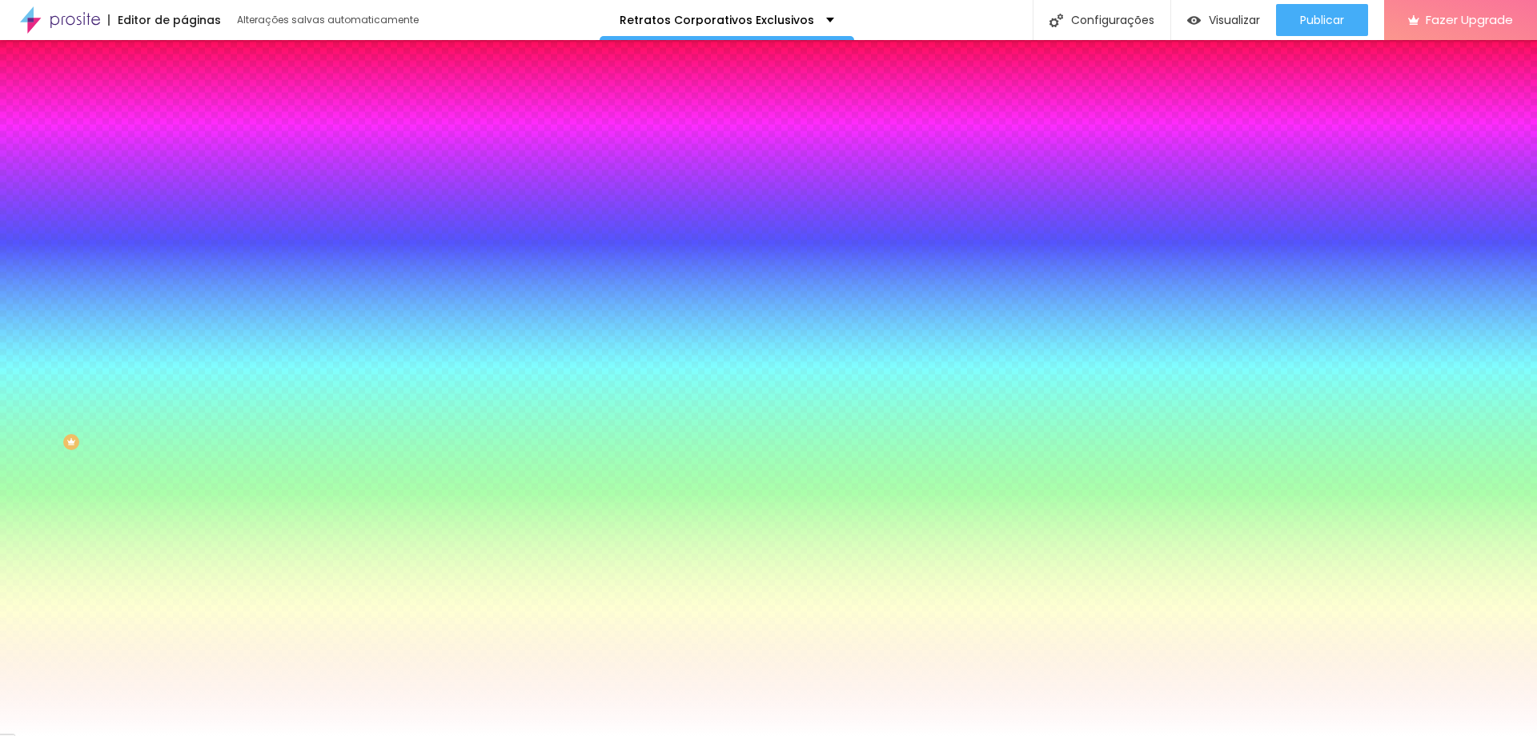
click at [184, 218] on div at bounding box center [276, 218] width 184 height 0
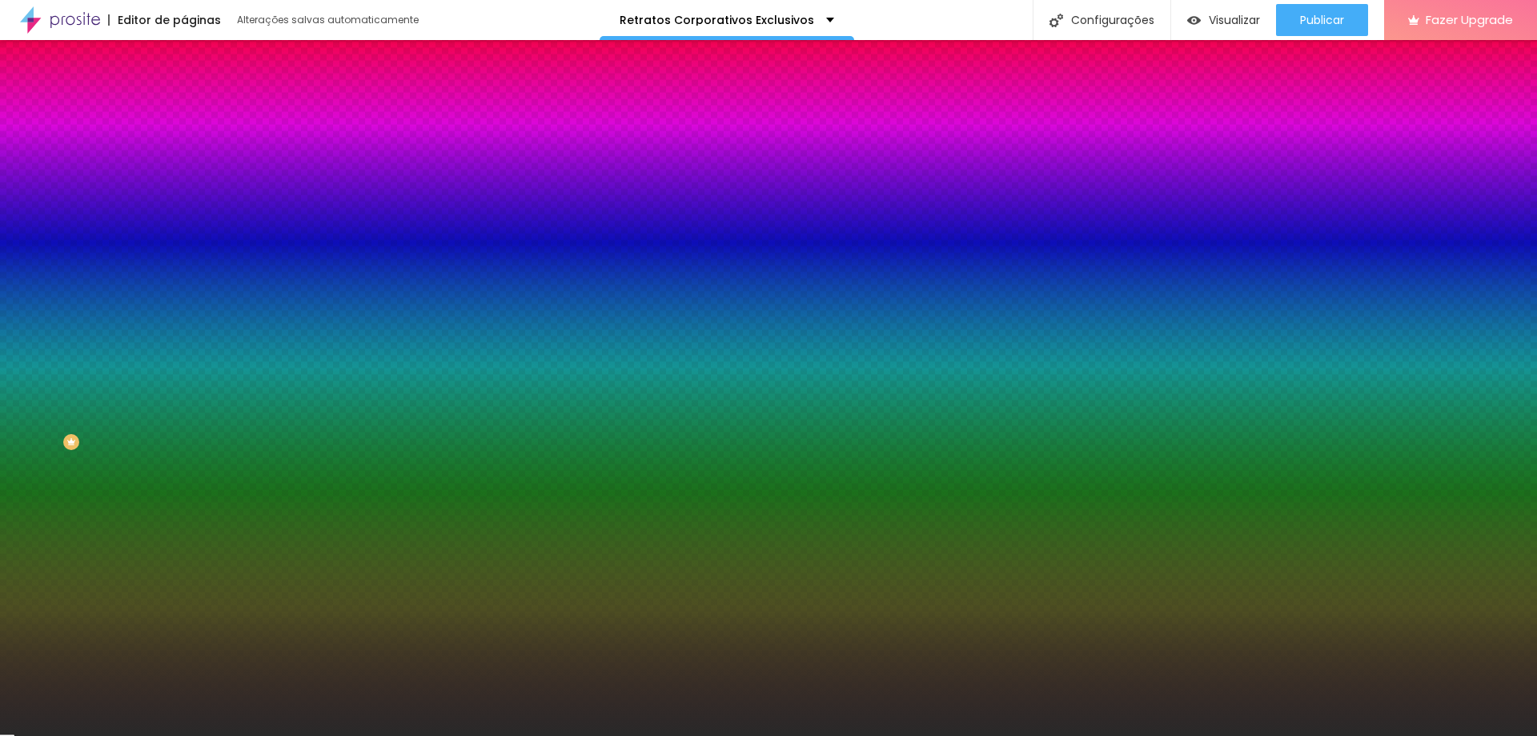
drag, startPoint x: 75, startPoint y: 356, endPoint x: 8, endPoint y: 411, distance: 87.0
click at [184, 332] on div "Imagem de fundo Adicionar imagem Efeito da Imagem Nenhum Nenhum Parallax Cor de…" at bounding box center [276, 228] width 184 height 207
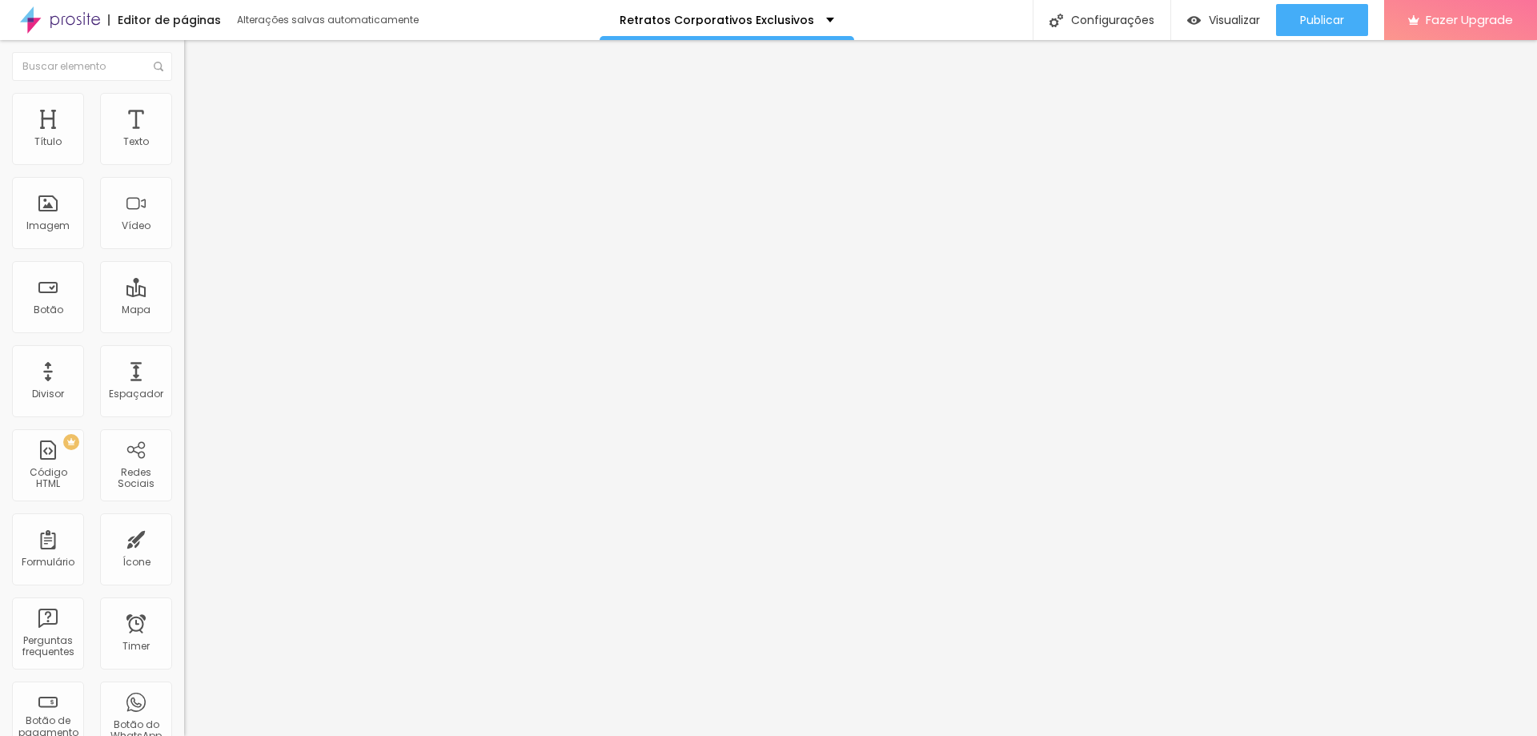
click at [184, 106] on li "Estilo" at bounding box center [276, 101] width 184 height 16
click at [184, 351] on input "range" at bounding box center [235, 357] width 103 height 13
click at [184, 366] on input "18" at bounding box center [218, 374] width 69 height 17
click at [184, 106] on ul "Conteúdo Estilo Avançado" at bounding box center [276, 101] width 184 height 48
drag, startPoint x: 100, startPoint y: 62, endPoint x: 102, endPoint y: 75, distance: 13.7
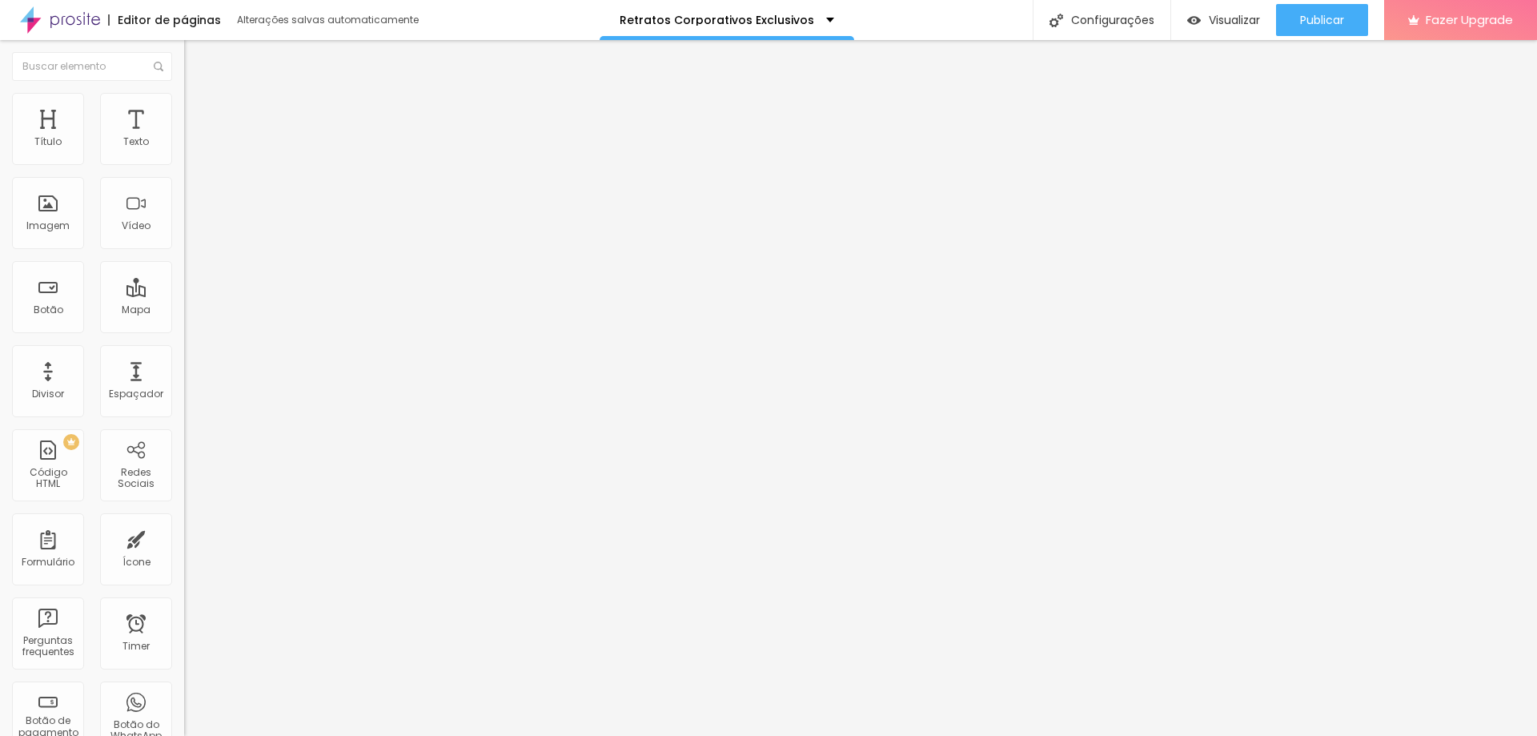
click at [184, 66] on button "Editar Imagem" at bounding box center [276, 58] width 184 height 37
click at [199, 107] on span "Estilo" at bounding box center [211, 104] width 25 height 14
click at [184, 209] on div "0 Borda arredondada" at bounding box center [276, 279] width 184 height 227
click at [184, 366] on input "0" at bounding box center [218, 374] width 69 height 17
paste input "number"
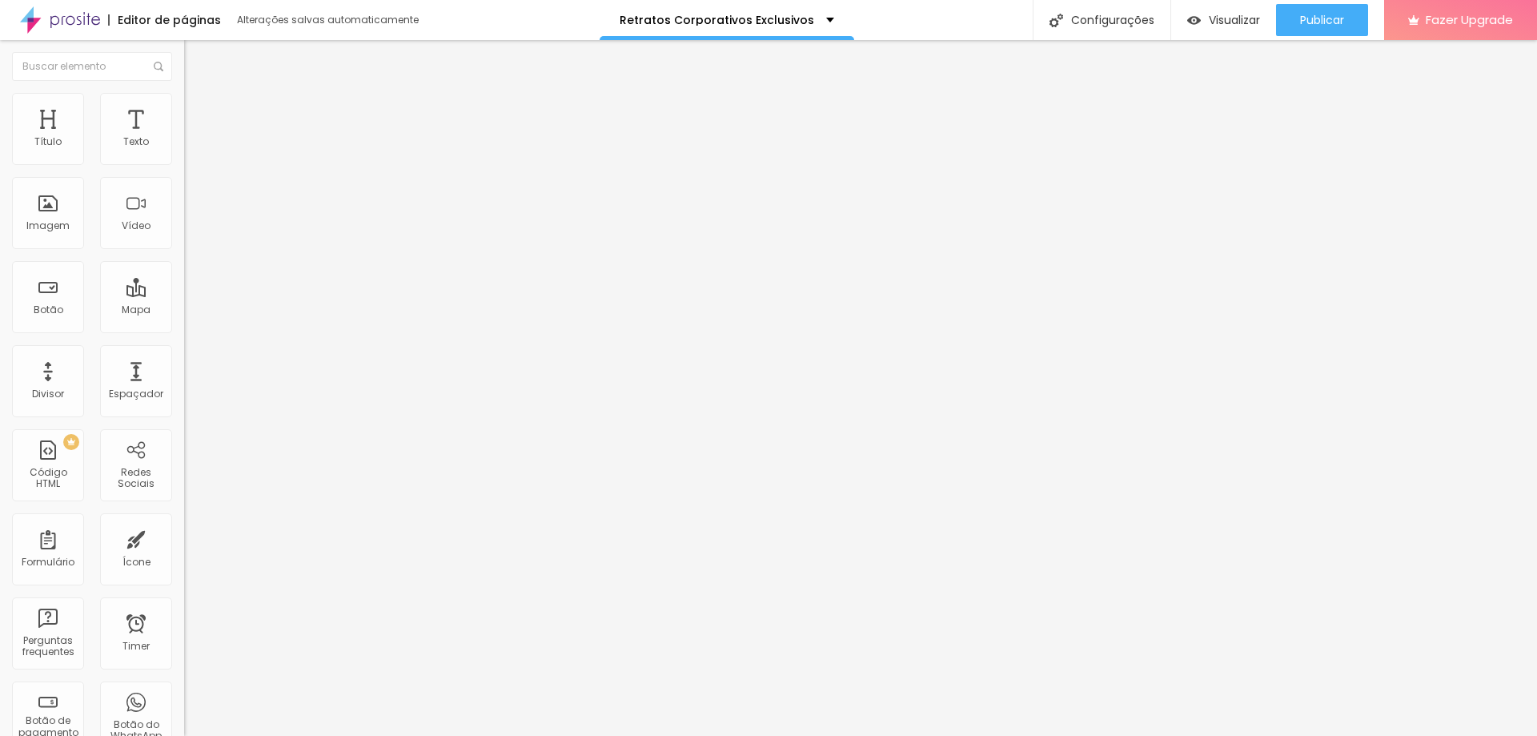
scroll to position [0, 0]
click at [184, 106] on li "Estilo" at bounding box center [276, 101] width 184 height 16
click at [184, 366] on input "0" at bounding box center [218, 374] width 69 height 17
paste input "18"
click at [1326, 22] on span "Publicar" at bounding box center [1322, 20] width 44 height 13
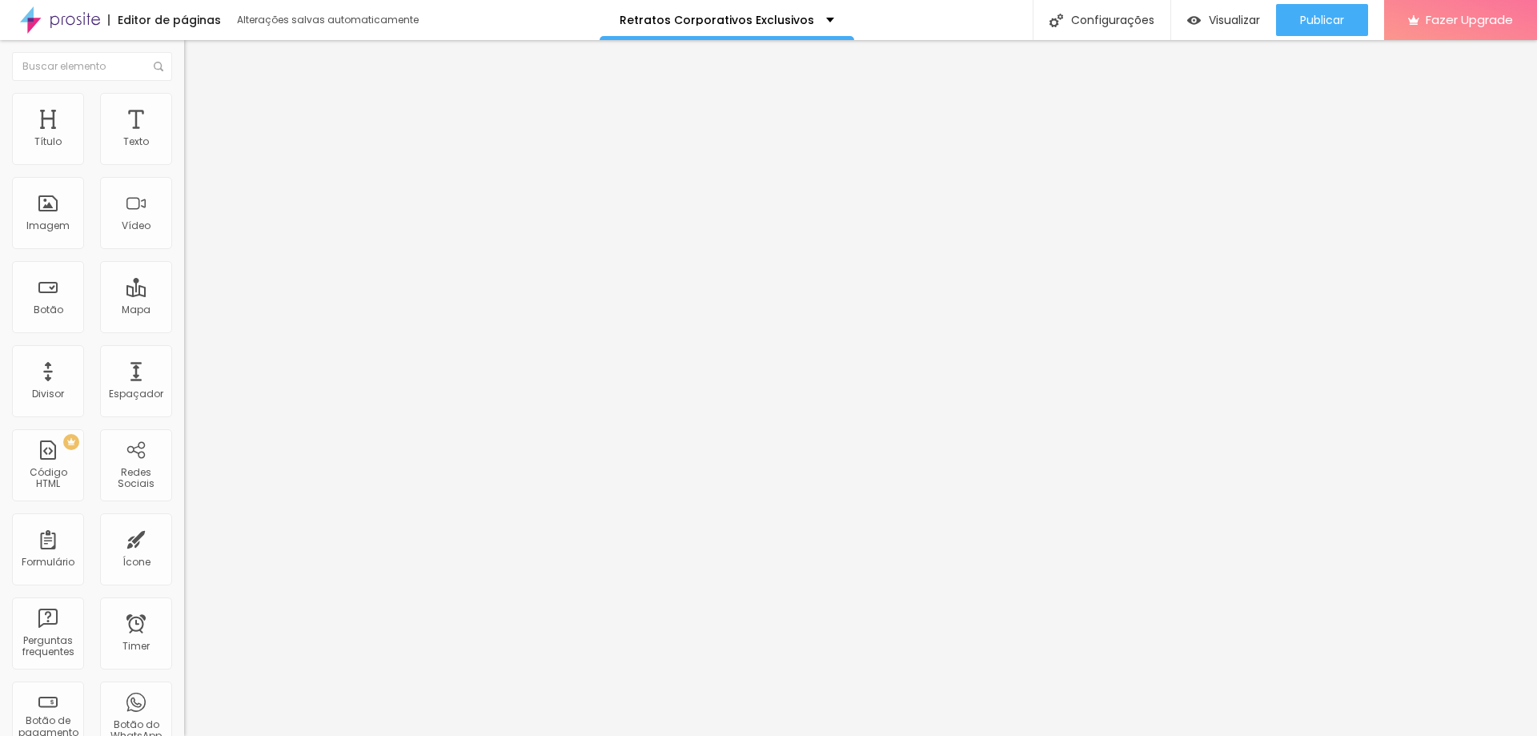
click at [184, 424] on input "SEFUNDOS" at bounding box center [280, 416] width 192 height 16
click at [184, 559] on div "Editar Timer Conteúdo Estilo Avançado Data e horário [DATE] 13:09 Mostrar conta…" at bounding box center [276, 388] width 184 height 696
click at [1307, 16] on span "Publicar" at bounding box center [1322, 20] width 44 height 13
click at [1215, 16] on span "Visualizar" at bounding box center [1234, 20] width 51 height 13
click at [199, 113] on span "Avançado" at bounding box center [225, 120] width 53 height 14
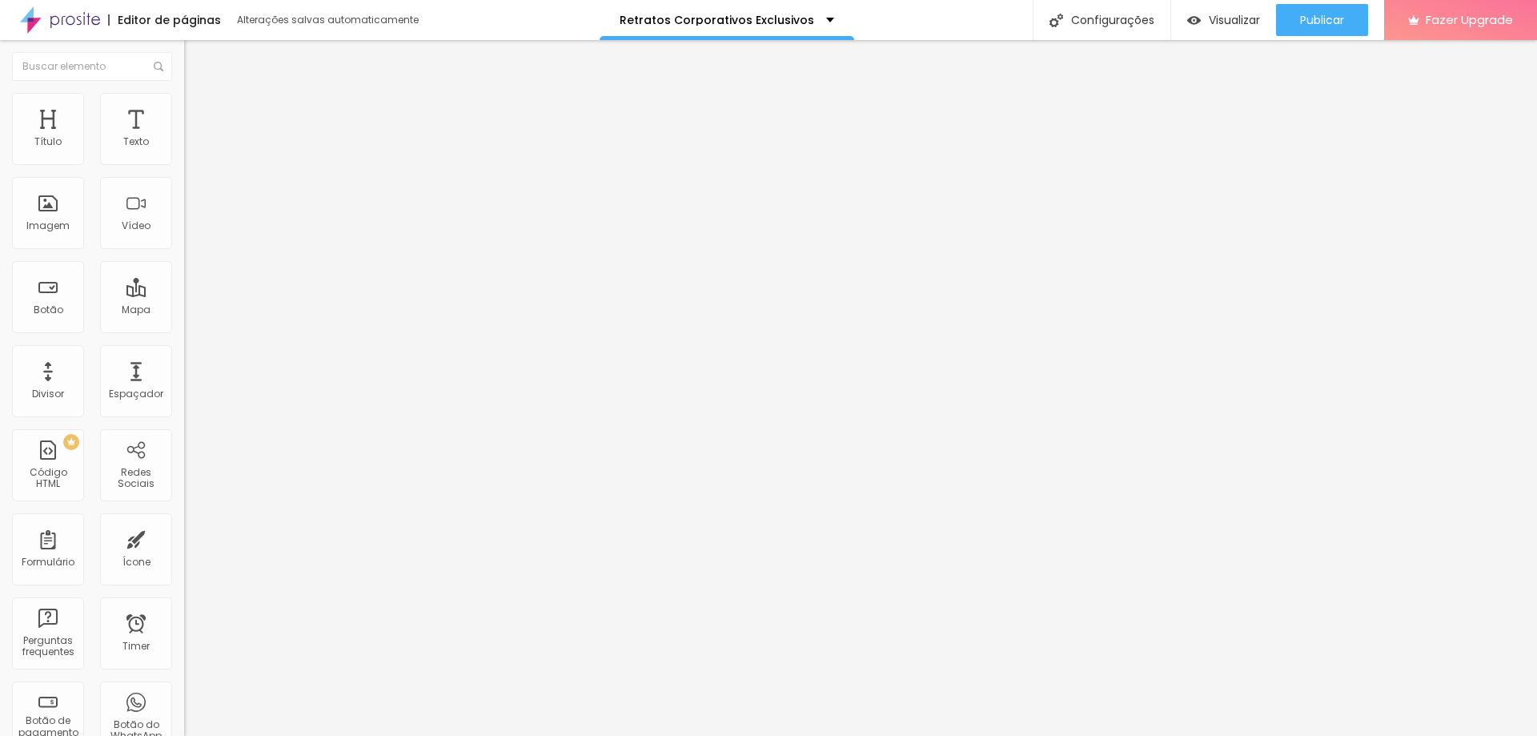
click at [199, 94] on span "Conteúdo" at bounding box center [224, 88] width 50 height 14
click at [184, 104] on li "Estilo" at bounding box center [276, 101] width 184 height 16
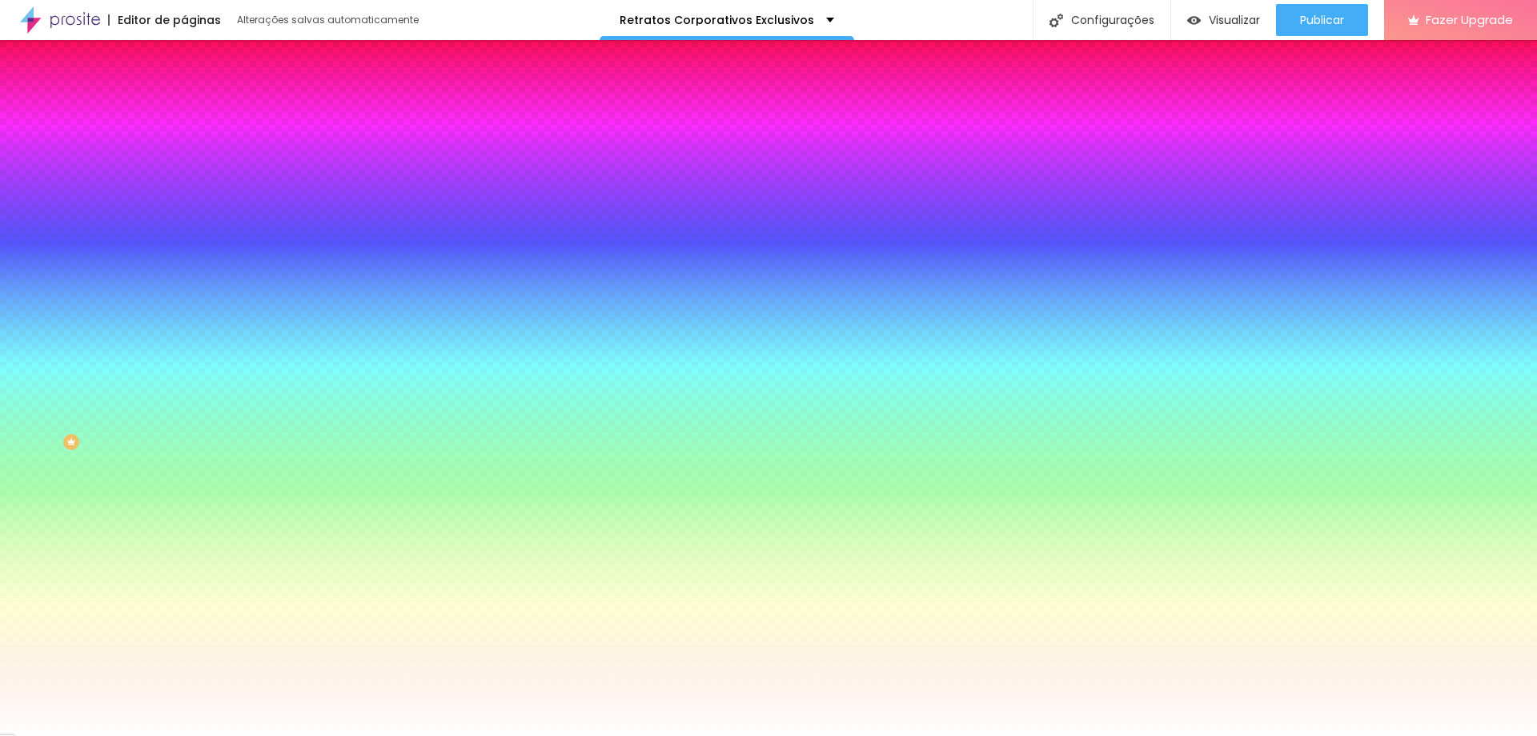
click at [184, 93] on li "Conteúdo" at bounding box center [276, 85] width 184 height 16
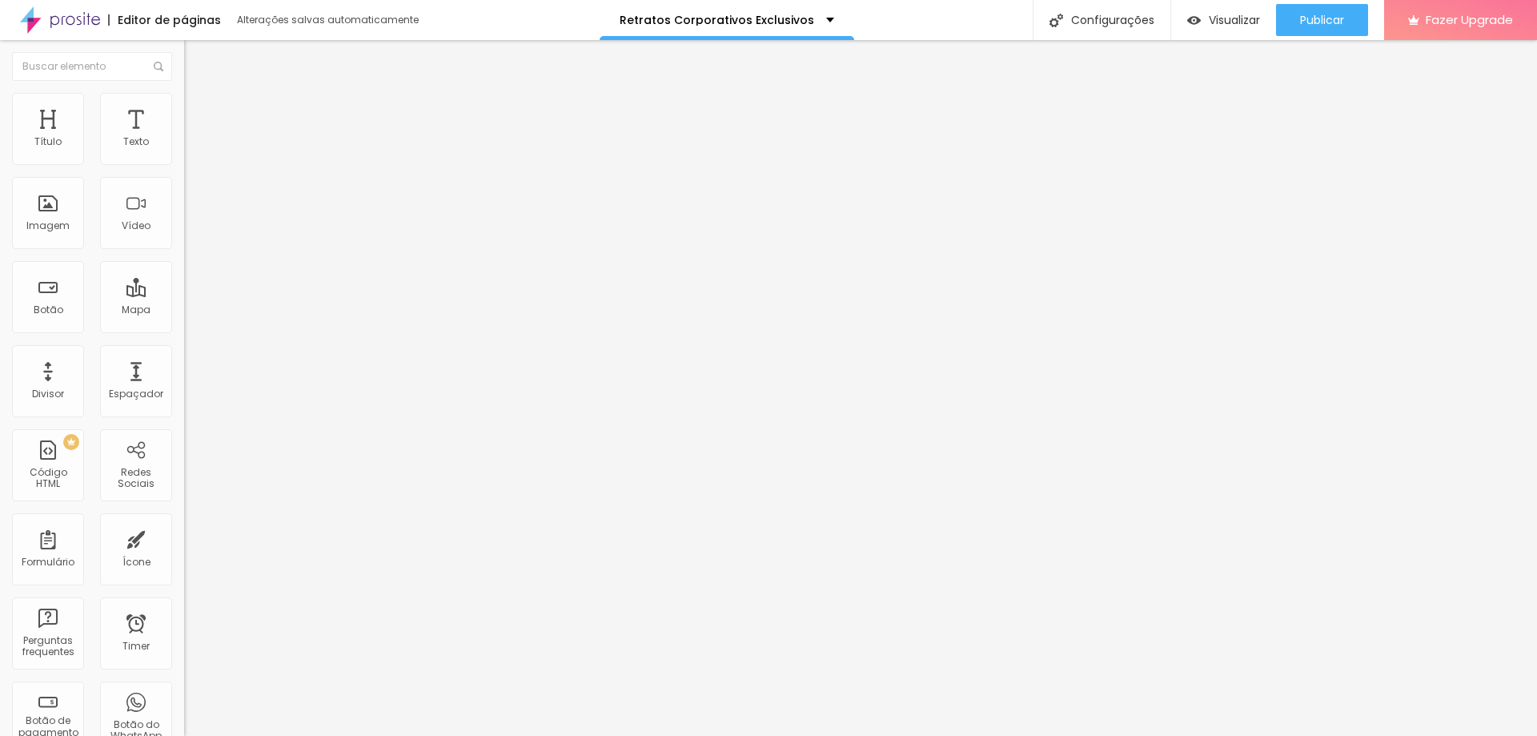
click at [184, 168] on img at bounding box center [188, 164] width 8 height 8
click at [184, 160] on div at bounding box center [276, 160] width 184 height 0
click at [184, 219] on img at bounding box center [188, 215] width 8 height 8
click at [184, 211] on div at bounding box center [276, 211] width 184 height 0
click at [184, 194] on img at bounding box center [188, 190] width 8 height 8
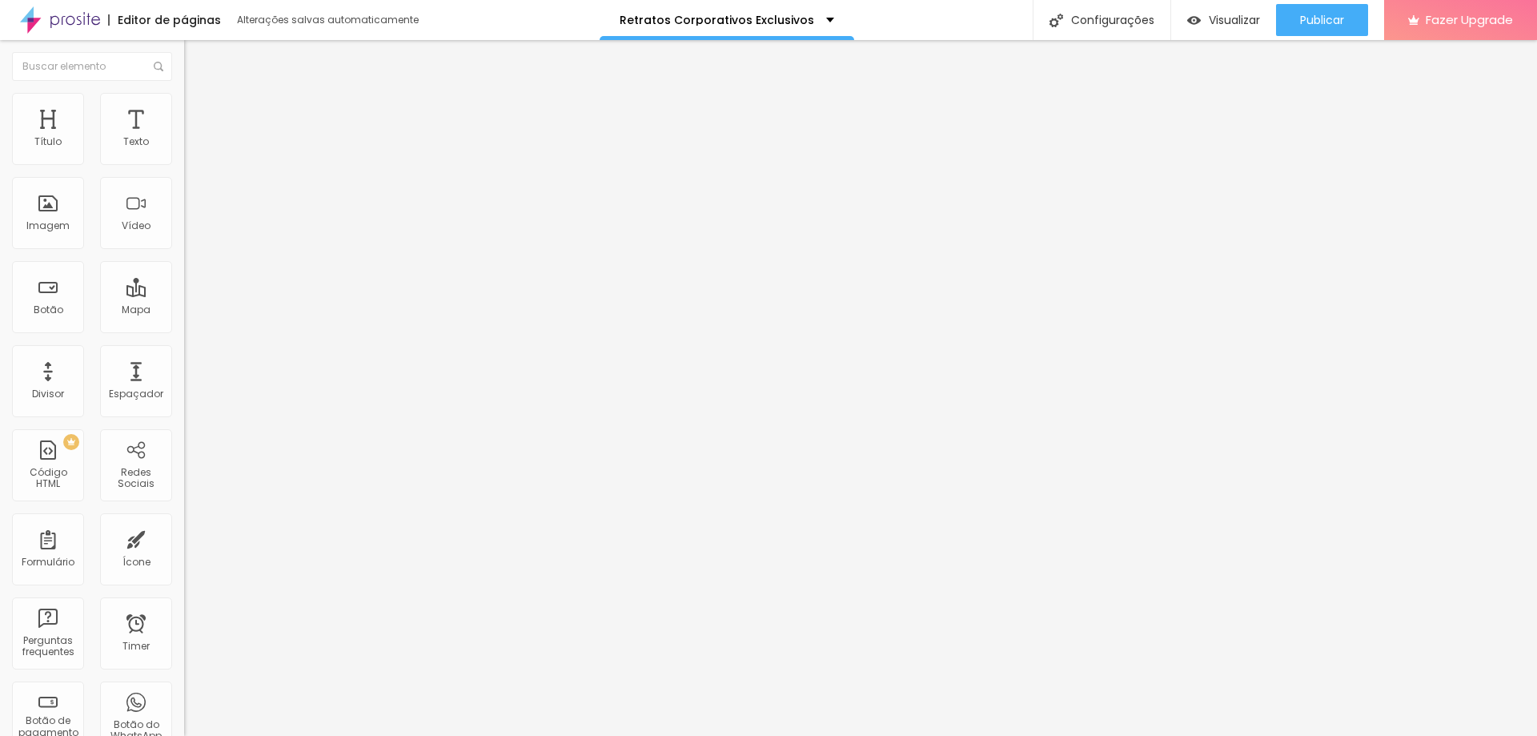
click at [184, 186] on div at bounding box center [276, 186] width 184 height 0
click at [184, 168] on img at bounding box center [188, 164] width 8 height 8
click at [184, 160] on div at bounding box center [276, 160] width 184 height 0
click at [184, 168] on img at bounding box center [188, 164] width 8 height 8
click at [1320, 18] on span "Publicar" at bounding box center [1322, 20] width 44 height 13
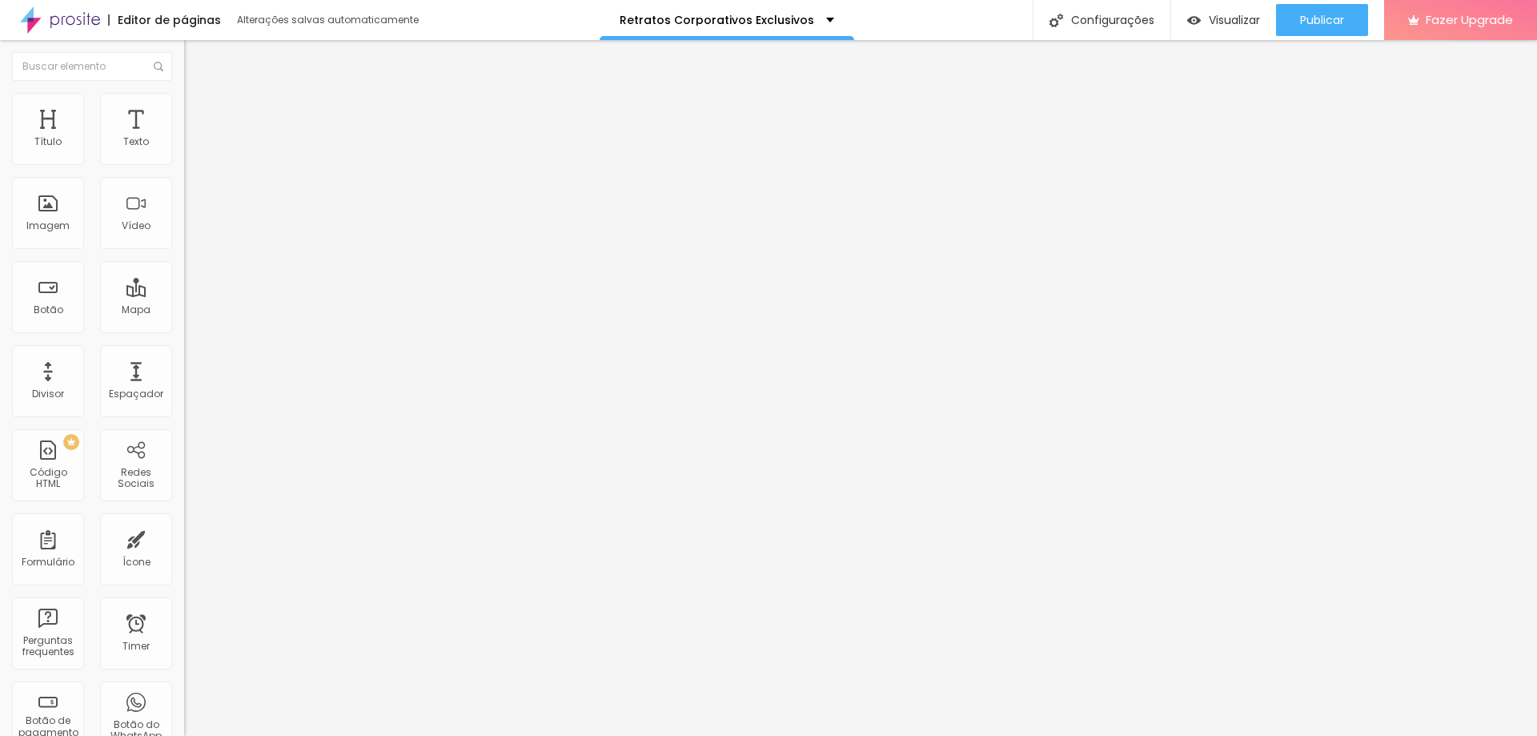
click at [184, 112] on ul "Conteúdo Estilo Avançado" at bounding box center [276, 101] width 184 height 48
click at [184, 106] on li "Estilo" at bounding box center [276, 101] width 184 height 16
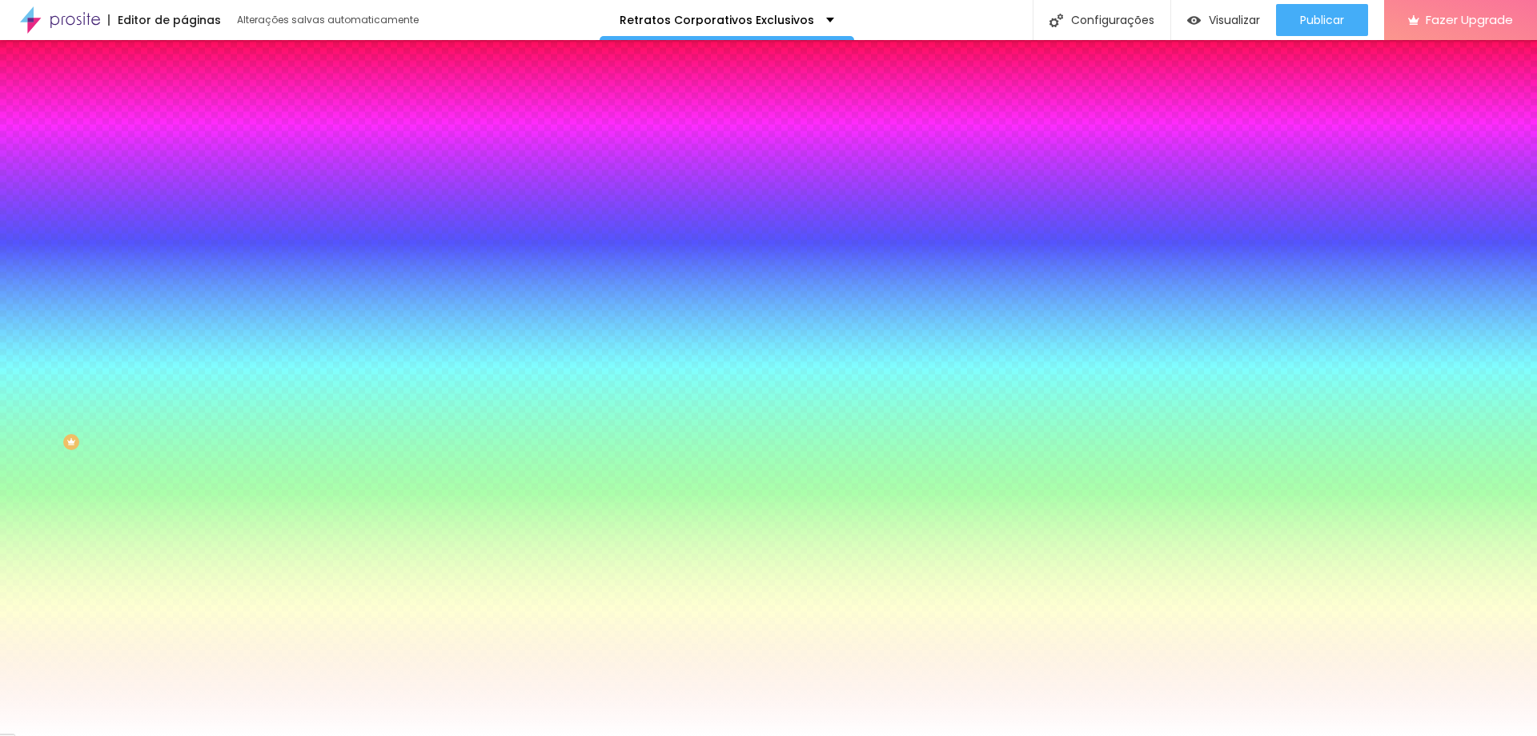
click at [191, 361] on icon "button" at bounding box center [196, 366] width 10 height 10
click at [34, 735] on div at bounding box center [768, 736] width 1537 height 0
click at [199, 94] on span "Conteúdo" at bounding box center [224, 88] width 50 height 14
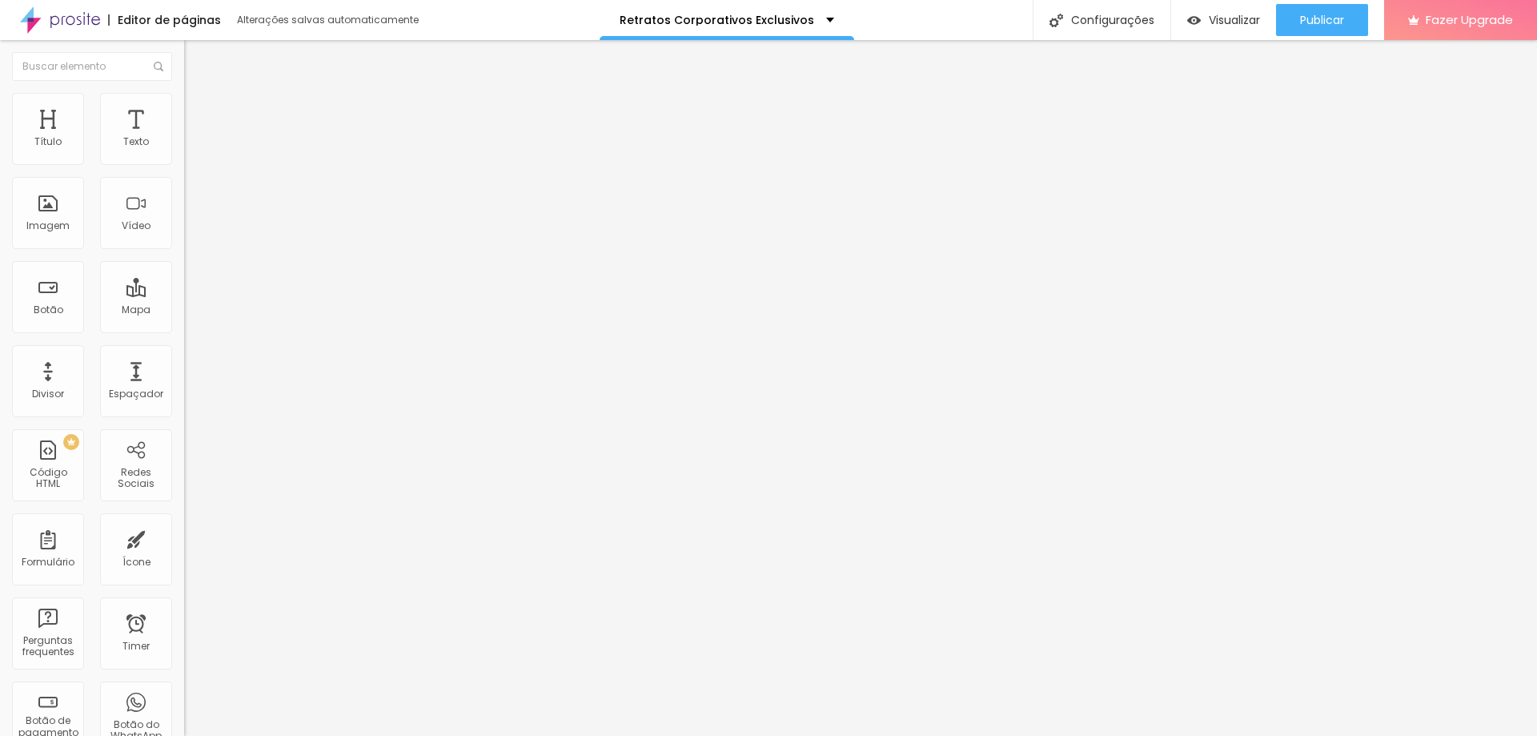
click at [184, 168] on div "Dias" at bounding box center [276, 164] width 184 height 8
click at [184, 102] on img at bounding box center [191, 100] width 14 height 14
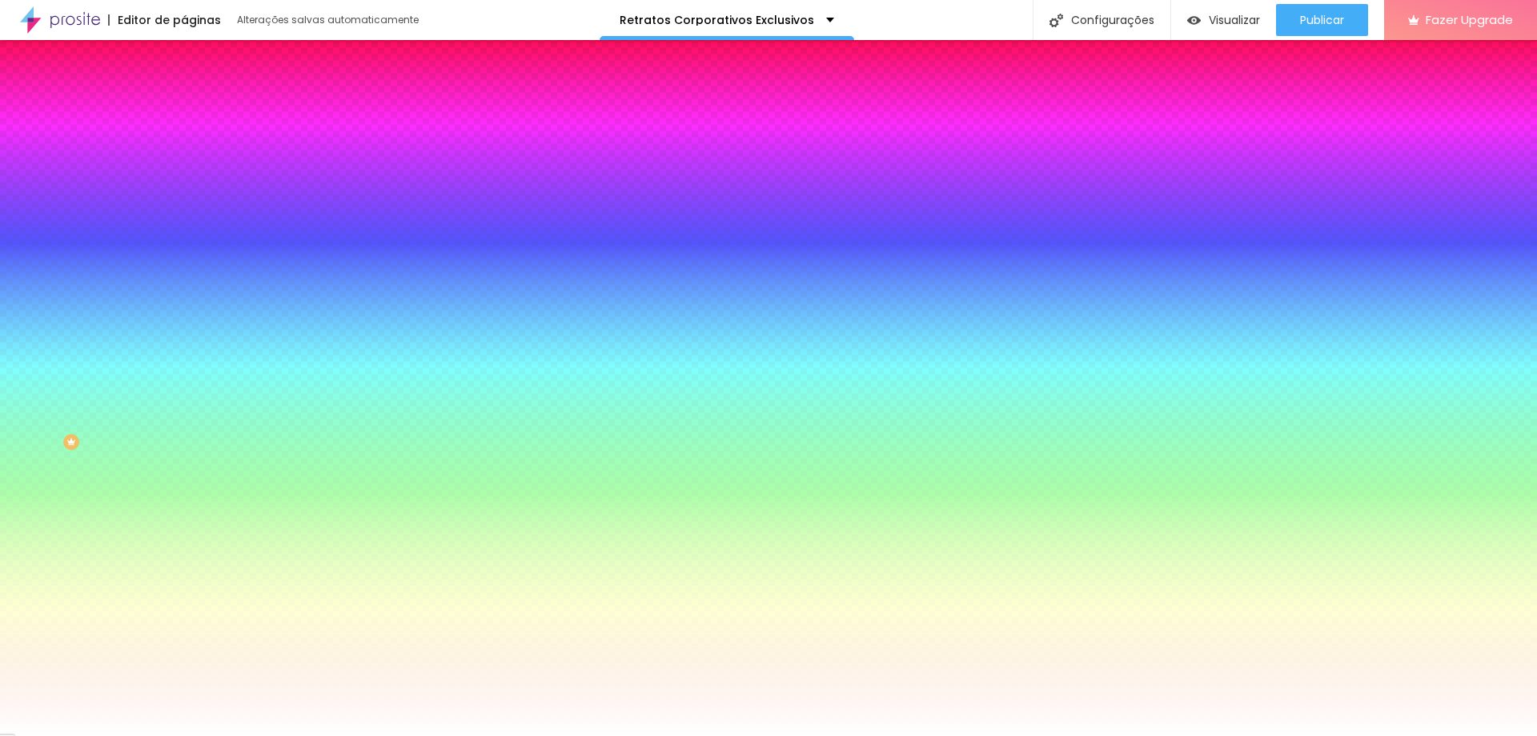
click at [191, 361] on icon "button" at bounding box center [196, 366] width 10 height 10
click at [1314, 735] on div at bounding box center [768, 736] width 1537 height 0
click at [1314, 23] on span "Publicar" at bounding box center [1322, 20] width 44 height 13
click at [184, 359] on button "button" at bounding box center [195, 367] width 22 height 17
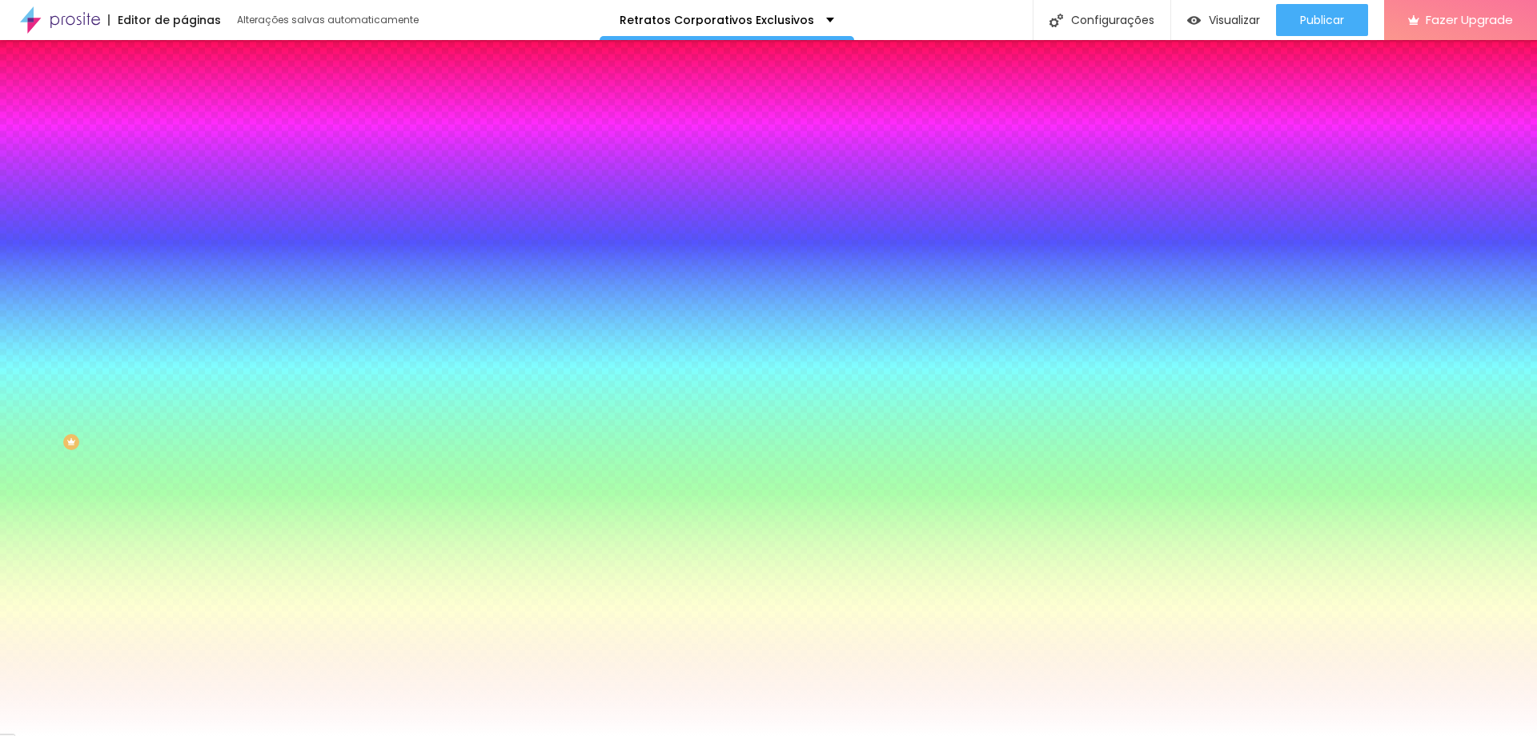
drag, startPoint x: 217, startPoint y: 395, endPoint x: 293, endPoint y: 392, distance: 76.1
drag, startPoint x: 295, startPoint y: 393, endPoint x: 277, endPoint y: 401, distance: 19.3
click at [1325, 735] on div at bounding box center [768, 736] width 1537 height 0
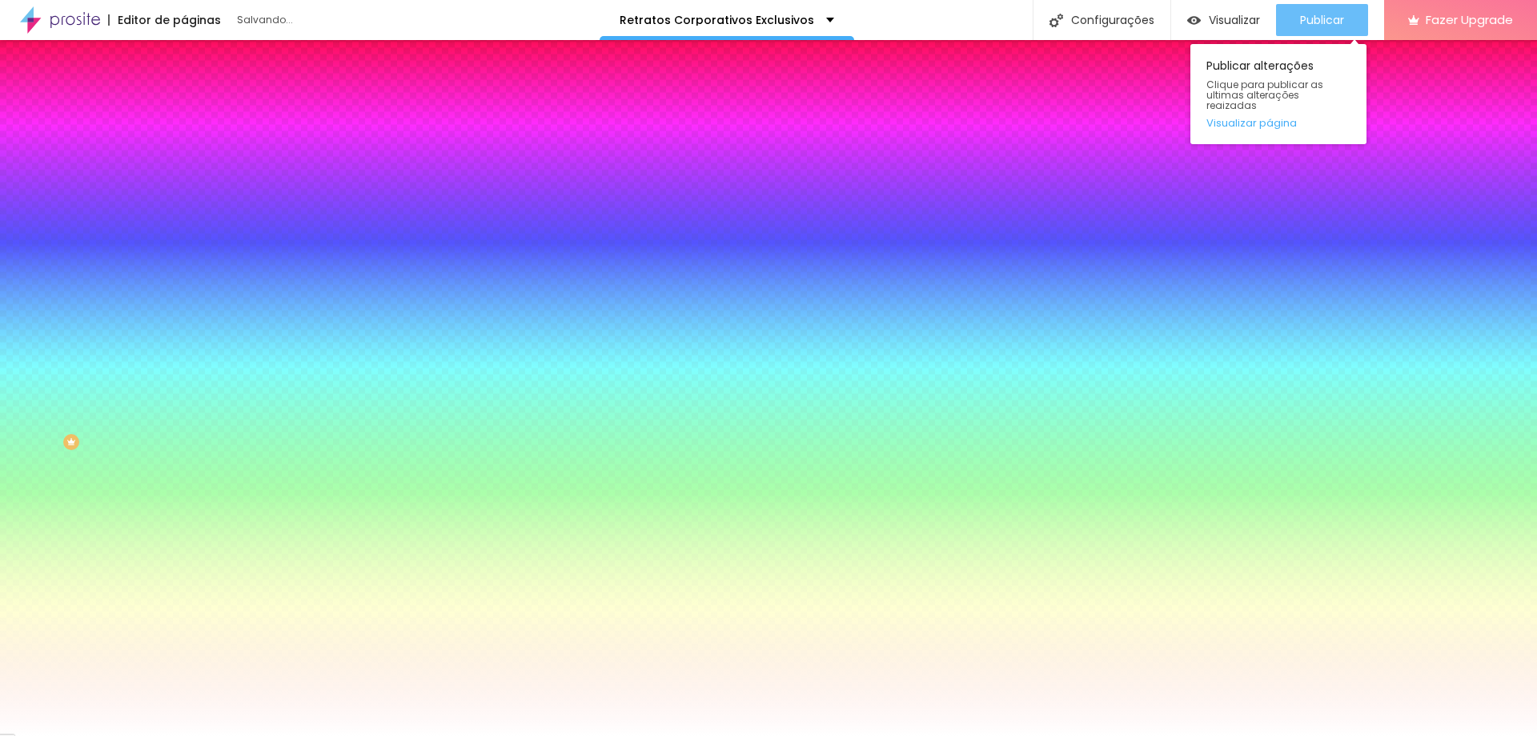
click at [1326, 26] on span "Publicar" at bounding box center [1322, 20] width 44 height 13
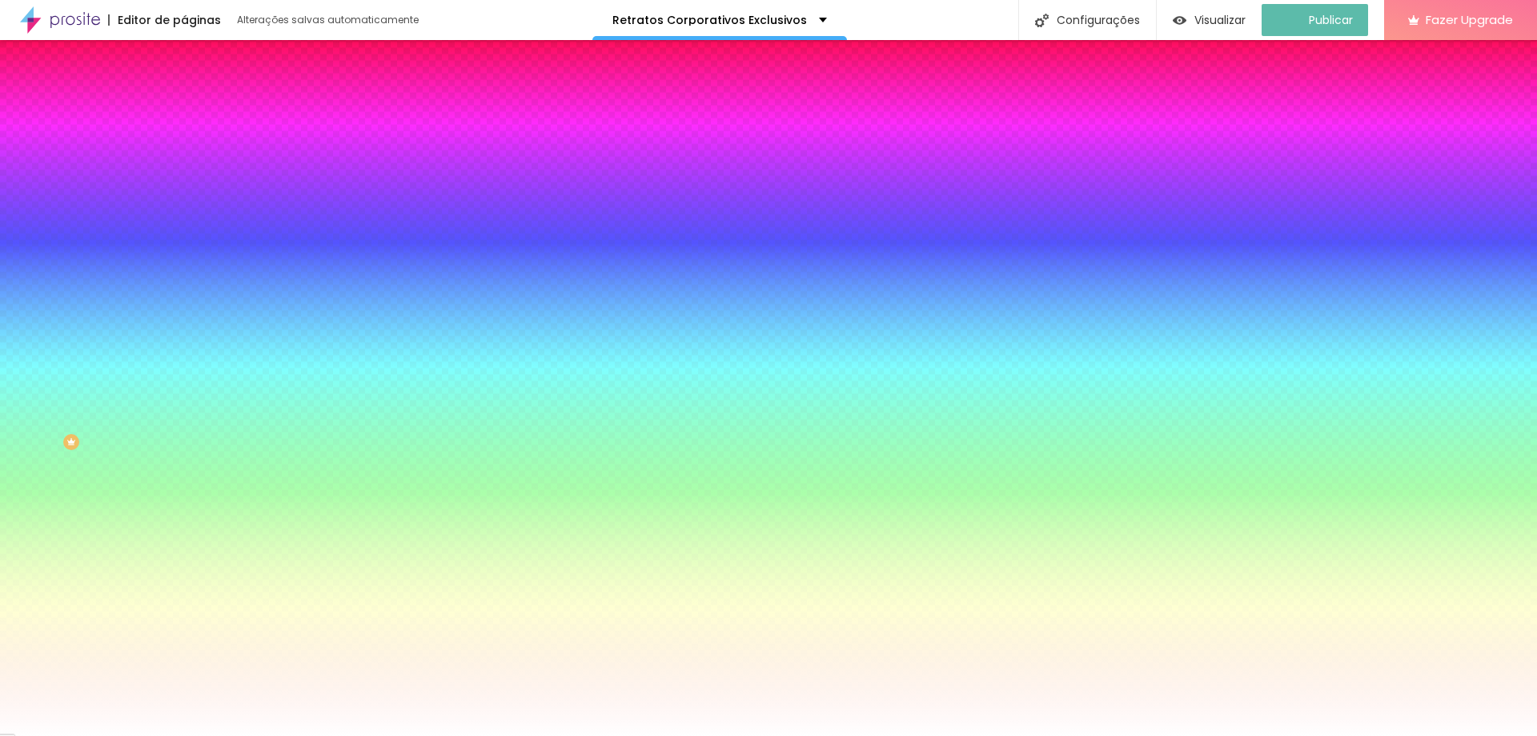
click at [199, 113] on span "Avançado" at bounding box center [225, 120] width 53 height 14
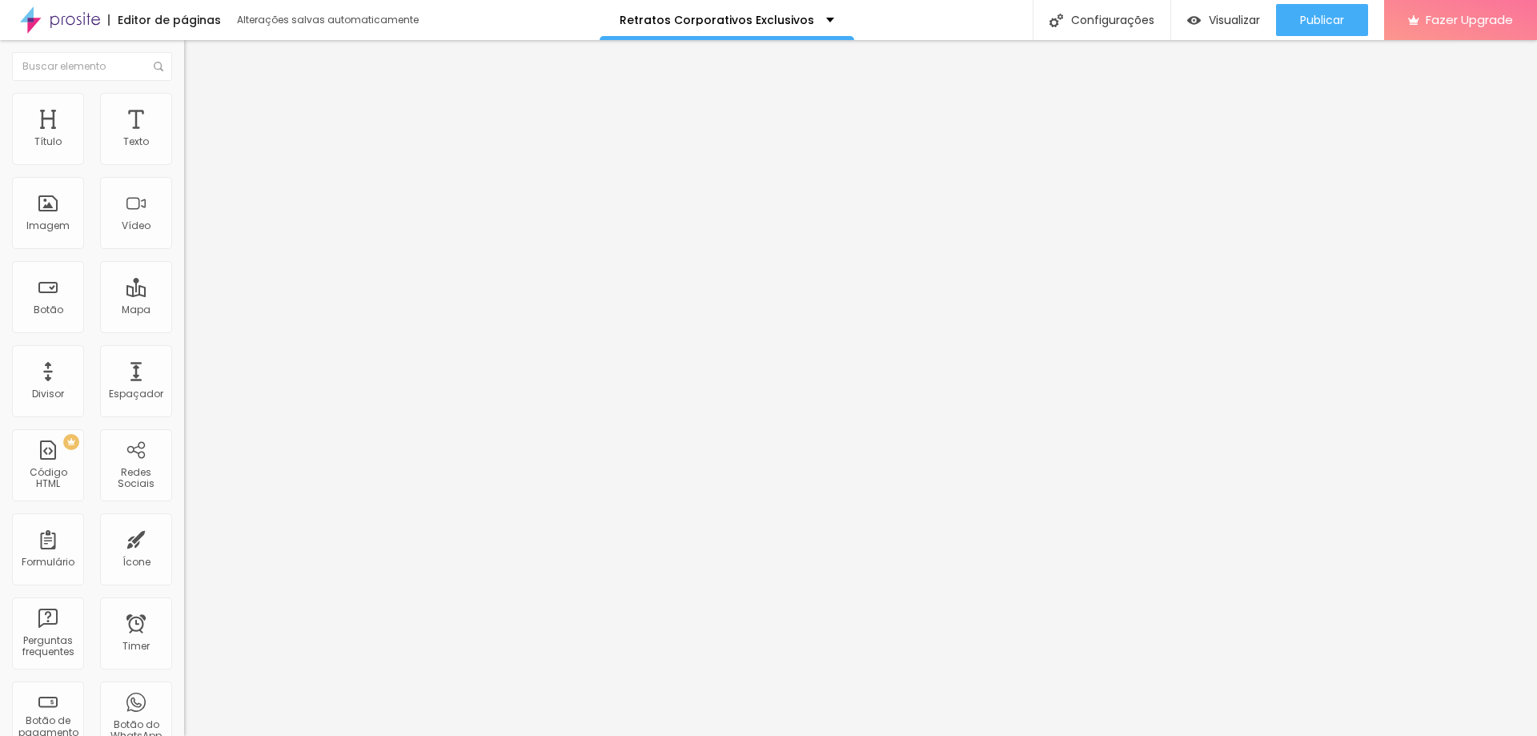
click at [184, 688] on div at bounding box center [276, 688] width 184 height 0
click at [1335, 7] on div "Publicar" at bounding box center [1322, 20] width 44 height 32
click at [184, 54] on button "Editar Timer" at bounding box center [276, 58] width 184 height 37
drag, startPoint x: 162, startPoint y: 238, endPoint x: 0, endPoint y: 233, distance: 161.8
click at [184, 233] on div "Número do WhatsApp * [PHONE_NUMBER] + 55 Texto do botão Conversar no WhatsApp M…" at bounding box center [276, 405] width 184 height 534
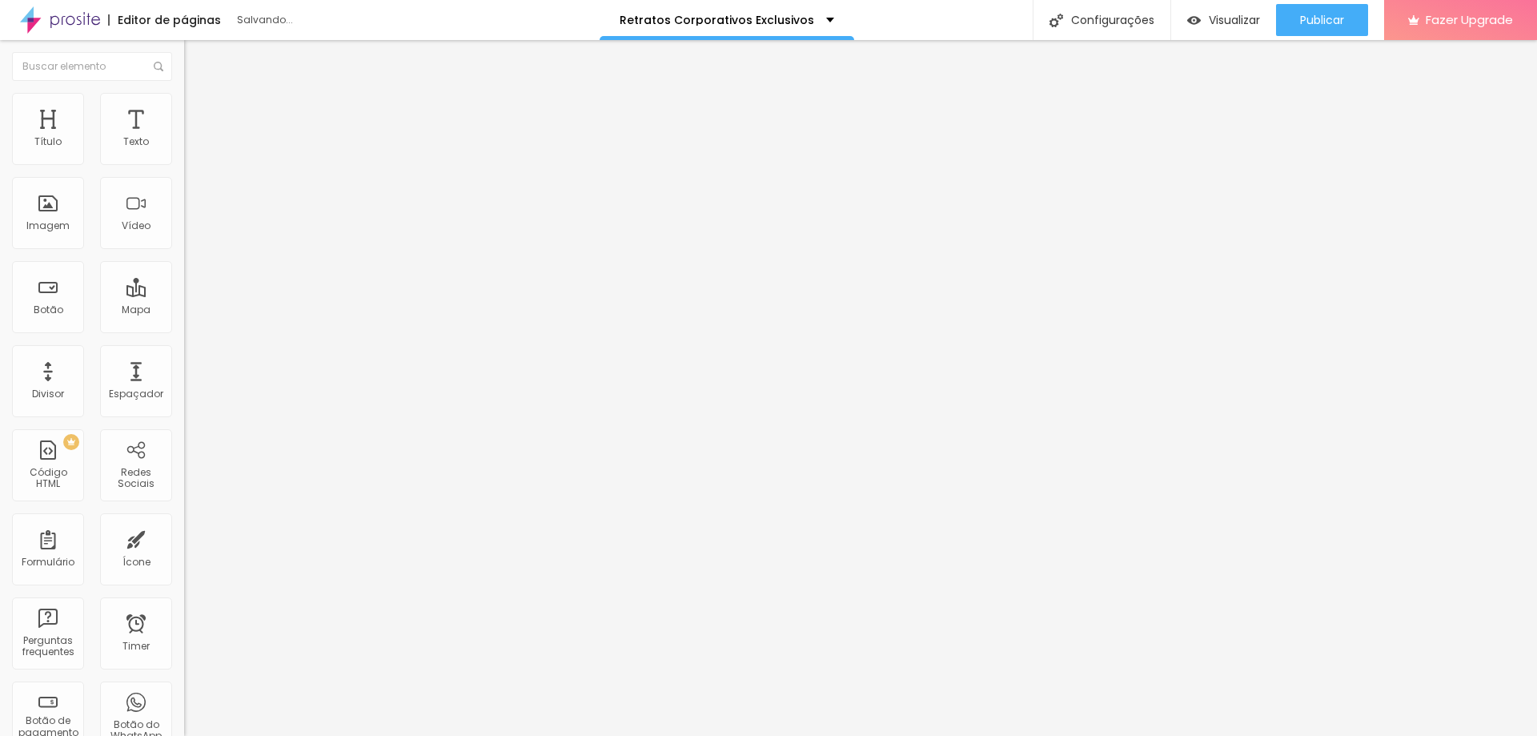
click at [184, 122] on li "Estilo" at bounding box center [276, 114] width 184 height 16
drag, startPoint x: 58, startPoint y: 255, endPoint x: 159, endPoint y: 254, distance: 100.9
click at [184, 477] on input "range" at bounding box center [235, 483] width 103 height 13
click at [1326, 21] on span "Publicar" at bounding box center [1322, 20] width 44 height 13
drag, startPoint x: 100, startPoint y: 323, endPoint x: 80, endPoint y: 311, distance: 23.8
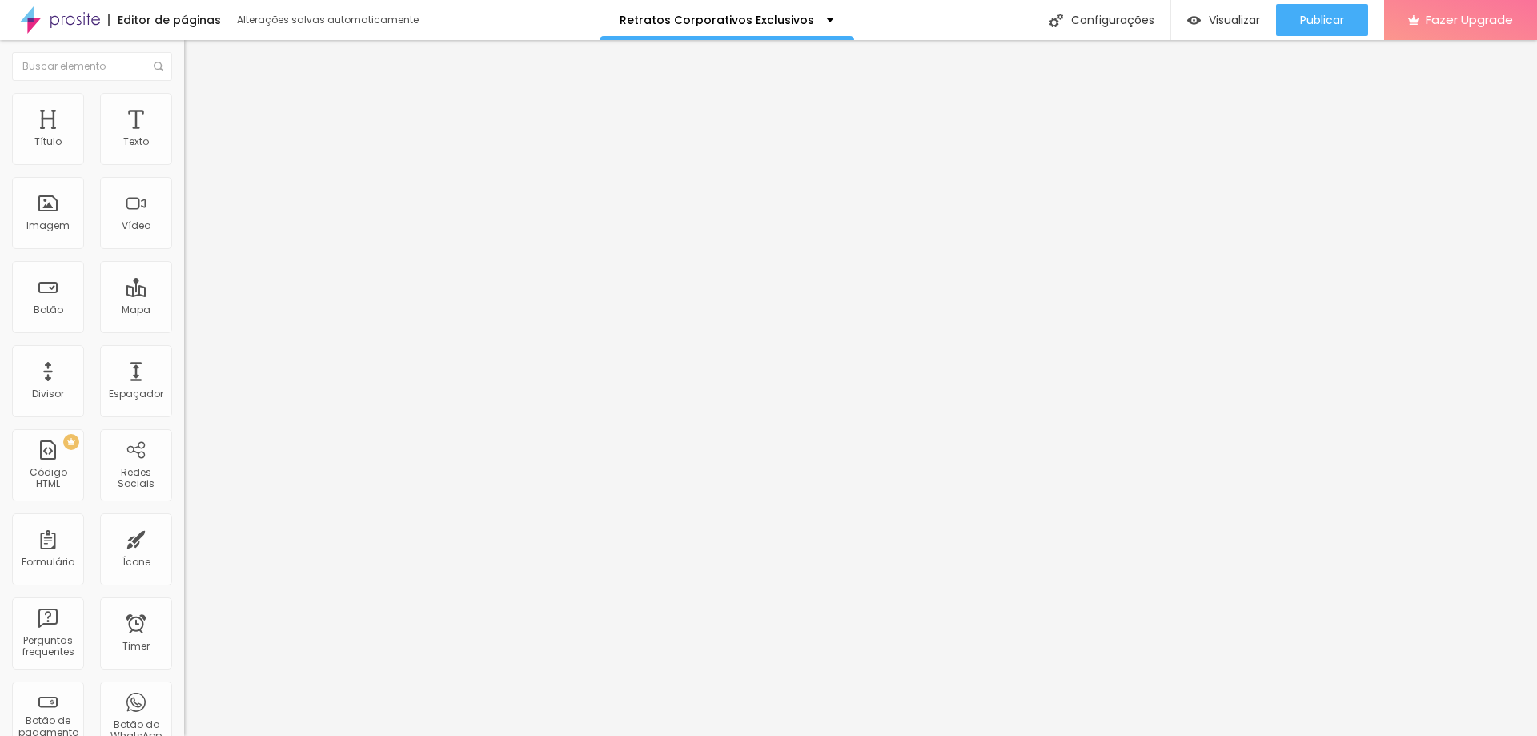
click at [184, 553] on textarea "Olá, cheguei até você pela página {page_title} e gostaria de mais informações" at bounding box center [274, 566] width 181 height 27
drag, startPoint x: 56, startPoint y: 295, endPoint x: 141, endPoint y: 359, distance: 106.8
click at [184, 553] on div "Olá, cheguei até você pela página {page_title} e gostaria de mais informações 7…" at bounding box center [276, 572] width 184 height 38
click at [1354, 23] on button "Publicar" at bounding box center [1322, 20] width 92 height 32
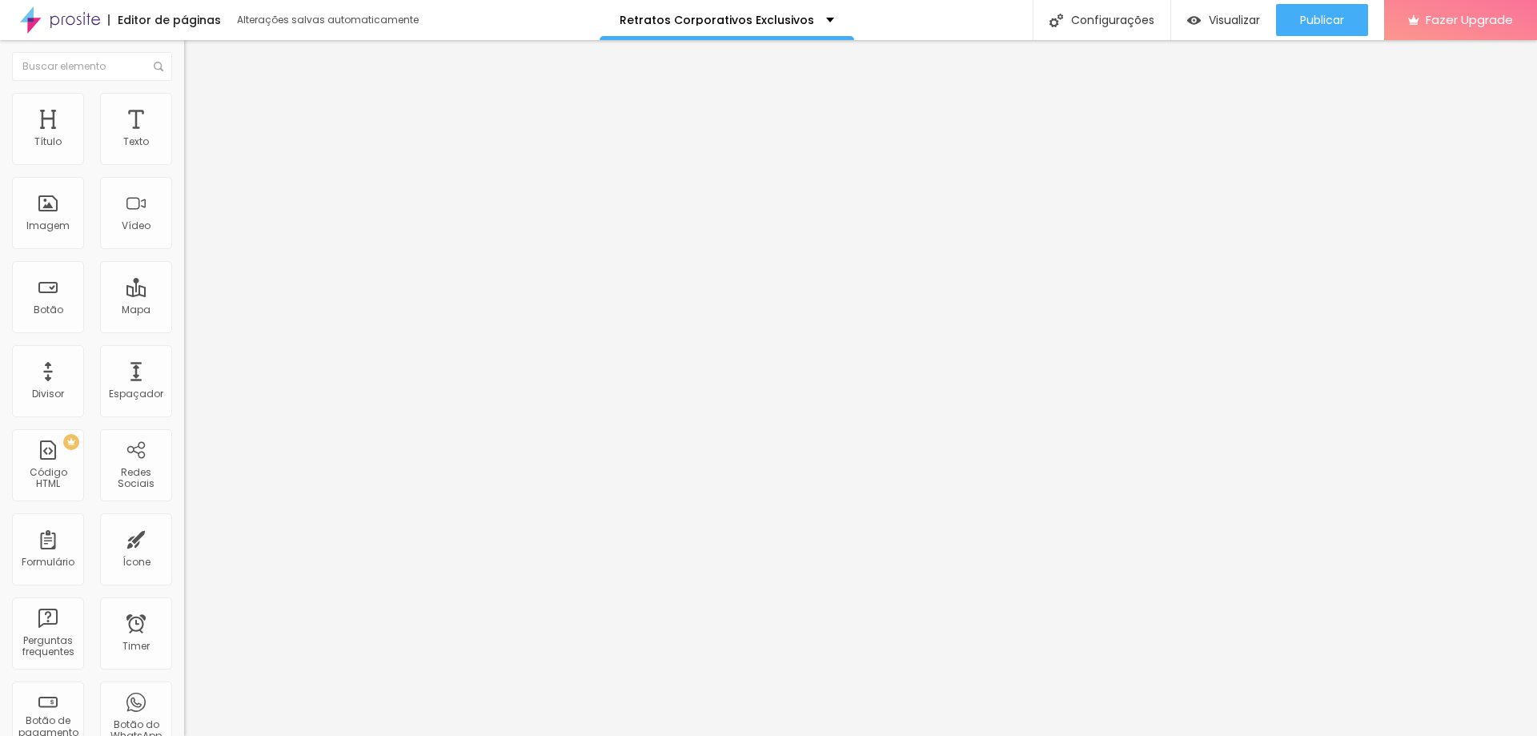
click at [196, 72] on div "Editar Botão do WhatsApp" at bounding box center [276, 65] width 160 height 26
click at [87, 19] on img at bounding box center [60, 20] width 80 height 40
